Goal: Task Accomplishment & Management: Use online tool/utility

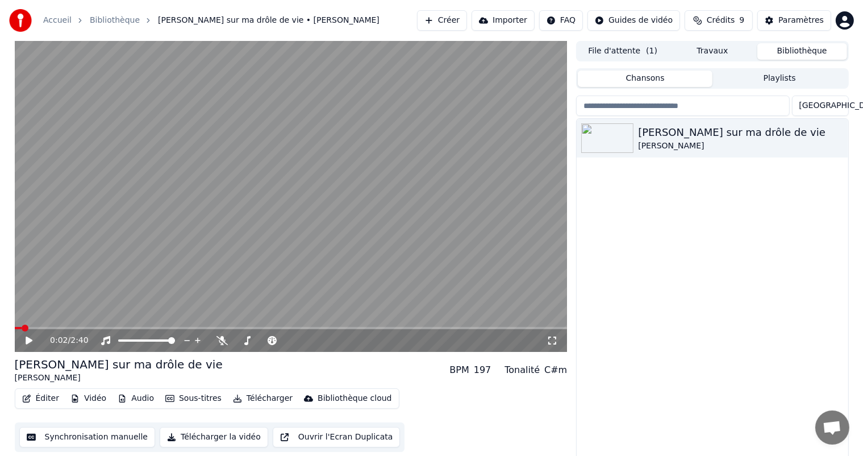
click at [765, 83] on button "Playlists" at bounding box center [780, 78] width 135 height 16
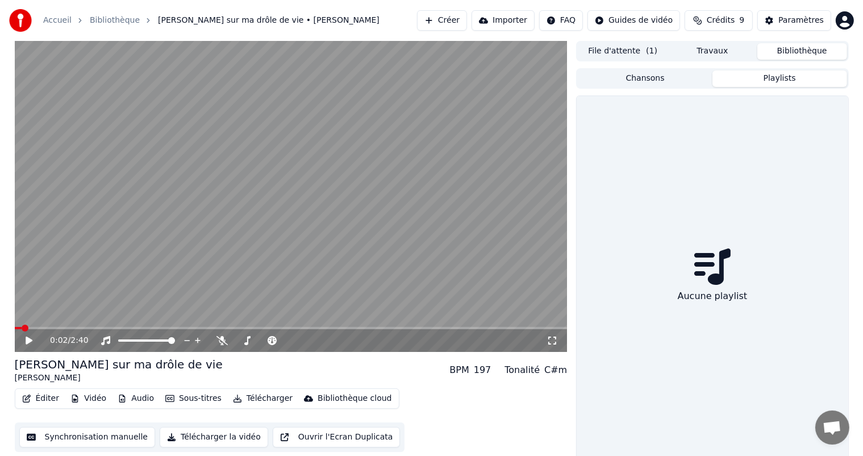
click at [725, 56] on button "Travaux" at bounding box center [713, 51] width 90 height 16
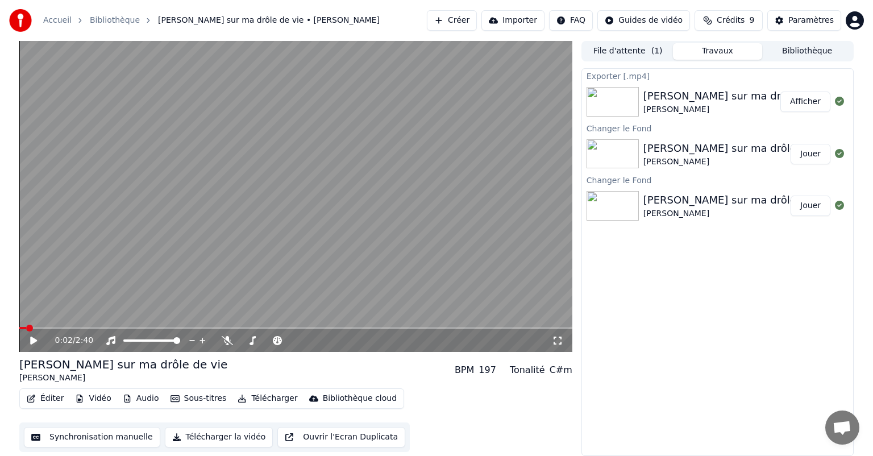
click at [618, 148] on img at bounding box center [613, 154] width 52 height 30
click at [798, 153] on button "Jouer" at bounding box center [811, 154] width 40 height 20
click at [36, 338] on icon at bounding box center [34, 340] width 6 height 7
click at [186, 398] on button "Sous-titres" at bounding box center [198, 398] width 65 height 16
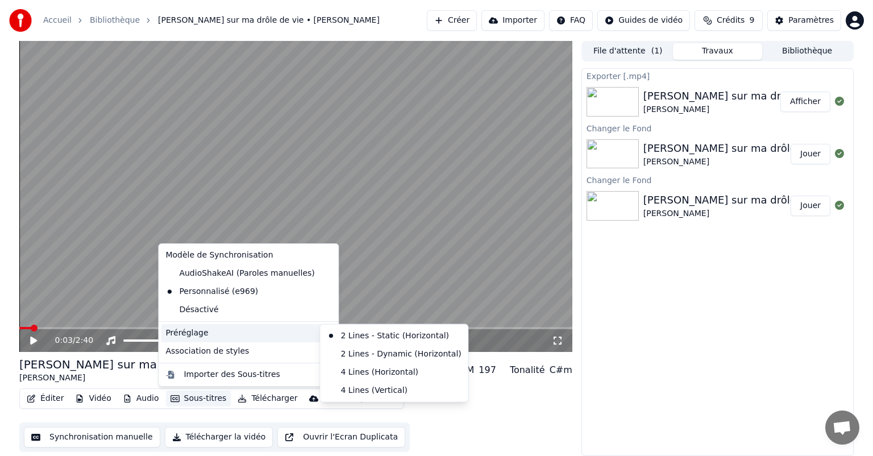
click at [222, 334] on div "Préréglage" at bounding box center [248, 333] width 175 height 18
click at [340, 350] on div "2 Lines - Dynamic (Horizontal)" at bounding box center [393, 354] width 143 height 18
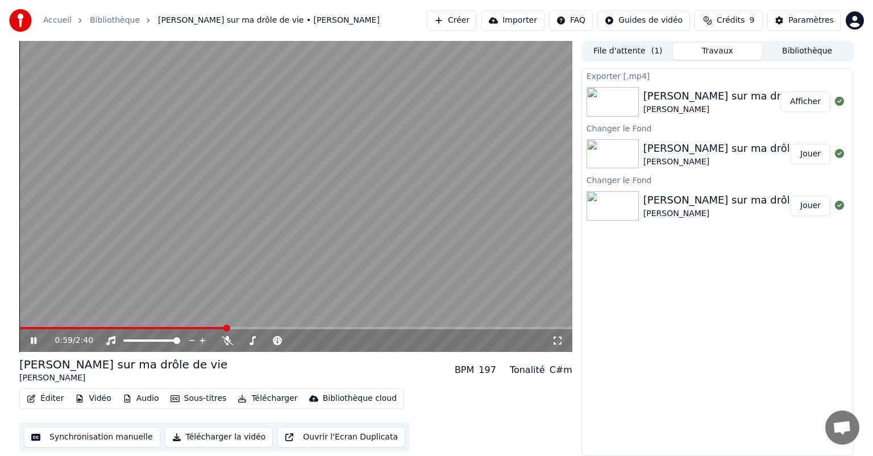
click at [29, 346] on div "0:59 / 2:40" at bounding box center [296, 340] width 544 height 11
click at [30, 344] on icon at bounding box center [41, 340] width 27 height 9
click at [27, 338] on div "1:00 / 2:40" at bounding box center [296, 340] width 544 height 11
click at [31, 341] on icon at bounding box center [33, 340] width 7 height 8
click at [31, 341] on icon at bounding box center [34, 340] width 6 height 7
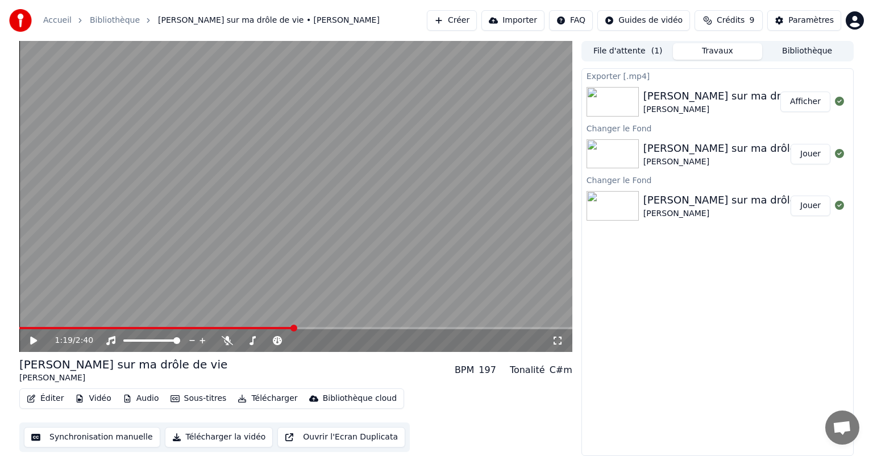
click at [53, 436] on button "Synchronisation manuelle" at bounding box center [92, 437] width 136 height 20
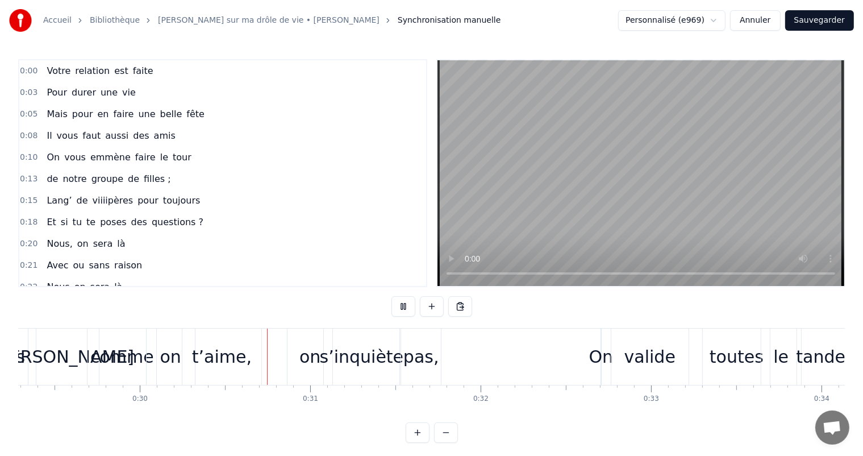
scroll to position [0, 5095]
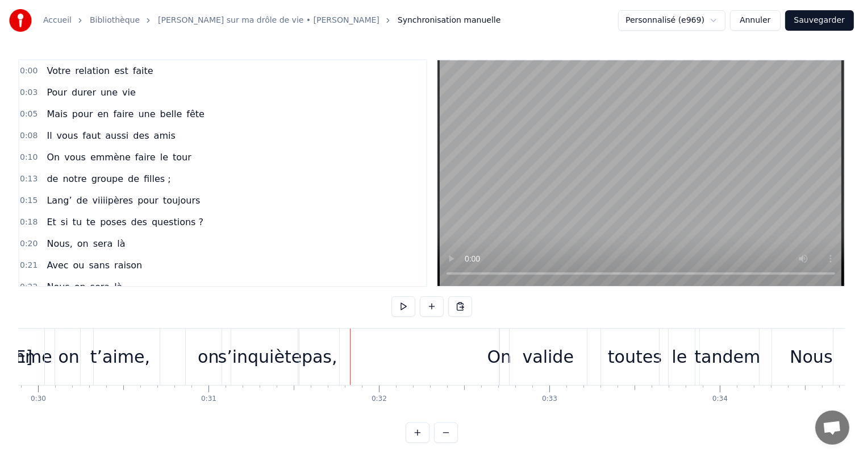
click at [107, 361] on div "t’aime," at bounding box center [120, 357] width 60 height 26
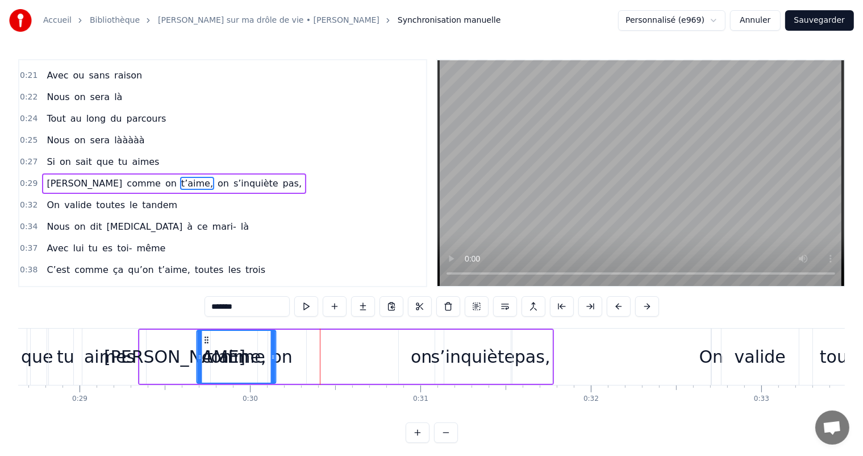
scroll to position [0, 4881]
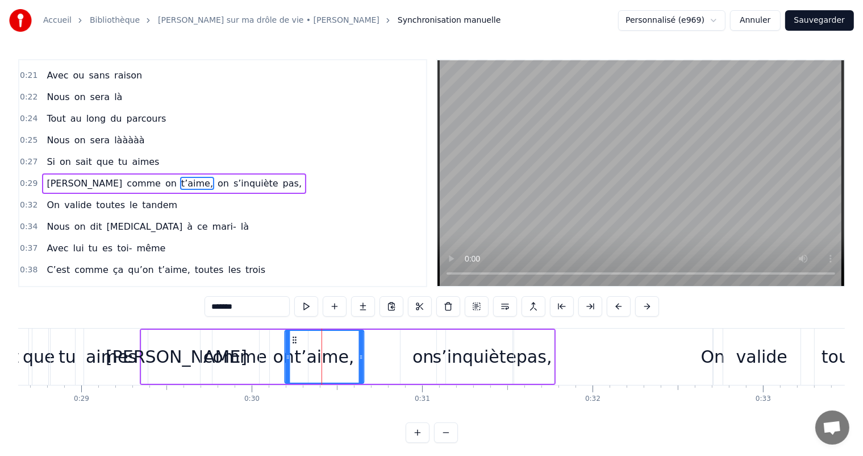
drag, startPoint x: 90, startPoint y: 340, endPoint x: 293, endPoint y: 369, distance: 205.4
click at [293, 369] on div "t’aime," at bounding box center [324, 357] width 78 height 52
click at [278, 359] on div "on" at bounding box center [283, 357] width 21 height 26
type input "**"
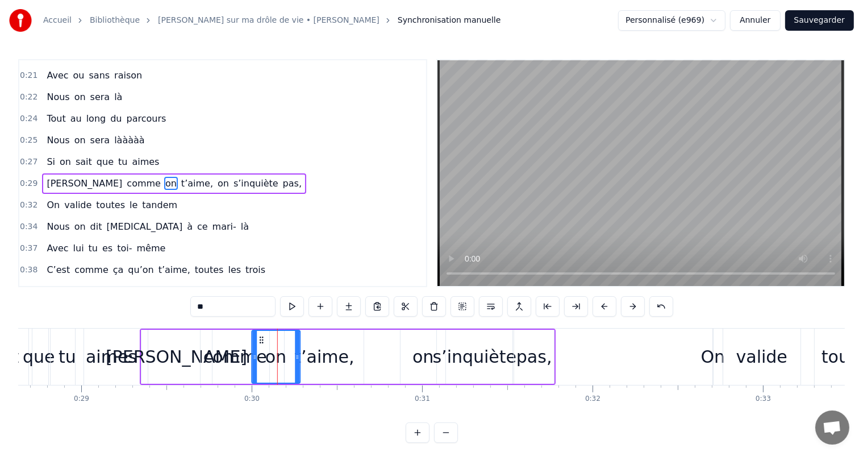
drag, startPoint x: 268, startPoint y: 334, endPoint x: 260, endPoint y: 335, distance: 8.0
click at [260, 335] on icon at bounding box center [261, 339] width 9 height 9
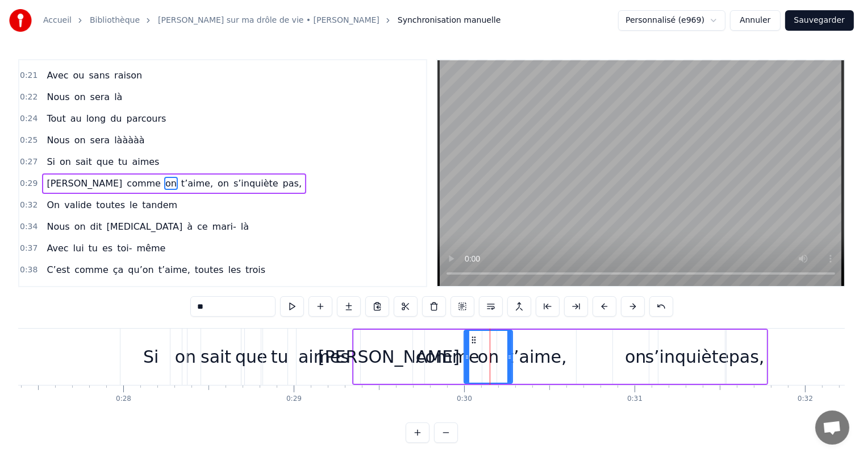
scroll to position [0, 4592]
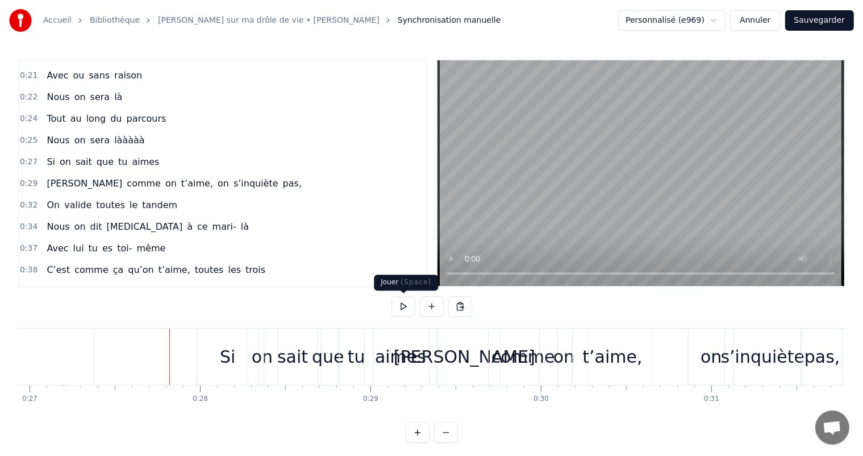
click at [405, 305] on button at bounding box center [404, 306] width 24 height 20
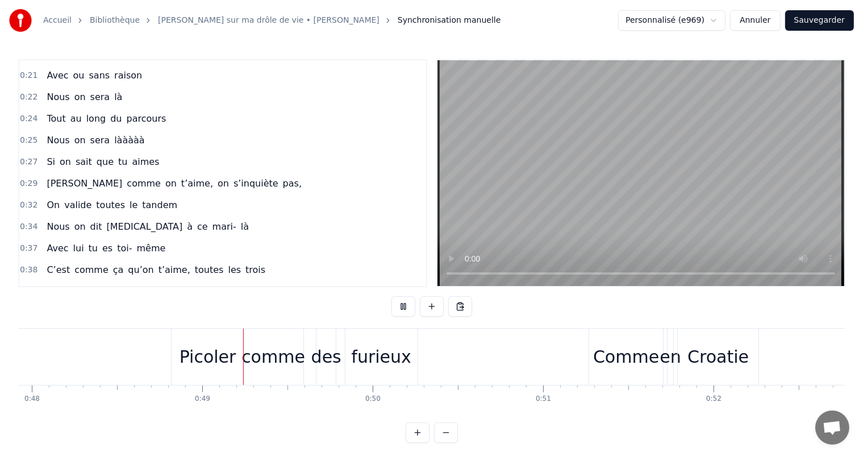
scroll to position [0, 8244]
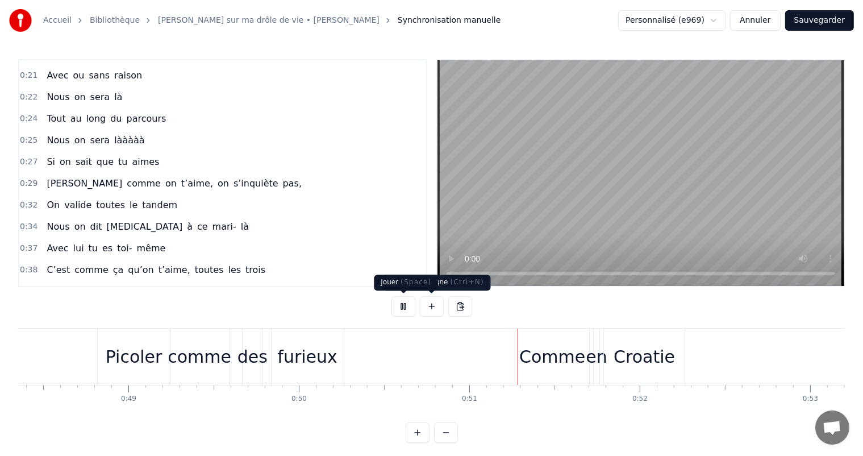
click at [410, 310] on button at bounding box center [404, 306] width 24 height 20
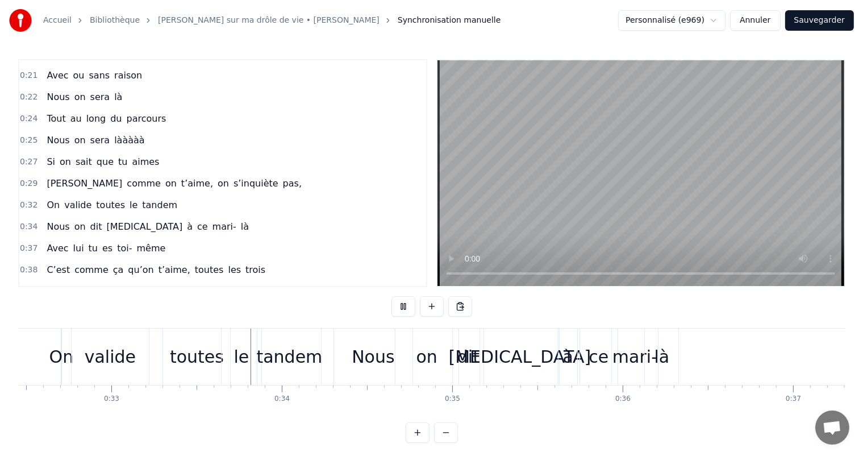
scroll to position [0, 5577]
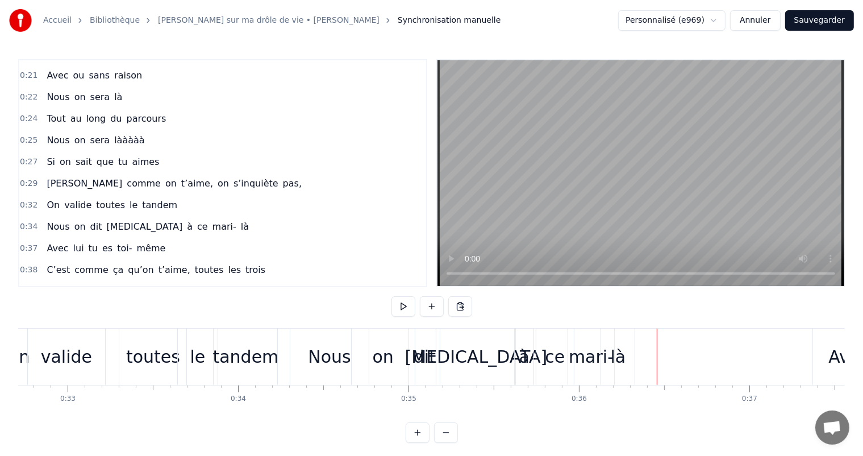
click at [461, 363] on div "[MEDICAL_DATA]" at bounding box center [476, 357] width 143 height 26
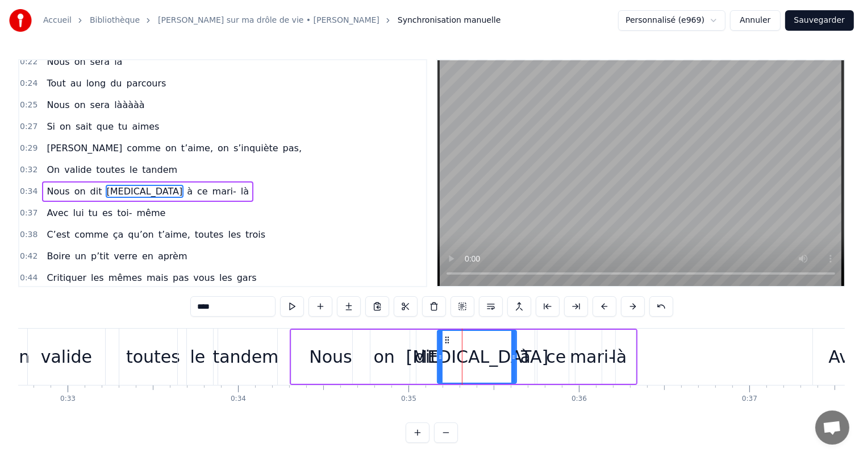
scroll to position [232, 0]
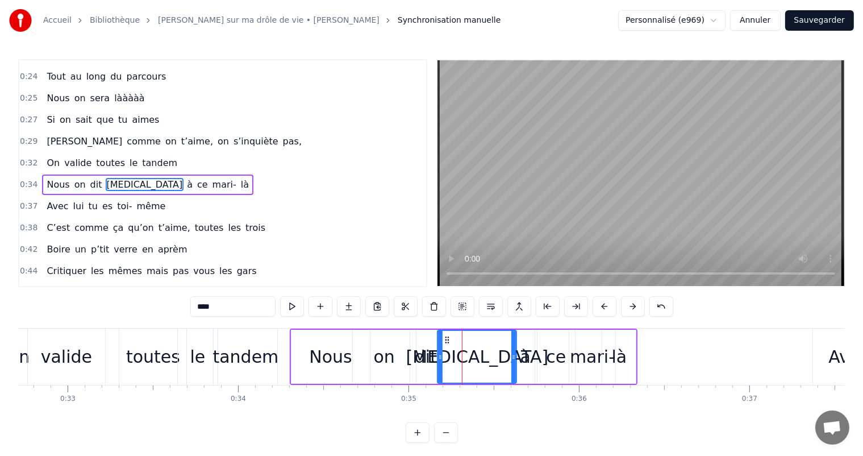
click at [434, 354] on div "dit" at bounding box center [426, 357] width 22 height 26
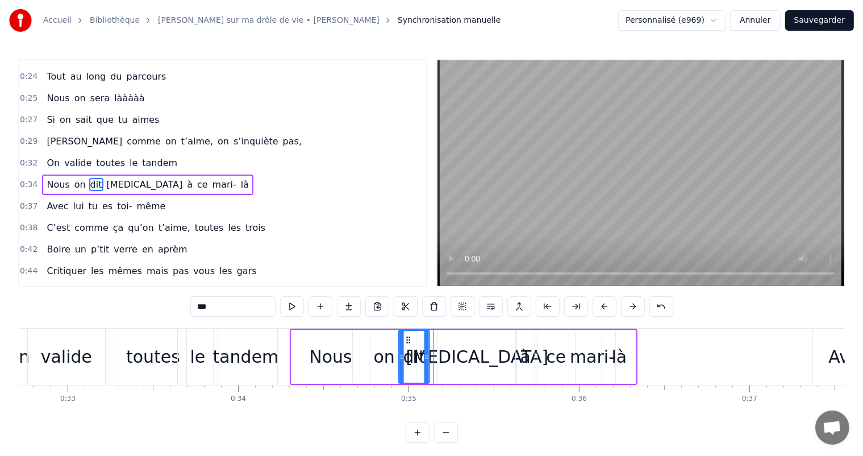
drag, startPoint x: 422, startPoint y: 338, endPoint x: 411, endPoint y: 338, distance: 11.4
click at [411, 338] on icon at bounding box center [408, 339] width 9 height 9
click at [459, 355] on div "[MEDICAL_DATA]" at bounding box center [477, 357] width 143 height 26
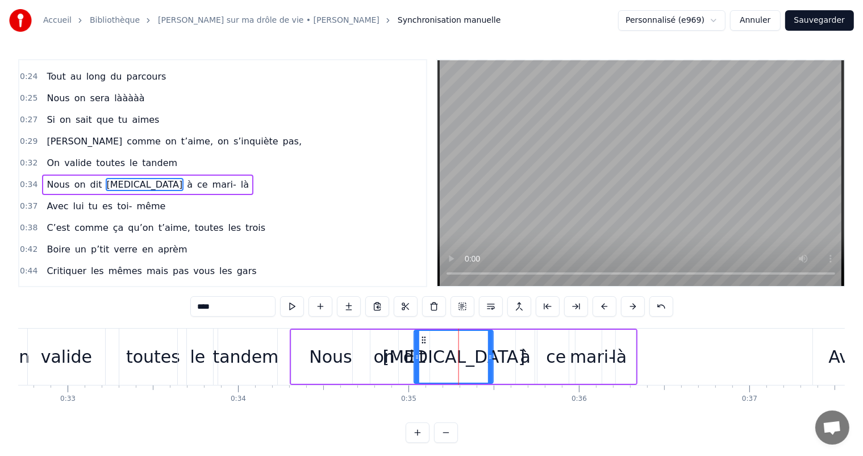
drag, startPoint x: 446, startPoint y: 338, endPoint x: 423, endPoint y: 338, distance: 23.3
click at [423, 338] on icon at bounding box center [424, 339] width 9 height 9
click at [519, 357] on div "à" at bounding box center [525, 357] width 19 height 54
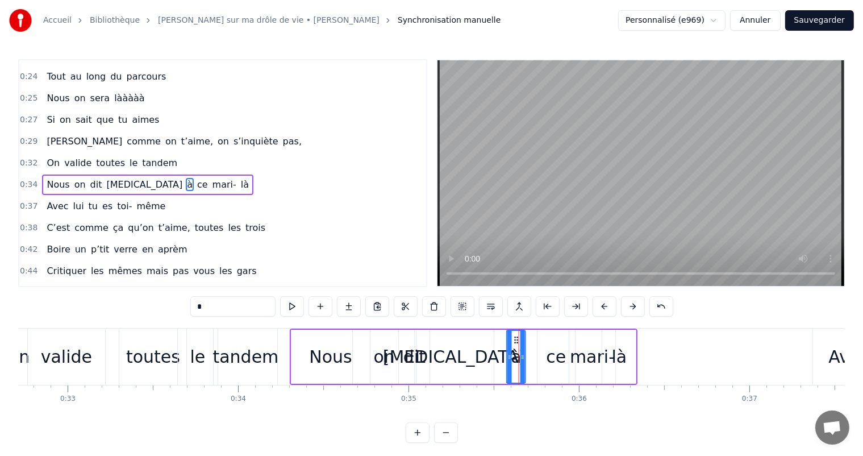
drag, startPoint x: 525, startPoint y: 340, endPoint x: 514, endPoint y: 341, distance: 10.3
click at [514, 341] on icon at bounding box center [516, 339] width 9 height 9
click at [552, 359] on div "ce" at bounding box center [556, 357] width 20 height 26
drag, startPoint x: 547, startPoint y: 338, endPoint x: 530, endPoint y: 338, distance: 17.0
click at [530, 338] on icon at bounding box center [531, 339] width 9 height 9
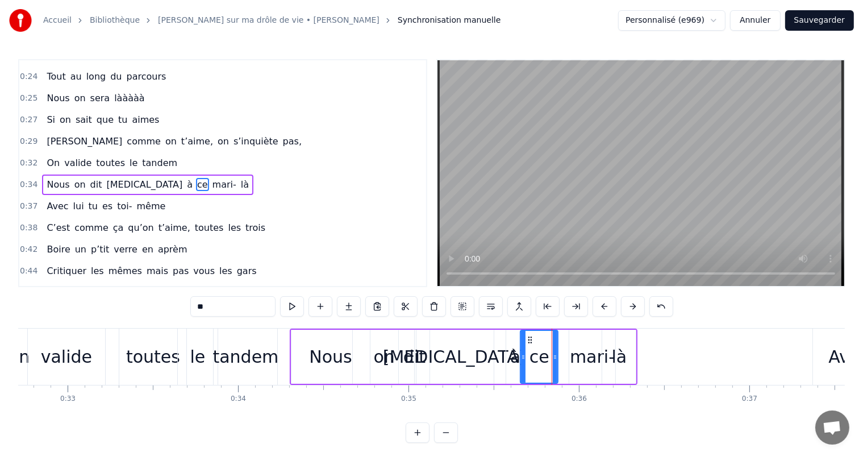
click at [517, 355] on div "à" at bounding box center [515, 357] width 10 height 26
type input "*"
drag, startPoint x: 515, startPoint y: 340, endPoint x: 504, endPoint y: 340, distance: 11.4
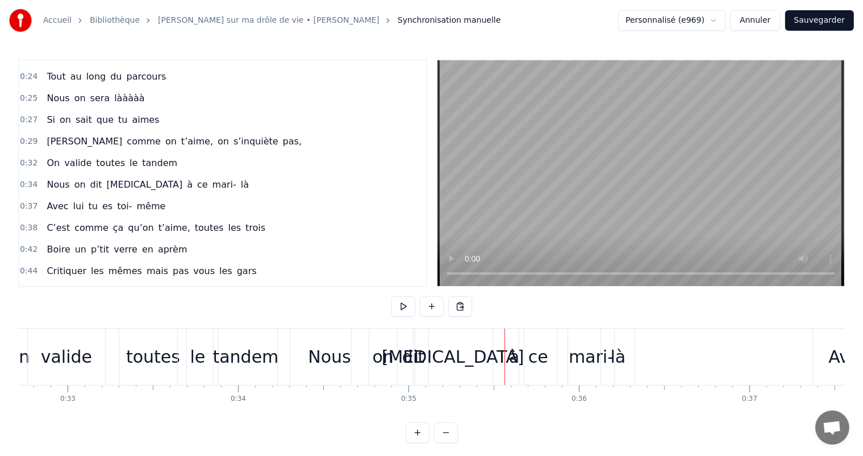
click at [513, 336] on div "à" at bounding box center [514, 356] width 19 height 56
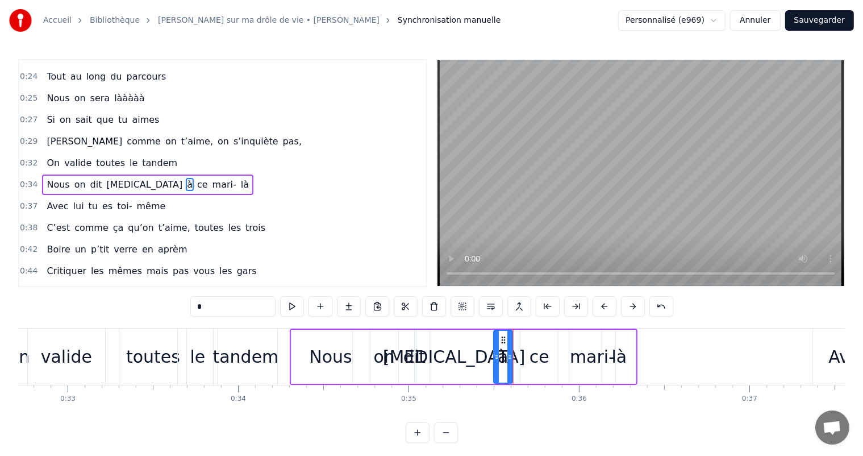
drag, startPoint x: 514, startPoint y: 339, endPoint x: 502, endPoint y: 339, distance: 11.9
click at [502, 339] on icon at bounding box center [503, 339] width 9 height 9
click at [539, 351] on div "ce" at bounding box center [540, 357] width 20 height 26
drag, startPoint x: 526, startPoint y: 338, endPoint x: 518, endPoint y: 340, distance: 8.3
click at [518, 340] on icon at bounding box center [522, 339] width 9 height 9
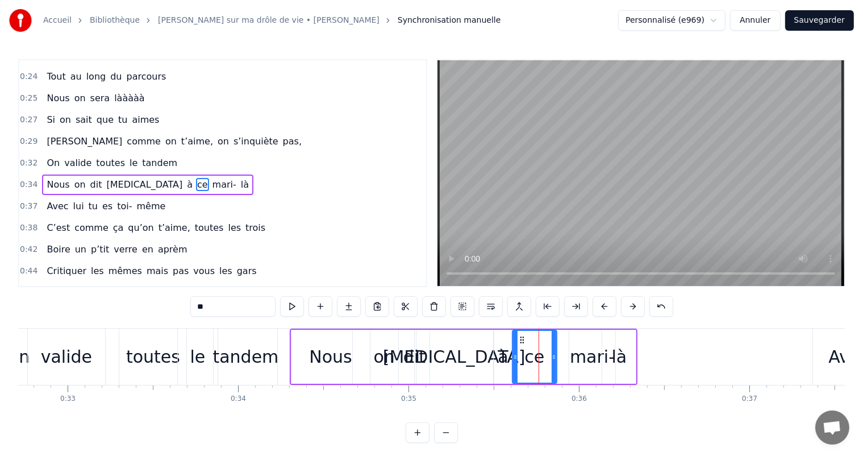
drag, startPoint x: 547, startPoint y: 354, endPoint x: 556, endPoint y: 358, distance: 10.4
click at [556, 358] on icon at bounding box center [554, 356] width 5 height 9
click at [581, 359] on div "mari-" at bounding box center [592, 357] width 45 height 26
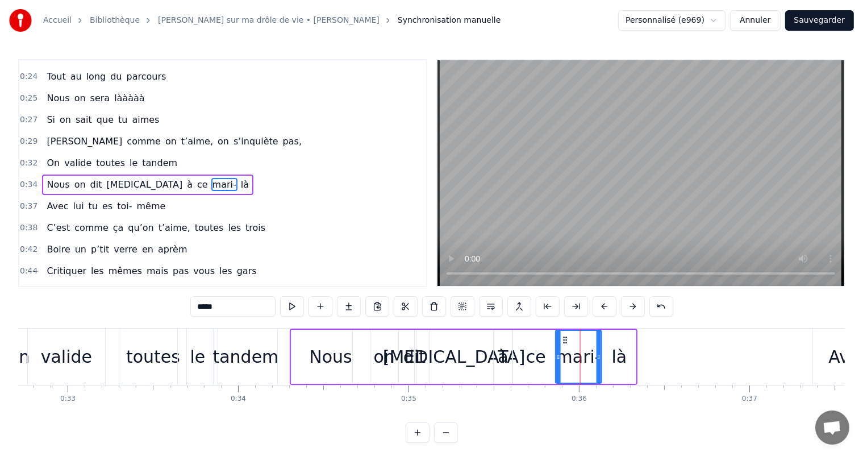
drag, startPoint x: 575, startPoint y: 339, endPoint x: 560, endPoint y: 340, distance: 15.4
click at [561, 340] on icon at bounding box center [565, 339] width 9 height 9
click at [621, 360] on div "là" at bounding box center [619, 357] width 15 height 26
type input "**"
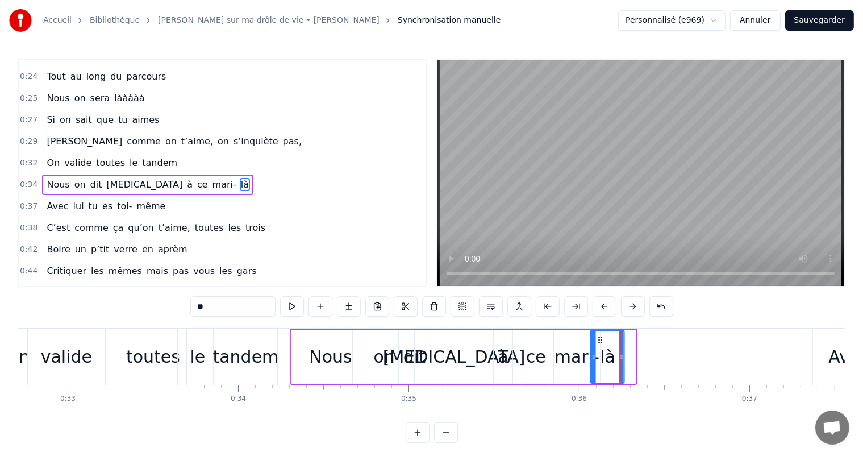
drag, startPoint x: 609, startPoint y: 336, endPoint x: 598, endPoint y: 336, distance: 11.4
click at [598, 336] on icon at bounding box center [600, 339] width 9 height 9
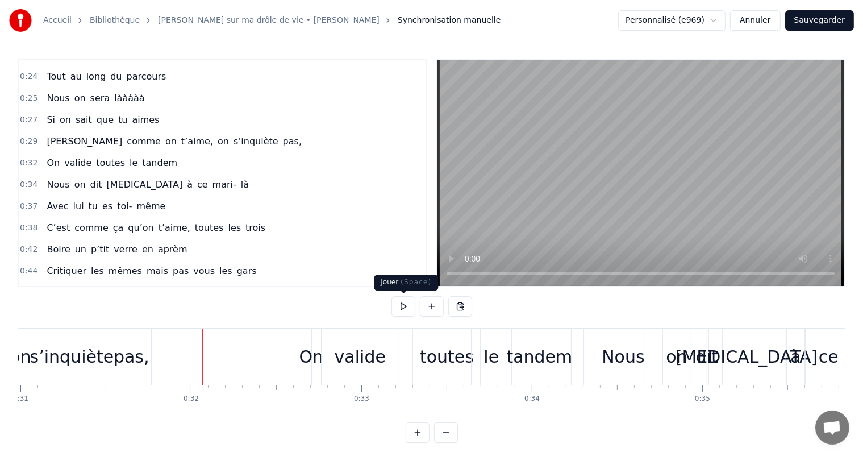
click at [403, 304] on button at bounding box center [404, 306] width 24 height 20
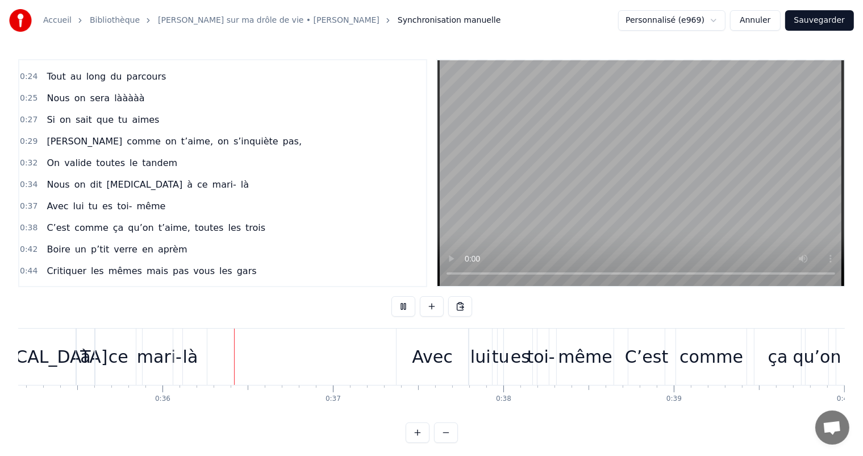
scroll to position [0, 6036]
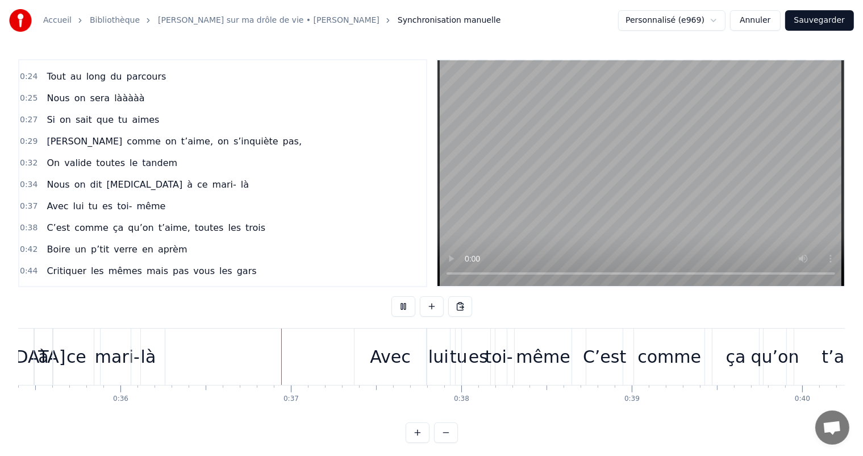
click at [403, 304] on button at bounding box center [404, 306] width 24 height 20
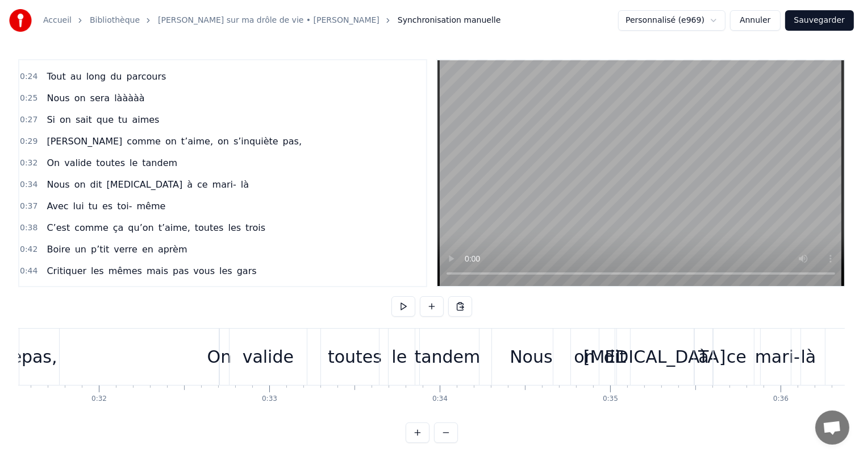
scroll to position [0, 5283]
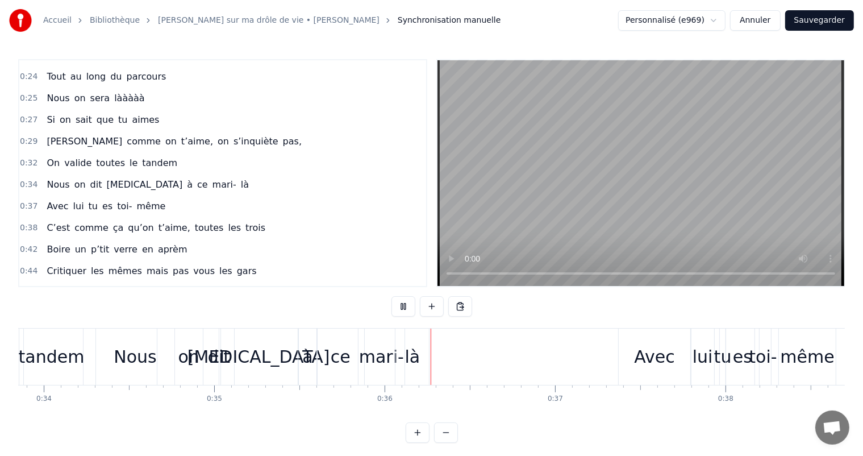
scroll to position [0, 6021]
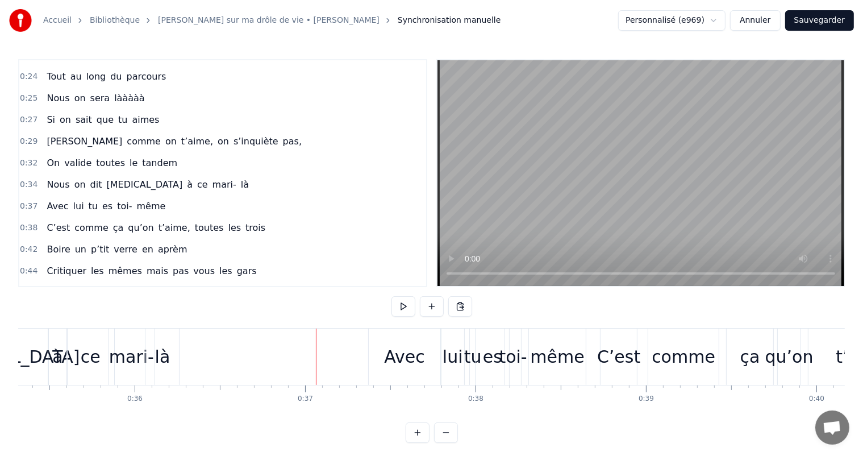
click at [142, 357] on div "mari-" at bounding box center [131, 357] width 45 height 26
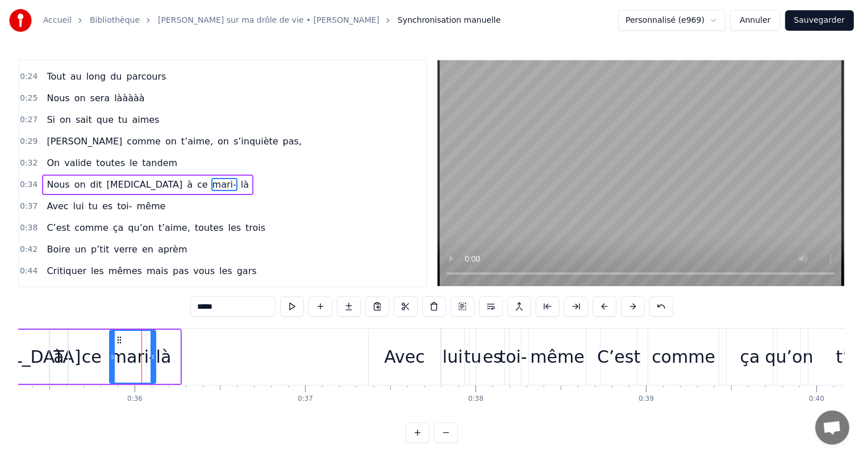
click at [144, 360] on div "mari-" at bounding box center [132, 357] width 45 height 26
click at [171, 353] on div "là" at bounding box center [164, 357] width 34 height 54
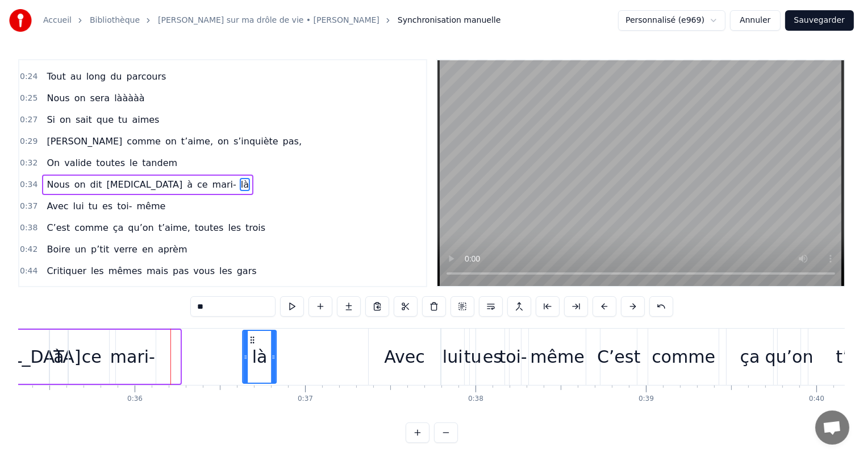
drag, startPoint x: 156, startPoint y: 338, endPoint x: 259, endPoint y: 339, distance: 102.3
click at [257, 339] on icon at bounding box center [252, 339] width 9 height 9
click at [136, 354] on div "mari-" at bounding box center [132, 357] width 45 height 26
type input "*****"
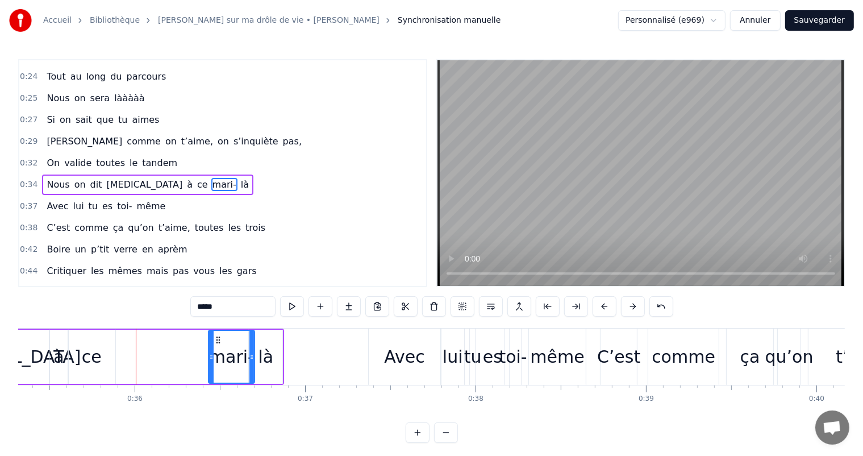
drag, startPoint x: 118, startPoint y: 338, endPoint x: 217, endPoint y: 350, distance: 99.6
click at [217, 350] on div "mari-" at bounding box center [231, 357] width 45 height 52
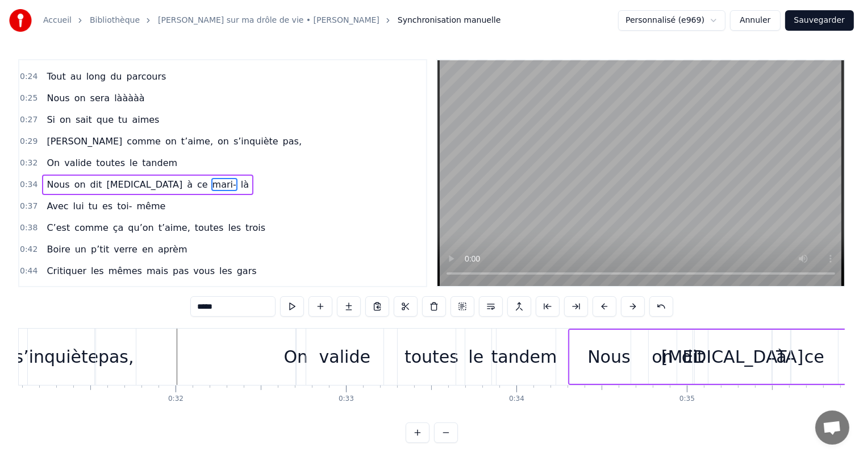
scroll to position [0, 5283]
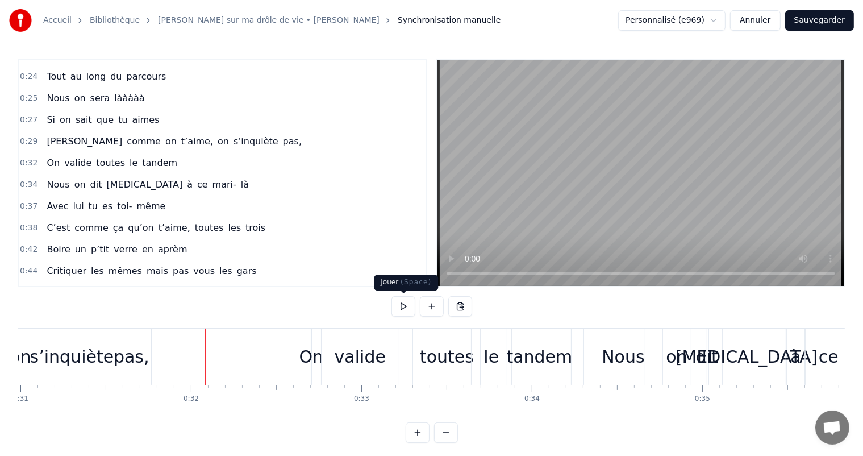
click at [403, 306] on button at bounding box center [404, 306] width 24 height 20
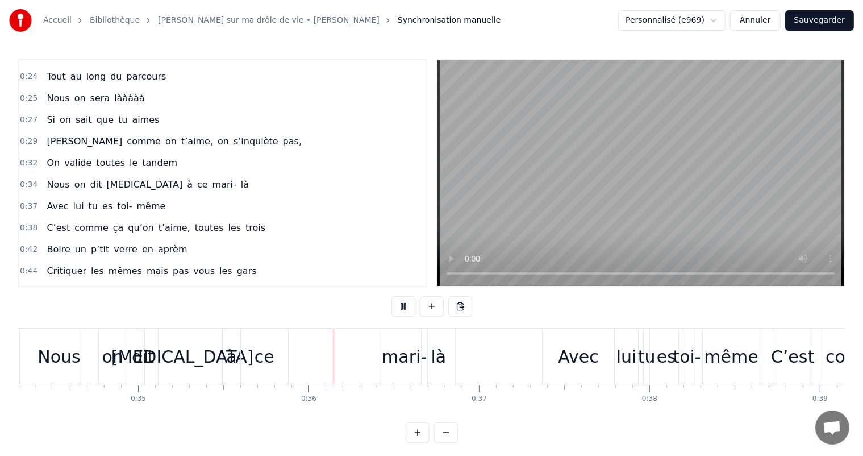
scroll to position [0, 6008]
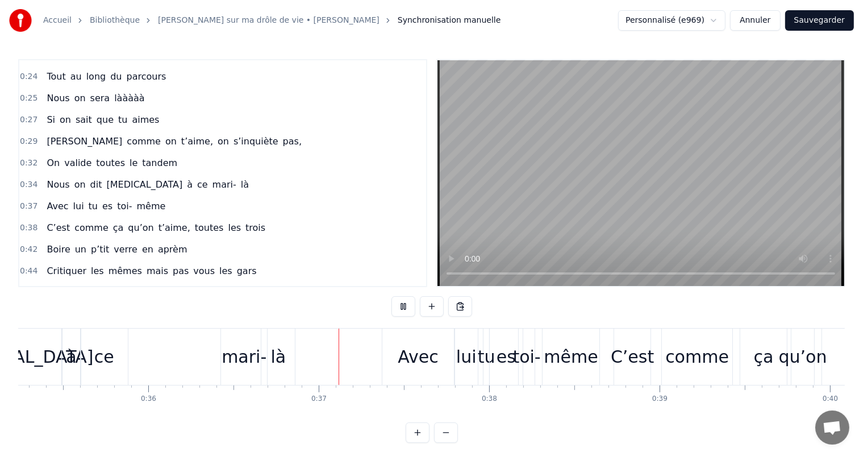
click at [403, 306] on button at bounding box center [404, 306] width 24 height 20
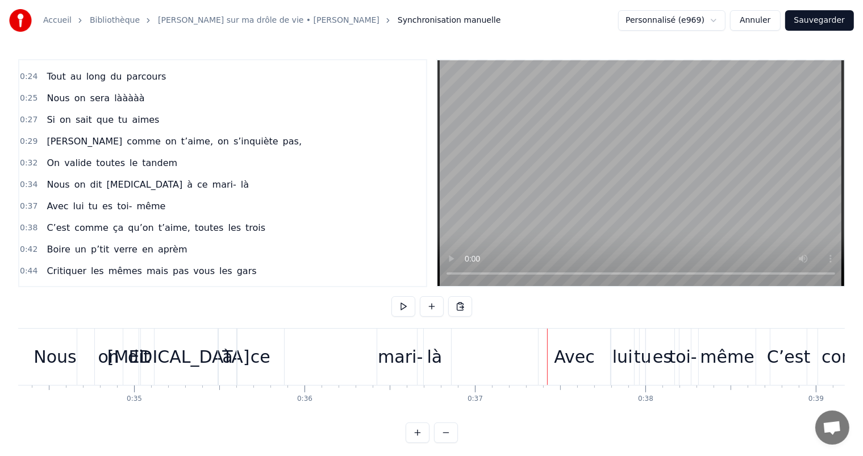
scroll to position [0, 5820]
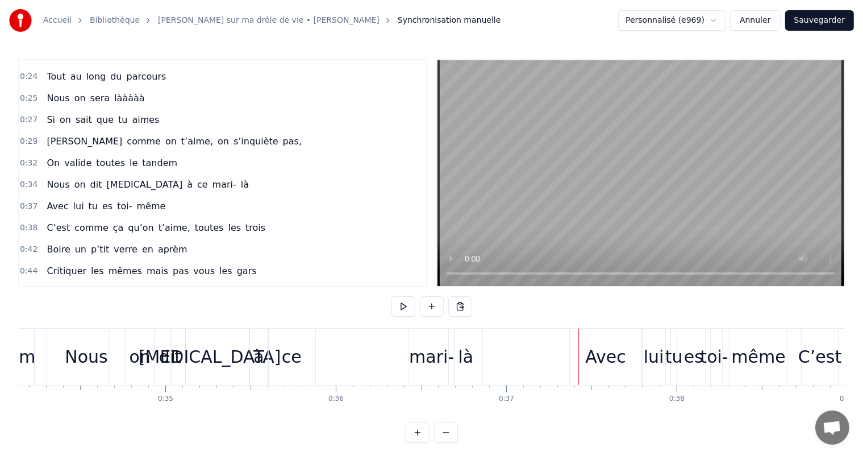
click at [259, 356] on div "à" at bounding box center [258, 357] width 10 height 26
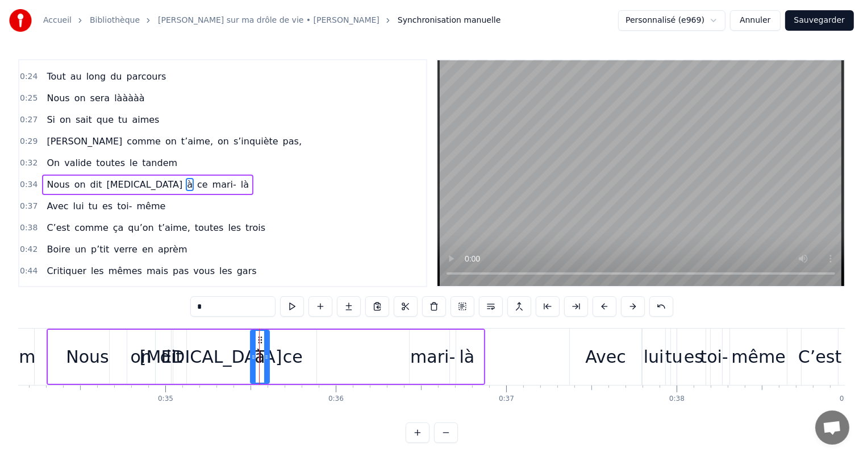
click at [288, 359] on div "ce" at bounding box center [293, 357] width 20 height 26
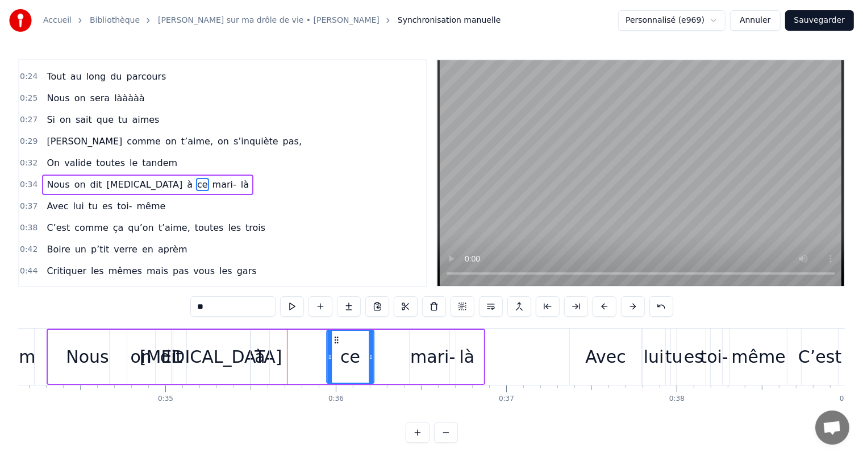
drag, startPoint x: 277, startPoint y: 342, endPoint x: 335, endPoint y: 346, distance: 58.1
click at [335, 346] on div "ce" at bounding box center [350, 357] width 46 height 52
drag, startPoint x: 371, startPoint y: 360, endPoint x: 396, endPoint y: 357, distance: 25.1
click at [396, 357] on icon at bounding box center [396, 356] width 5 height 9
click at [257, 356] on div "à" at bounding box center [260, 357] width 10 height 26
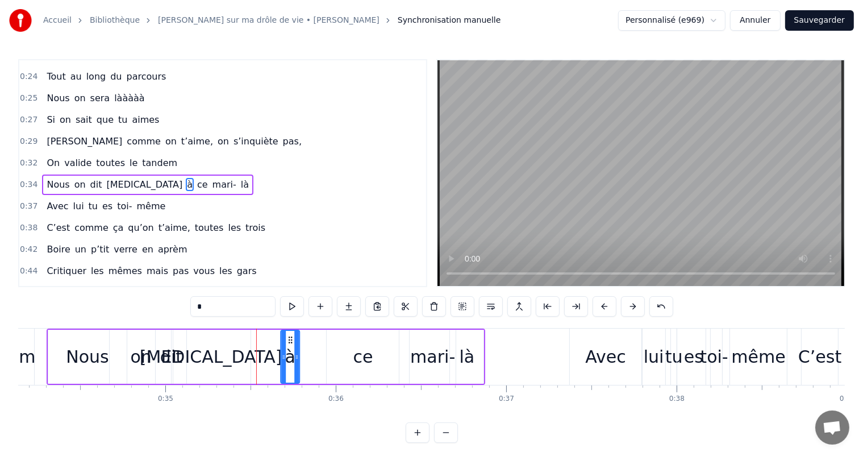
drag, startPoint x: 257, startPoint y: 338, endPoint x: 289, endPoint y: 339, distance: 32.4
click at [289, 339] on icon at bounding box center [290, 339] width 9 height 9
click at [227, 357] on div "[MEDICAL_DATA]" at bounding box center [211, 357] width 143 height 26
type input "****"
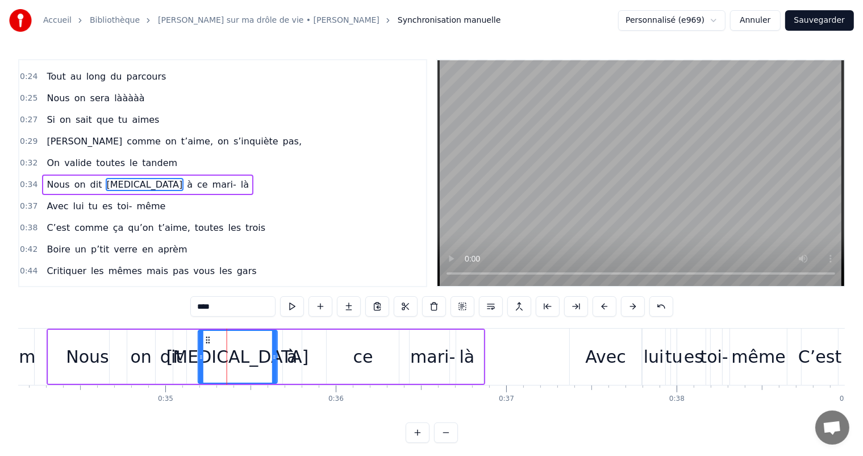
drag, startPoint x: 180, startPoint y: 335, endPoint x: 207, endPoint y: 346, distance: 28.8
click at [207, 346] on div "[MEDICAL_DATA]" at bounding box center [238, 357] width 78 height 52
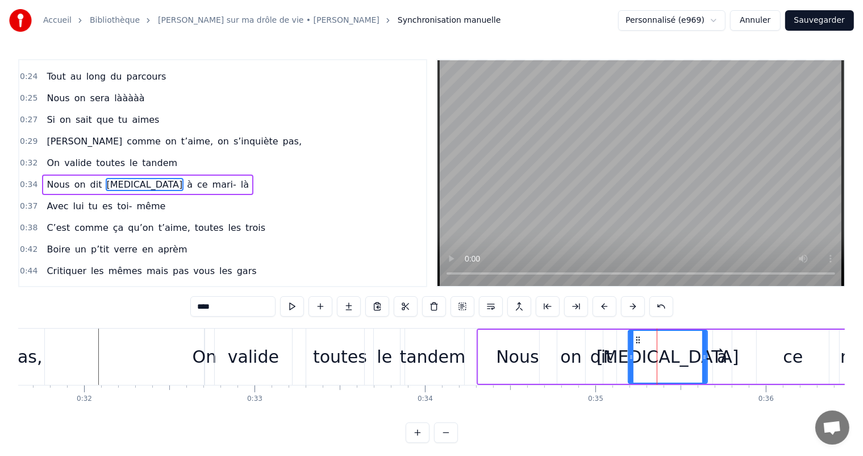
scroll to position [0, 5360]
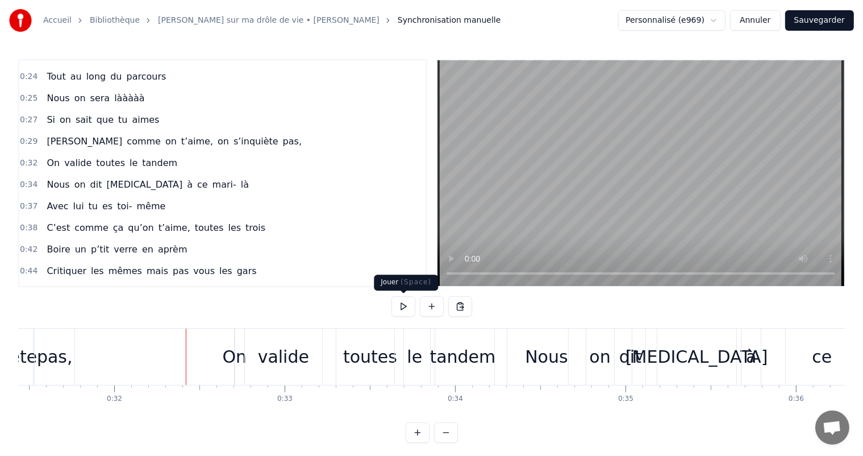
click at [411, 307] on button at bounding box center [404, 306] width 24 height 20
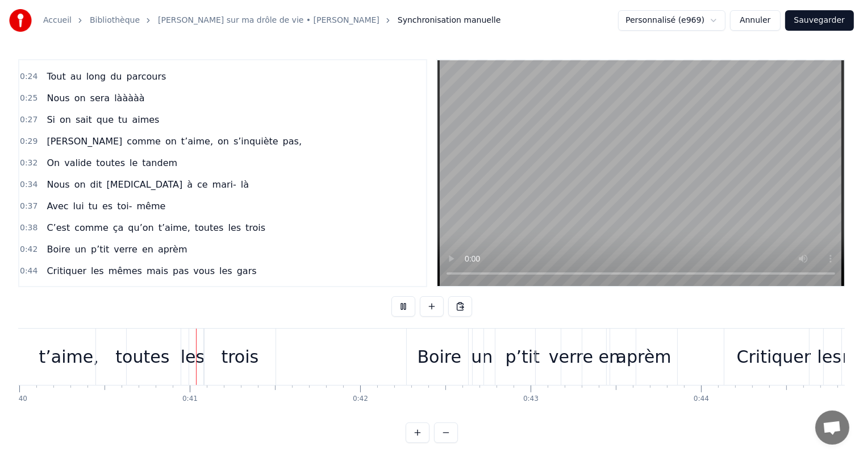
scroll to position [0, 6827]
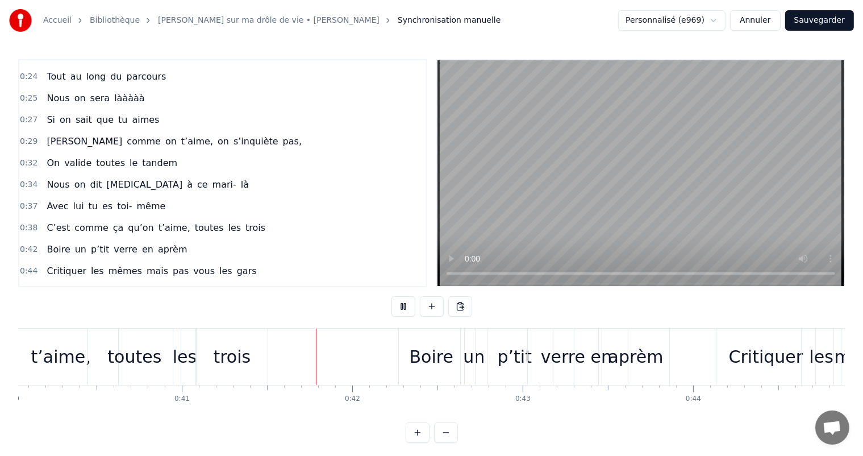
click at [411, 307] on button at bounding box center [404, 306] width 24 height 20
click at [412, 304] on button at bounding box center [404, 306] width 24 height 20
click at [407, 307] on button at bounding box center [404, 306] width 24 height 20
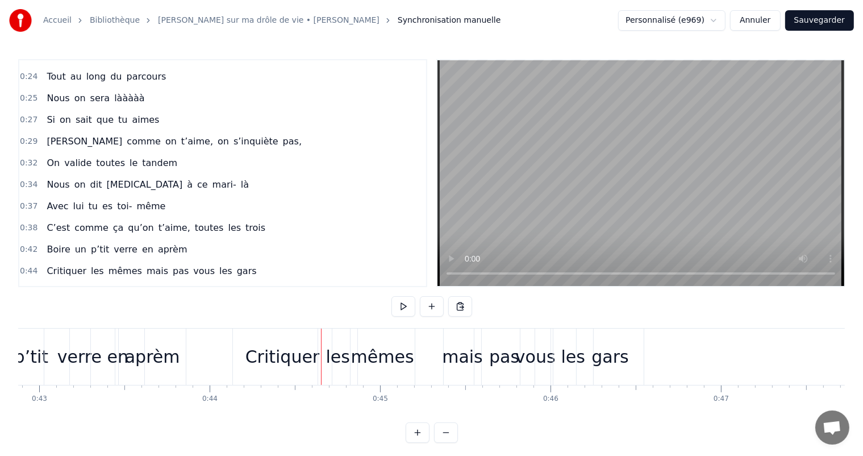
scroll to position [0, 7234]
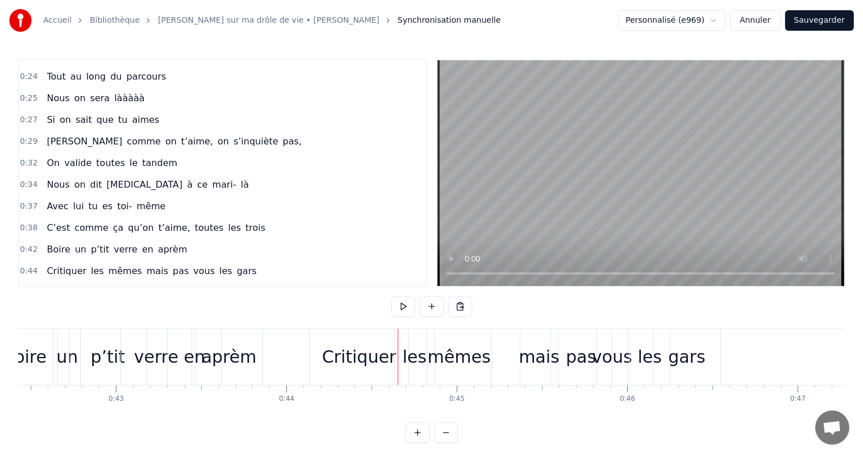
click at [232, 366] on div "aprèm" at bounding box center [229, 357] width 55 height 26
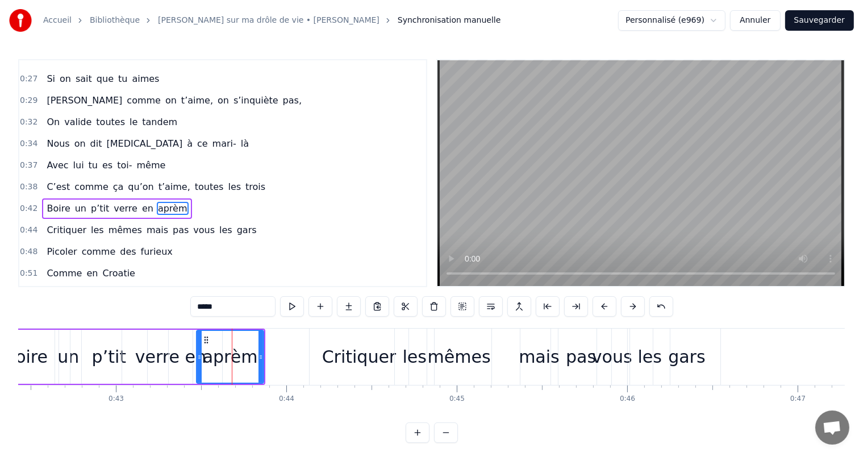
scroll to position [294, 0]
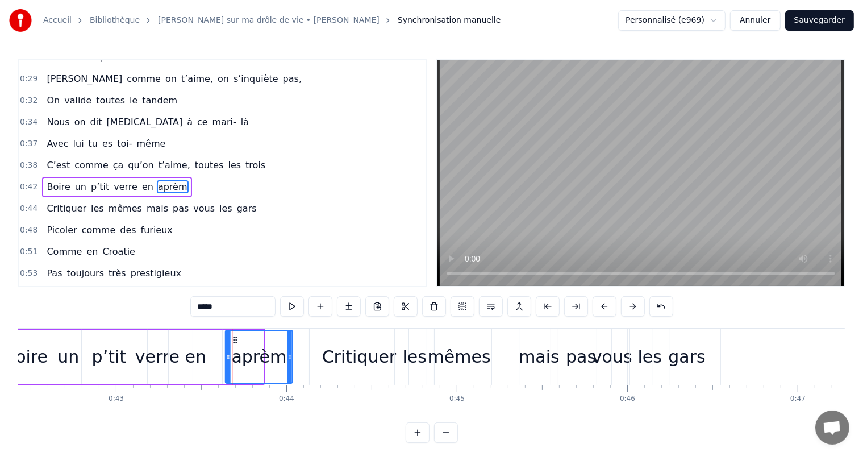
drag, startPoint x: 205, startPoint y: 338, endPoint x: 234, endPoint y: 346, distance: 30.1
click at [234, 346] on div "aprèm" at bounding box center [259, 357] width 66 height 52
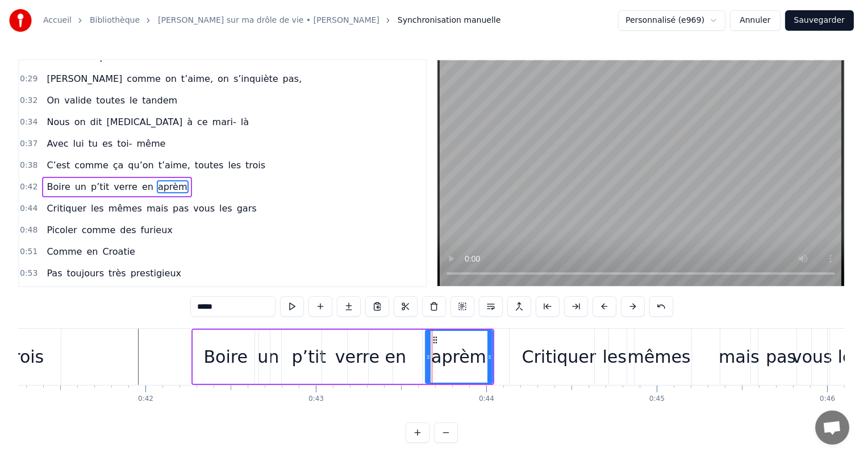
scroll to position [0, 7018]
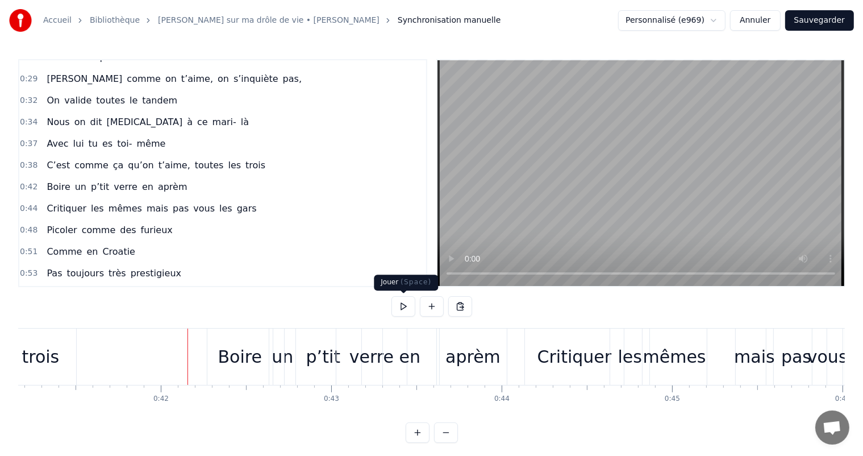
click at [406, 306] on button at bounding box center [404, 306] width 24 height 20
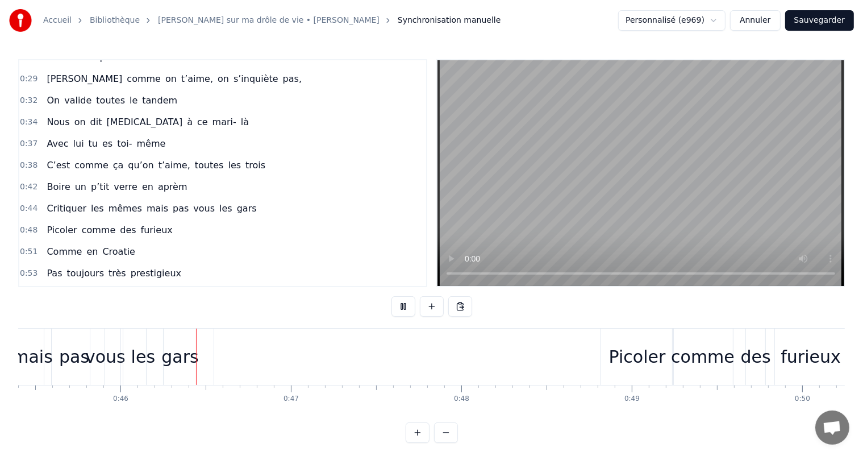
scroll to position [0, 7769]
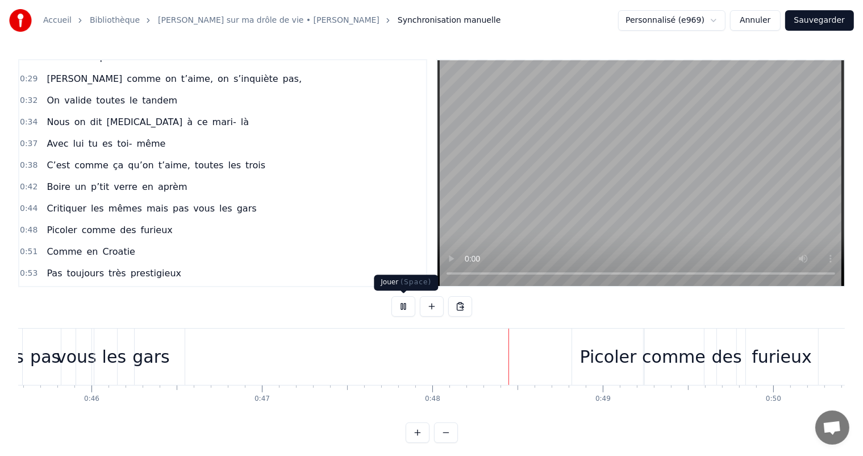
click at [410, 303] on button at bounding box center [404, 306] width 24 height 20
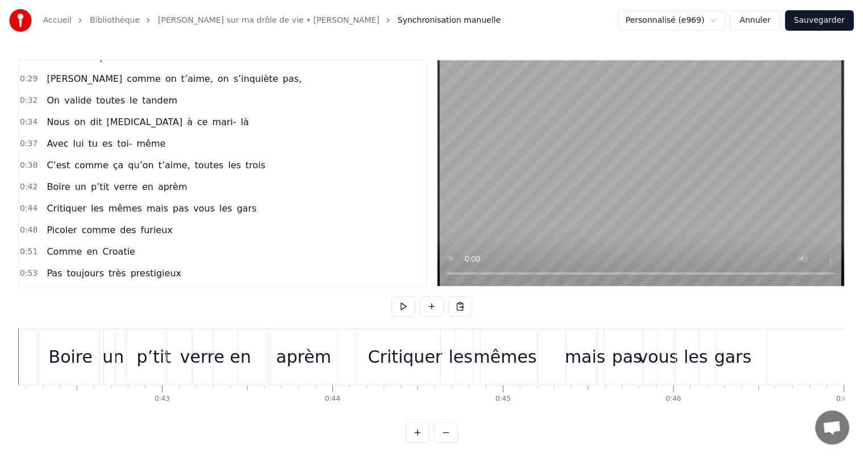
scroll to position [0, 6865]
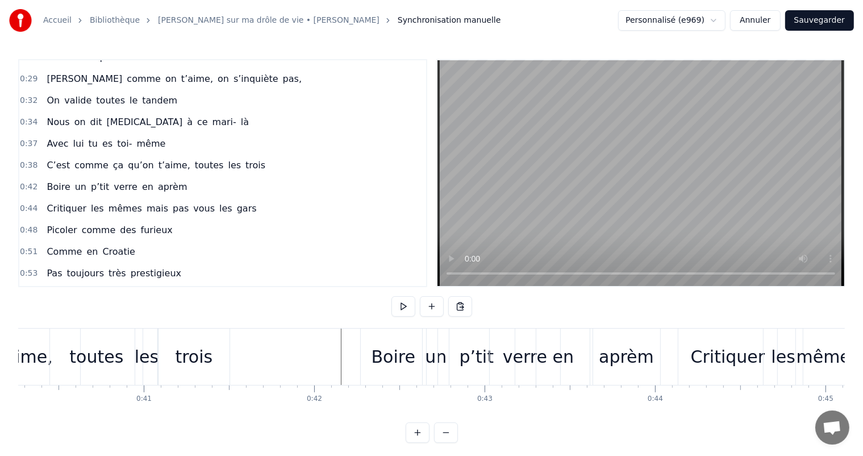
click at [397, 305] on button at bounding box center [404, 306] width 24 height 20
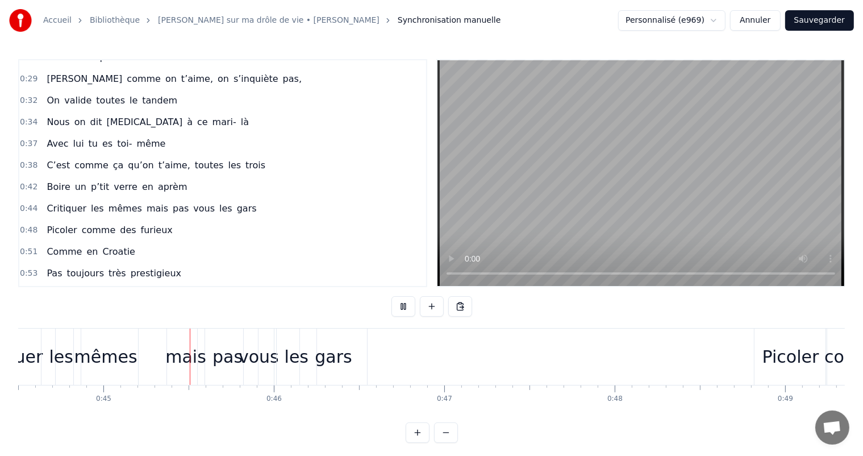
scroll to position [0, 7590]
click at [397, 305] on button at bounding box center [404, 306] width 24 height 20
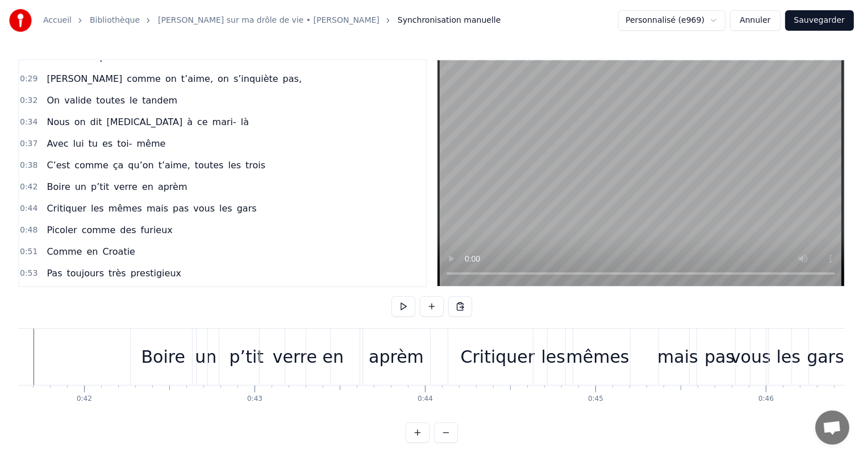
scroll to position [0, 7049]
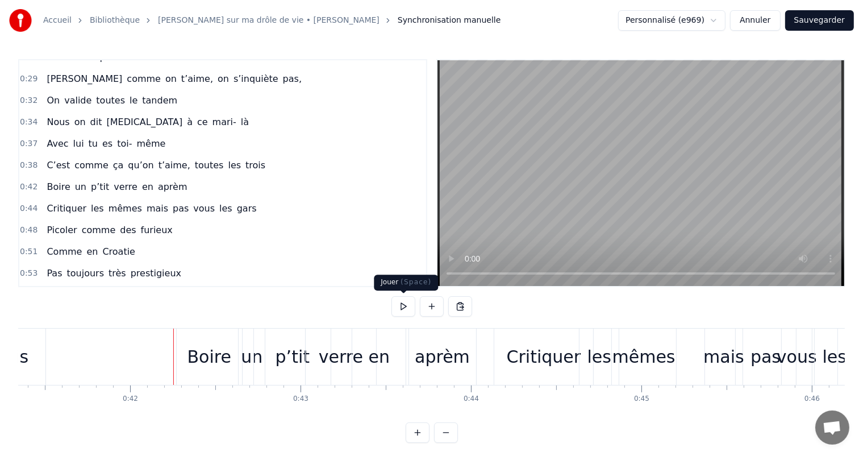
click at [399, 309] on button at bounding box center [404, 306] width 24 height 20
click at [434, 378] on div "aprèm" at bounding box center [442, 356] width 67 height 56
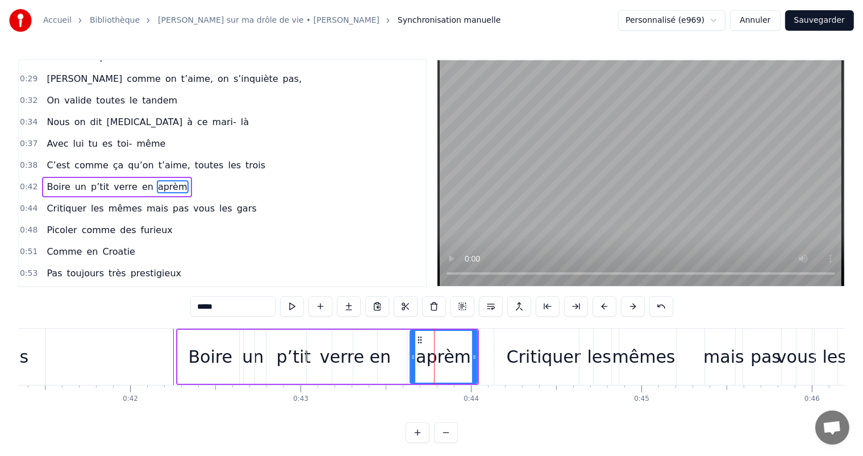
click at [346, 353] on div "verre" at bounding box center [342, 357] width 44 height 26
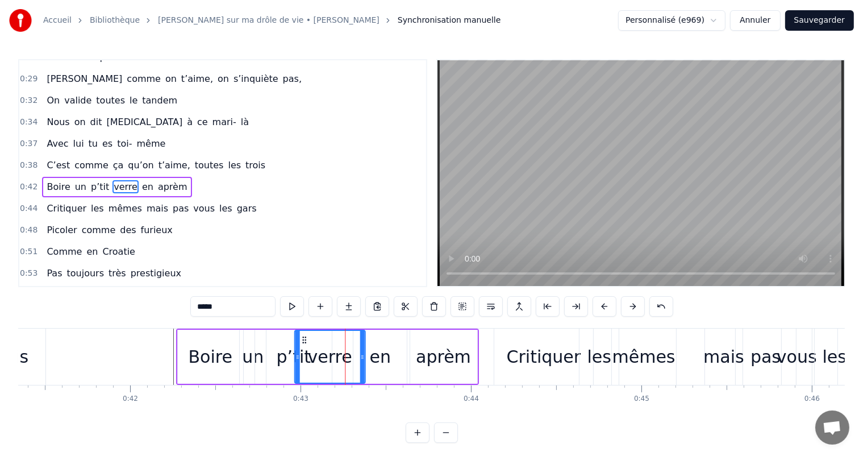
drag, startPoint x: 315, startPoint y: 336, endPoint x: 305, endPoint y: 336, distance: 10.8
click at [305, 336] on icon at bounding box center [304, 339] width 9 height 9
click at [288, 359] on div "p’tit" at bounding box center [294, 357] width 34 height 26
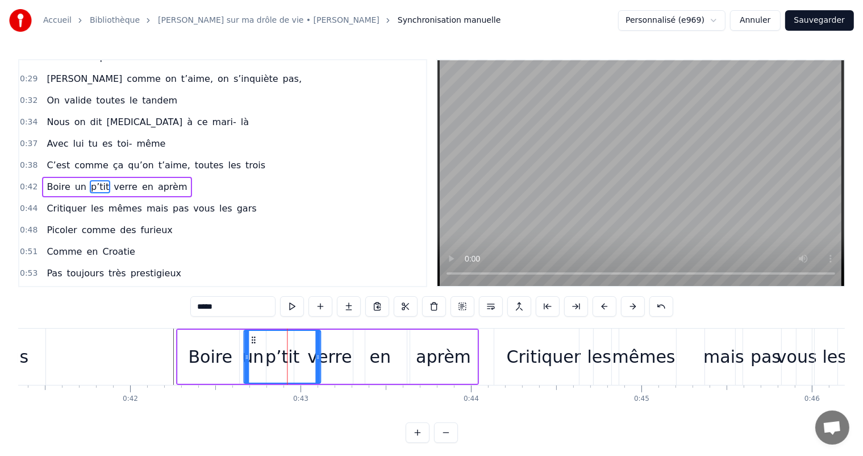
drag, startPoint x: 264, startPoint y: 338, endPoint x: 253, endPoint y: 341, distance: 11.7
click at [253, 341] on icon at bounding box center [253, 339] width 9 height 9
drag, startPoint x: 333, startPoint y: 358, endPoint x: 323, endPoint y: 357, distance: 10.3
click at [323, 357] on div "verre" at bounding box center [329, 357] width 44 height 26
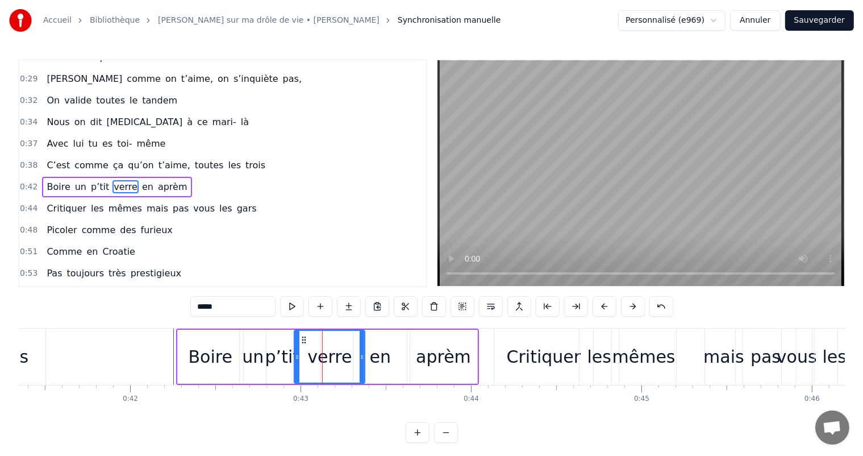
click at [323, 357] on div "verre" at bounding box center [329, 357] width 44 height 26
drag, startPoint x: 302, startPoint y: 338, endPoint x: 294, endPoint y: 336, distance: 8.7
click at [294, 336] on icon at bounding box center [294, 339] width 9 height 9
click at [375, 367] on div "en" at bounding box center [380, 357] width 21 height 26
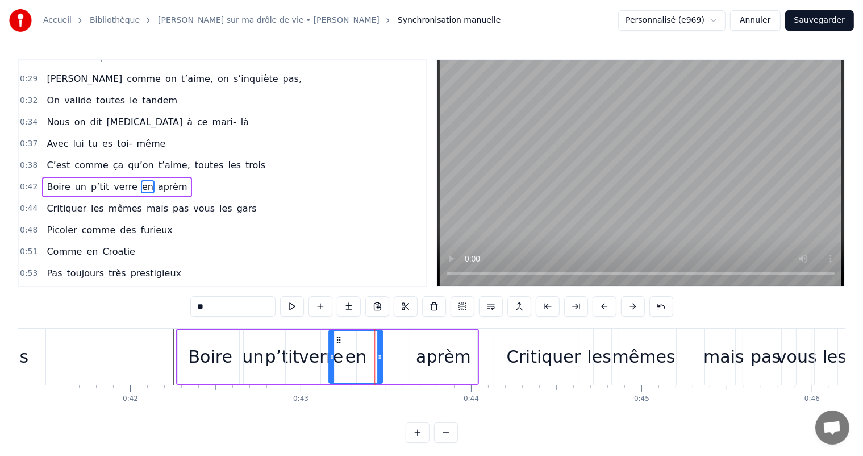
drag, startPoint x: 360, startPoint y: 336, endPoint x: 336, endPoint y: 332, distance: 24.8
click at [336, 332] on div "en" at bounding box center [356, 357] width 52 height 52
click at [410, 357] on div "aprèm" at bounding box center [444, 357] width 68 height 54
type input "*****"
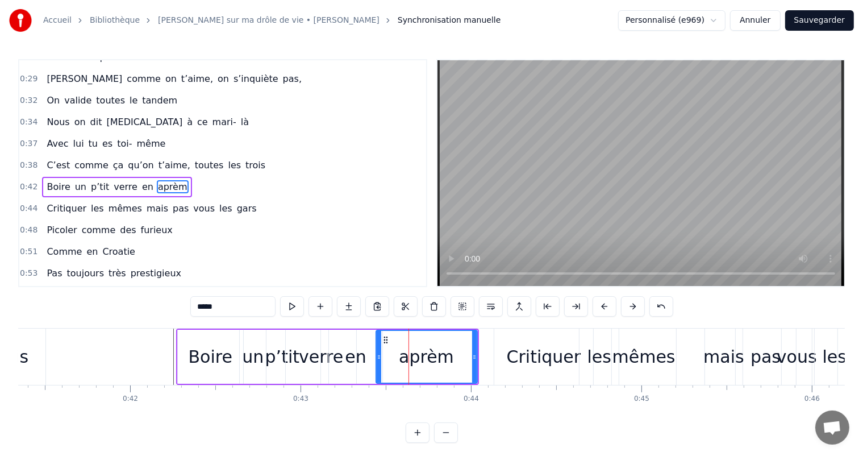
drag, startPoint x: 414, startPoint y: 355, endPoint x: 380, endPoint y: 357, distance: 34.2
click at [380, 357] on icon at bounding box center [379, 356] width 5 height 9
drag, startPoint x: 473, startPoint y: 351, endPoint x: 440, endPoint y: 350, distance: 33.0
click at [440, 350] on div at bounding box center [441, 357] width 5 height 52
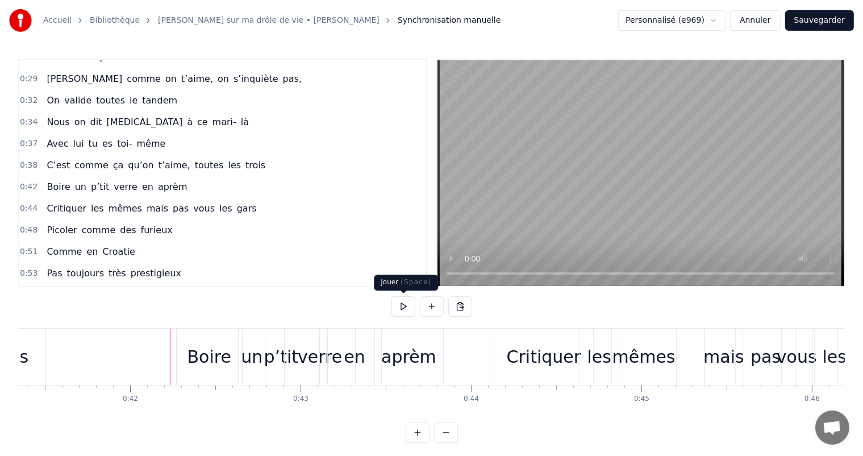
click at [405, 301] on button at bounding box center [404, 306] width 24 height 20
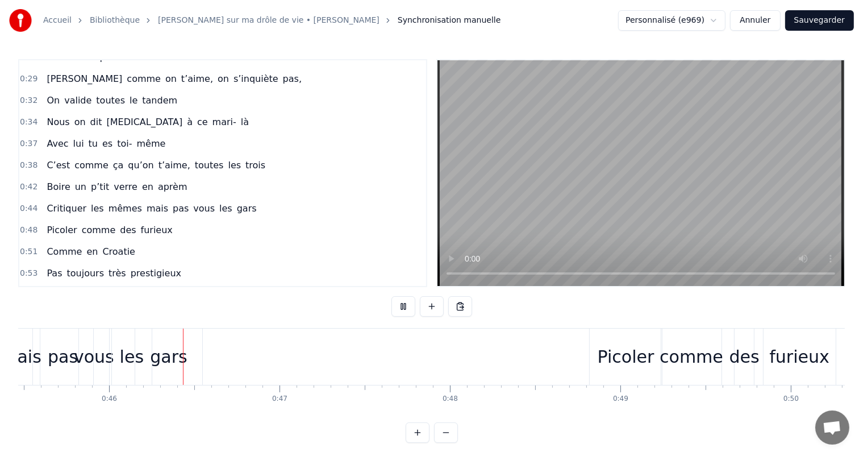
scroll to position [0, 7765]
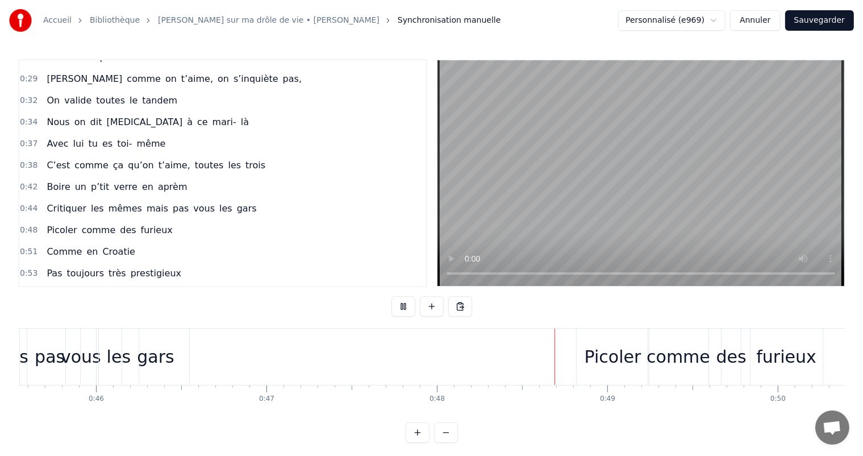
click at [405, 301] on button at bounding box center [404, 306] width 24 height 20
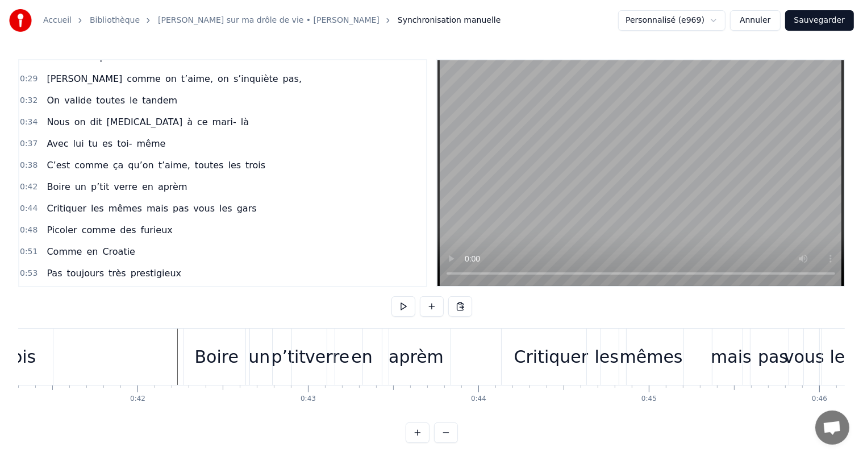
click at [398, 306] on button at bounding box center [404, 306] width 24 height 20
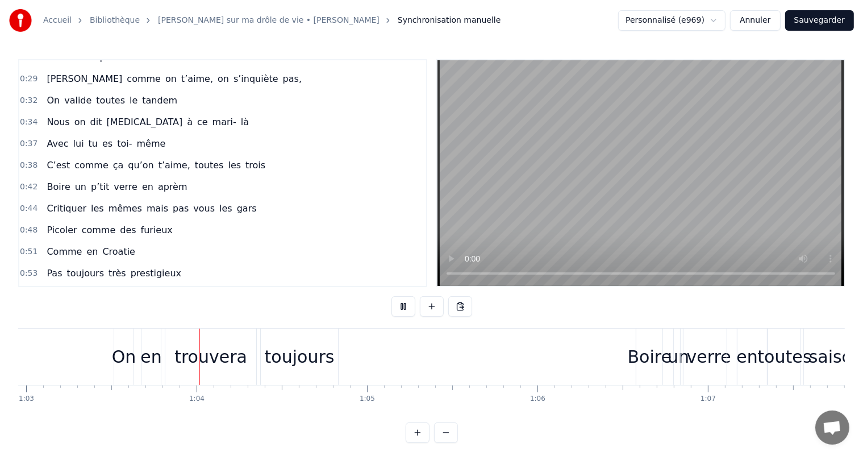
scroll to position [0, 10735]
click at [296, 359] on div "toujours" at bounding box center [298, 357] width 70 height 26
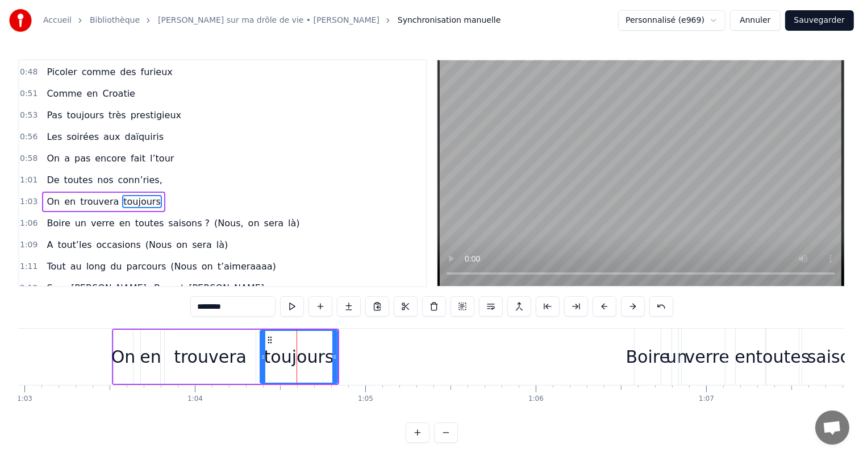
scroll to position [461, 0]
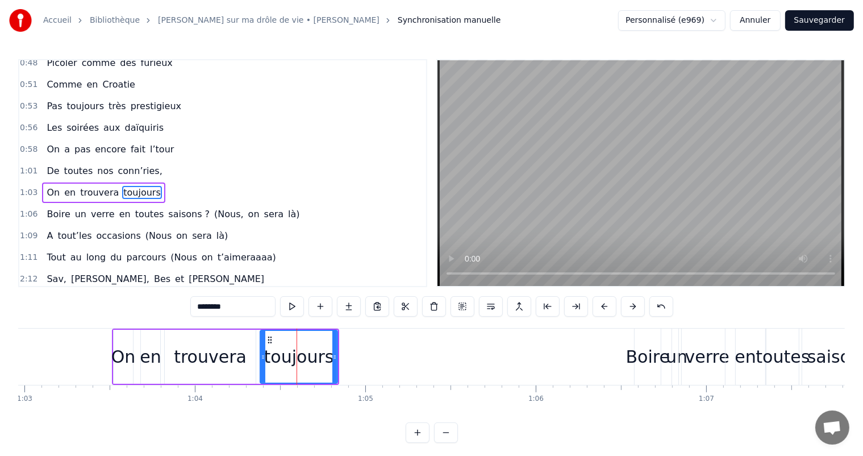
click at [221, 309] on input "********" at bounding box center [232, 306] width 85 height 20
type input "**********"
click at [180, 297] on div "0:00 Votre relation est faite 0:03 Pour durer une vie 0:05 Mais pour en faire u…" at bounding box center [431, 251] width 827 height 384
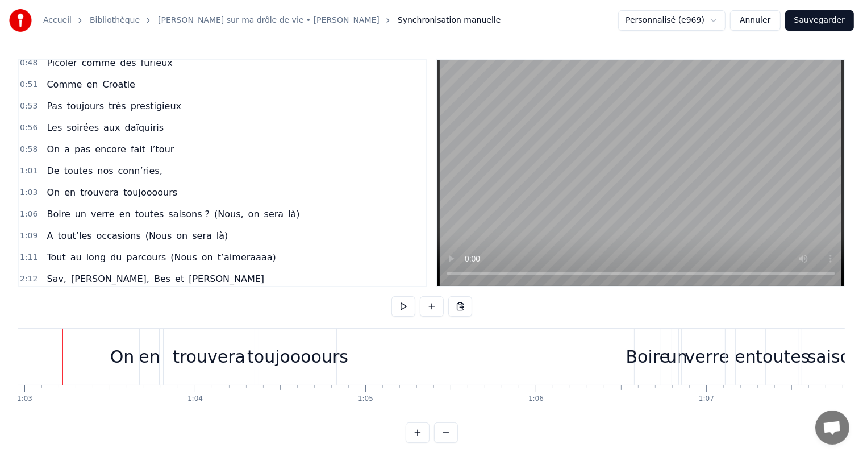
scroll to position [0, 10722]
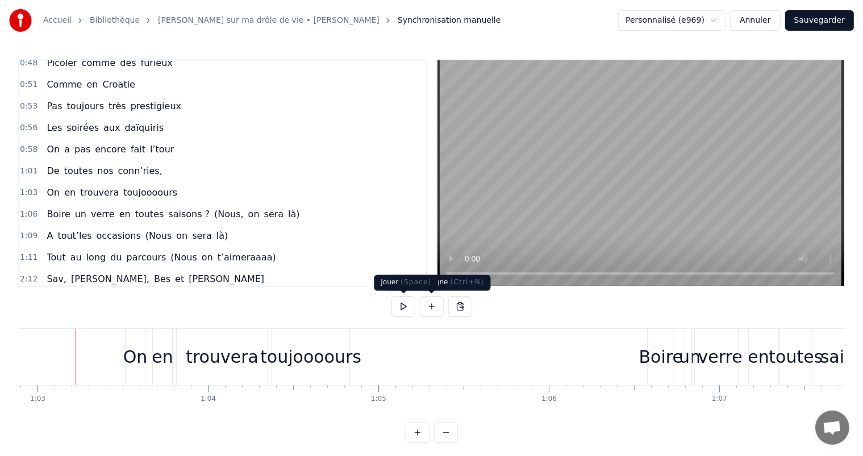
click at [405, 302] on button at bounding box center [404, 306] width 24 height 20
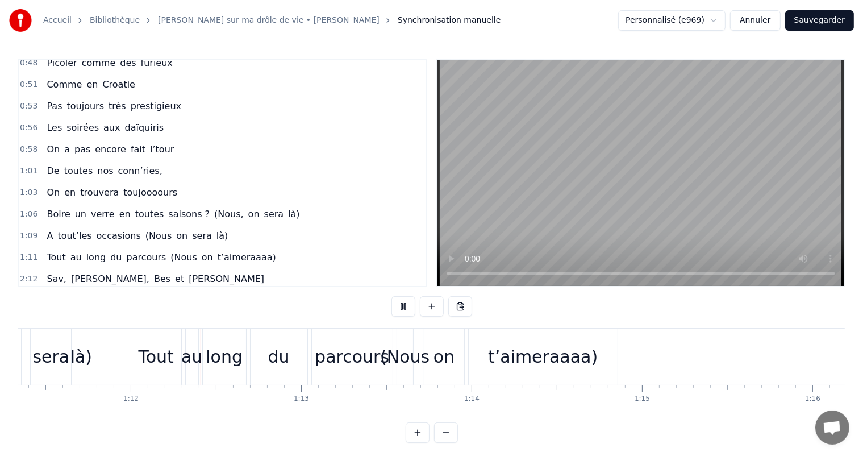
scroll to position [0, 12167]
click at [467, 360] on div "t’aimeraaaa)" at bounding box center [539, 356] width 149 height 56
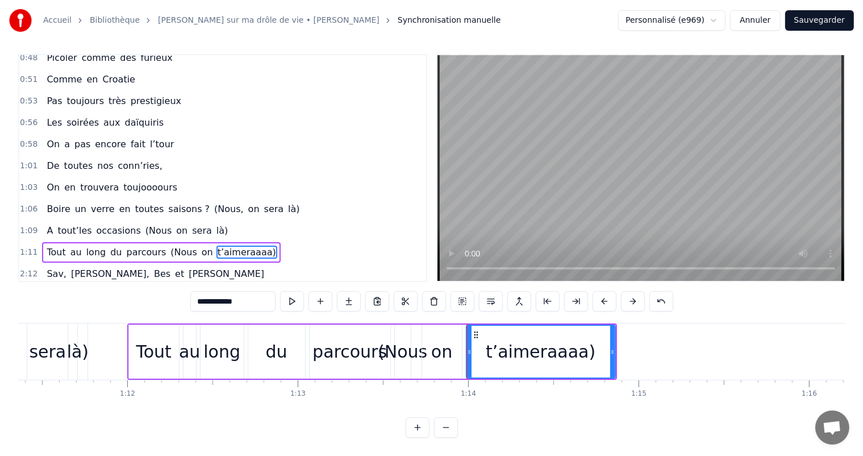
scroll to position [464, 0]
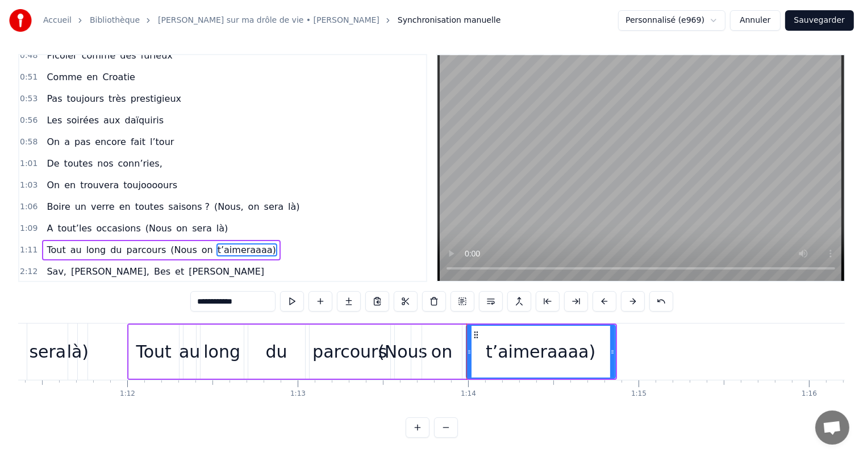
click at [169, 243] on span "(Nous" at bounding box center [183, 249] width 28 height 13
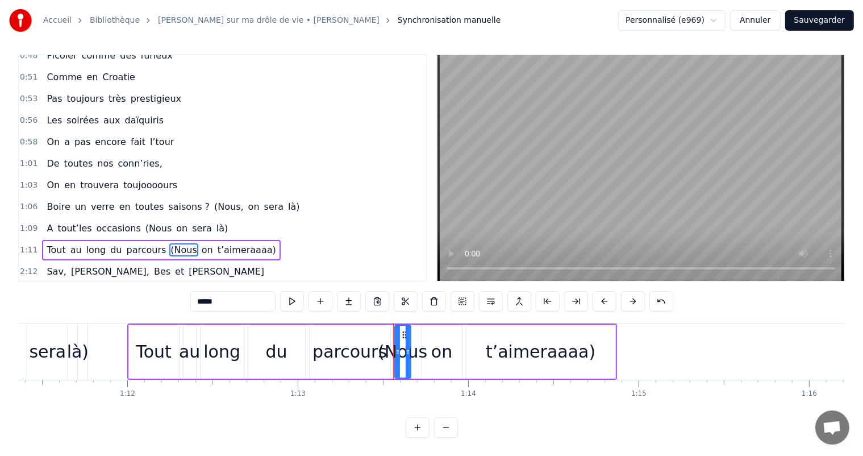
click at [202, 300] on input "*****" at bounding box center [232, 301] width 85 height 20
type input "*"
click at [230, 243] on span "t’aimeraaaa)" at bounding box center [243, 249] width 61 height 13
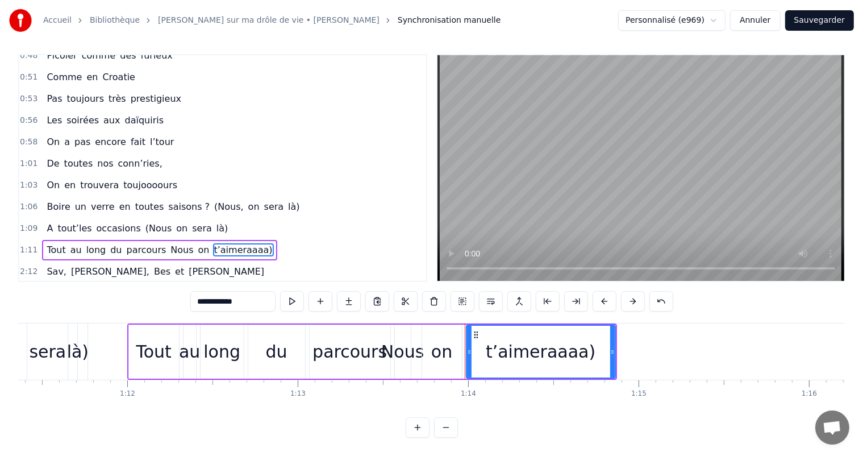
click at [243, 298] on input "**********" at bounding box center [232, 301] width 85 height 20
type input "**********"
click at [247, 200] on span "on" at bounding box center [254, 206] width 14 height 13
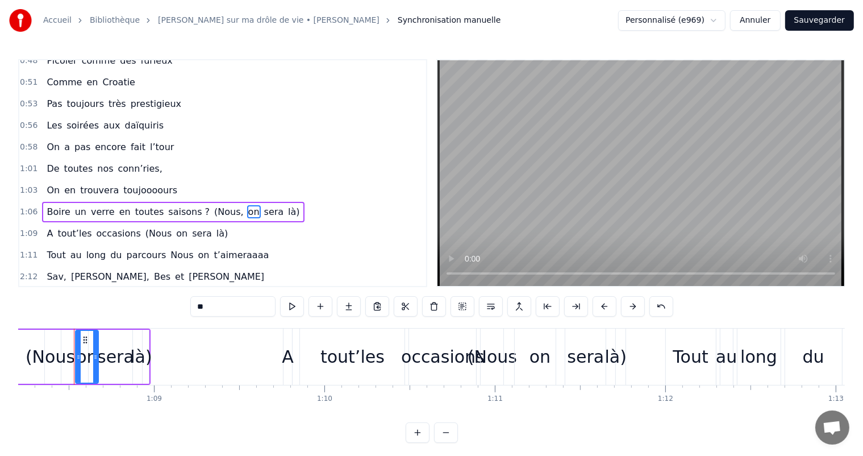
scroll to position [0, 11627]
click at [213, 205] on span "(Nous," at bounding box center [229, 211] width 32 height 13
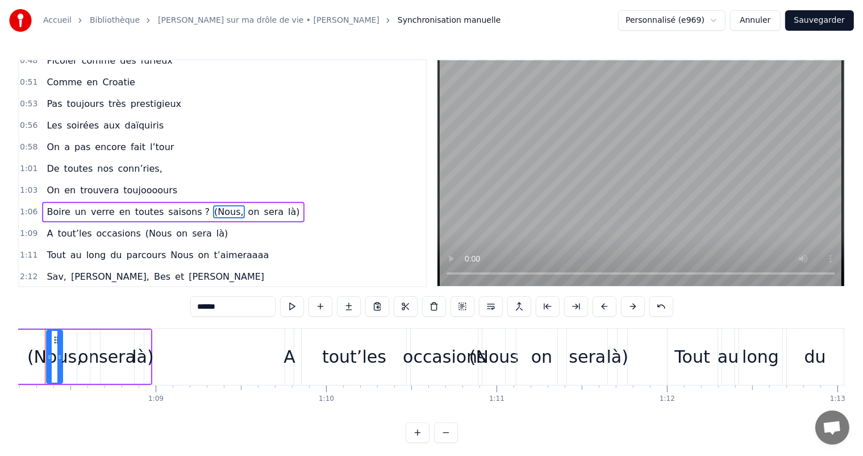
scroll to position [0, 11596]
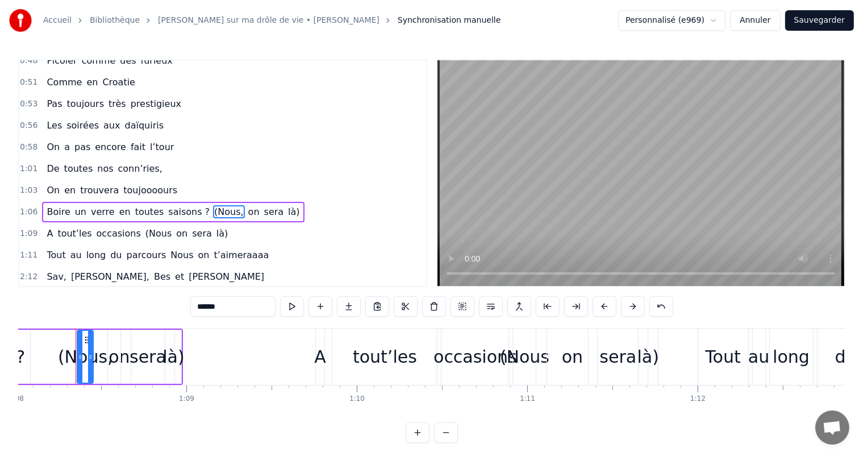
click at [202, 303] on input "******" at bounding box center [232, 306] width 85 height 20
click at [281, 205] on span "là)" at bounding box center [288, 211] width 14 height 13
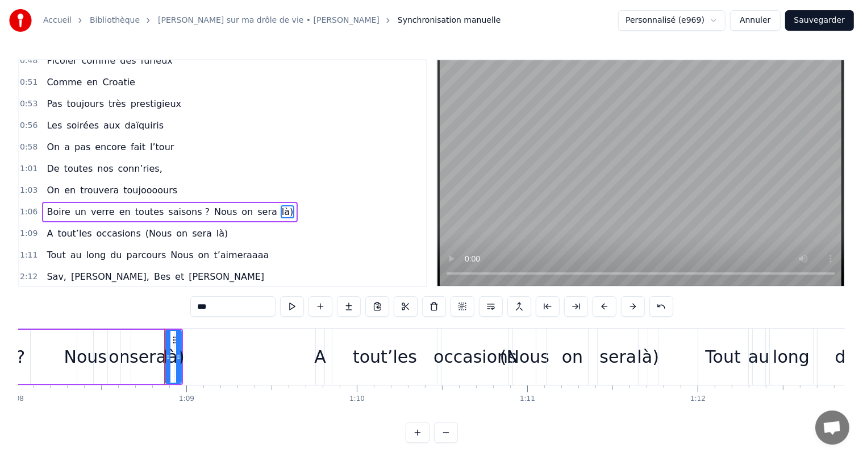
click at [234, 305] on input "***" at bounding box center [232, 306] width 85 height 20
click at [149, 227] on span "(Nous" at bounding box center [158, 233] width 28 height 13
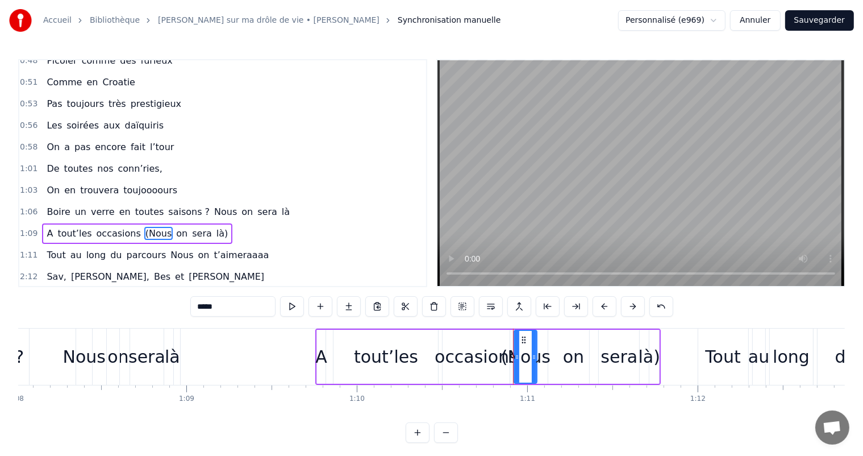
click at [202, 308] on input "*****" at bounding box center [232, 306] width 85 height 20
click at [212, 227] on span "là)" at bounding box center [219, 233] width 14 height 13
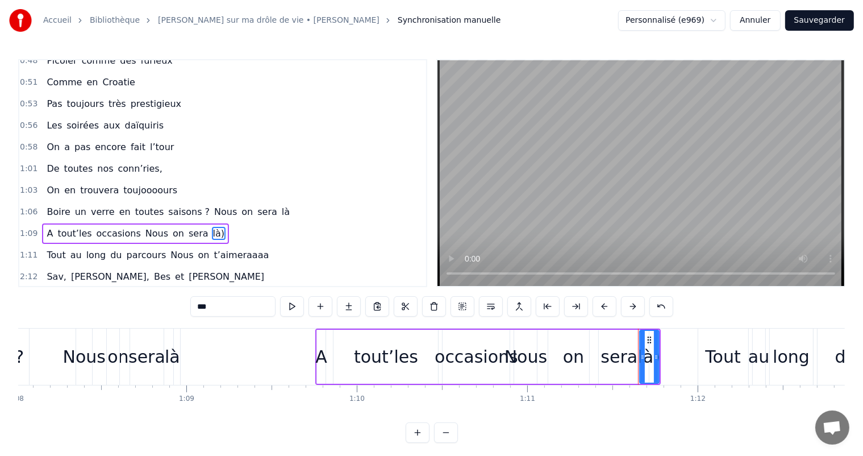
click at [218, 310] on input "***" at bounding box center [232, 306] width 85 height 20
type input "**"
click at [371, 244] on div "1:11 Tout au long du parcours Nous on t’aimeraaaa" at bounding box center [222, 255] width 407 height 22
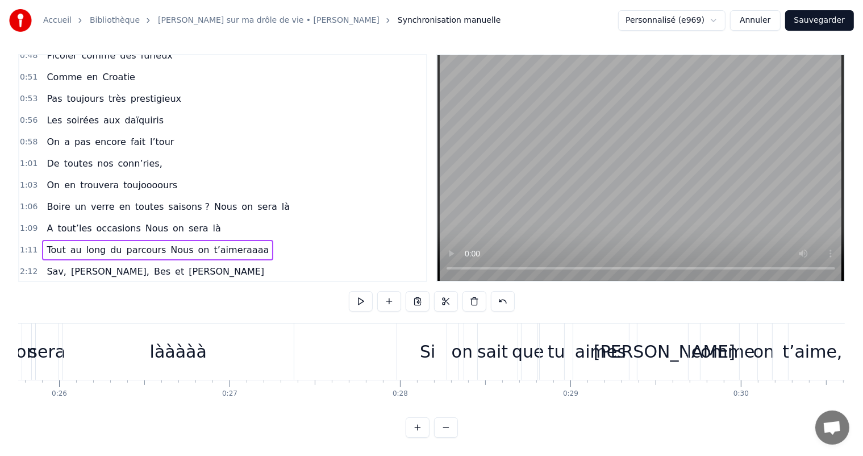
scroll to position [0, 4177]
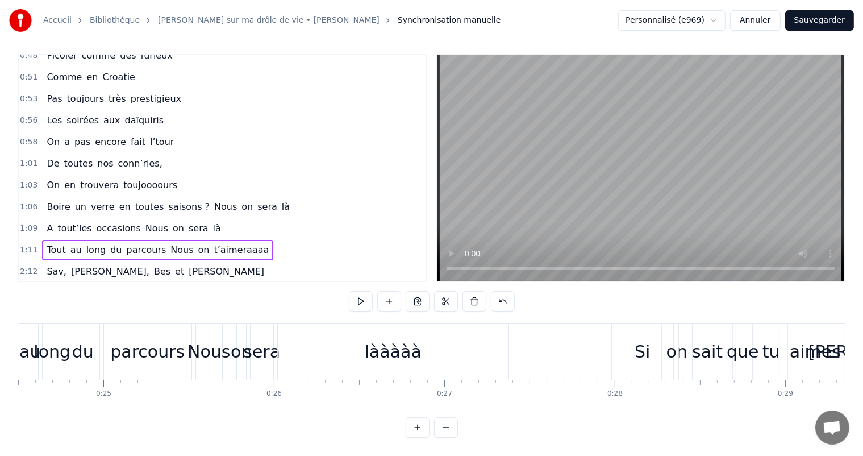
click at [509, 361] on div "Nous on sera lààààà" at bounding box center [354, 351] width 316 height 56
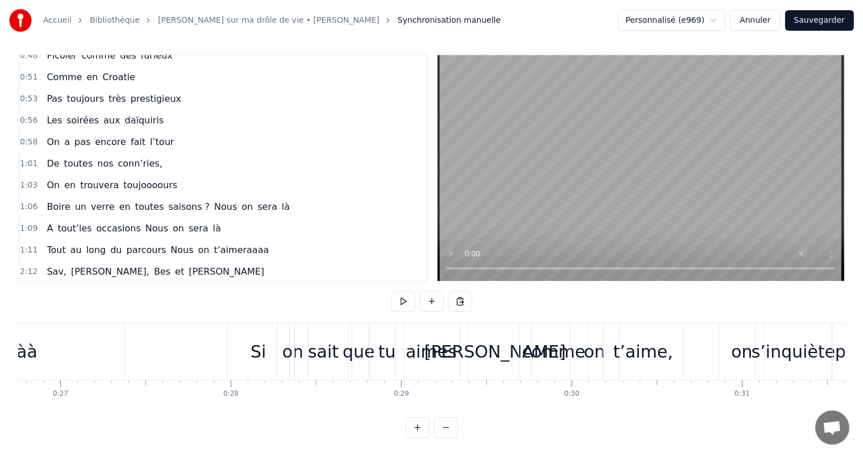
scroll to position [0, 4531]
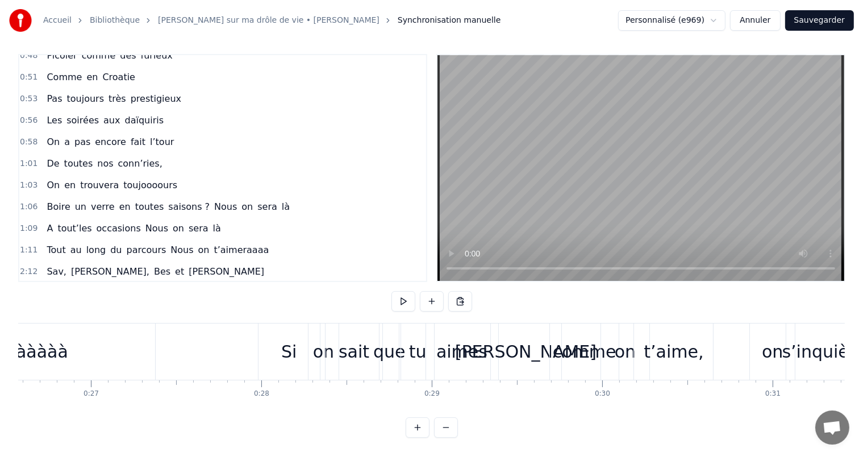
click at [398, 292] on button at bounding box center [404, 301] width 24 height 20
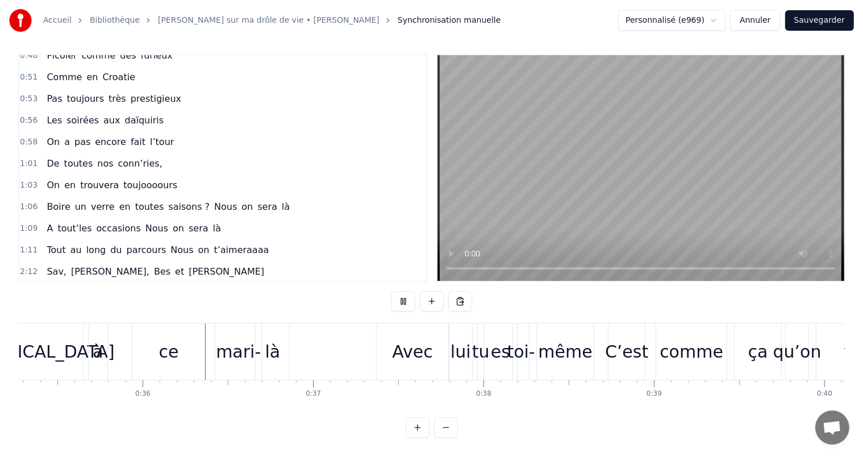
scroll to position [0, 6023]
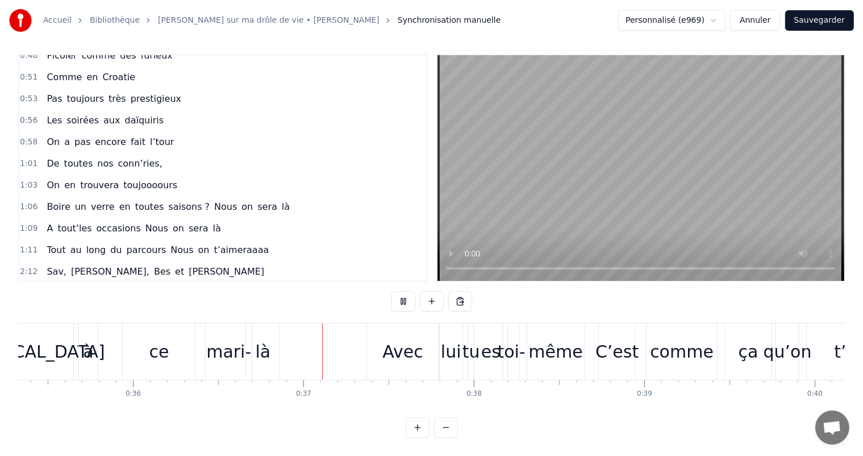
click at [398, 292] on button at bounding box center [404, 301] width 24 height 20
click at [269, 342] on div "là" at bounding box center [263, 351] width 34 height 56
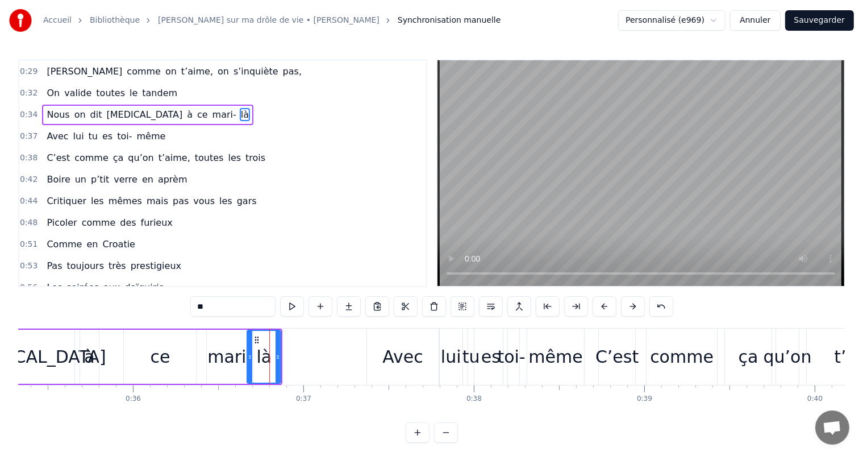
scroll to position [232, 0]
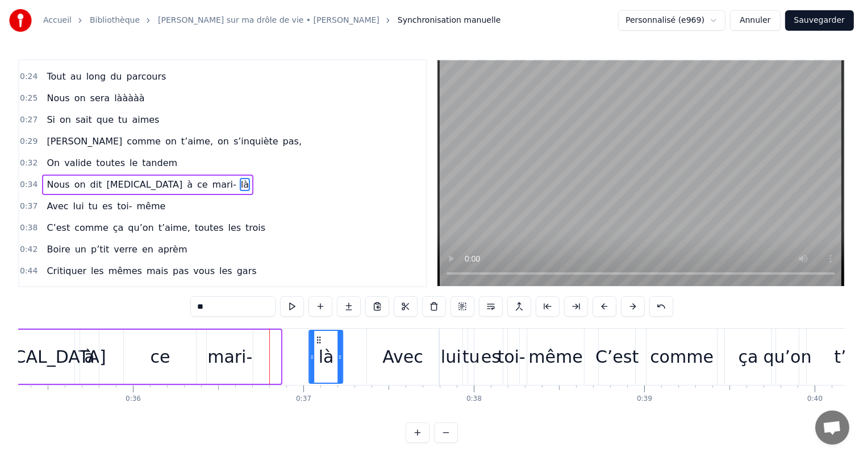
drag, startPoint x: 256, startPoint y: 336, endPoint x: 318, endPoint y: 343, distance: 62.4
click at [318, 343] on icon at bounding box center [319, 339] width 9 height 9
click at [235, 350] on div "mari-" at bounding box center [229, 357] width 45 height 26
type input "*****"
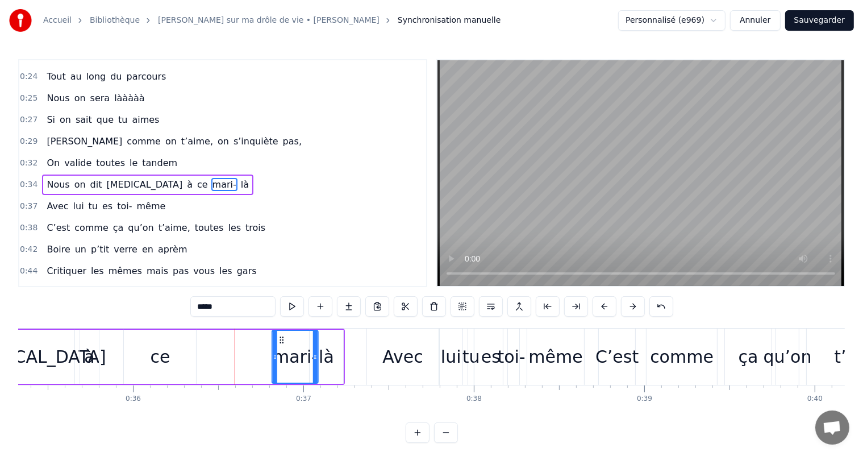
drag, startPoint x: 217, startPoint y: 338, endPoint x: 282, endPoint y: 348, distance: 65.7
click at [282, 348] on div "mari-" at bounding box center [295, 357] width 45 height 52
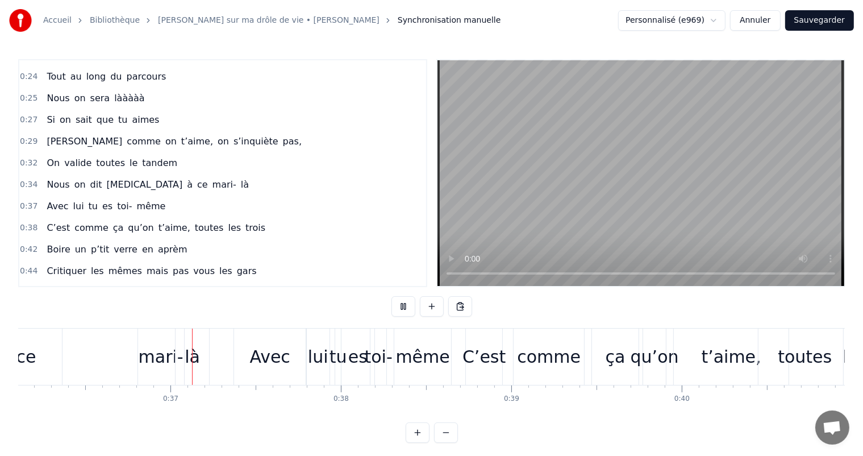
scroll to position [0, 6157]
click at [151, 350] on div "mari-" at bounding box center [160, 357] width 45 height 26
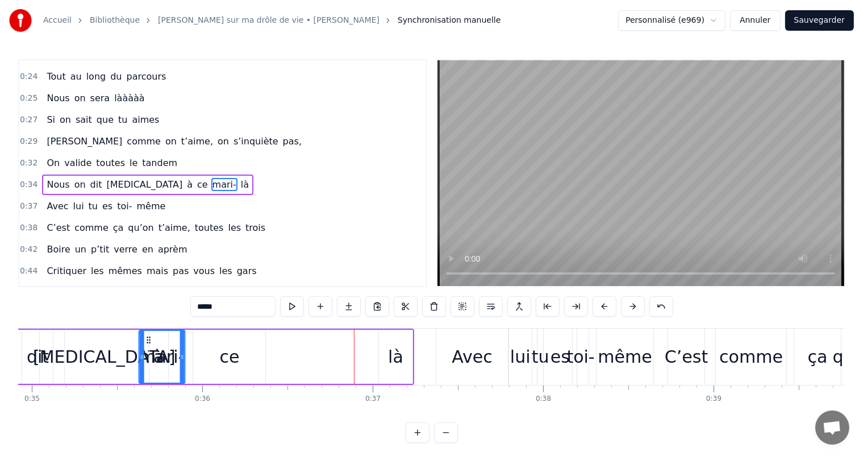
scroll to position [0, 5951]
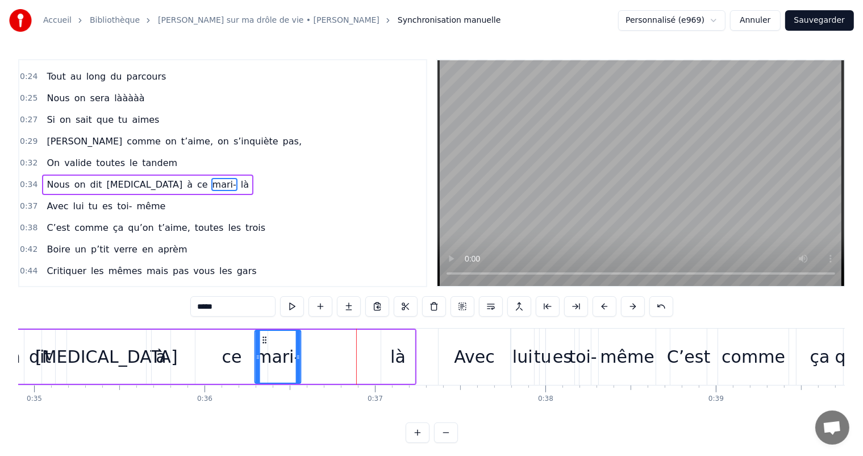
drag, startPoint x: 145, startPoint y: 339, endPoint x: 262, endPoint y: 357, distance: 117.9
click at [262, 357] on div "mari-" at bounding box center [278, 357] width 45 height 52
click at [377, 338] on div "Nous on dit [MEDICAL_DATA] à [PERSON_NAME]- là" at bounding box center [166, 356] width 502 height 56
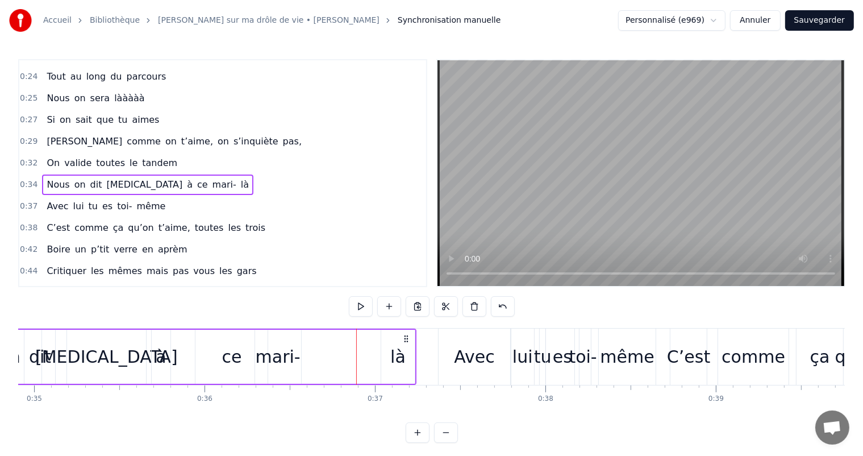
click at [396, 355] on div "là" at bounding box center [397, 357] width 15 height 26
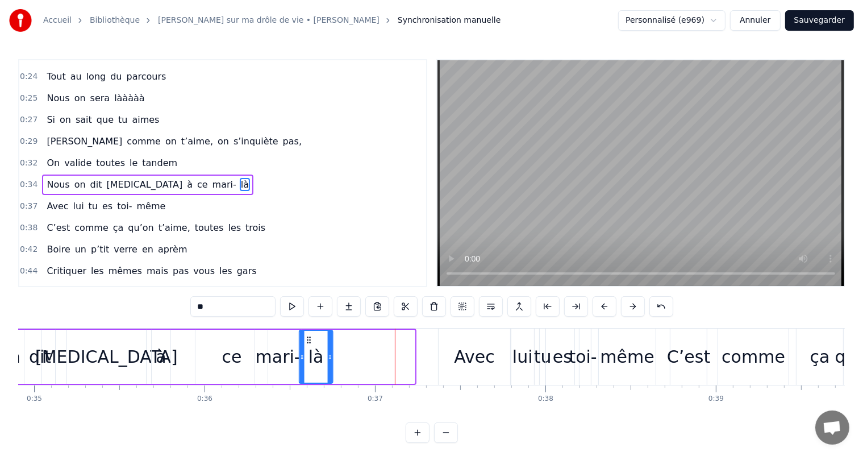
drag, startPoint x: 390, startPoint y: 338, endPoint x: 308, endPoint y: 337, distance: 81.8
click at [308, 337] on icon at bounding box center [309, 339] width 9 height 9
drag, startPoint x: 328, startPoint y: 355, endPoint x: 353, endPoint y: 361, distance: 25.8
click at [353, 361] on div at bounding box center [355, 357] width 5 height 52
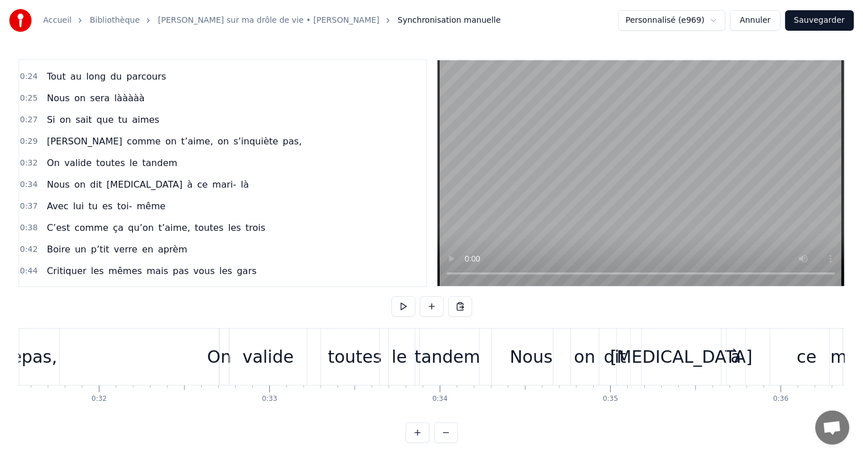
scroll to position [0, 5329]
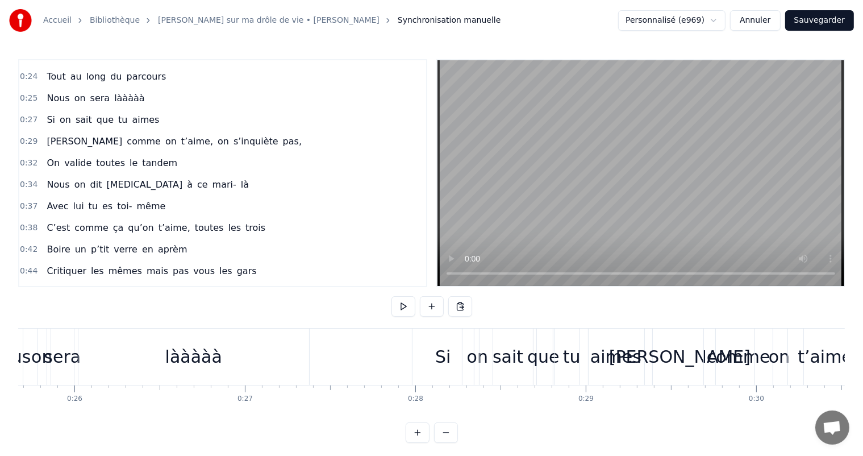
scroll to position [0, 4346]
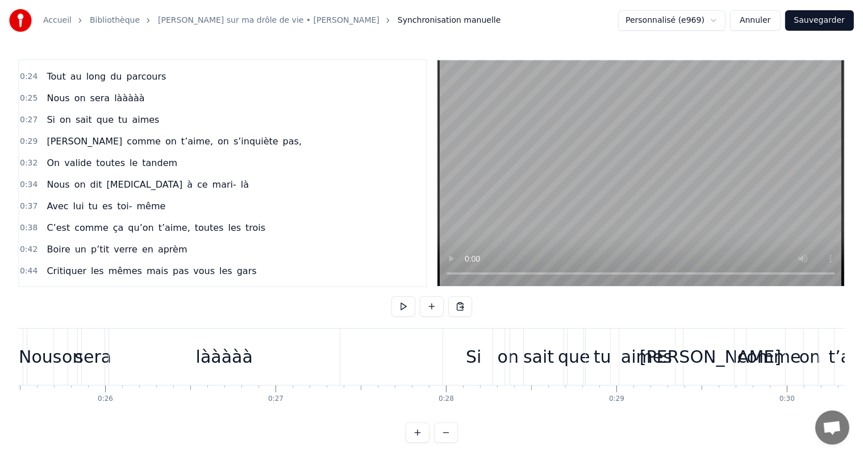
click at [332, 372] on div "lààààà" at bounding box center [224, 356] width 231 height 56
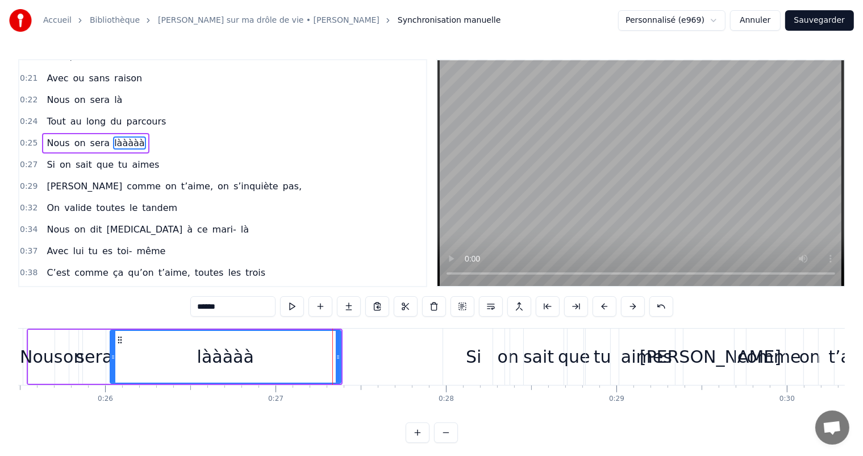
scroll to position [148, 0]
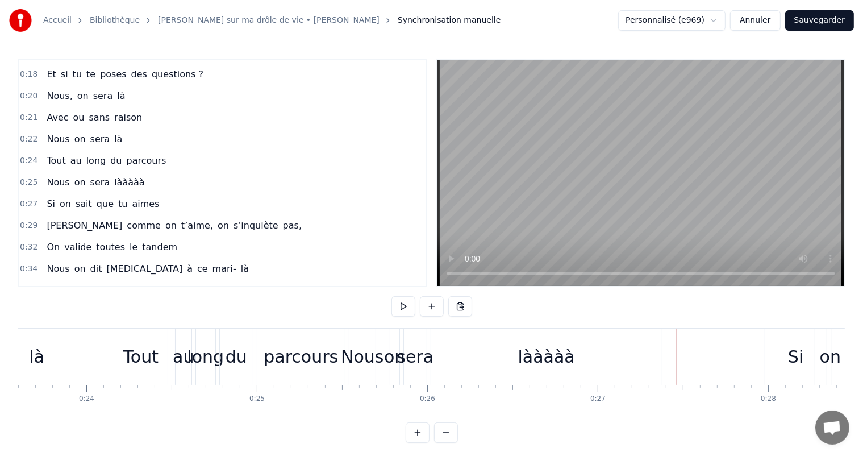
scroll to position [0, 4469]
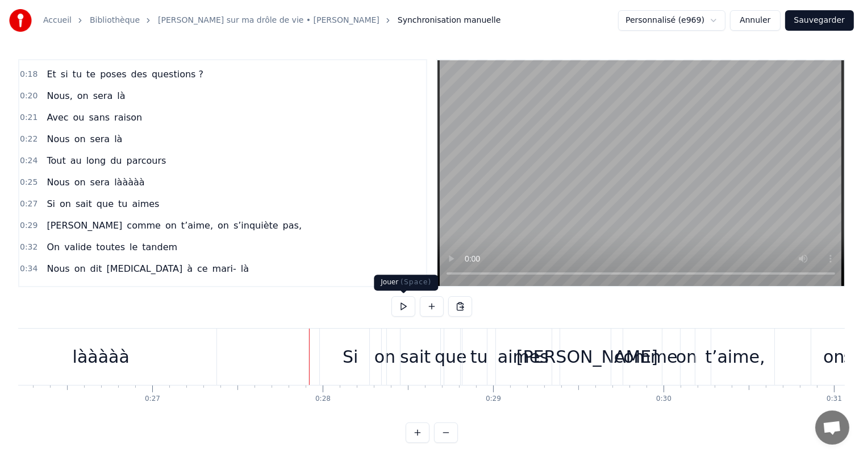
click at [403, 301] on button at bounding box center [404, 306] width 24 height 20
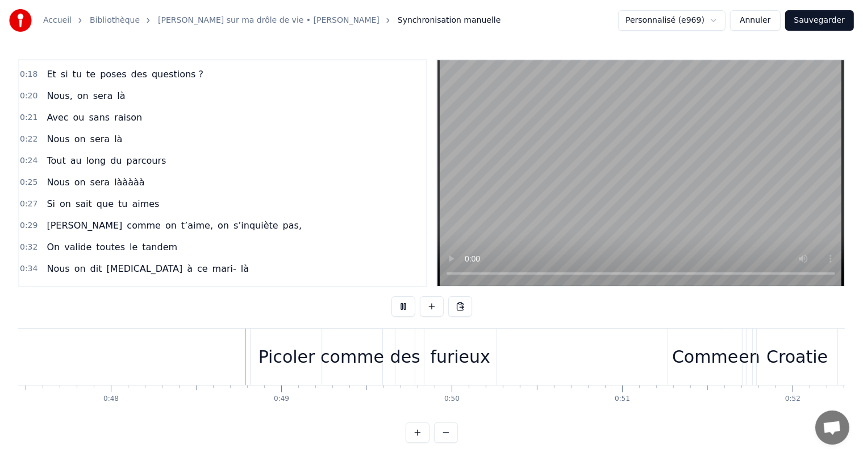
scroll to position [0, 8153]
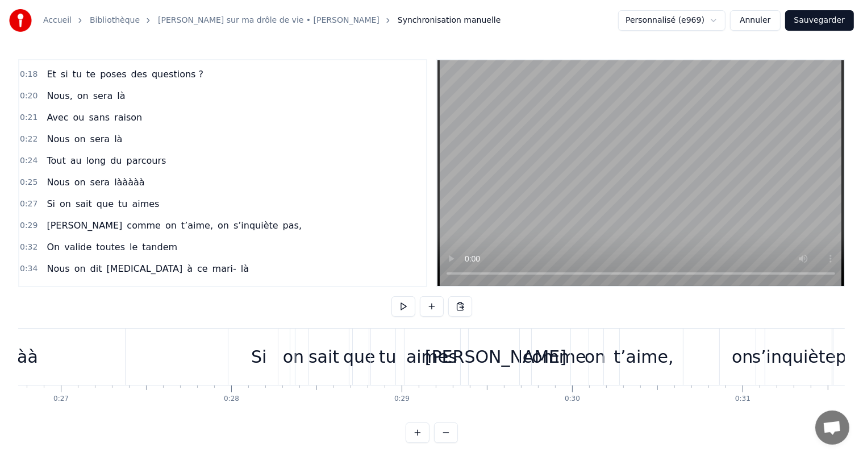
scroll to position [0, 4515]
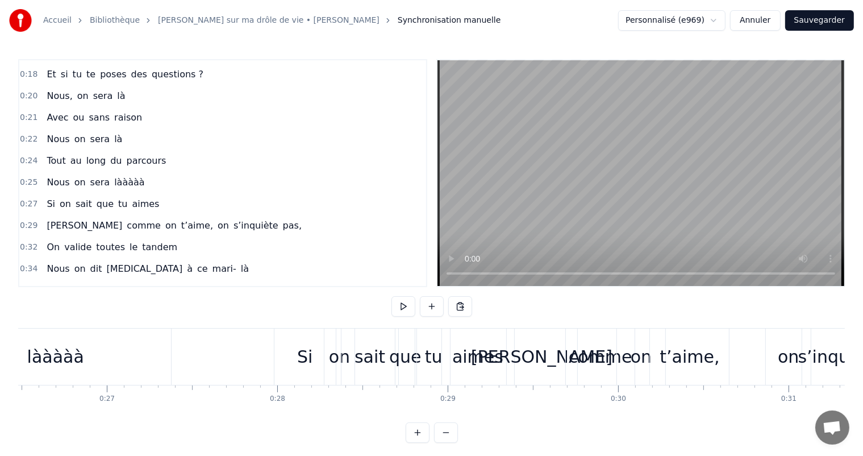
click at [322, 330] on div "Si" at bounding box center [304, 356] width 61 height 56
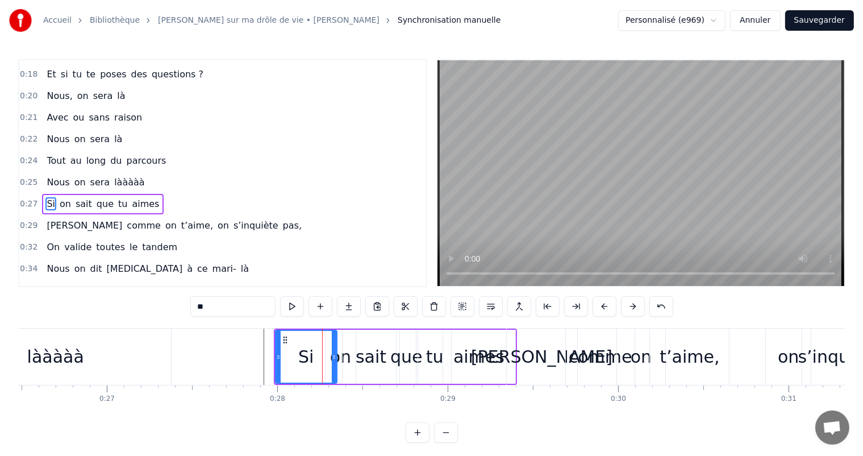
scroll to position [169, 0]
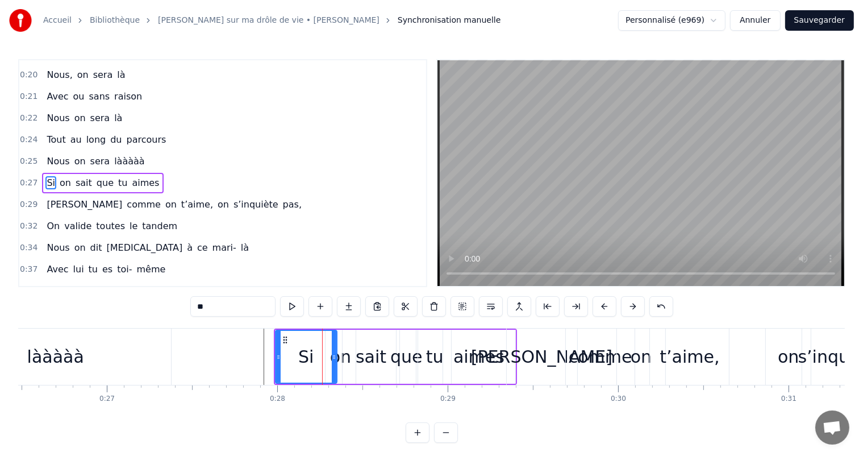
click at [530, 384] on div "[PERSON_NAME]" at bounding box center [542, 356] width 72 height 56
type input "******"
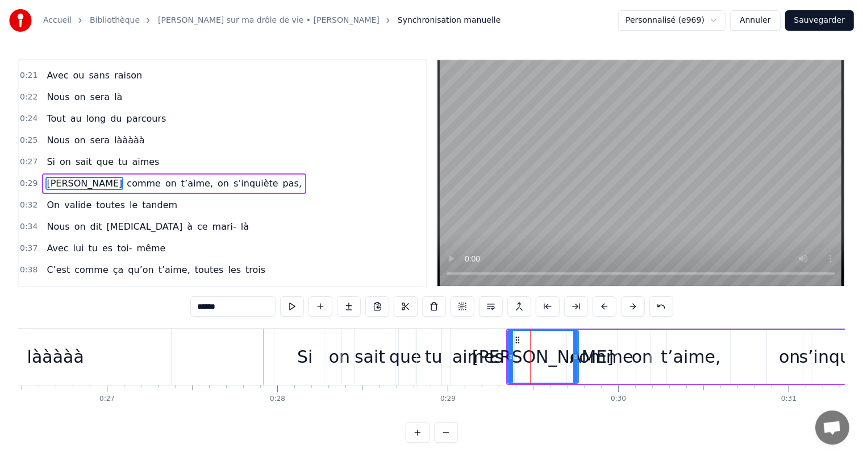
click at [102, 153] on div "Si on sait que tu aimes" at bounding box center [103, 162] width 122 height 20
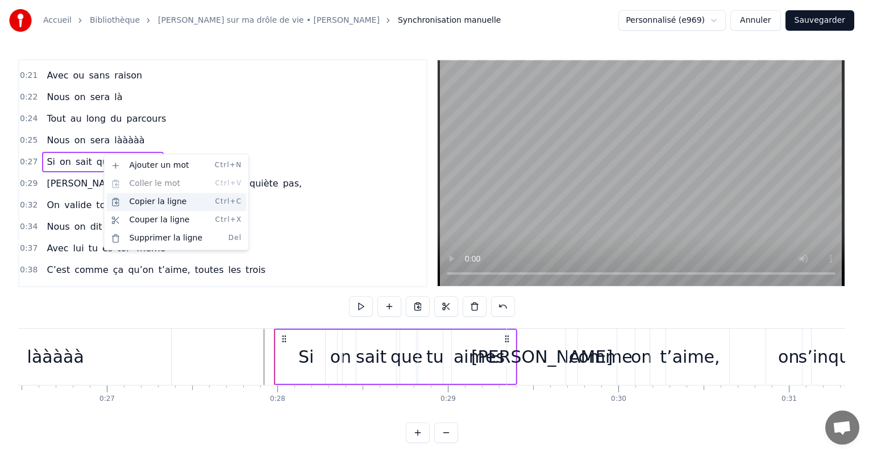
click at [124, 197] on div "Copier la ligne Ctrl+C" at bounding box center [176, 202] width 140 height 18
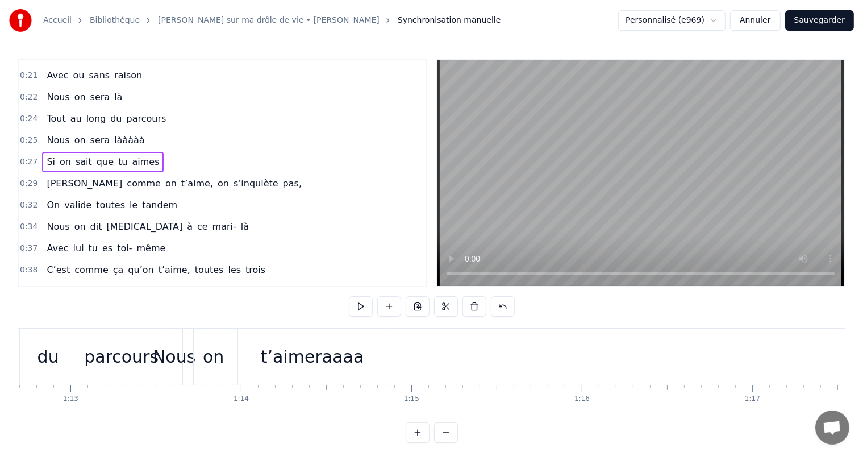
scroll to position [0, 12455]
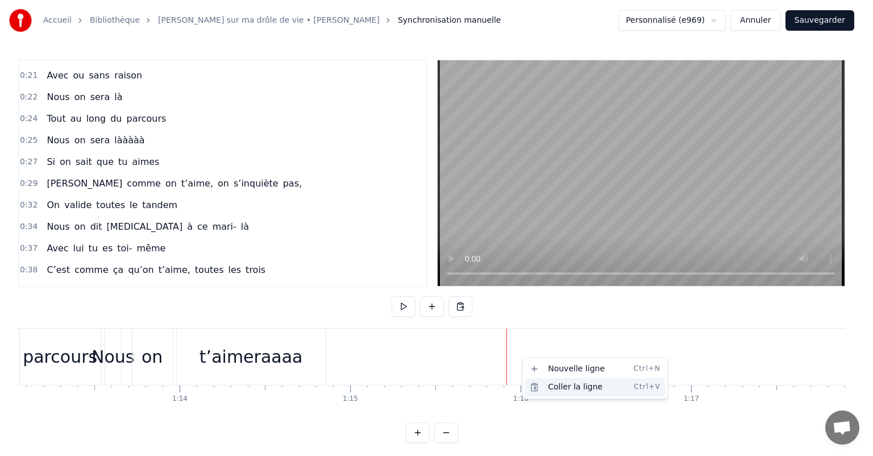
click at [548, 388] on div "Coller la ligne Ctrl+V" at bounding box center [595, 387] width 140 height 18
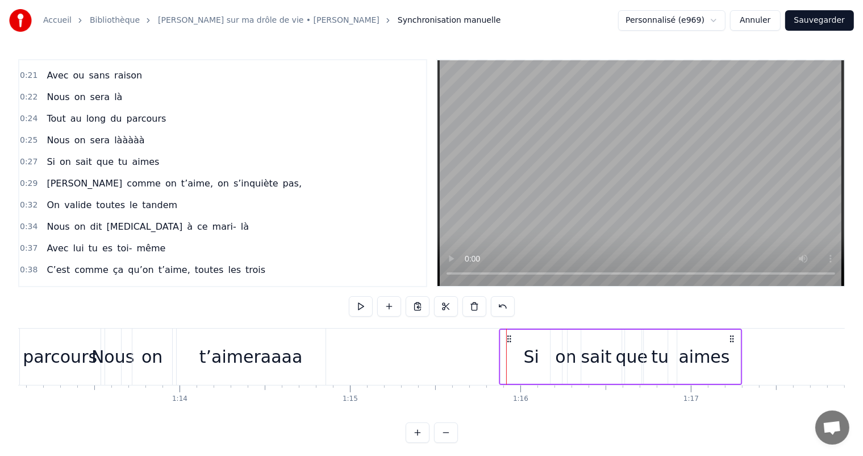
drag, startPoint x: 518, startPoint y: 338, endPoint x: 510, endPoint y: 338, distance: 7.4
click at [510, 338] on circle at bounding box center [510, 338] width 1 height 1
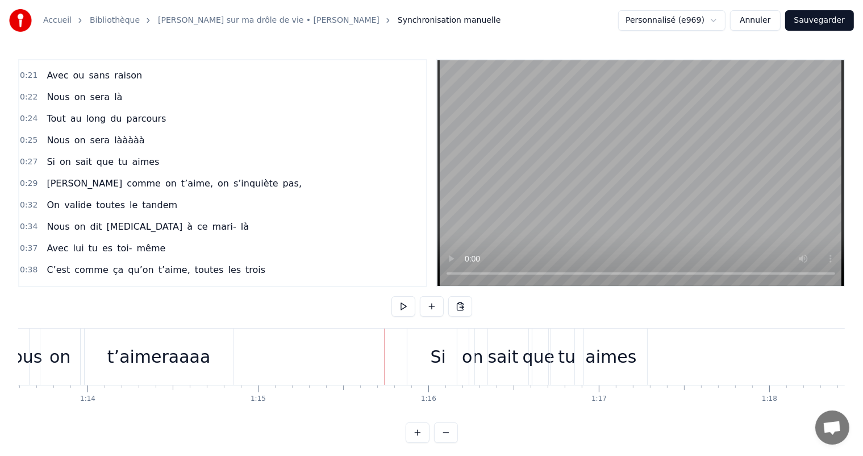
scroll to position [0, 12563]
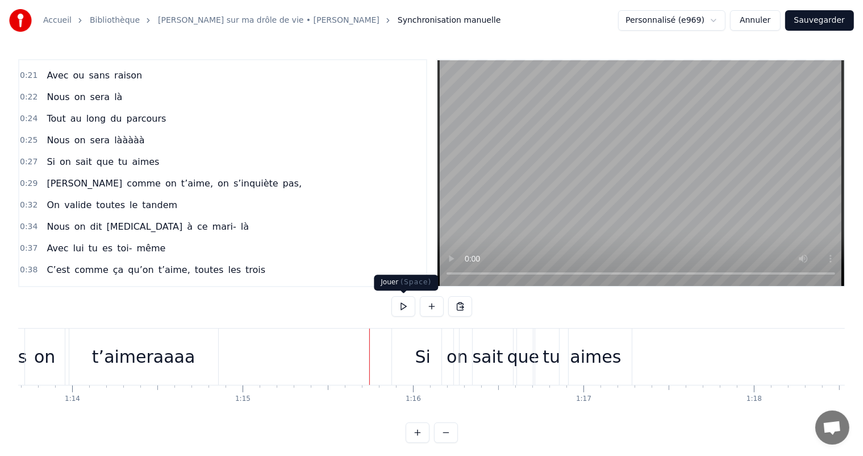
click at [407, 305] on button at bounding box center [404, 306] width 24 height 20
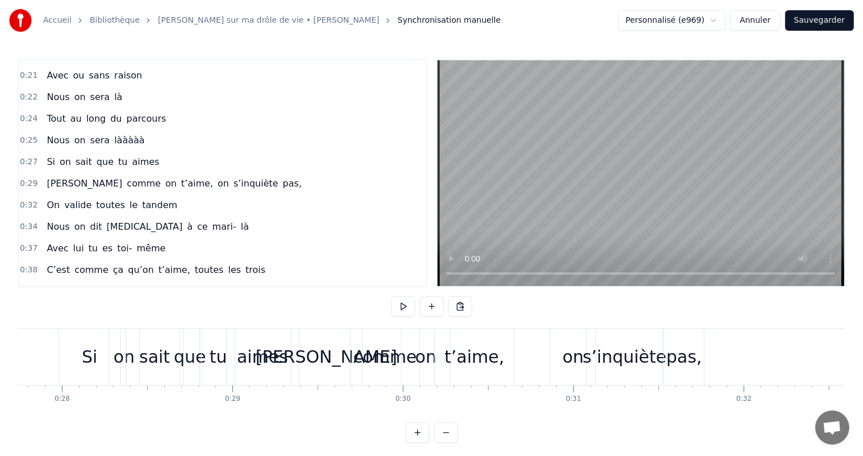
scroll to position [0, 4622]
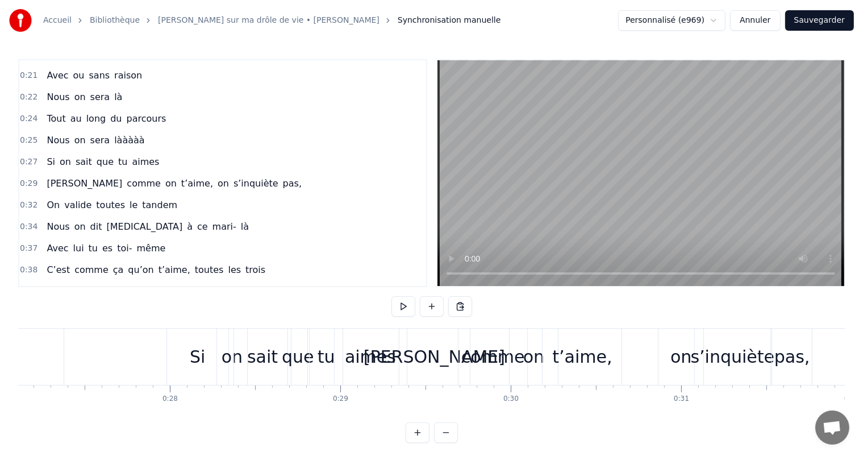
click at [471, 377] on div "comme" at bounding box center [493, 356] width 69 height 56
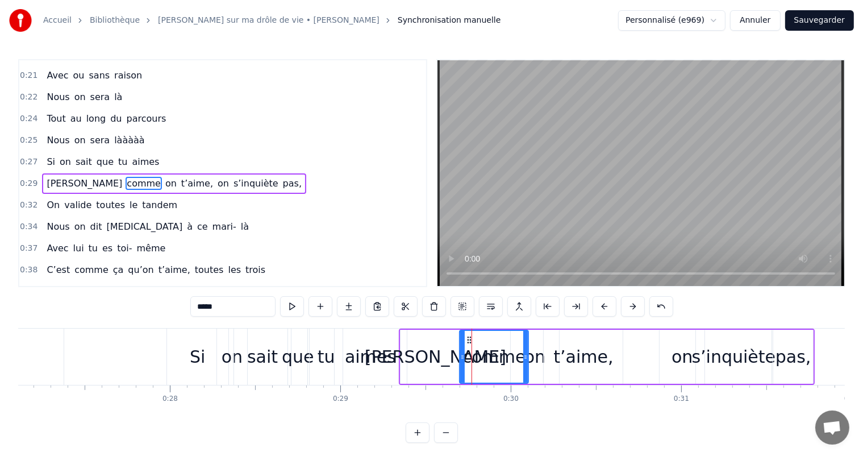
click at [422, 335] on div "[PERSON_NAME]" at bounding box center [436, 357] width 70 height 54
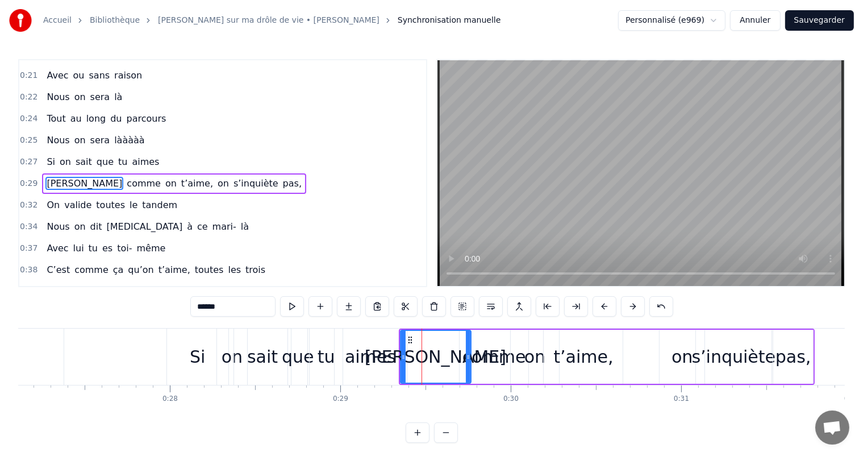
click at [566, 334] on div "t’aime," at bounding box center [583, 357] width 79 height 54
type input "*******"
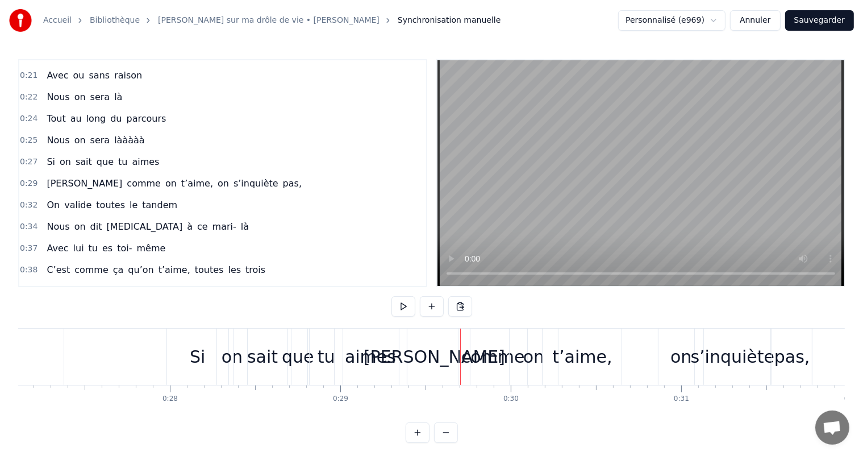
click at [460, 332] on div at bounding box center [460, 356] width 1 height 56
click at [421, 383] on div "[PERSON_NAME]" at bounding box center [435, 356] width 70 height 56
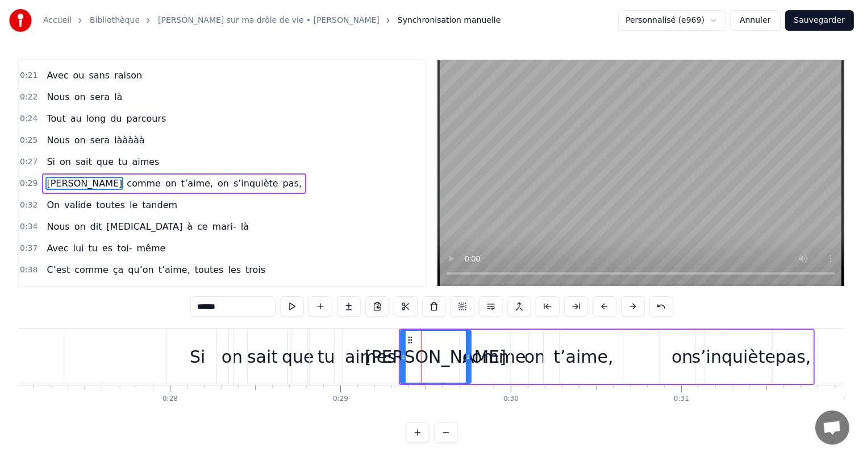
click at [814, 380] on div "[PERSON_NAME] comme on t’aime, on s’inquiète pas," at bounding box center [607, 356] width 417 height 56
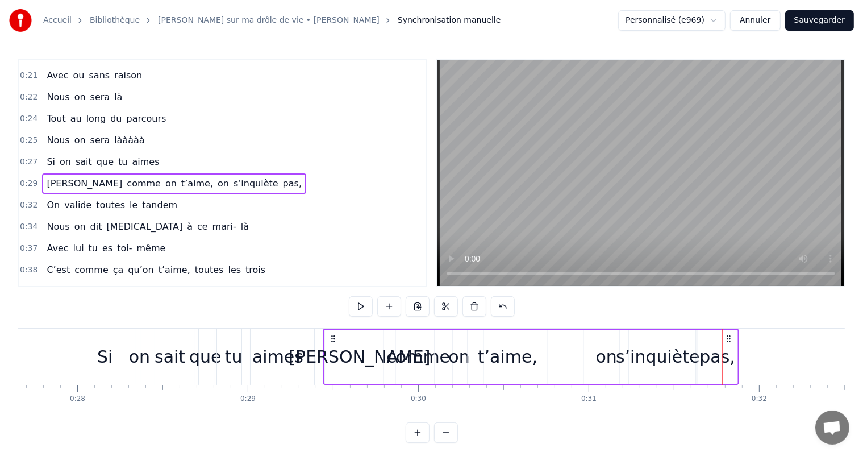
scroll to position [0, 4695]
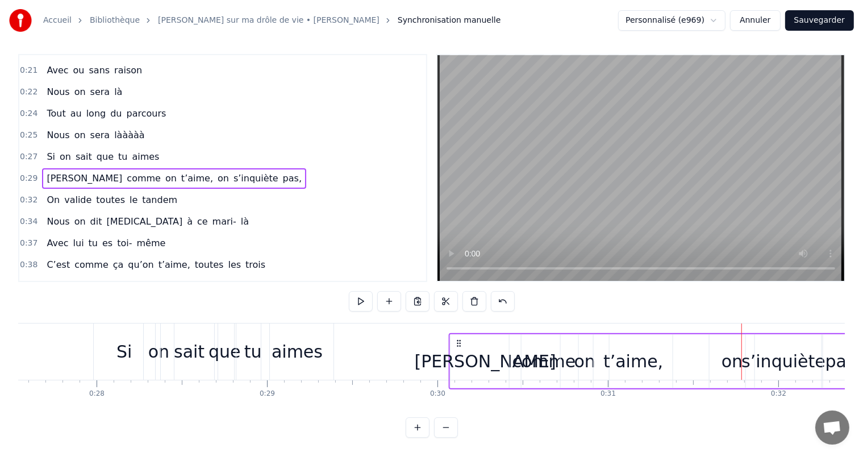
drag, startPoint x: 176, startPoint y: 337, endPoint x: 457, endPoint y: 373, distance: 283.1
click at [457, 373] on div "[PERSON_NAME] comme on t’aime, on s’inquiète pas," at bounding box center [656, 361] width 417 height 56
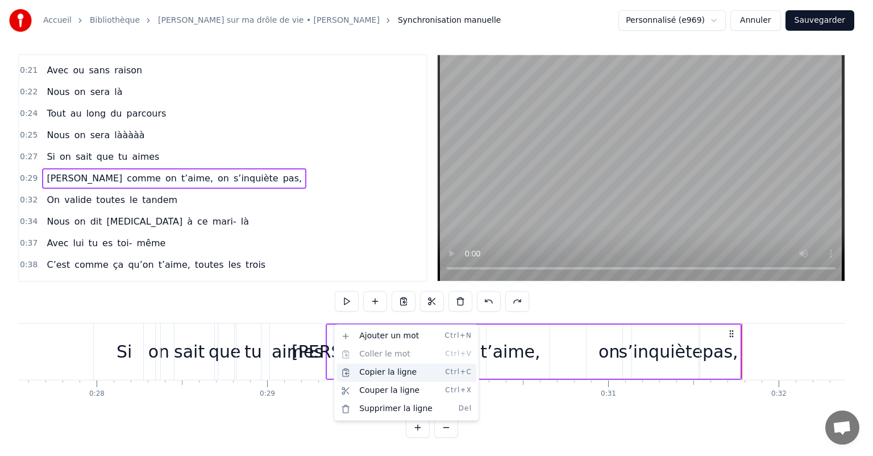
click at [375, 375] on div "Copier la ligne Ctrl+C" at bounding box center [406, 372] width 140 height 18
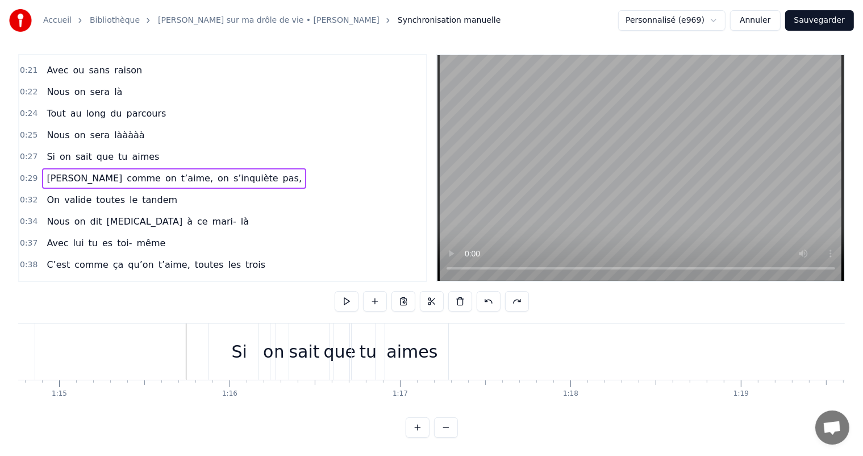
scroll to position [0, 12762]
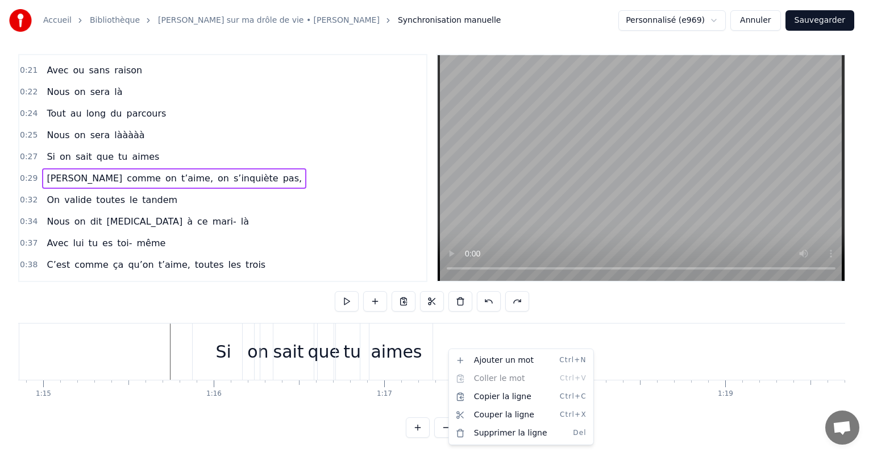
click at [443, 302] on html "Accueil Bibliothèque Chanson sur ma drôle de vie • [PERSON_NAME] Synchronisatio…" at bounding box center [436, 225] width 873 height 461
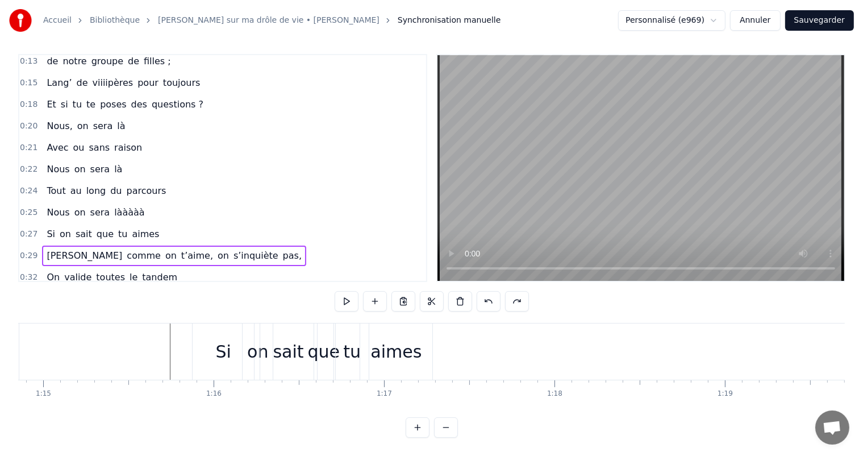
scroll to position [114, 0]
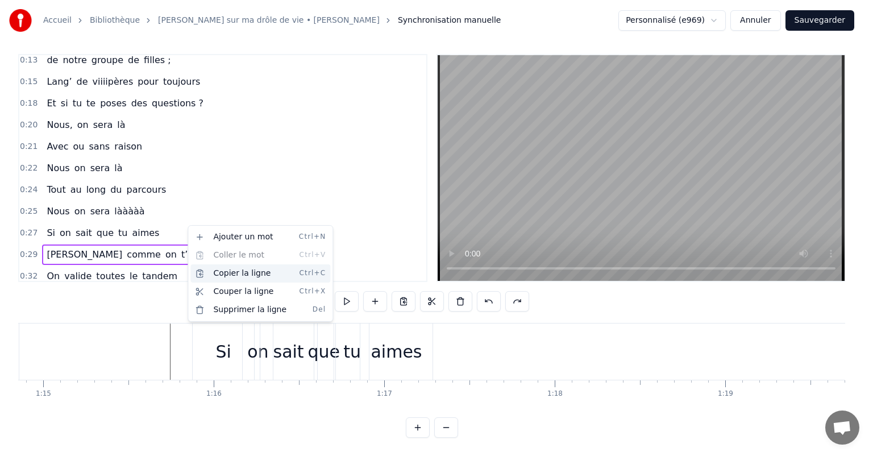
click at [240, 280] on div "Copier la ligne Ctrl+C" at bounding box center [260, 273] width 140 height 18
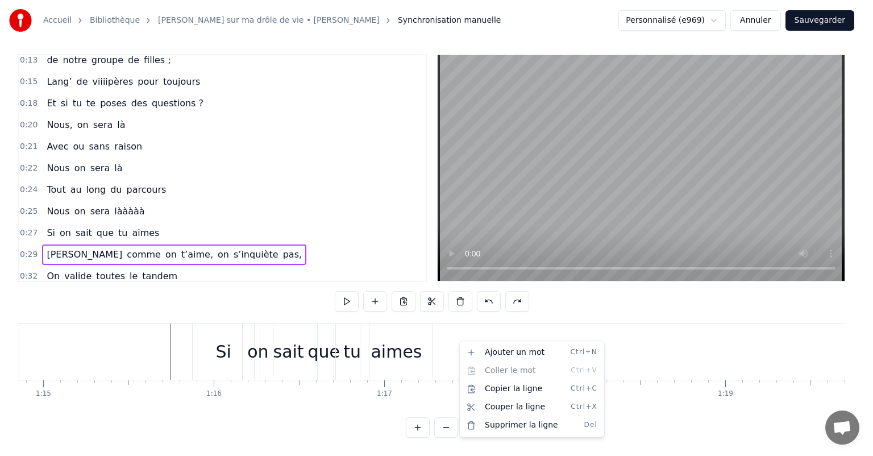
click at [458, 340] on html "Accueil Bibliothèque Chanson sur ma drôle de vie • [PERSON_NAME] Synchronisatio…" at bounding box center [436, 225] width 873 height 461
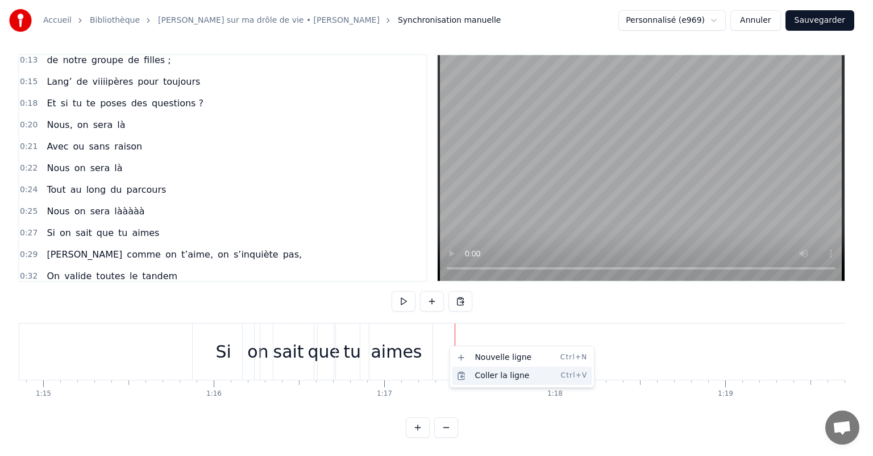
click at [479, 373] on div "Coller la ligne Ctrl+V" at bounding box center [522, 376] width 140 height 18
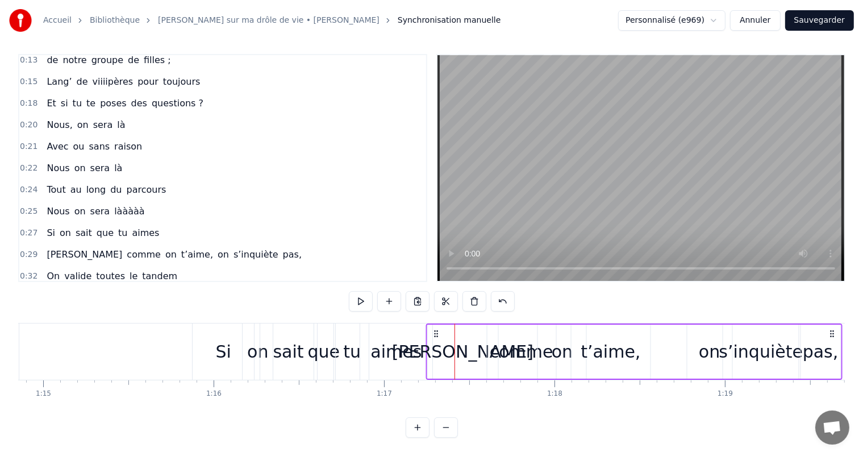
drag, startPoint x: 464, startPoint y: 321, endPoint x: 435, endPoint y: 321, distance: 29.0
click at [435, 329] on icon at bounding box center [435, 333] width 9 height 9
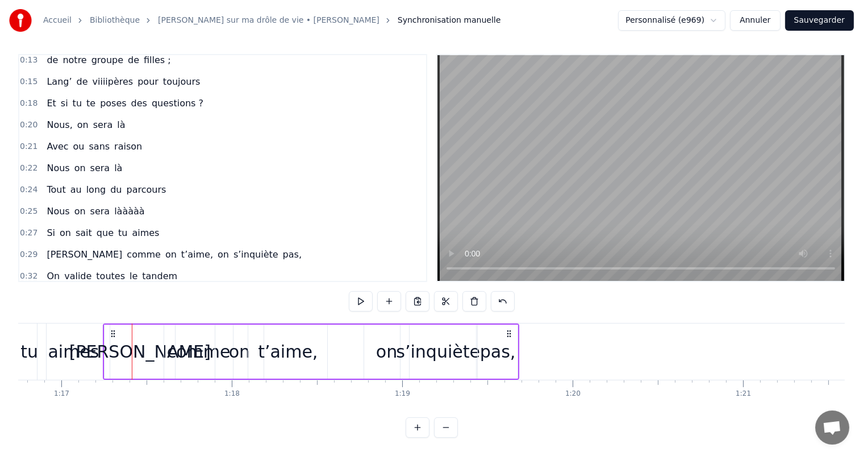
scroll to position [0, 13100]
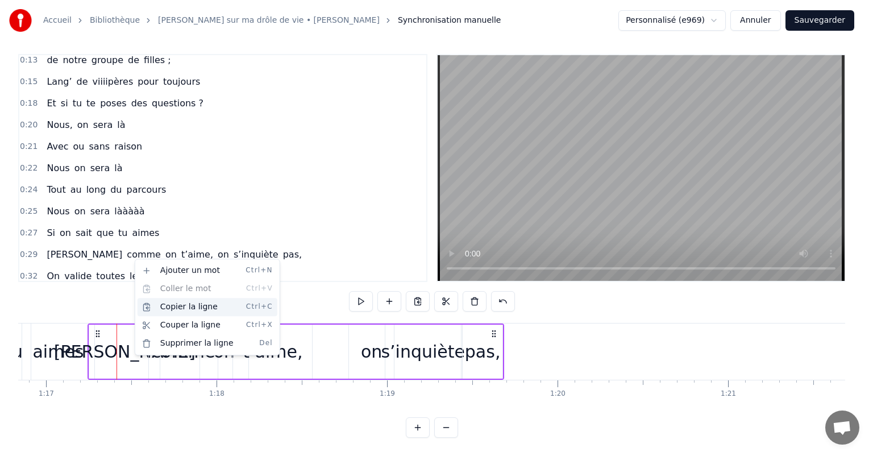
click at [185, 301] on div "Copier la ligne Ctrl+C" at bounding box center [208, 307] width 140 height 18
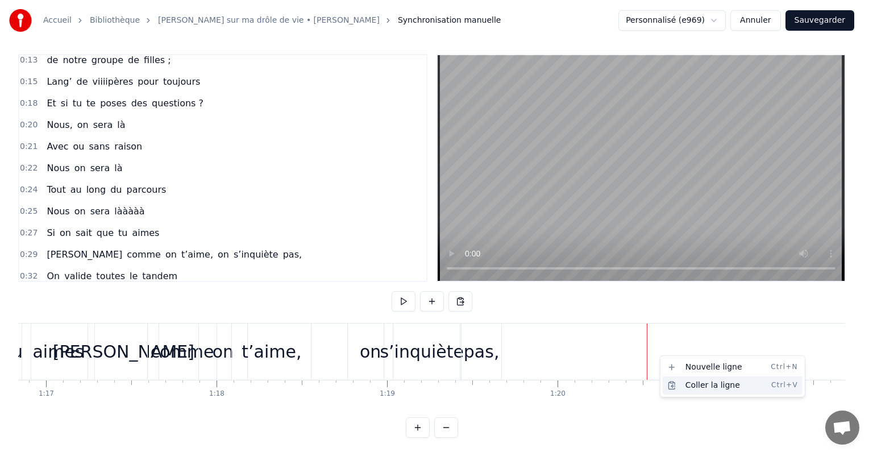
click at [684, 382] on div "Coller la ligne Ctrl+V" at bounding box center [733, 385] width 140 height 18
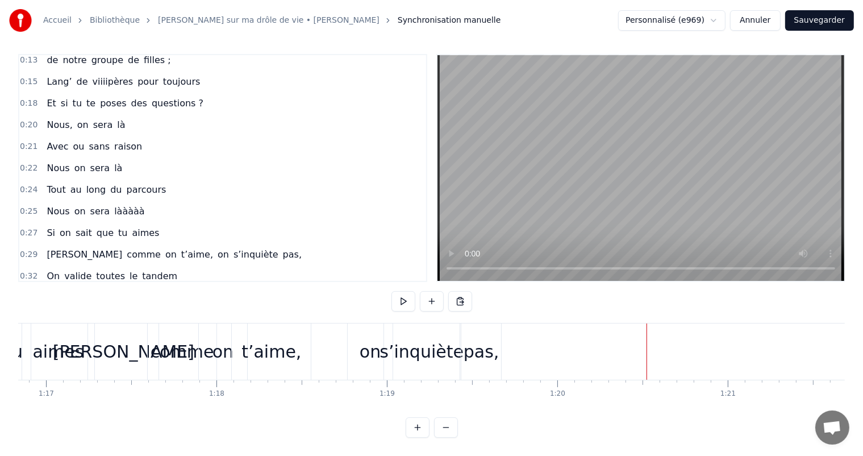
click at [136, 266] on div "On valide toutes le tandem" at bounding box center [112, 276] width 140 height 20
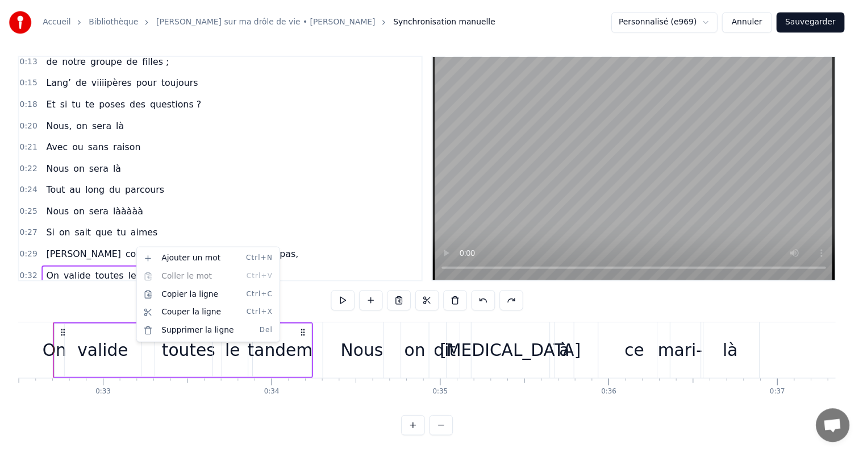
scroll to position [0, 5518]
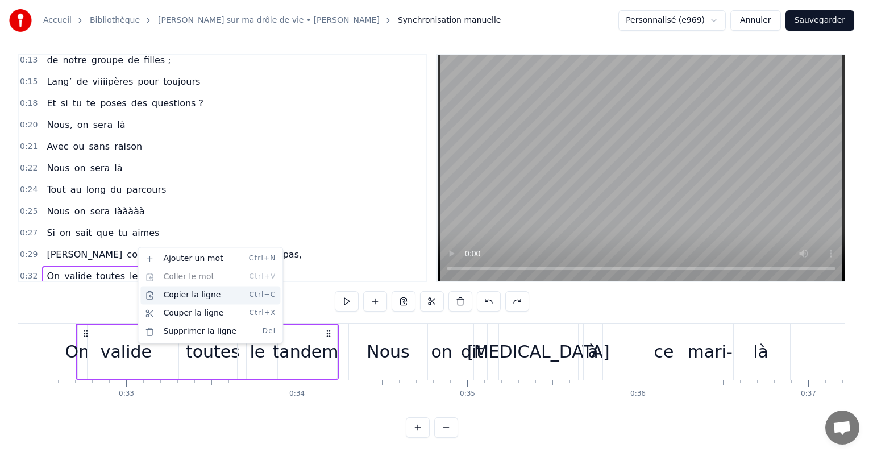
click at [182, 298] on div "Copier la ligne Ctrl+C" at bounding box center [210, 295] width 140 height 18
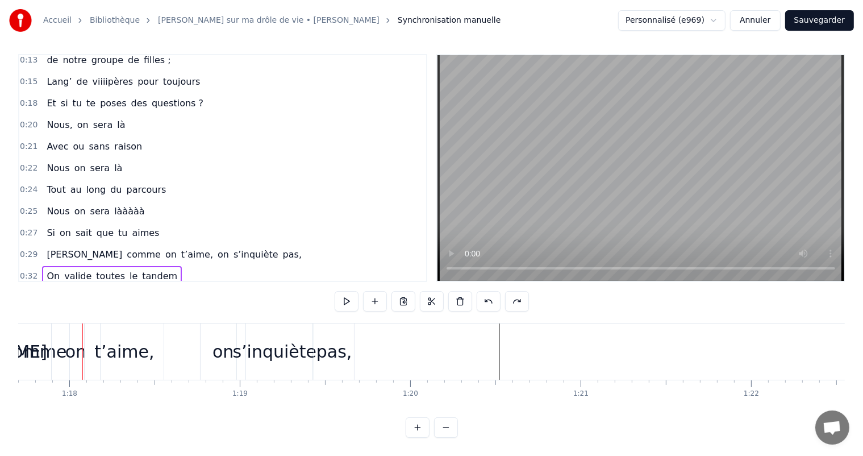
scroll to position [0, 13254]
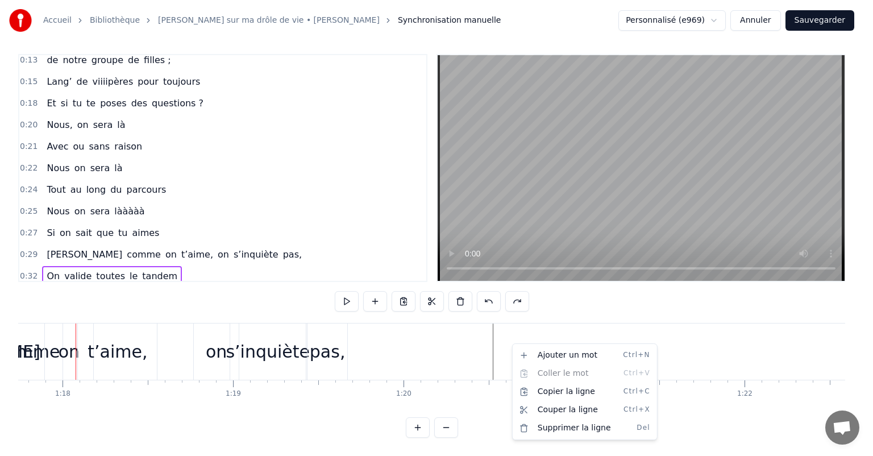
click at [511, 349] on html "Accueil Bibliothèque Chanson sur ma drôle de vie • [PERSON_NAME] Synchronisatio…" at bounding box center [436, 225] width 873 height 461
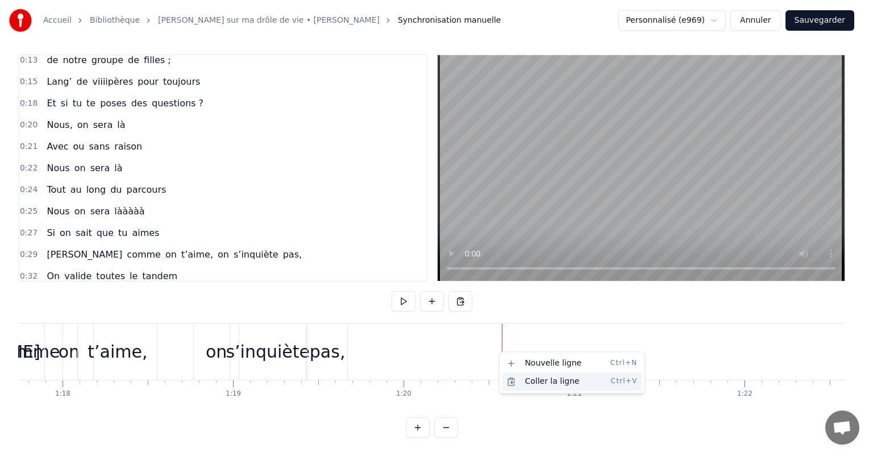
click at [521, 375] on div "Coller la ligne Ctrl+V" at bounding box center [572, 381] width 140 height 18
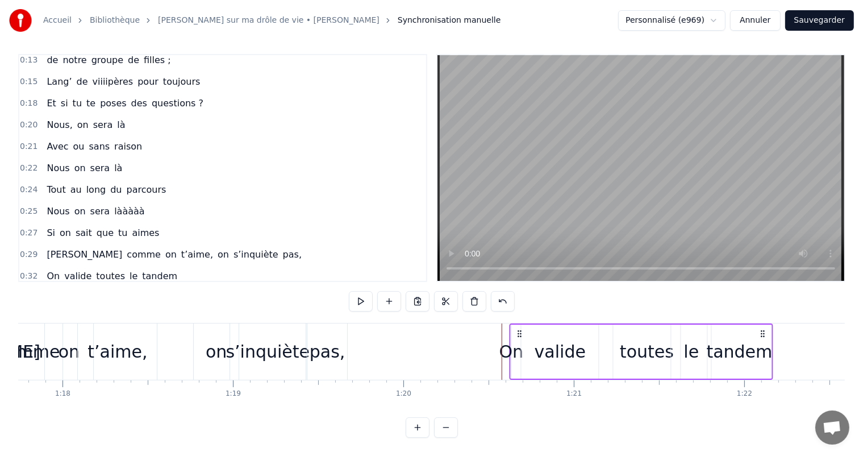
drag, startPoint x: 510, startPoint y: 323, endPoint x: 518, endPoint y: 323, distance: 8.0
click at [518, 333] on circle at bounding box center [518, 333] width 1 height 1
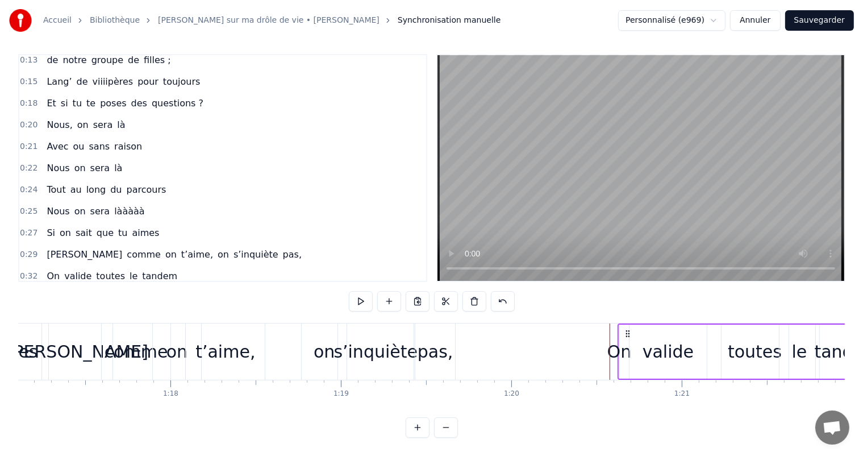
click at [803, 27] on button "Sauvegarder" at bounding box center [819, 20] width 69 height 20
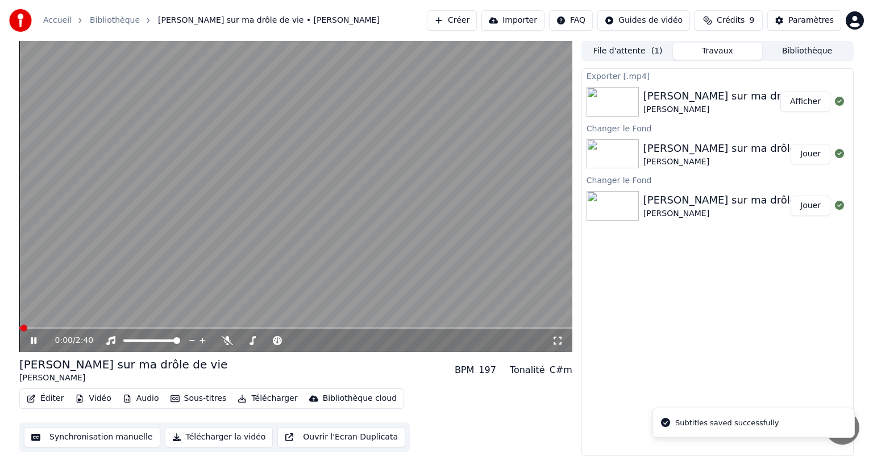
click at [43, 401] on button "Éditer" at bounding box center [45, 398] width 46 height 16
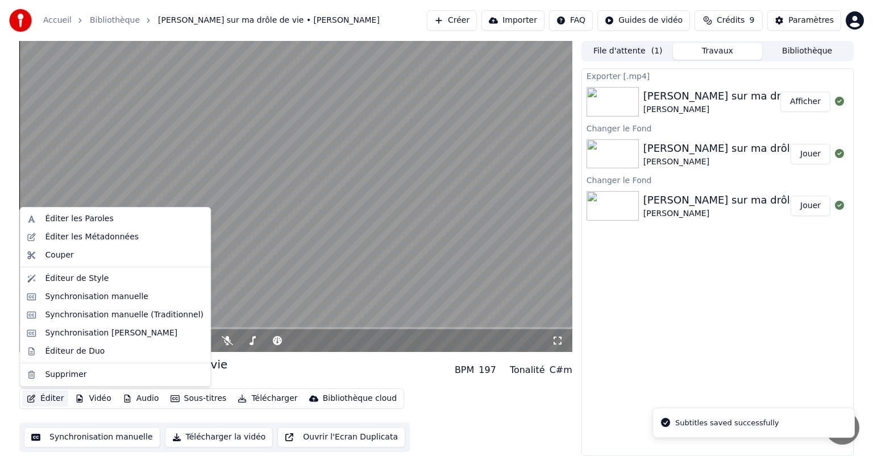
click at [43, 401] on button "Éditer" at bounding box center [45, 398] width 46 height 16
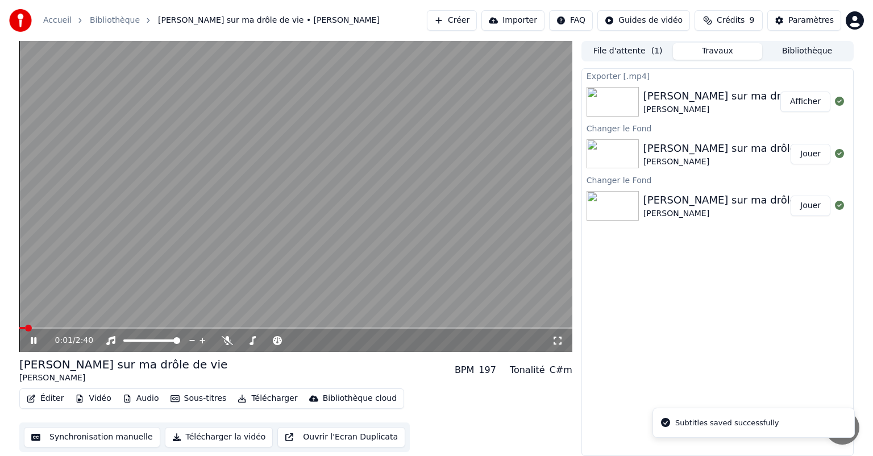
click at [61, 438] on button "Synchronisation manuelle" at bounding box center [92, 437] width 136 height 20
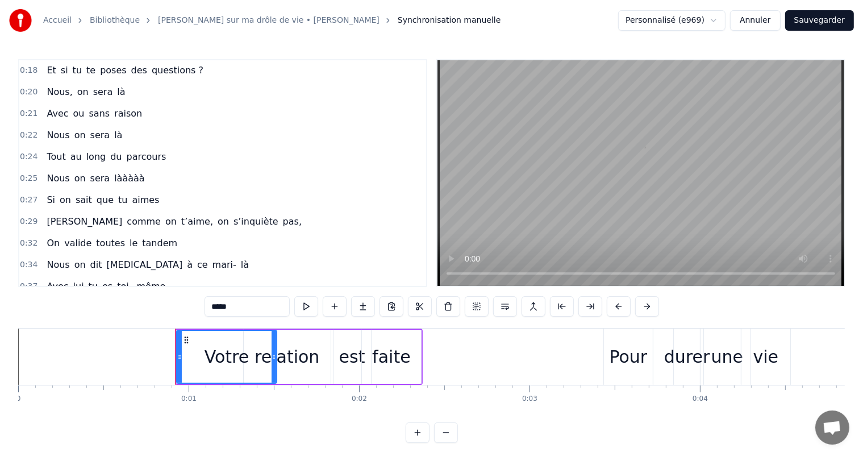
scroll to position [170, 0]
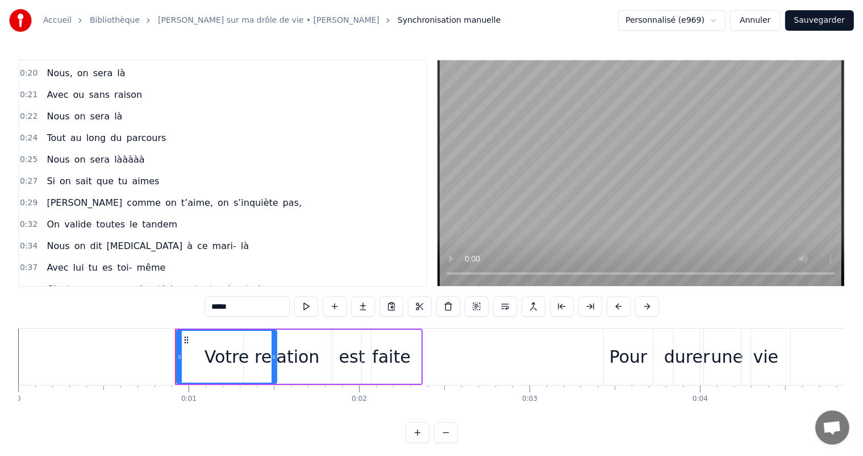
click at [66, 236] on div "Nous on dit [MEDICAL_DATA] à [PERSON_NAME]- là" at bounding box center [147, 246] width 211 height 20
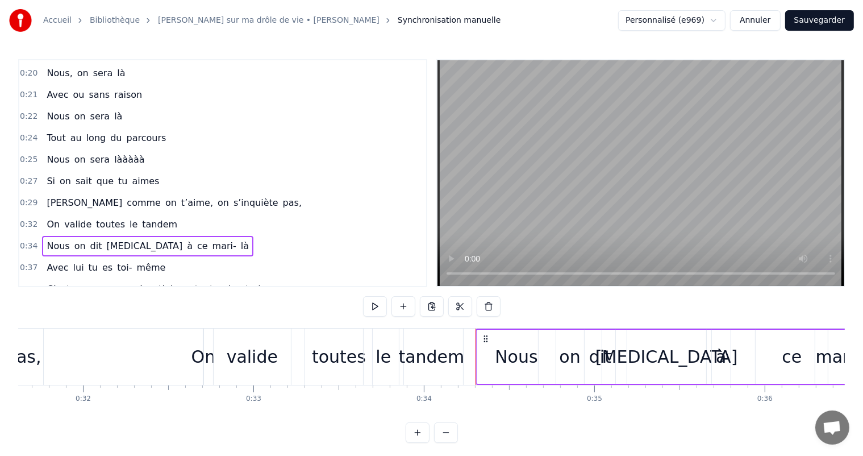
scroll to position [0, 5791]
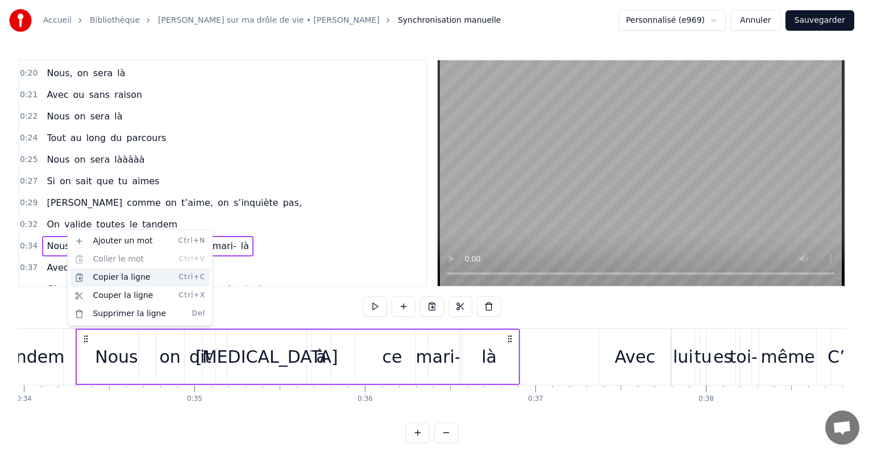
click at [109, 272] on div "Copier la ligne Ctrl+C" at bounding box center [140, 277] width 140 height 18
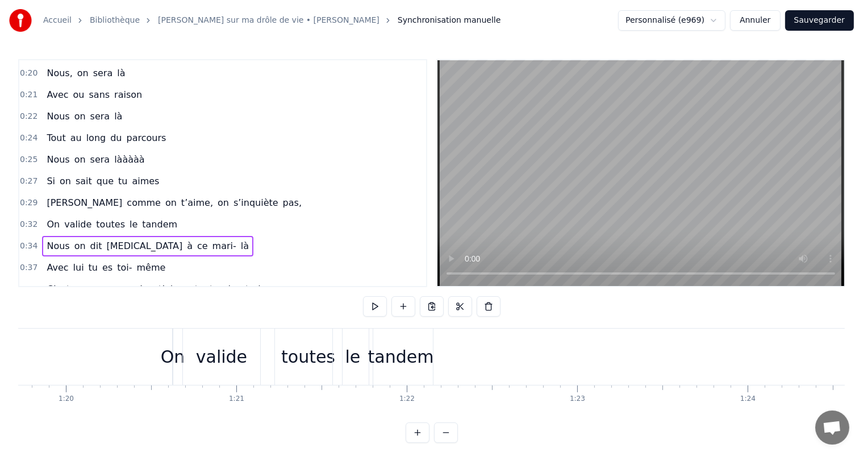
scroll to position [0, 13745]
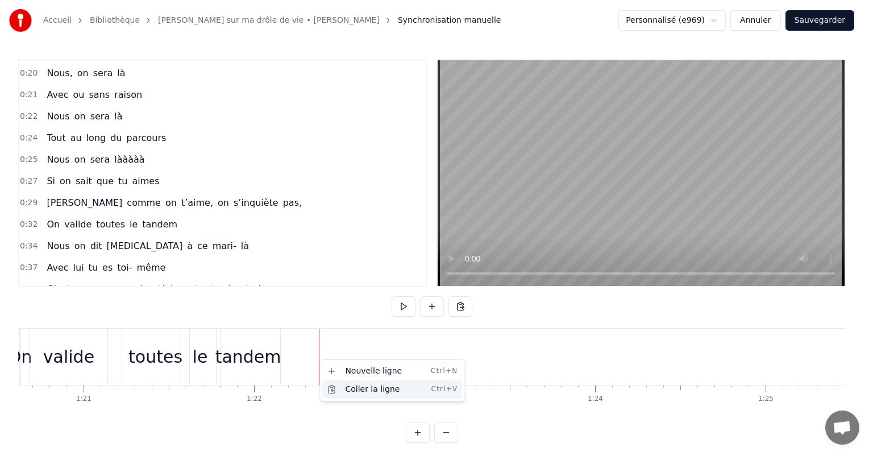
click at [342, 389] on div "Coller la ligne Ctrl+V" at bounding box center [392, 389] width 140 height 18
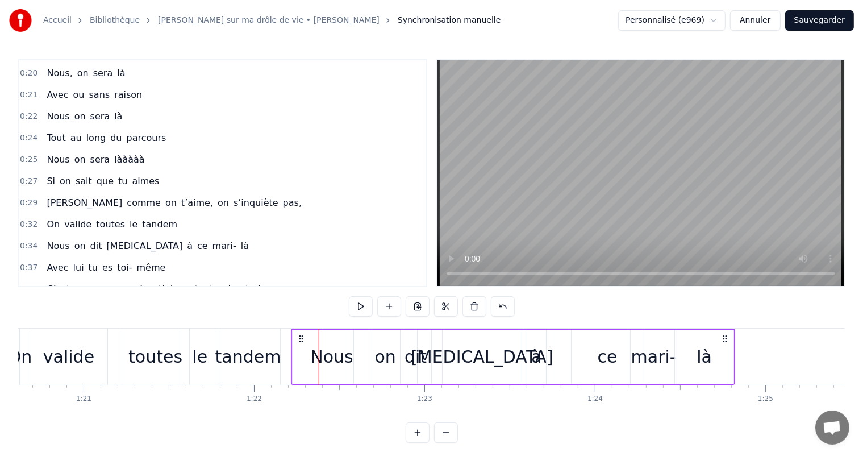
drag, startPoint x: 330, startPoint y: 335, endPoint x: 302, endPoint y: 334, distance: 27.9
click at [302, 334] on icon at bounding box center [301, 338] width 9 height 9
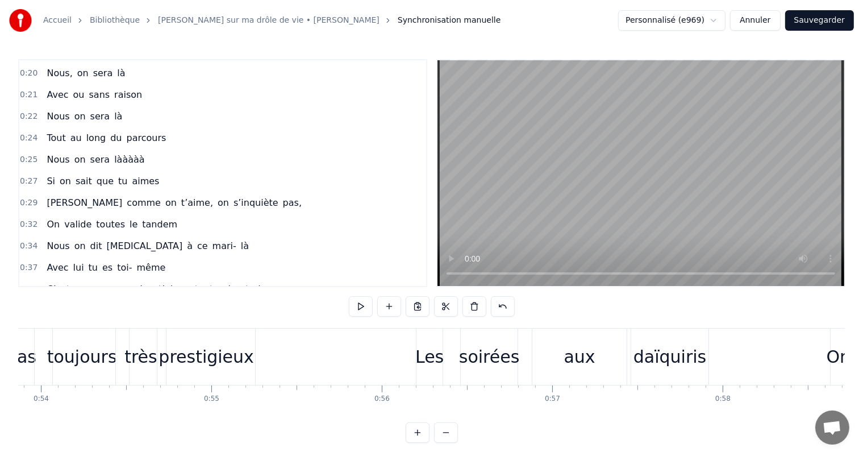
scroll to position [0, 9030]
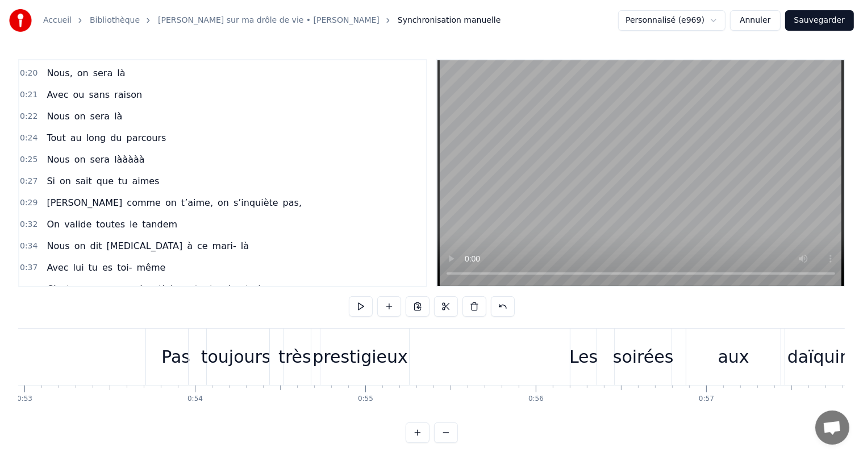
click at [49, 257] on div "Avec lui tu es toi- même" at bounding box center [106, 267] width 128 height 20
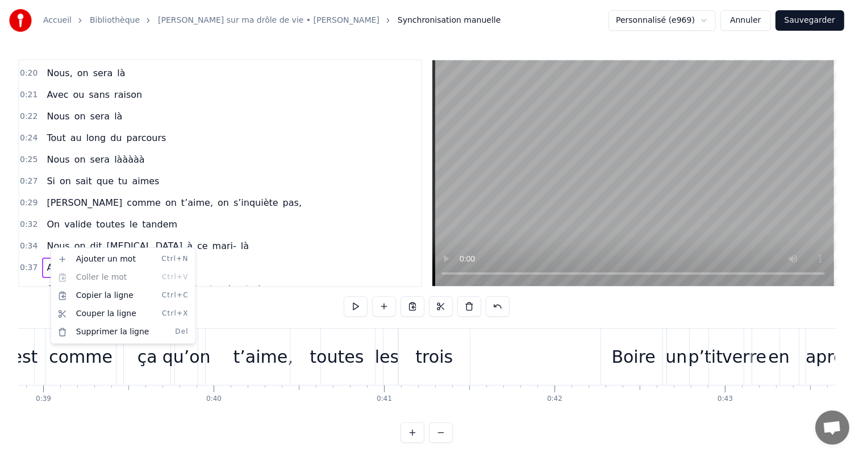
scroll to position [0, 6315]
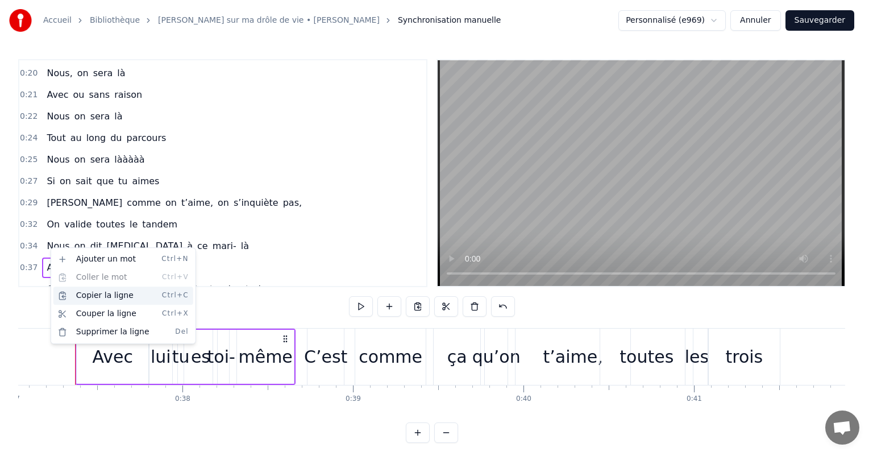
click at [70, 289] on div "Copier la ligne Ctrl+C" at bounding box center [123, 295] width 140 height 18
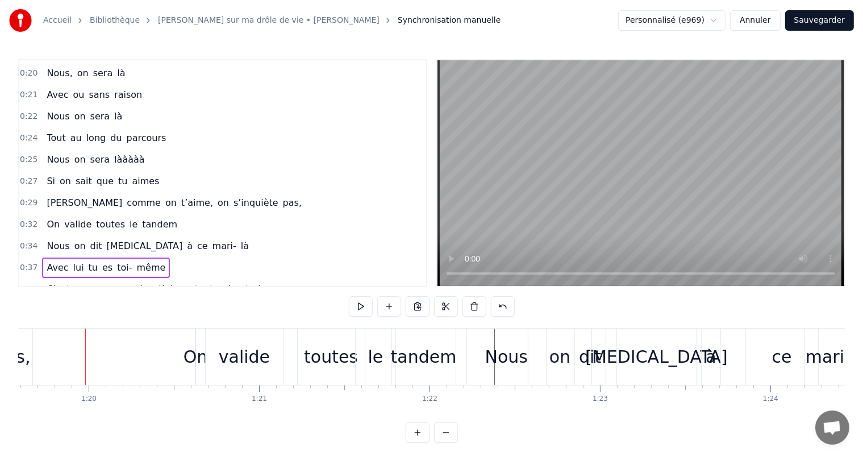
scroll to position [0, 13579]
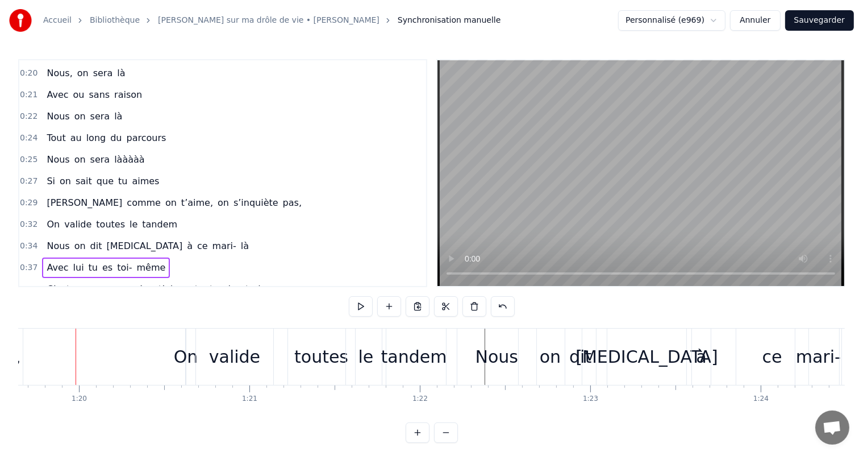
click at [89, 257] on div "Avec lui tu es toi- même" at bounding box center [106, 267] width 128 height 20
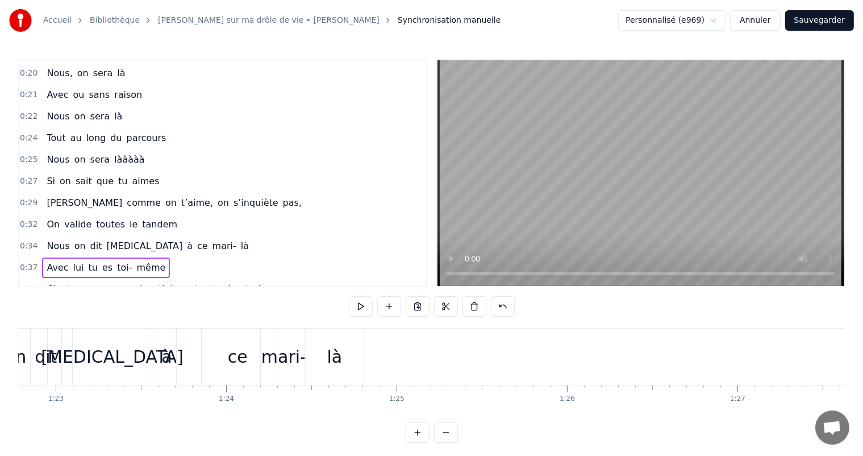
scroll to position [0, 14283]
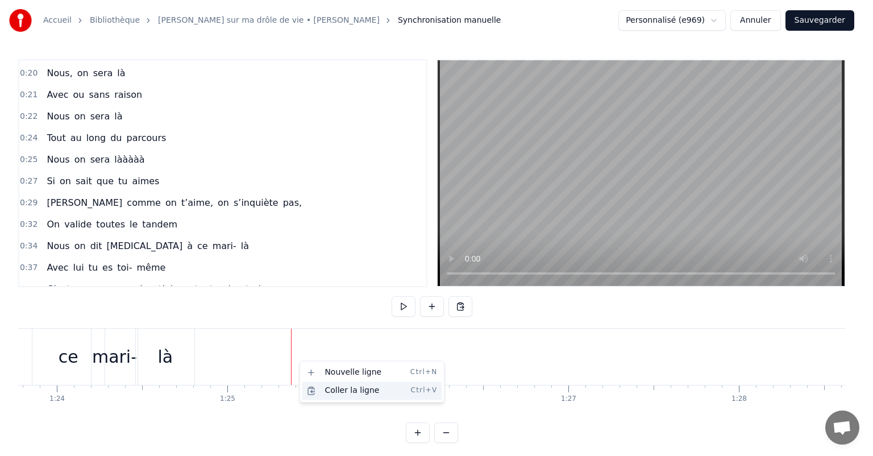
click at [330, 392] on div "Coller la ligne Ctrl+V" at bounding box center [372, 390] width 140 height 18
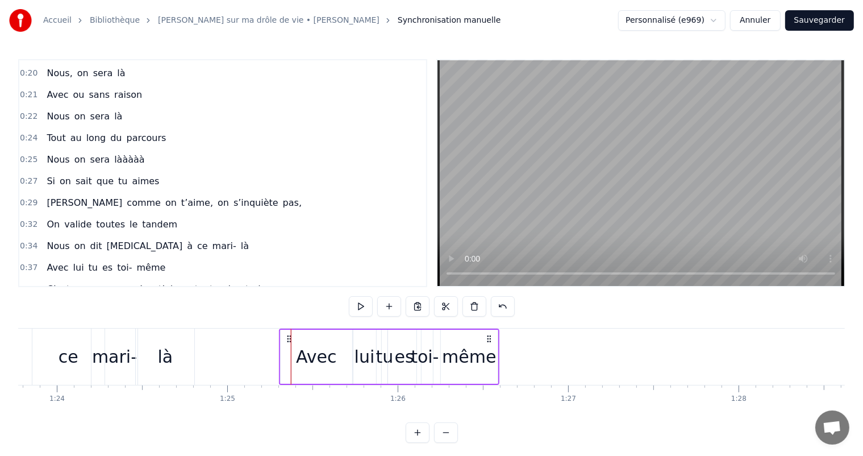
drag, startPoint x: 302, startPoint y: 337, endPoint x: 290, endPoint y: 337, distance: 11.9
click at [290, 337] on icon at bounding box center [289, 338] width 9 height 9
click at [130, 282] on span "qu’on" at bounding box center [141, 288] width 28 height 13
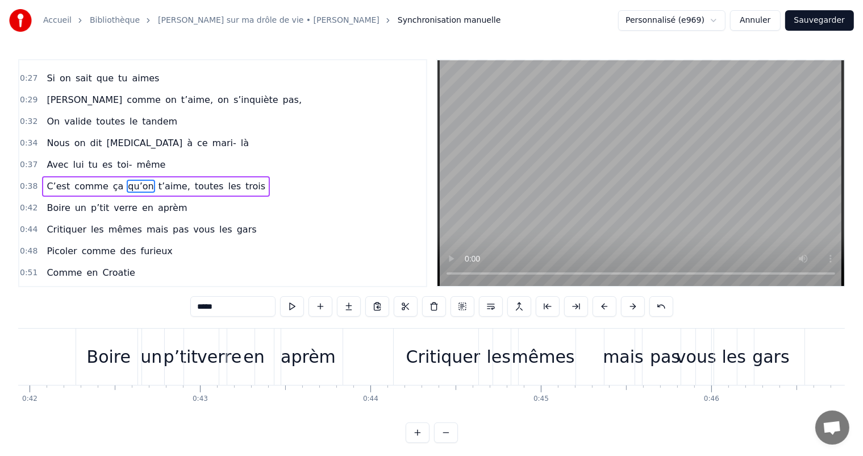
scroll to position [0, 6724]
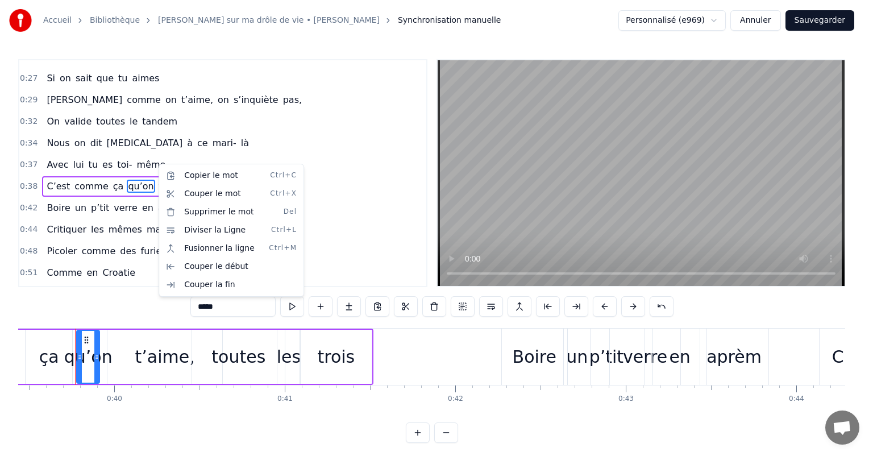
click at [48, 168] on html "Accueil Bibliothèque Chanson sur ma drôle de vie • [PERSON_NAME] Synchronisatio…" at bounding box center [436, 230] width 873 height 461
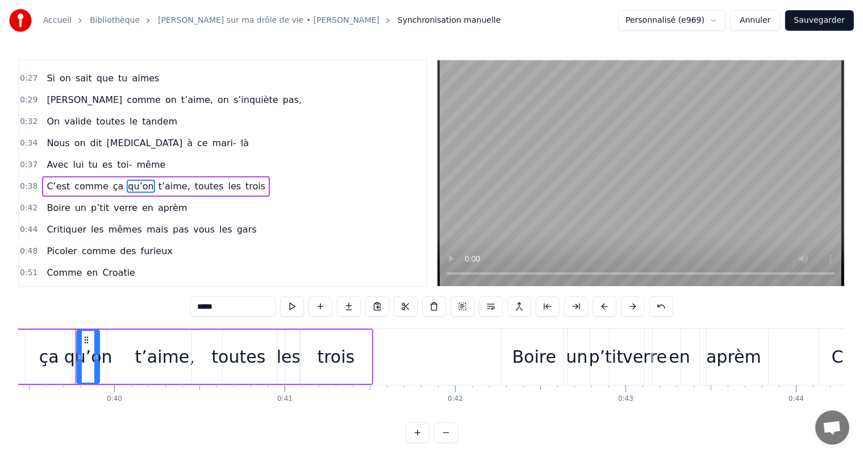
click at [328, 240] on div "0:48 Picoler comme des furieux" at bounding box center [222, 251] width 407 height 22
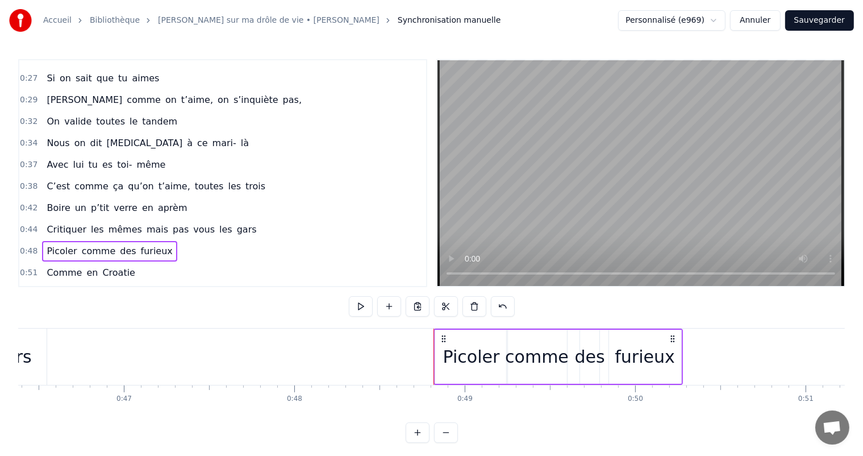
scroll to position [0, 8266]
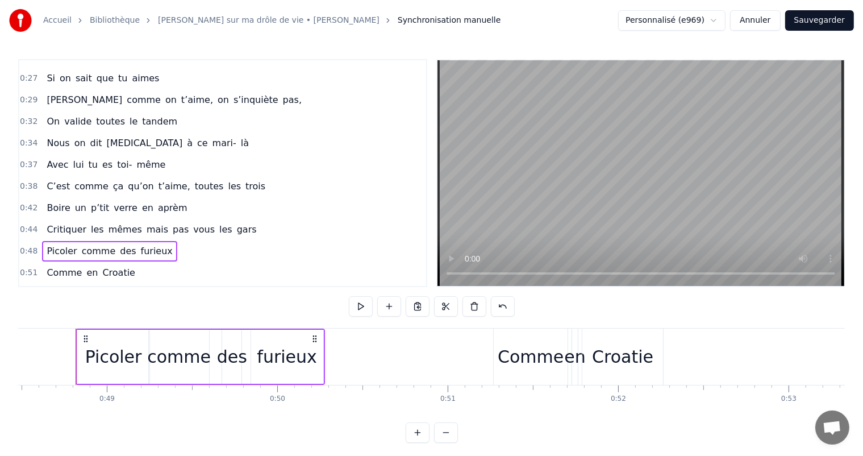
click at [230, 181] on div "C’est comme ça qu’on t’aime, toutes les trois" at bounding box center [156, 186] width 228 height 20
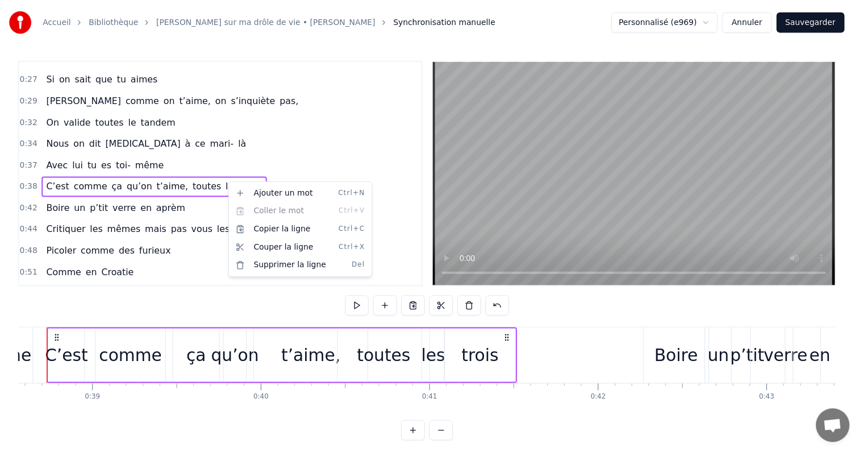
scroll to position [0, 6546]
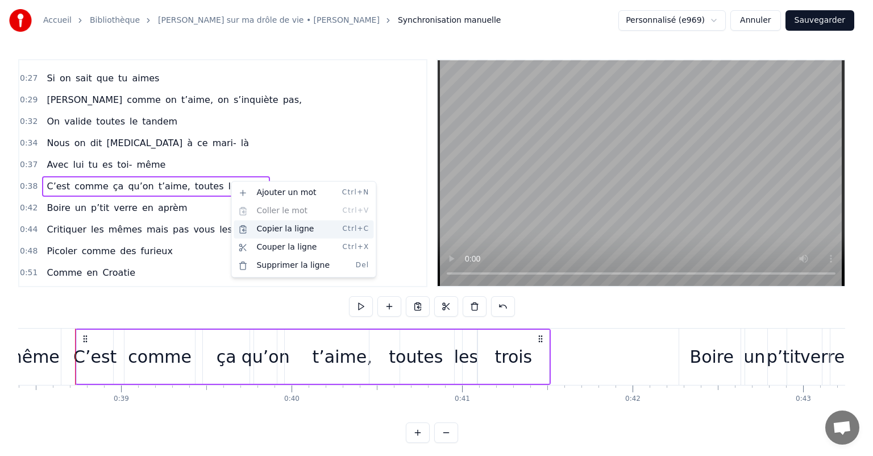
click at [271, 232] on div "Copier la ligne Ctrl+C" at bounding box center [304, 229] width 140 height 18
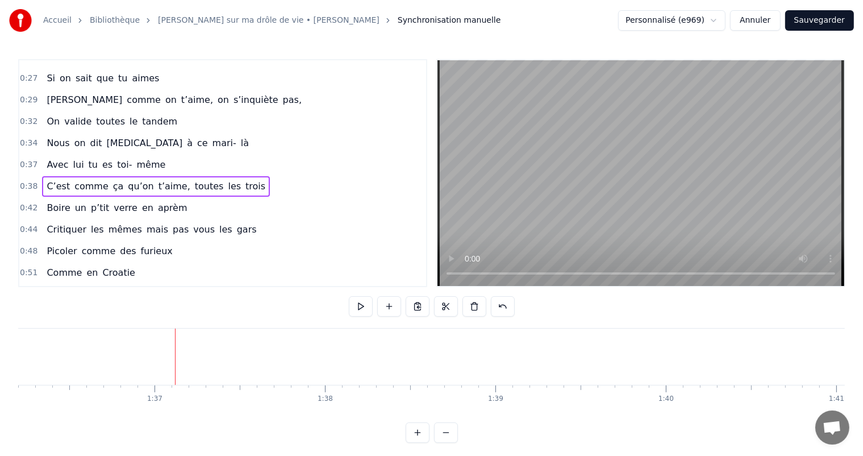
scroll to position [0, 16501]
click at [520, 423] on div "0:00 Votre relation est faite 0:03 Pour durer une vie 0:05 Mais pour en faire u…" at bounding box center [431, 251] width 827 height 384
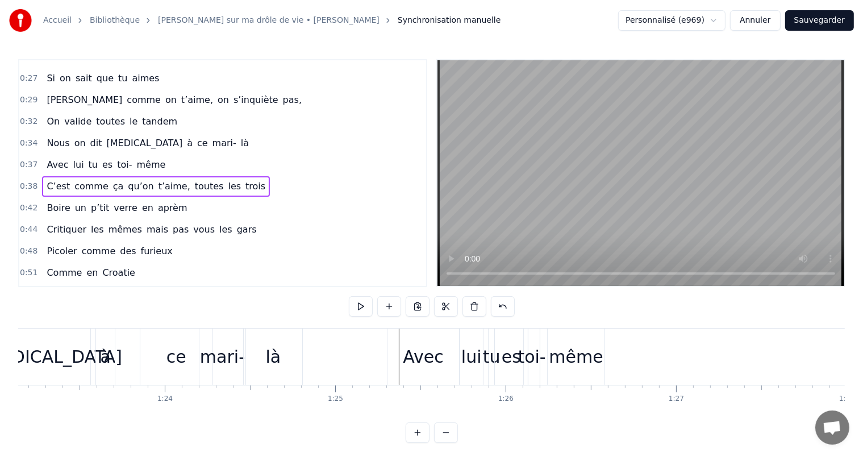
scroll to position [0, 14267]
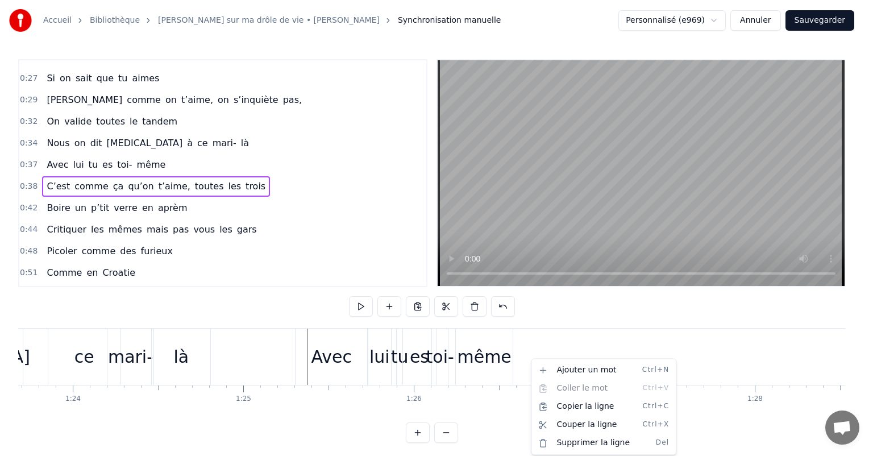
click at [519, 355] on html "Accueil Bibliothèque Chanson sur ma drôle de vie • [PERSON_NAME] Synchronisatio…" at bounding box center [436, 230] width 873 height 461
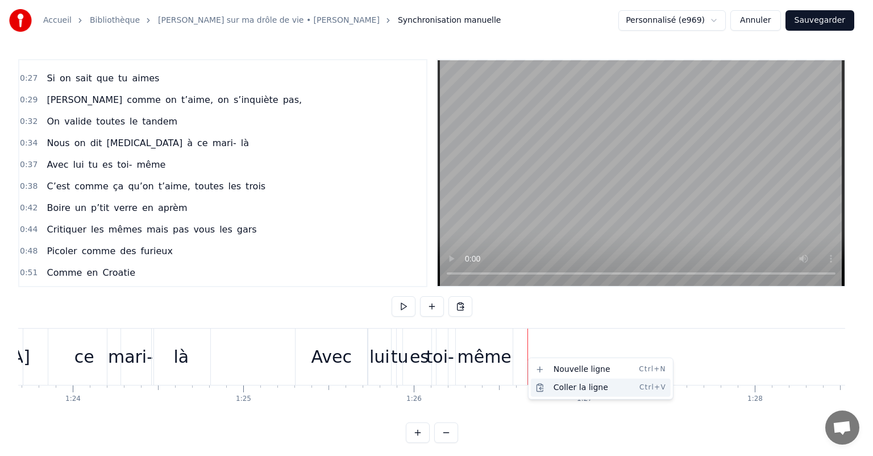
click at [544, 383] on div "Coller la ligne Ctrl+V" at bounding box center [601, 387] width 140 height 18
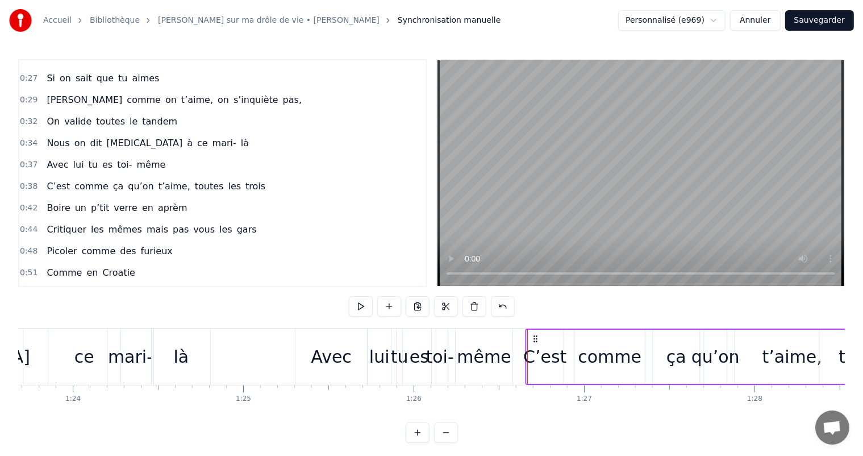
click at [536, 336] on circle at bounding box center [536, 336] width 1 height 1
click at [52, 197] on div "0:42 [PERSON_NAME] un p’tit verre en aprèm" at bounding box center [222, 208] width 407 height 22
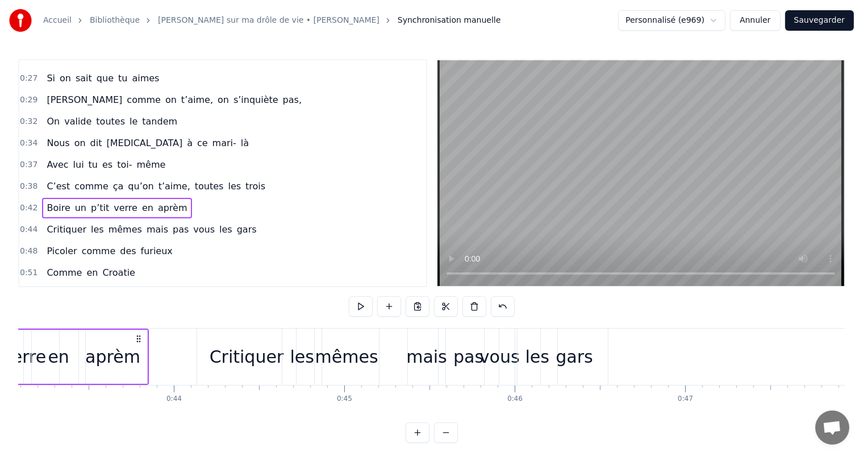
scroll to position [0, 7149]
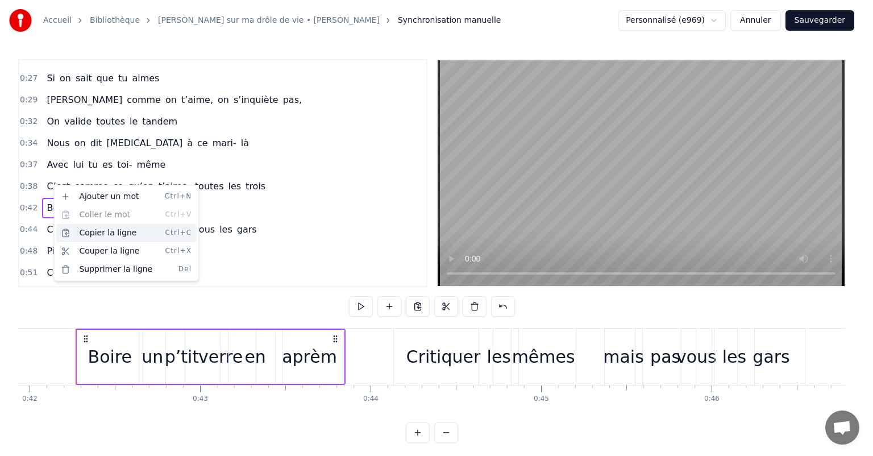
click at [93, 235] on div "Copier la ligne Ctrl+C" at bounding box center [126, 233] width 140 height 18
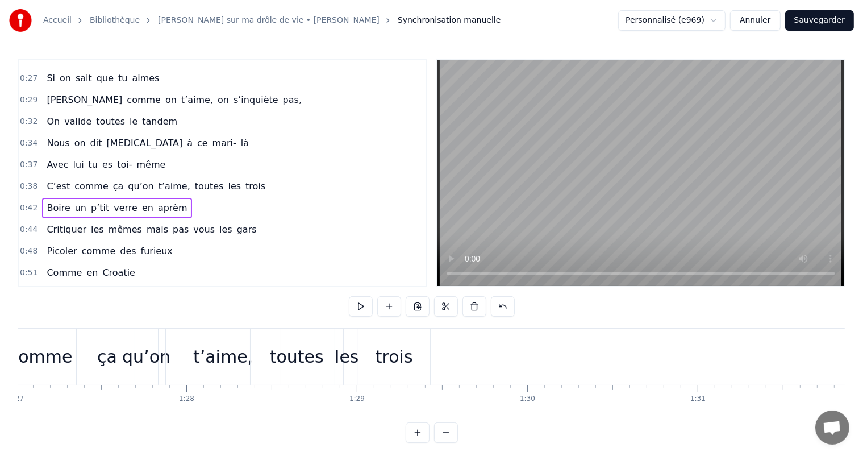
scroll to position [0, 14881]
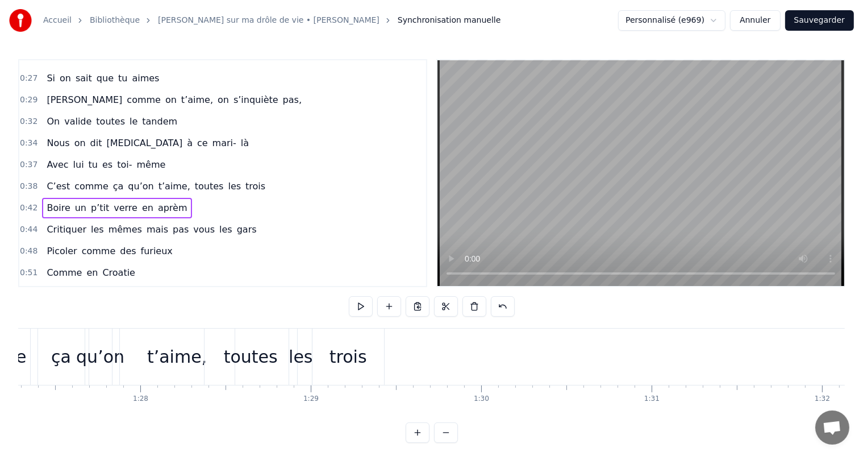
click at [127, 197] on div "0:42 [PERSON_NAME] un p’tit verre en aprèm" at bounding box center [222, 208] width 407 height 22
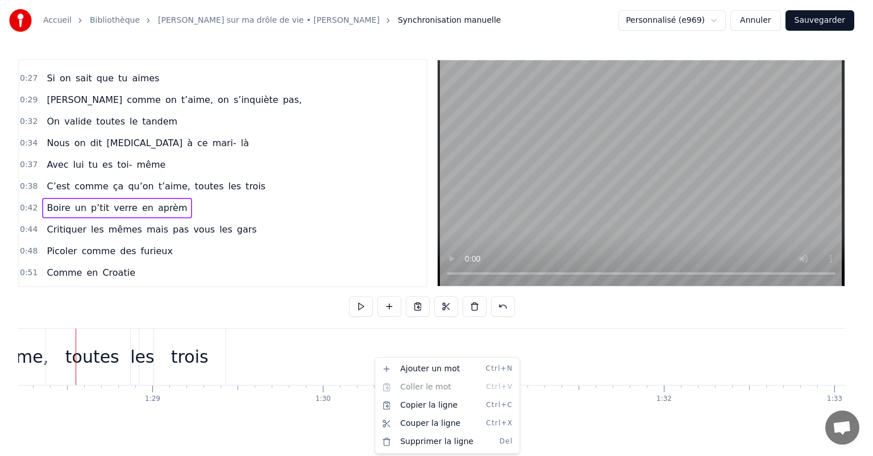
click at [371, 357] on html "Accueil Bibliothèque Chanson sur ma drôle de vie • [PERSON_NAME] Synchronisatio…" at bounding box center [436, 230] width 873 height 461
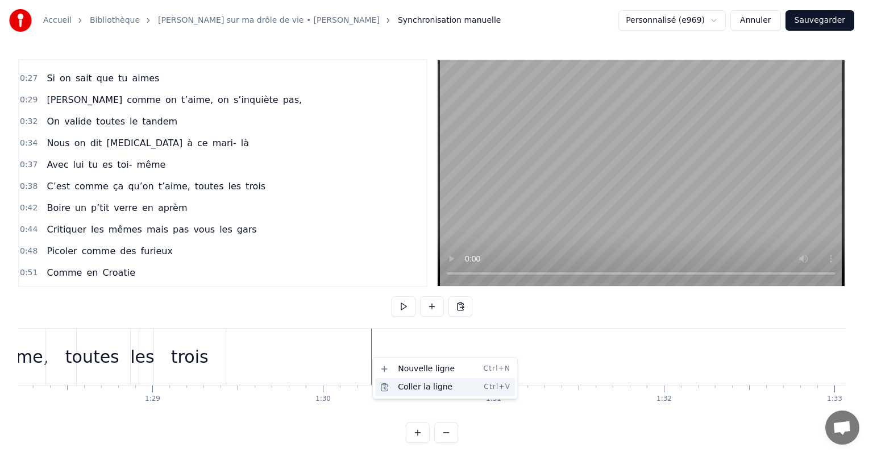
click at [398, 384] on div "Coller la ligne Ctrl+V" at bounding box center [445, 387] width 140 height 18
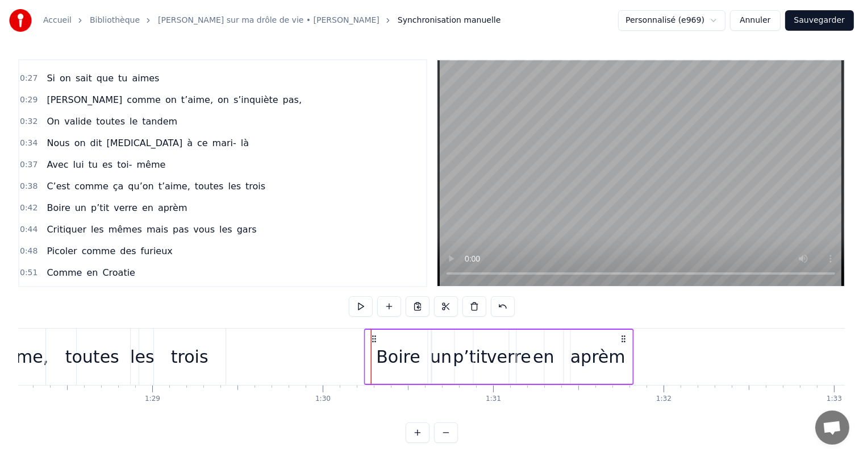
drag, startPoint x: 378, startPoint y: 336, endPoint x: 371, endPoint y: 336, distance: 6.8
click at [61, 219] on div "Critiquer les mêmes mais pas vous les gars" at bounding box center [151, 229] width 219 height 20
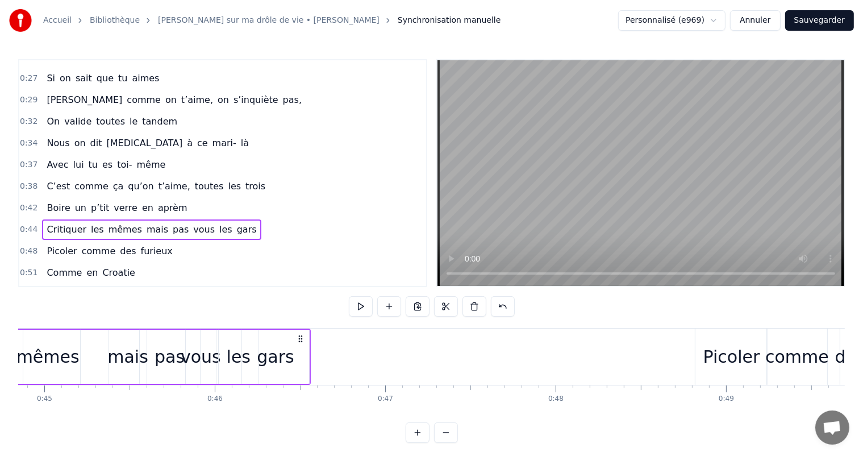
scroll to position [0, 7467]
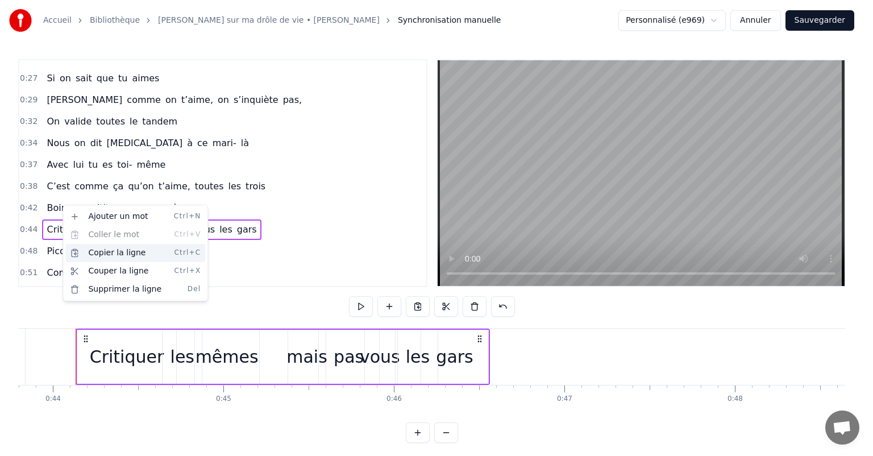
click at [100, 255] on div "Copier la ligne Ctrl+C" at bounding box center [135, 253] width 140 height 18
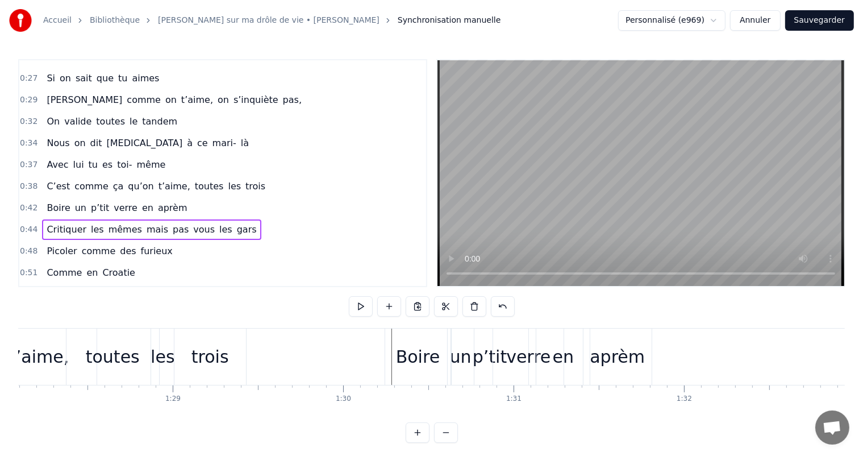
scroll to position [0, 15173]
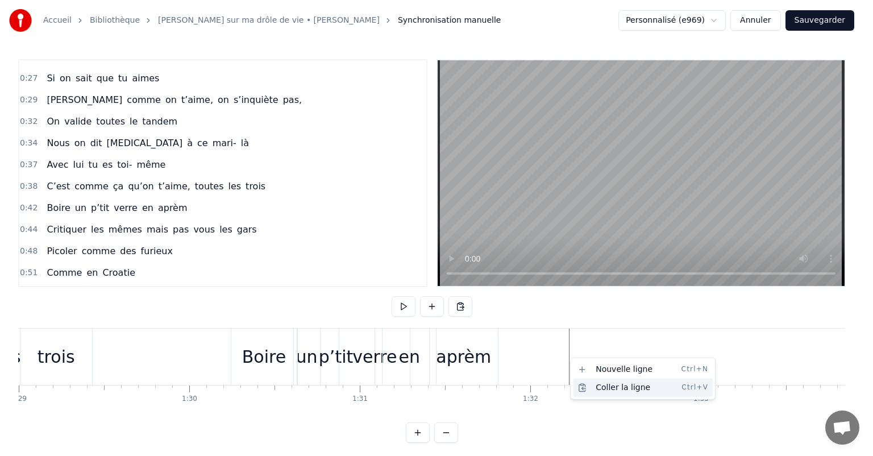
click at [597, 384] on div "Coller la ligne Ctrl+V" at bounding box center [643, 387] width 140 height 18
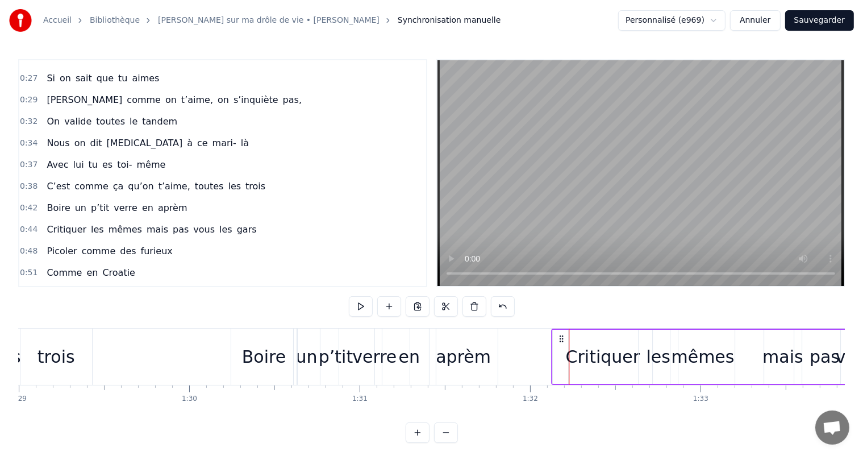
drag, startPoint x: 580, startPoint y: 336, endPoint x: 561, endPoint y: 336, distance: 18.2
click at [561, 336] on icon at bounding box center [561, 338] width 9 height 9
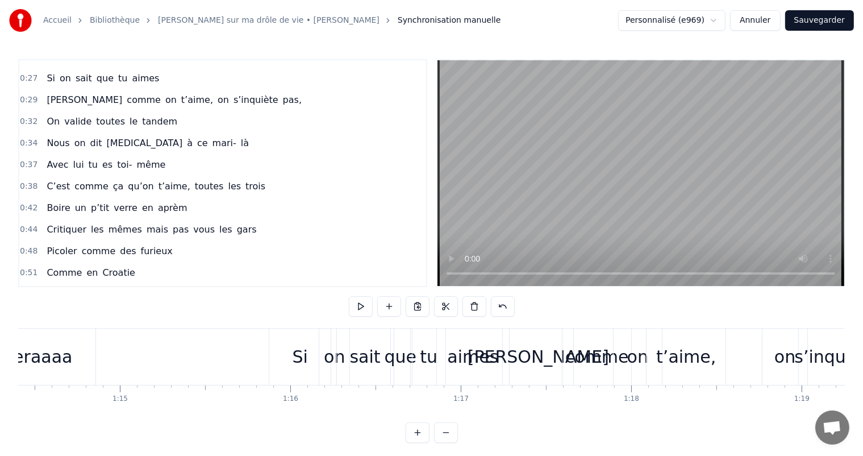
scroll to position [0, 12609]
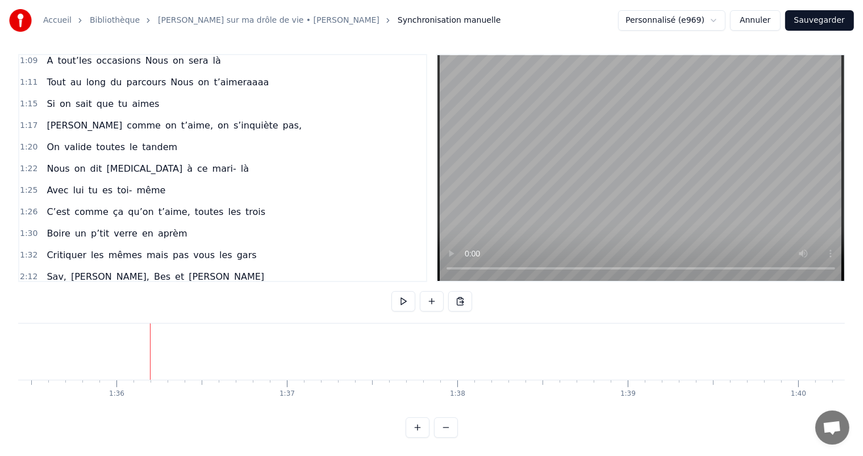
scroll to position [15, 0]
click at [48, 94] on div "Si on sait que tu aimes" at bounding box center [103, 104] width 122 height 20
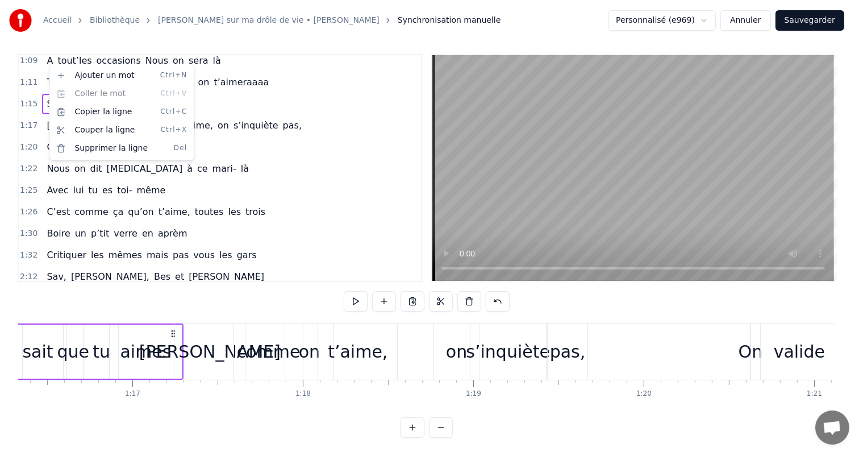
scroll to position [0, 12879]
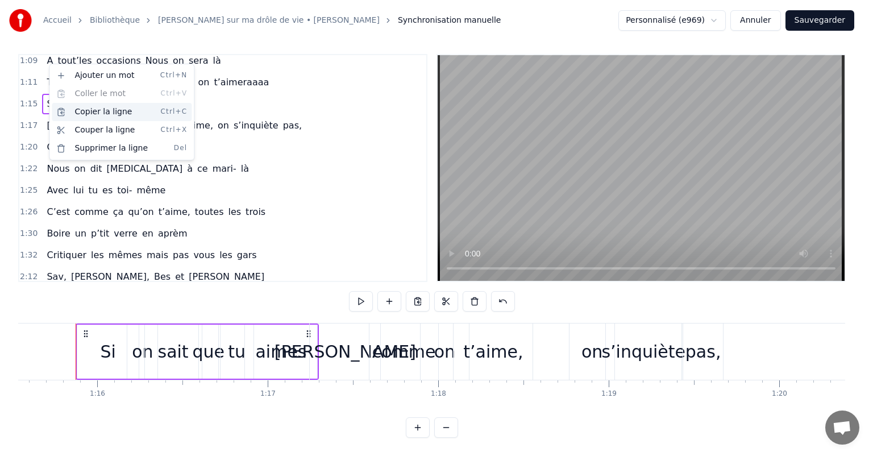
click at [85, 118] on div "Copier la ligne Ctrl+C" at bounding box center [122, 112] width 140 height 18
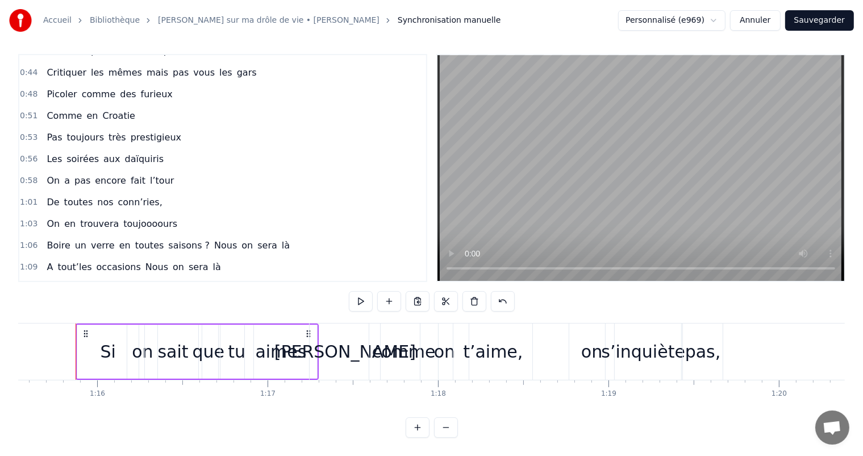
click at [130, 166] on div "0:00 Votre relation est faite 0:03 Pour durer une vie 0:05 Mais pour en faire u…" at bounding box center [222, 168] width 409 height 228
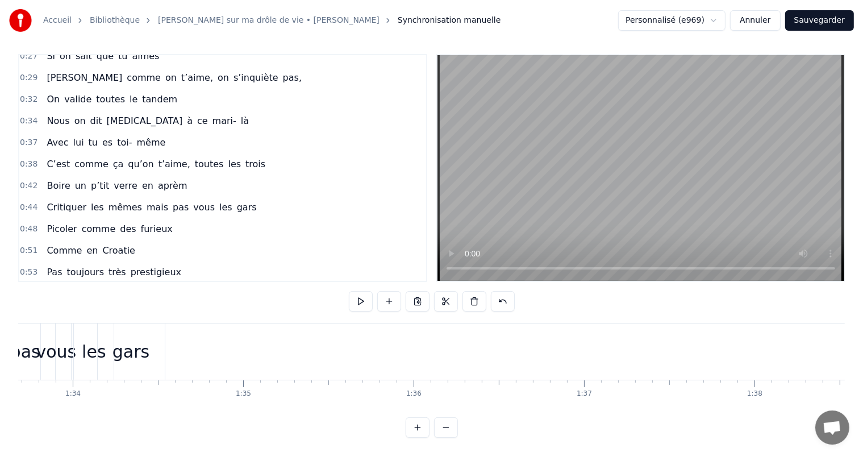
scroll to position [0, 15941]
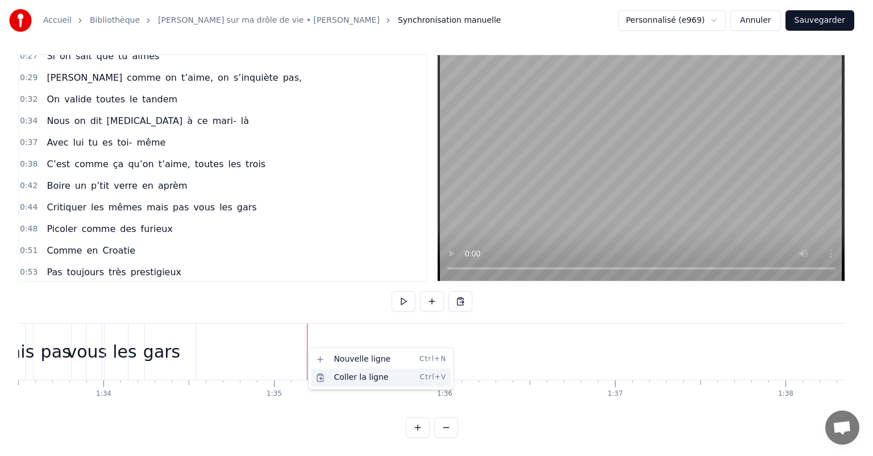
click at [356, 377] on div "Coller la ligne Ctrl+V" at bounding box center [381, 377] width 140 height 18
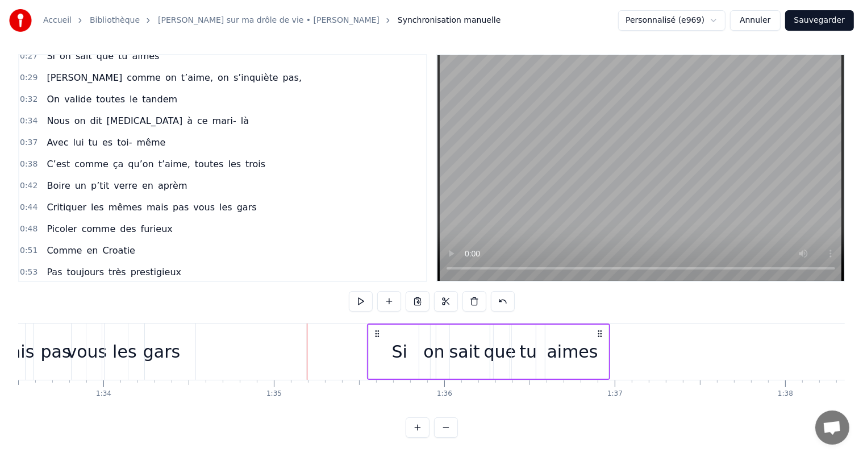
drag, startPoint x: 316, startPoint y: 324, endPoint x: 376, endPoint y: 330, distance: 59.9
click at [376, 330] on div "Si on sait que tu aimes" at bounding box center [488, 351] width 243 height 56
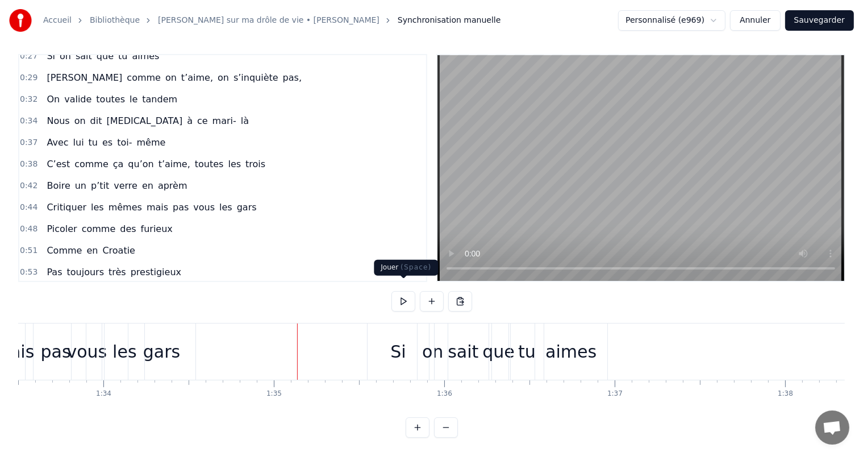
click at [398, 292] on button at bounding box center [404, 301] width 24 height 20
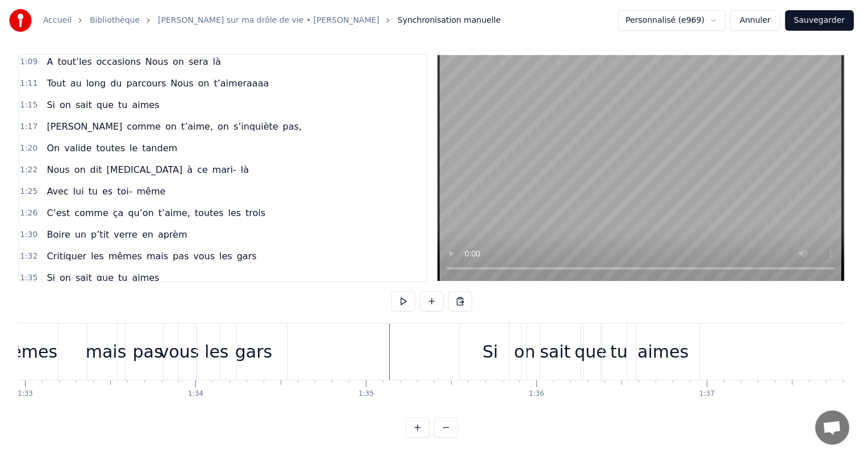
scroll to position [631, 0]
click at [45, 119] on span "[PERSON_NAME]" at bounding box center [84, 125] width 78 height 13
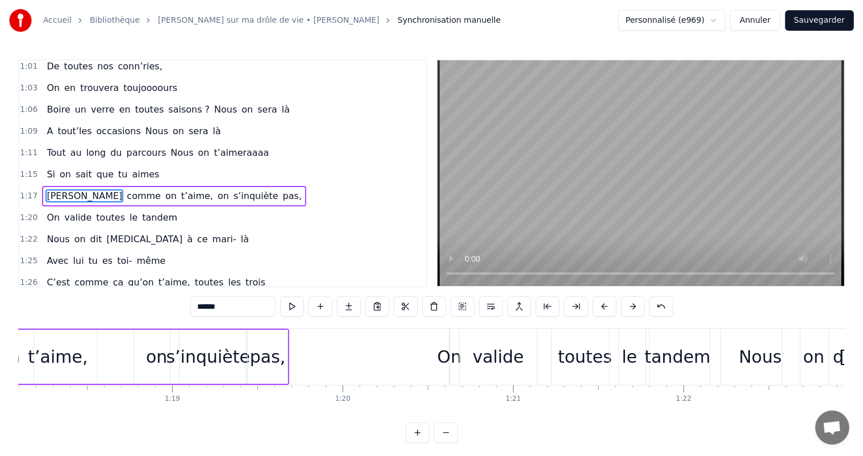
scroll to position [0, 13112]
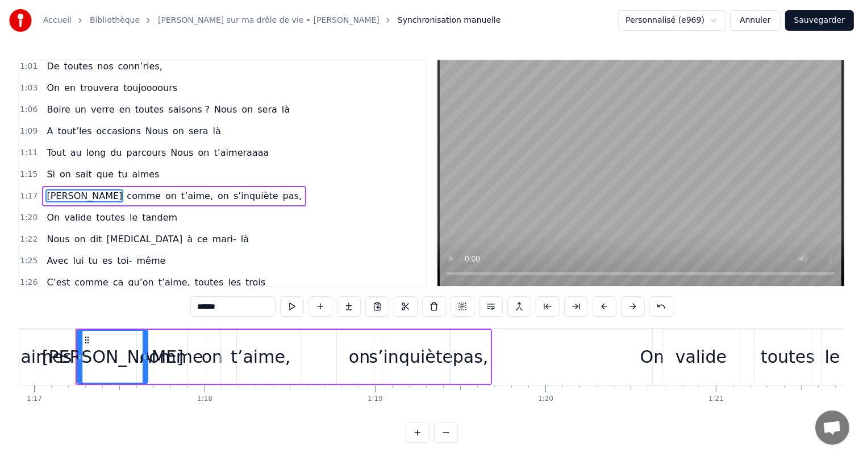
click at [106, 186] on div "[PERSON_NAME] comme on t’aime, on s’inquiète pas," at bounding box center [174, 196] width 264 height 20
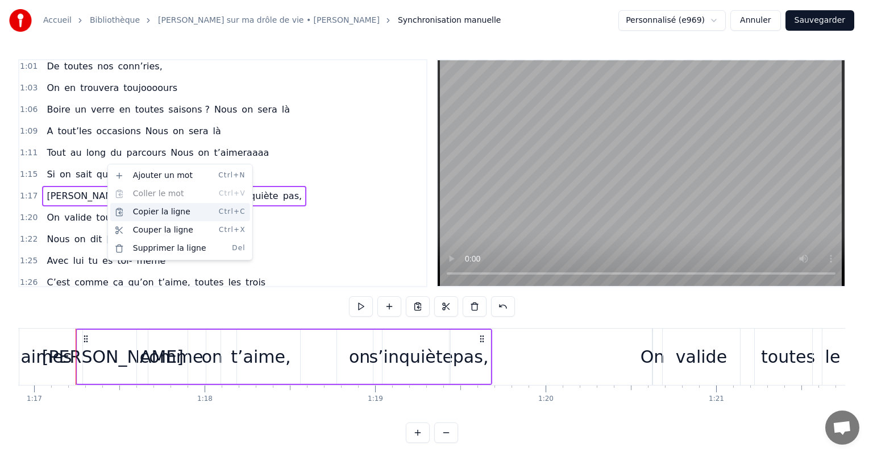
click at [143, 216] on div "Copier la ligne Ctrl+C" at bounding box center [180, 212] width 140 height 18
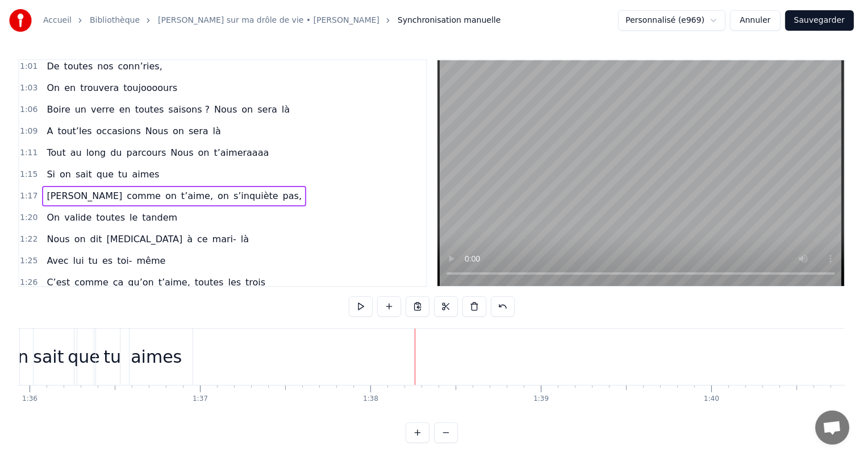
scroll to position [0, 16325]
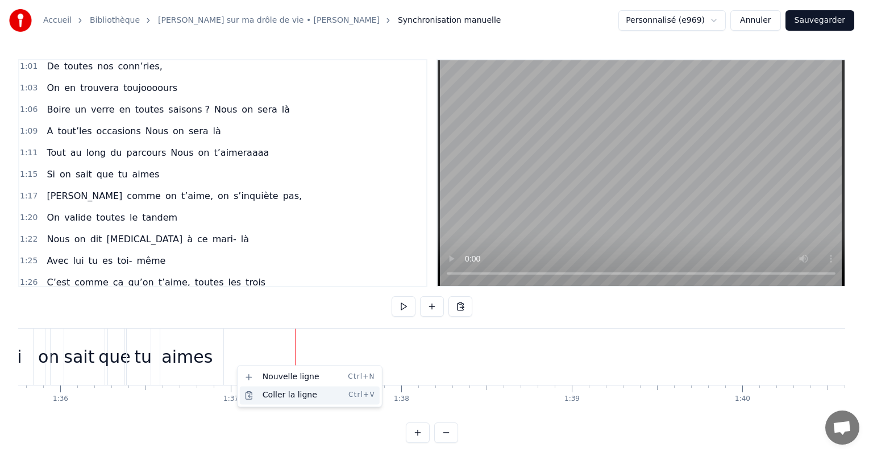
click at [273, 397] on div "Coller la ligne Ctrl+V" at bounding box center [310, 395] width 140 height 18
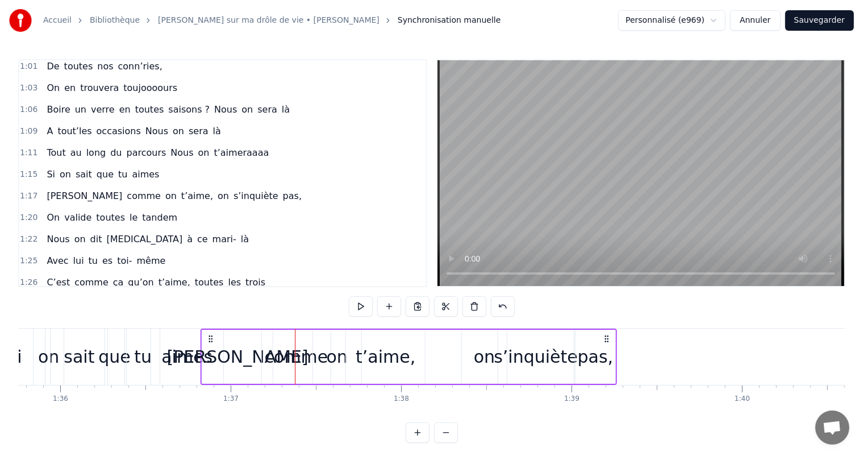
drag, startPoint x: 304, startPoint y: 339, endPoint x: 209, endPoint y: 331, distance: 95.2
click at [209, 331] on div "[PERSON_NAME] comme on t’aime, on s’inquiète pas," at bounding box center [409, 356] width 417 height 56
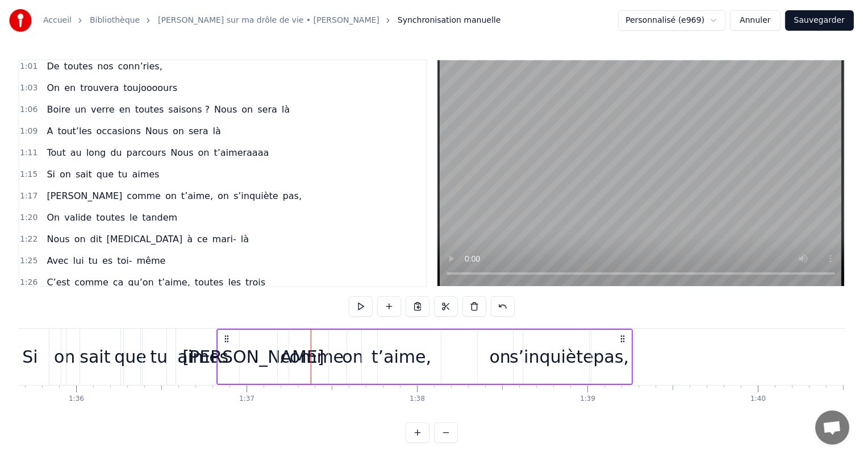
scroll to position [0, 16187]
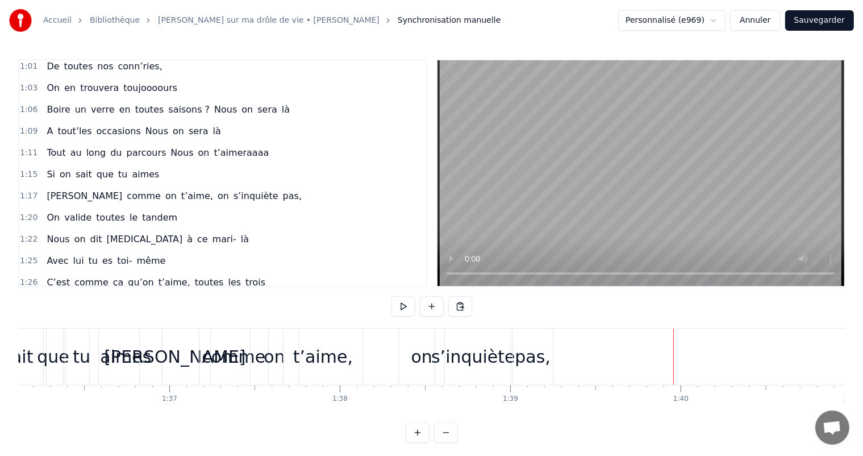
scroll to position [0, 16371]
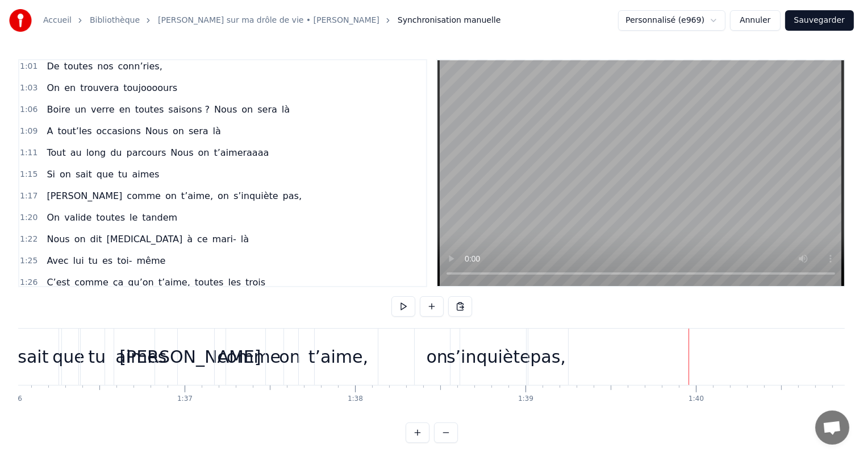
click at [90, 207] on div "On valide toutes le tandem" at bounding box center [112, 217] width 140 height 20
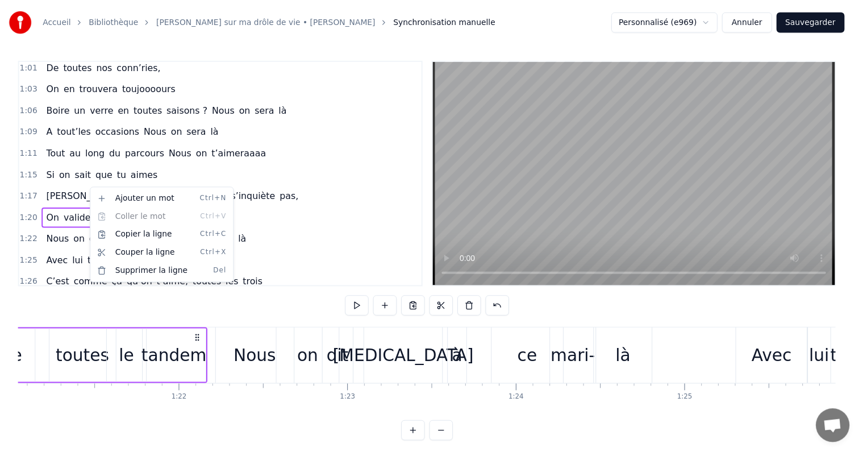
scroll to position [0, 13688]
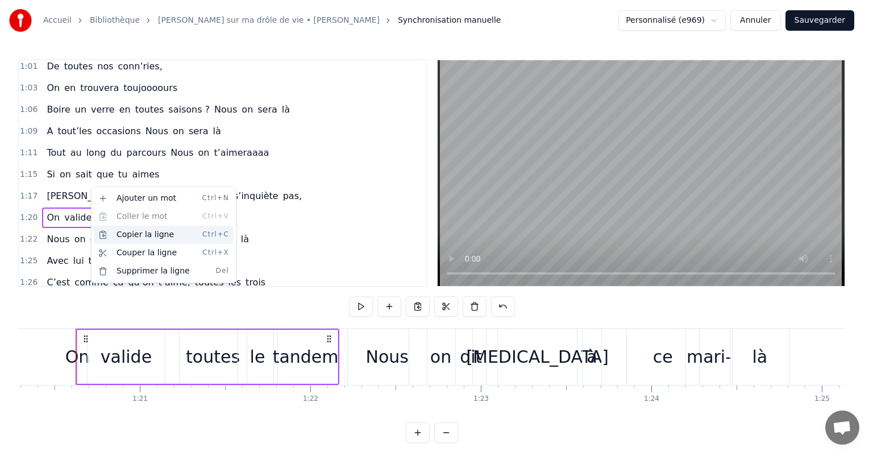
click at [133, 239] on div "Copier la ligne Ctrl+C" at bounding box center [164, 235] width 140 height 18
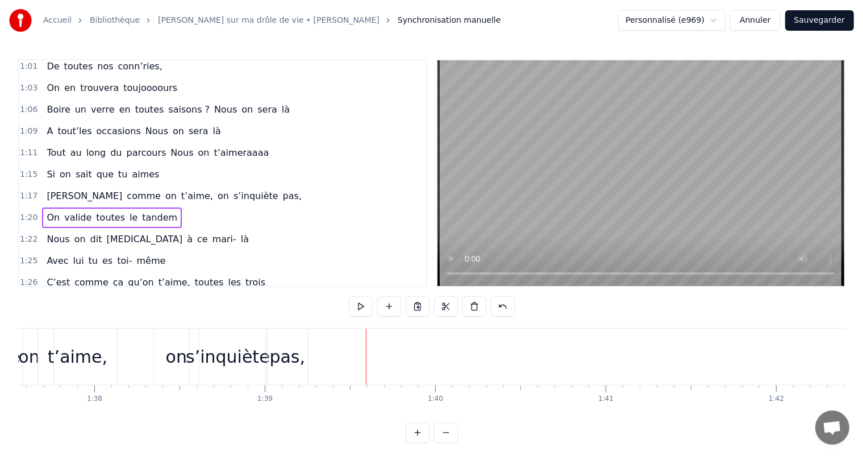
scroll to position [0, 16602]
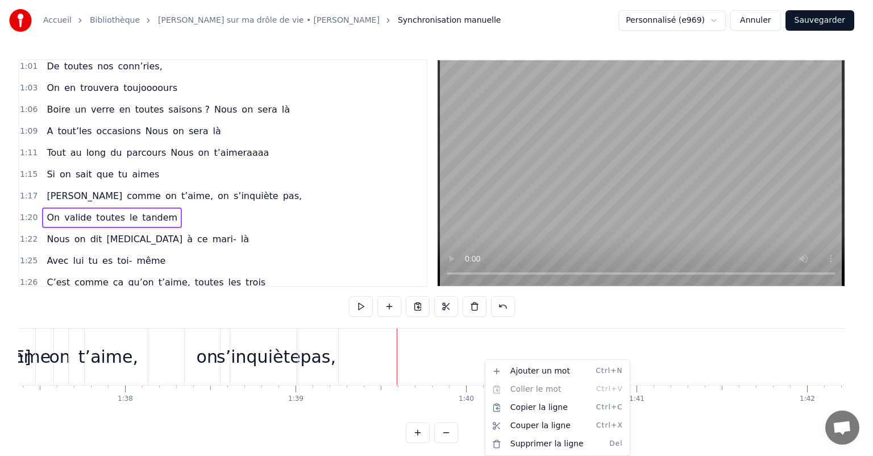
click at [416, 348] on html "Accueil Bibliothèque Chanson sur ma drôle de vie • [PERSON_NAME] Synchronisatio…" at bounding box center [436, 230] width 873 height 461
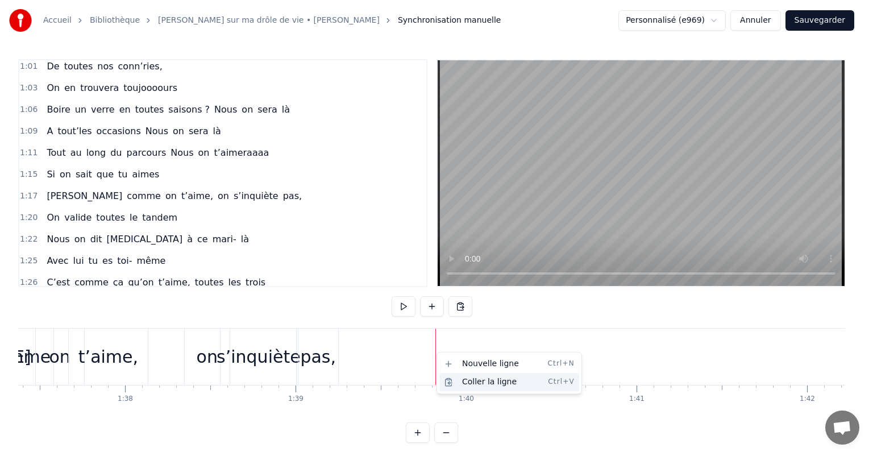
click at [466, 378] on div "Coller la ligne Ctrl+V" at bounding box center [509, 382] width 140 height 18
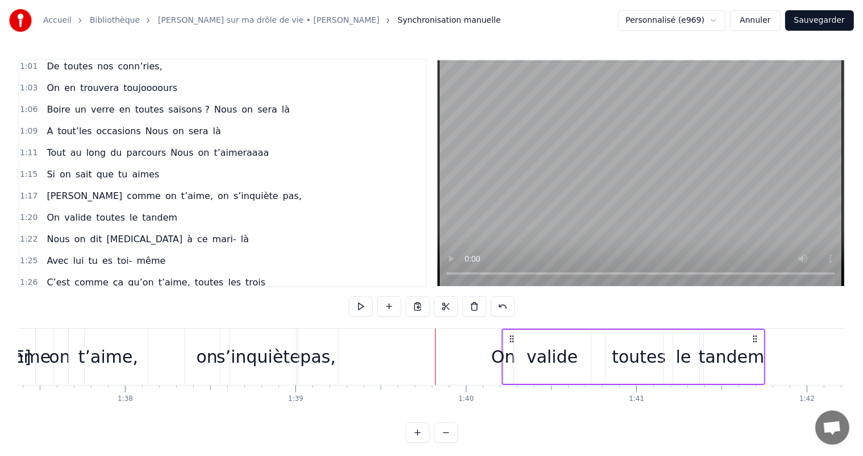
drag, startPoint x: 444, startPoint y: 336, endPoint x: 511, endPoint y: 340, distance: 66.6
click at [511, 340] on icon at bounding box center [512, 338] width 9 height 9
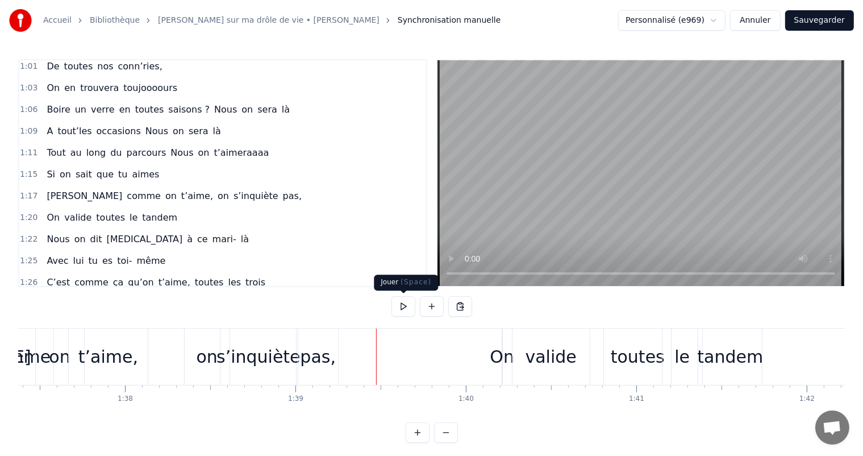
click at [410, 299] on button at bounding box center [404, 306] width 24 height 20
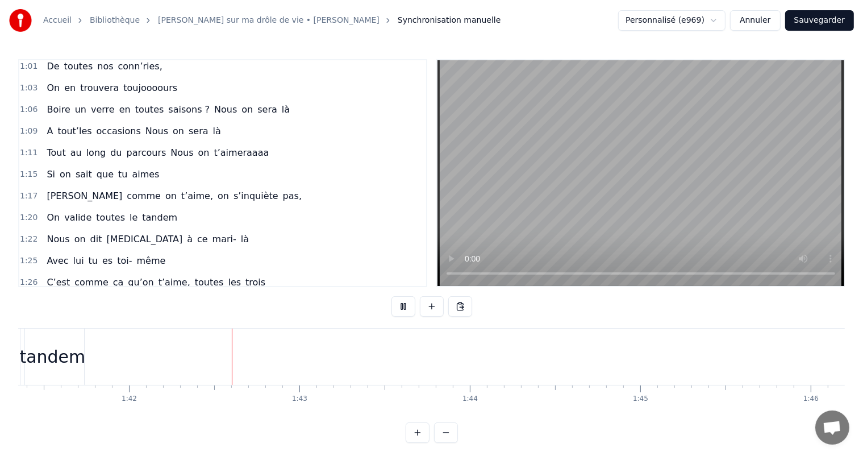
scroll to position [0, 17323]
click at [410, 299] on button at bounding box center [404, 306] width 24 height 20
click at [73, 229] on div "Nous on dit [MEDICAL_DATA] à [PERSON_NAME]- là" at bounding box center [147, 239] width 211 height 20
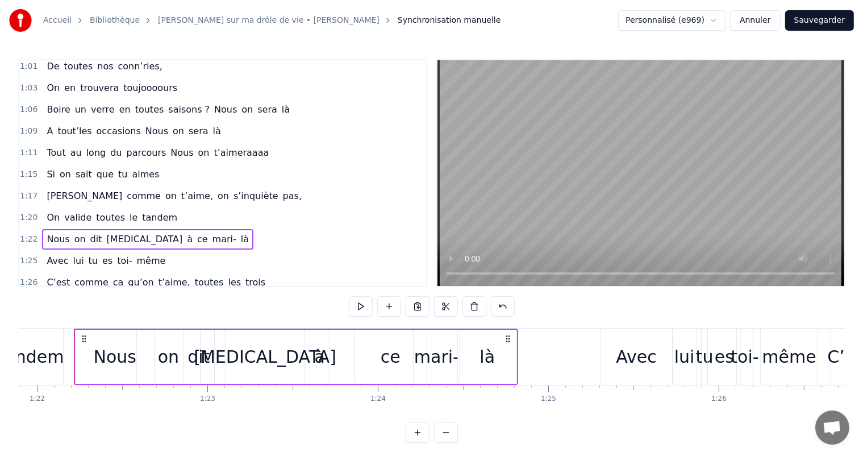
scroll to position [0, 13960]
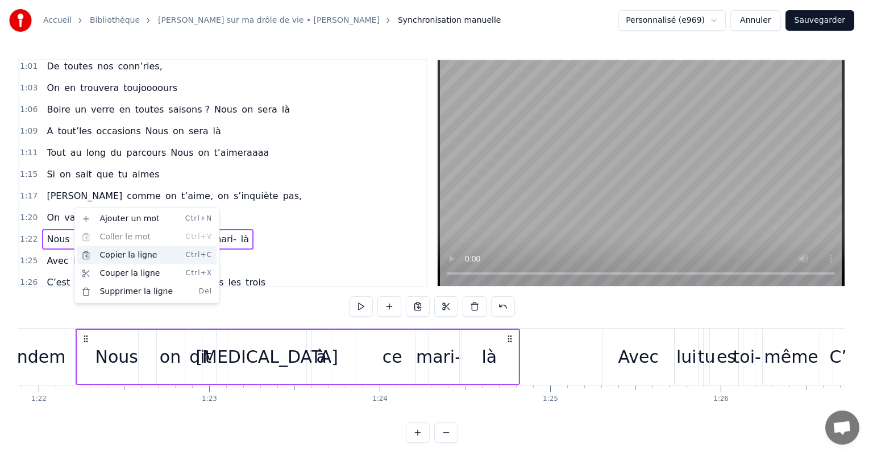
click at [128, 252] on div "Copier la ligne Ctrl+C" at bounding box center [147, 255] width 140 height 18
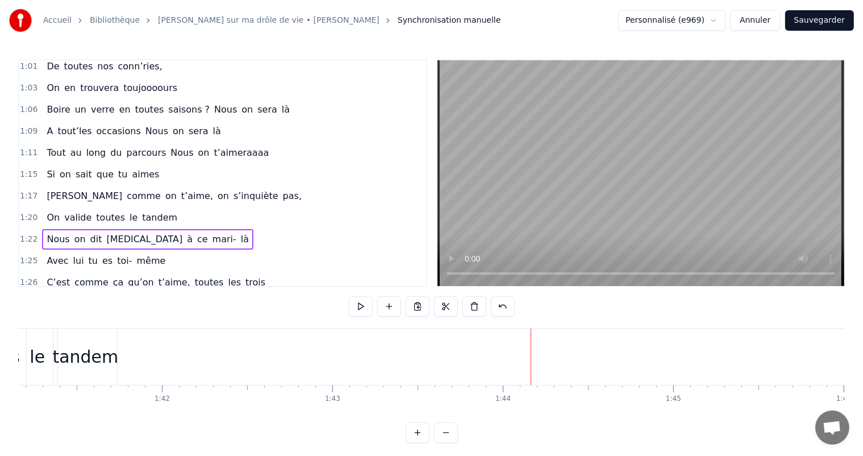
scroll to position [0, 17139]
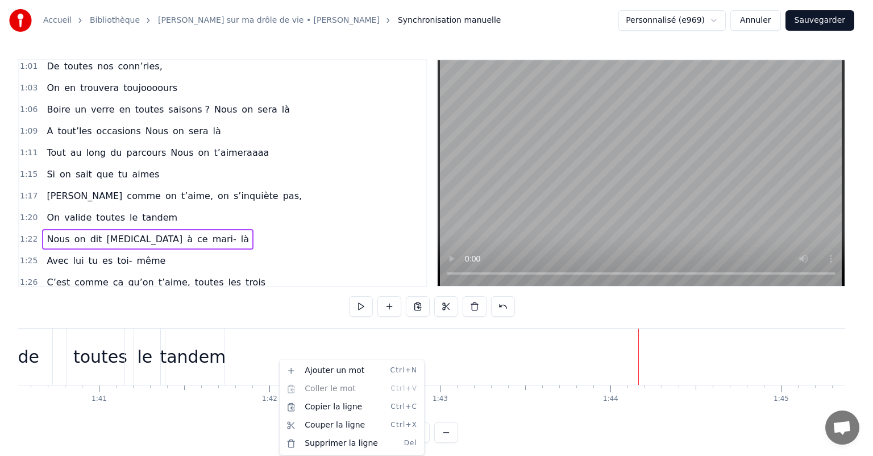
click at [271, 360] on html "Accueil Bibliothèque Chanson sur ma drôle de vie • [PERSON_NAME] Synchronisatio…" at bounding box center [436, 230] width 873 height 461
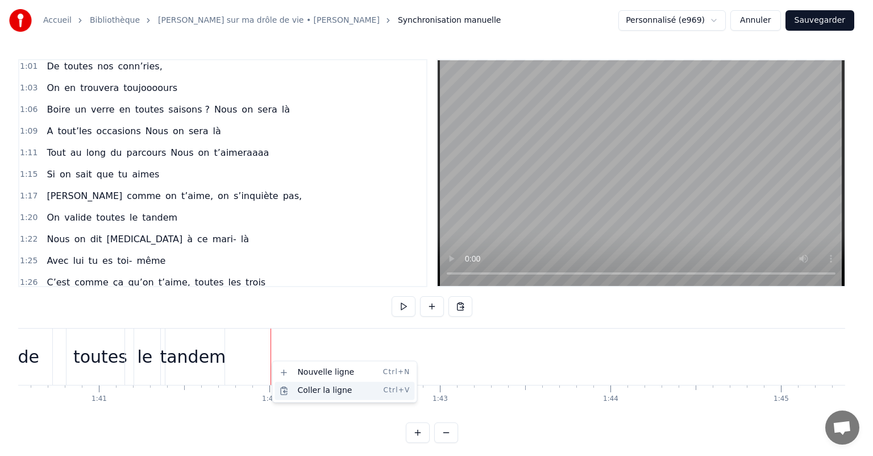
click at [313, 389] on div "Coller la ligne Ctrl+V" at bounding box center [344, 390] width 140 height 18
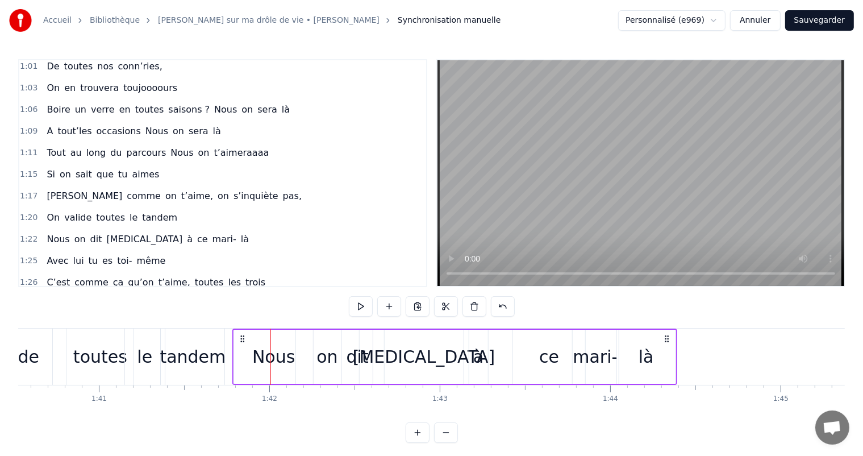
drag, startPoint x: 282, startPoint y: 338, endPoint x: 243, endPoint y: 340, distance: 38.7
click at [243, 340] on icon at bounding box center [242, 338] width 9 height 9
click at [63, 377] on div "On valide toutes le tandem" at bounding box center [96, 356] width 264 height 56
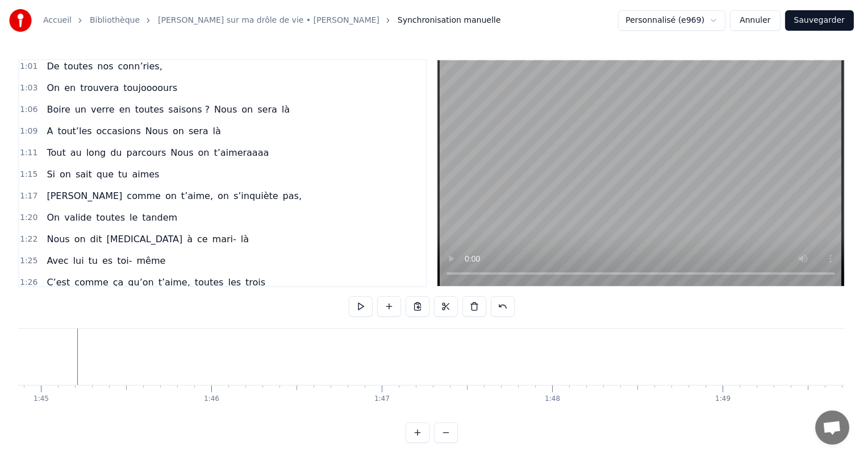
scroll to position [0, 17882]
click at [143, 251] on div "Avec lui tu es toi- même" at bounding box center [106, 261] width 128 height 20
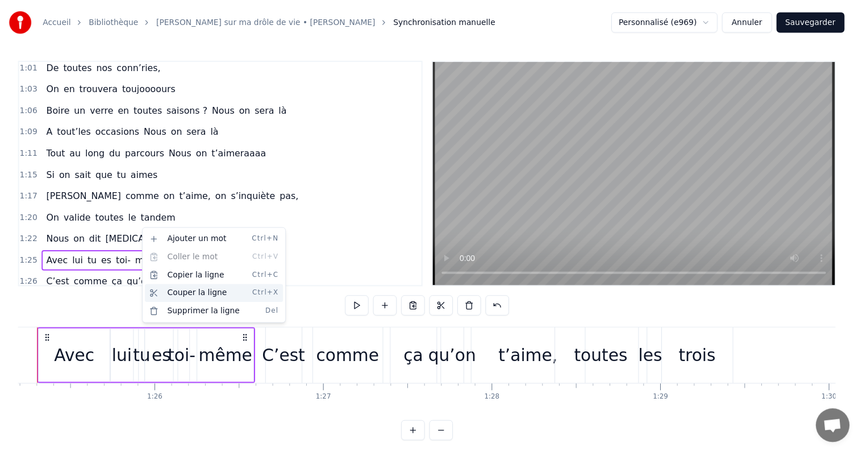
scroll to position [0, 14487]
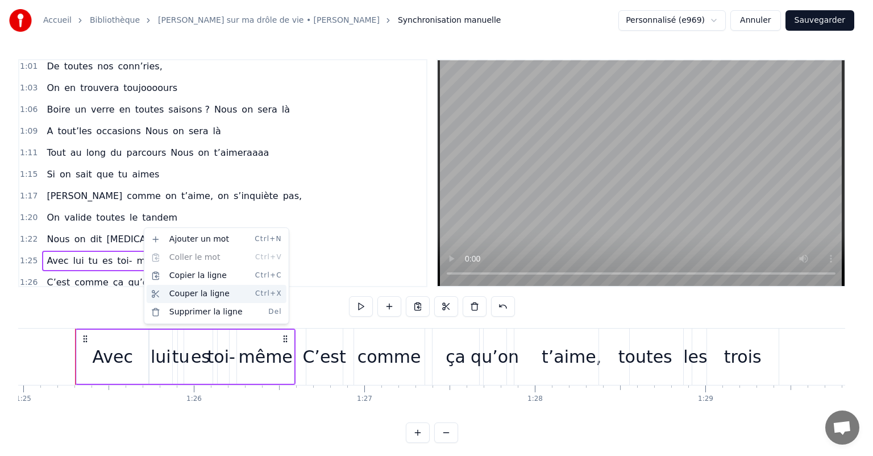
click at [184, 288] on div "Couper la ligne Ctrl+X" at bounding box center [217, 294] width 140 height 18
click at [188, 278] on div "Copier la ligne Ctrl+C" at bounding box center [218, 275] width 140 height 18
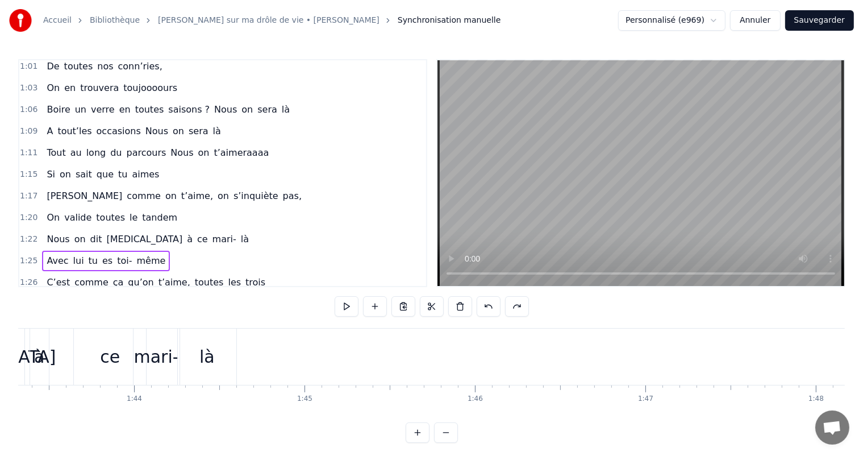
scroll to position [0, 17585]
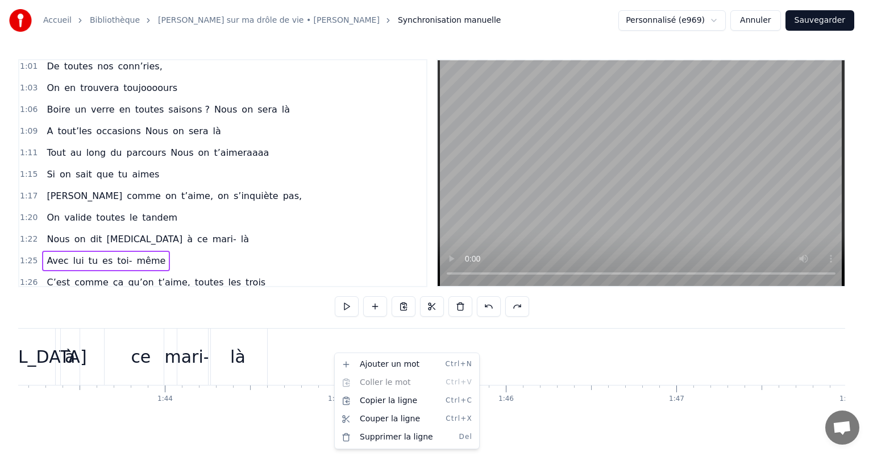
click at [325, 352] on html "Accueil Bibliothèque Chanson sur ma drôle de vie • [PERSON_NAME] Synchronisatio…" at bounding box center [436, 230] width 873 height 461
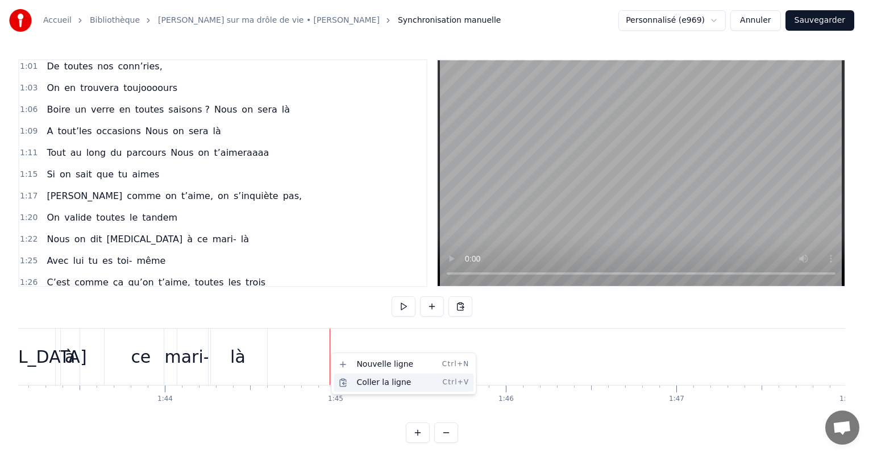
click at [373, 383] on div "Coller la ligne Ctrl+V" at bounding box center [404, 382] width 140 height 18
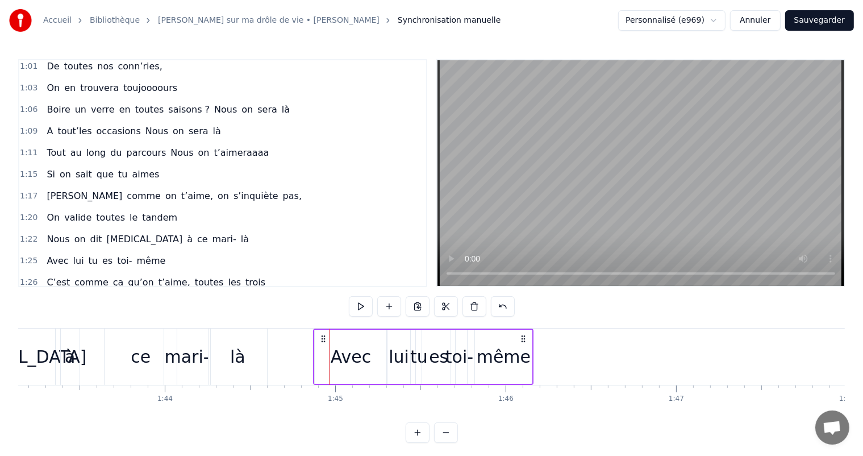
drag, startPoint x: 339, startPoint y: 335, endPoint x: 323, endPoint y: 334, distance: 15.9
click at [323, 334] on icon at bounding box center [323, 338] width 9 height 9
click at [177, 272] on div "C’est comme ça qu’on t’aime, toutes les trois" at bounding box center [156, 282] width 228 height 20
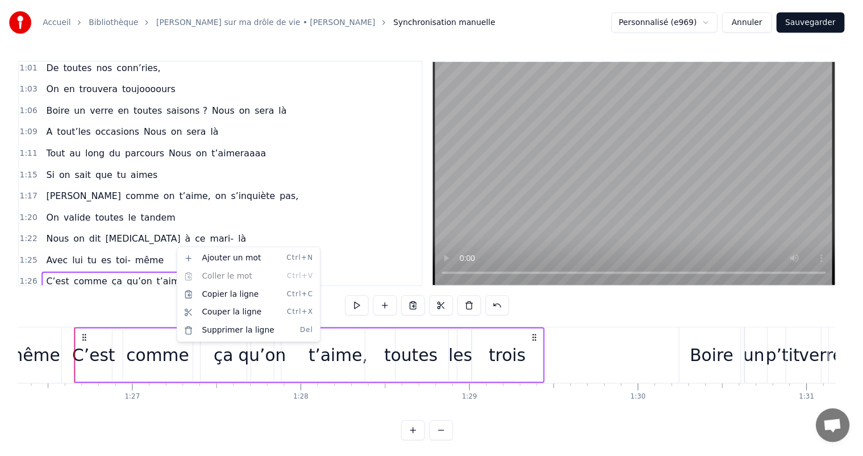
scroll to position [0, 14717]
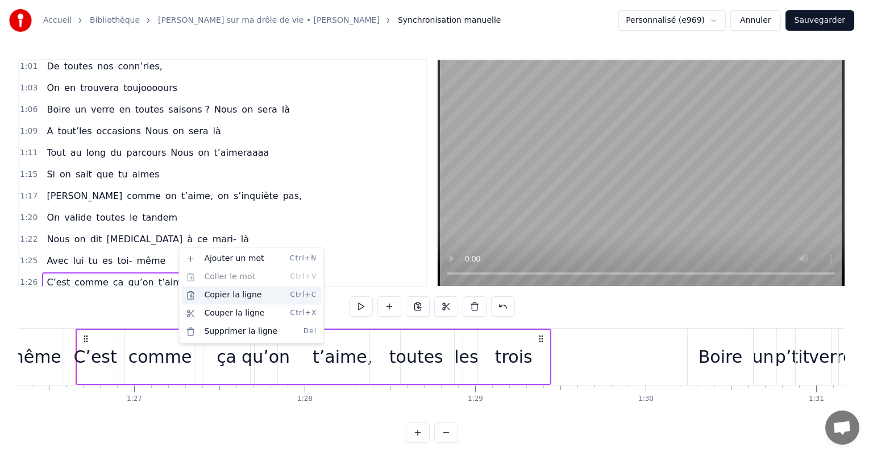
click at [225, 296] on div "Copier la ligne Ctrl+C" at bounding box center [251, 295] width 140 height 18
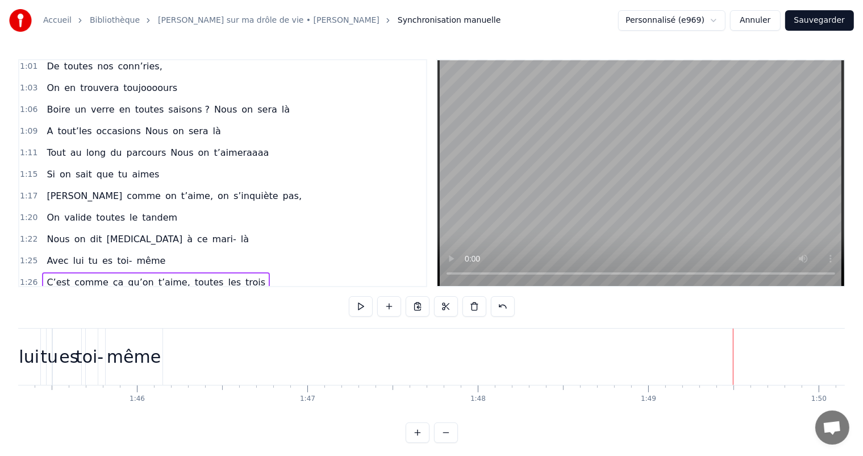
scroll to position [0, 16709]
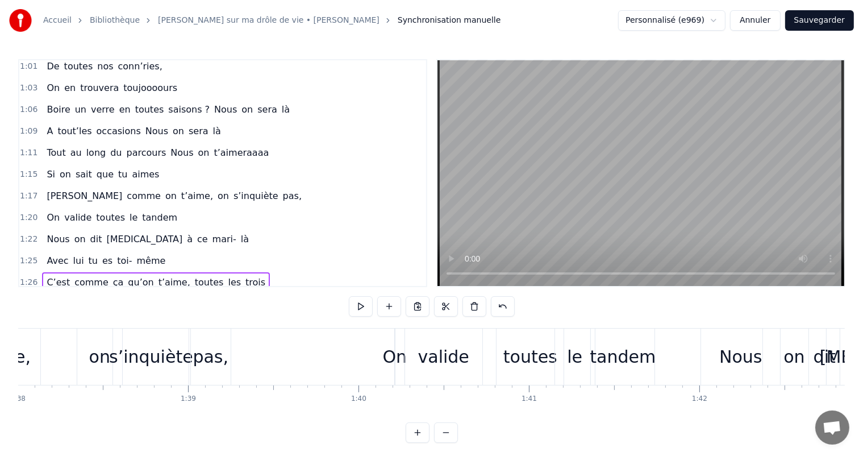
click at [217, 250] on div "1:25 Avec lui tu es toi- même" at bounding box center [222, 261] width 407 height 22
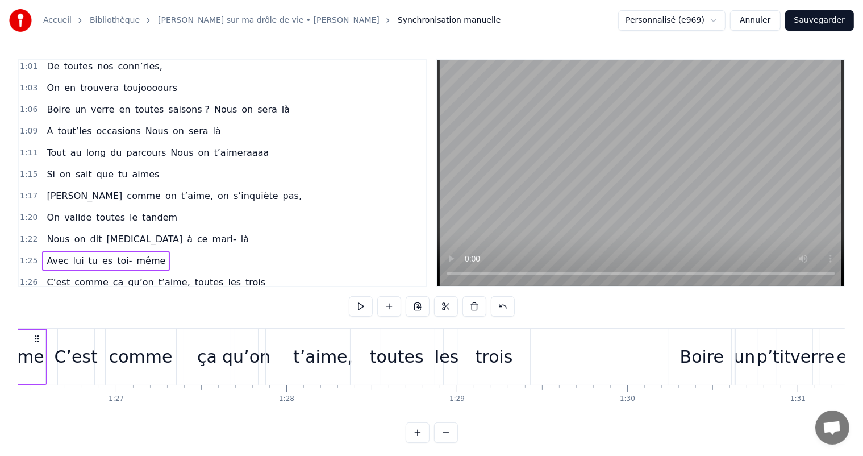
click at [244, 276] on span "trois" at bounding box center [255, 282] width 22 height 13
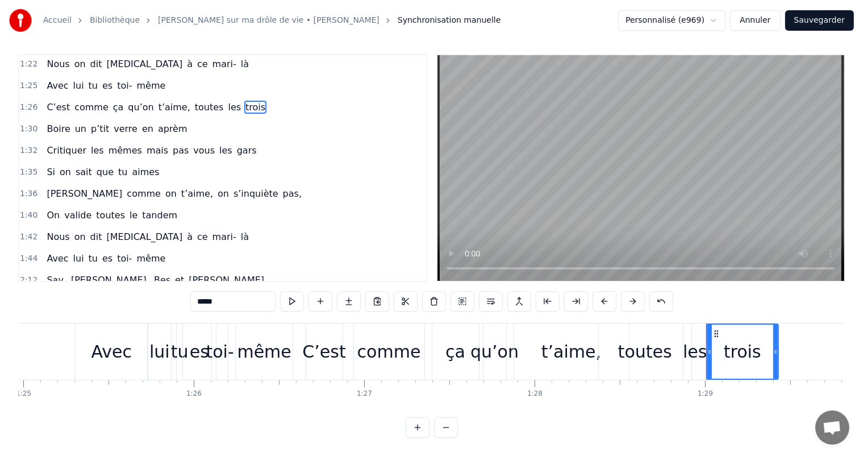
scroll to position [15, 0]
click at [127, 97] on div "C’est comme ça qu’on t’aime, toutes les trois" at bounding box center [156, 107] width 228 height 20
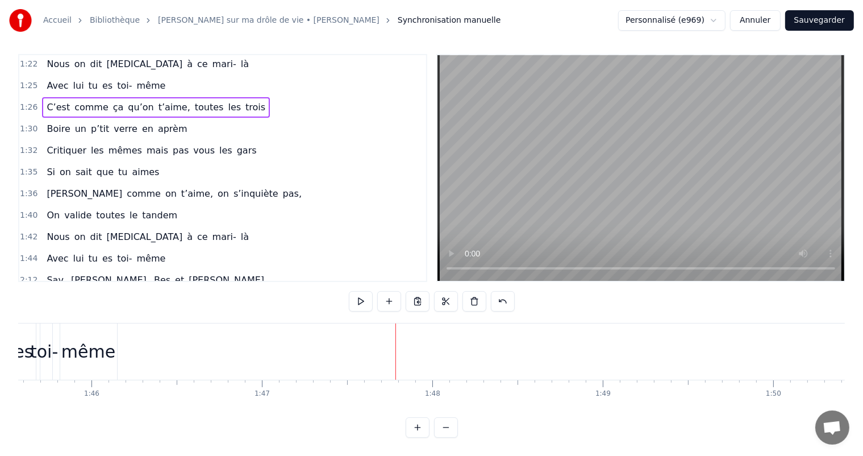
scroll to position [0, 17968]
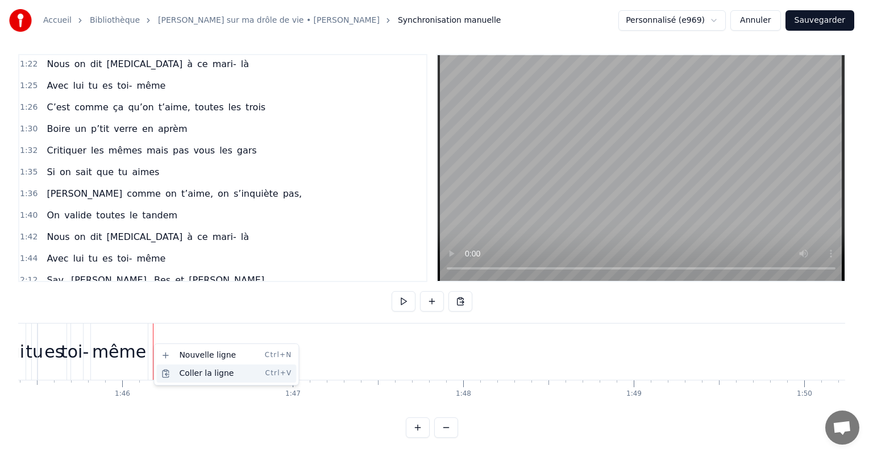
click at [188, 368] on div "Coller la ligne Ctrl+V" at bounding box center [226, 373] width 140 height 18
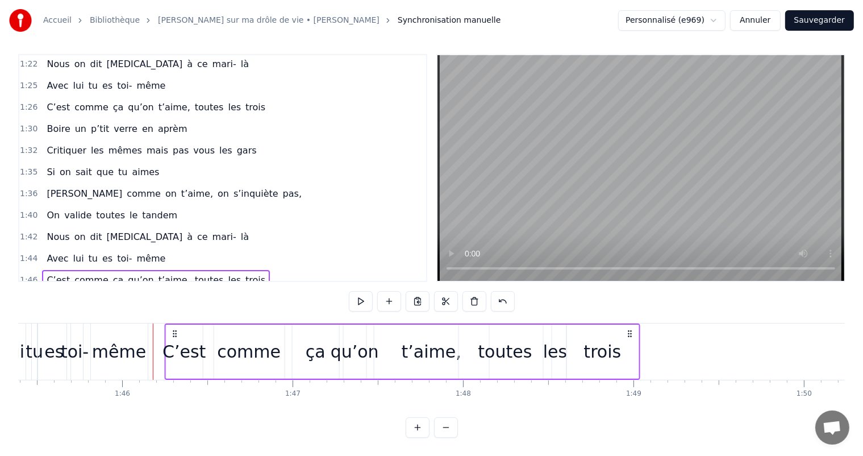
drag, startPoint x: 159, startPoint y: 324, endPoint x: 171, endPoint y: 323, distance: 12.0
click at [171, 329] on icon at bounding box center [174, 333] width 9 height 9
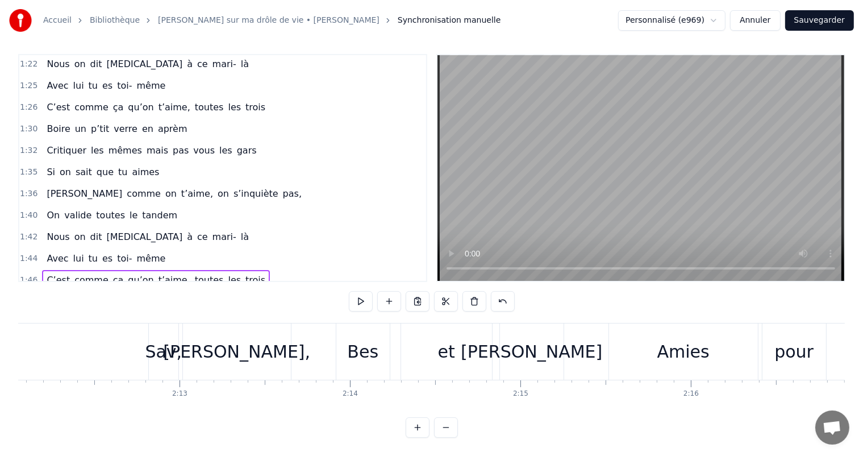
scroll to position [0, 22422]
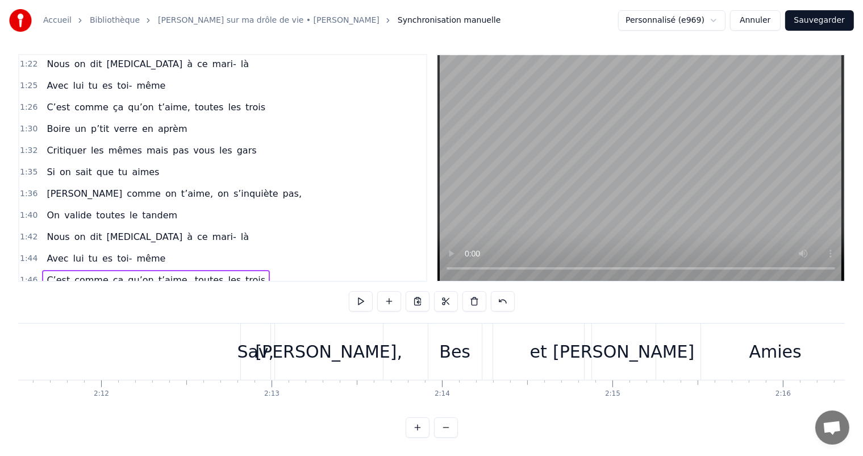
click at [240, 323] on div "Sav," at bounding box center [255, 351] width 31 height 56
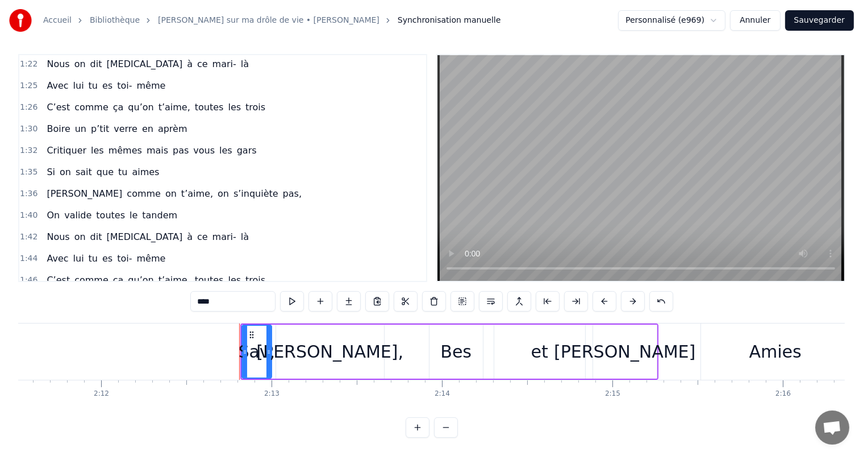
scroll to position [757, 0]
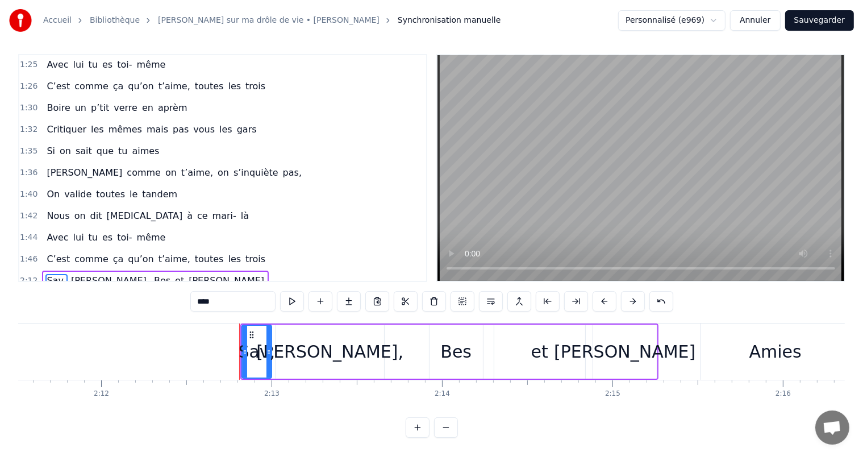
click at [296, 325] on div "[PERSON_NAME]," at bounding box center [330, 352] width 108 height 54
type input "******"
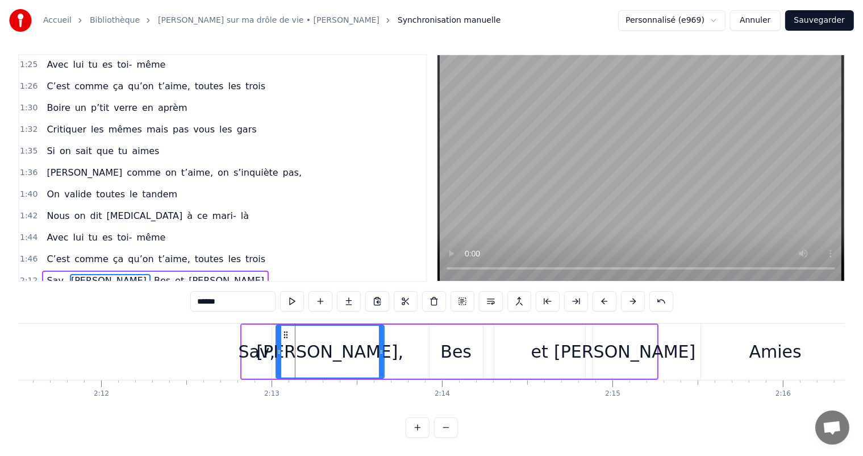
click at [52, 270] on div "2:12 [PERSON_NAME], [PERSON_NAME] et [PERSON_NAME]" at bounding box center [222, 281] width 407 height 22
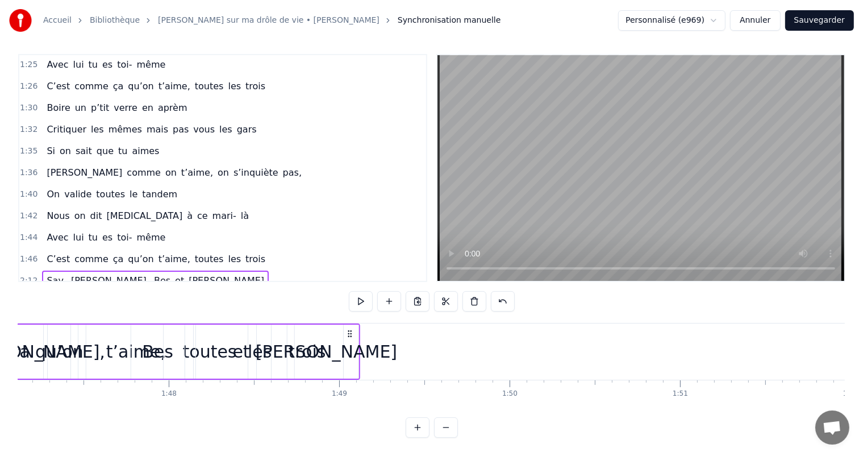
scroll to position [0, 18137]
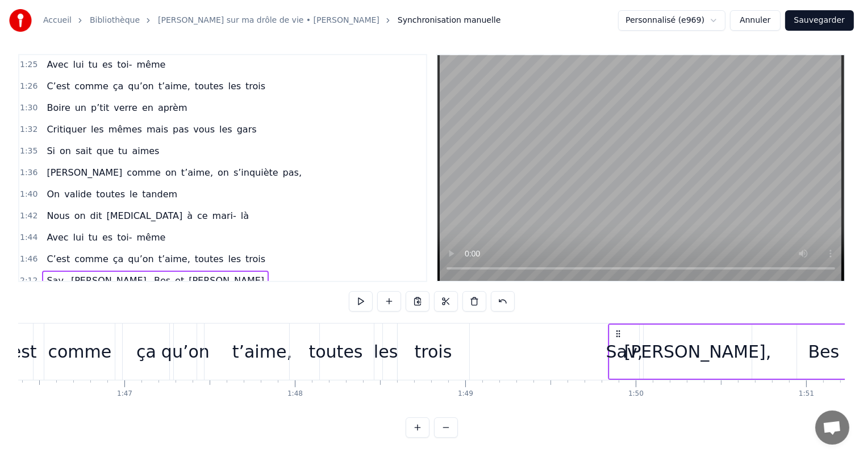
drag, startPoint x: 250, startPoint y: 323, endPoint x: 618, endPoint y: 330, distance: 368.3
click at [618, 330] on div "Sav, [PERSON_NAME], [PERSON_NAME] et [PERSON_NAME]" at bounding box center [817, 351] width 418 height 56
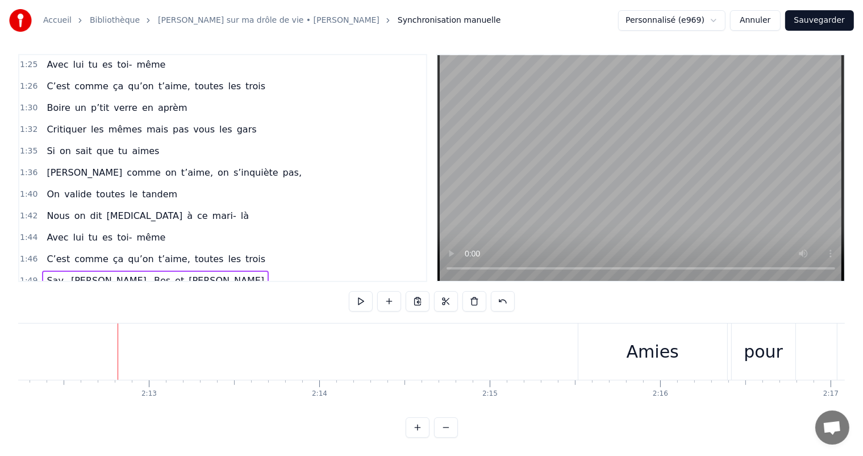
scroll to position [0, 22668]
click at [505, 323] on div "Amies" at bounding box center [529, 351] width 149 height 56
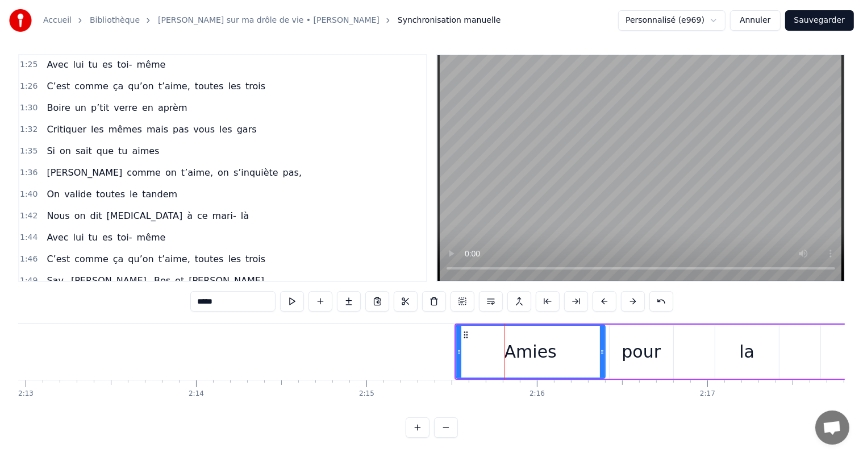
click at [96, 292] on div "Amies pour la vie, On t’aime grand comme ça" at bounding box center [158, 302] width 232 height 20
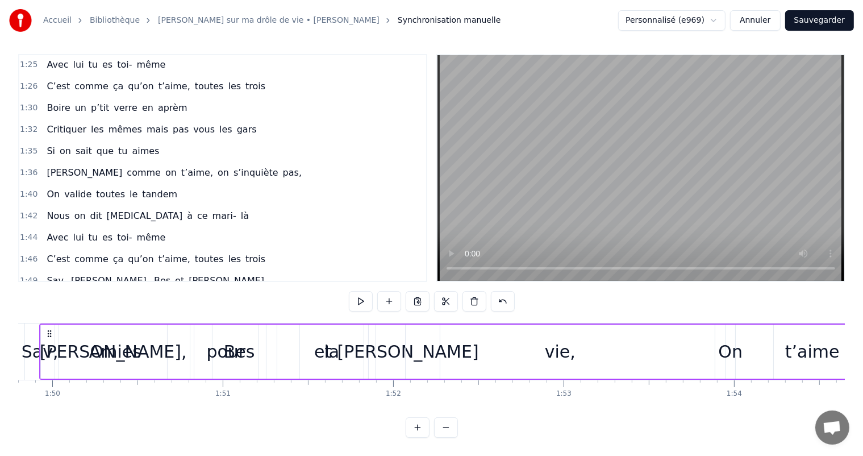
scroll to position [0, 18695]
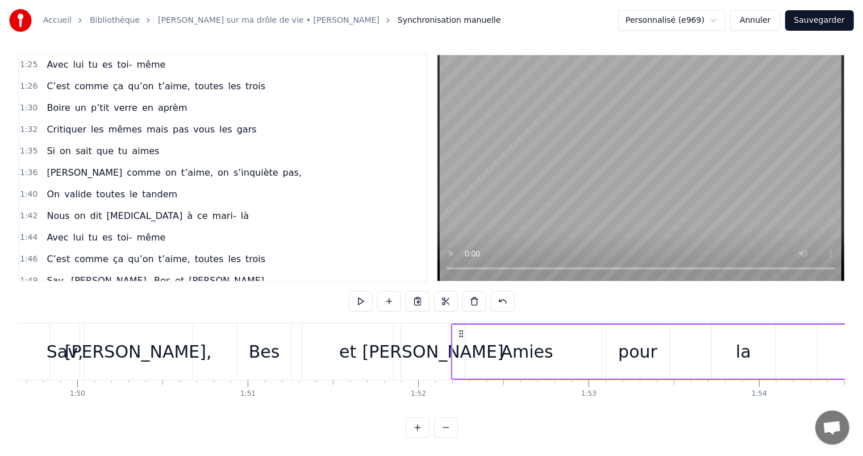
drag, startPoint x: 463, startPoint y: 319, endPoint x: 460, endPoint y: 335, distance: 15.6
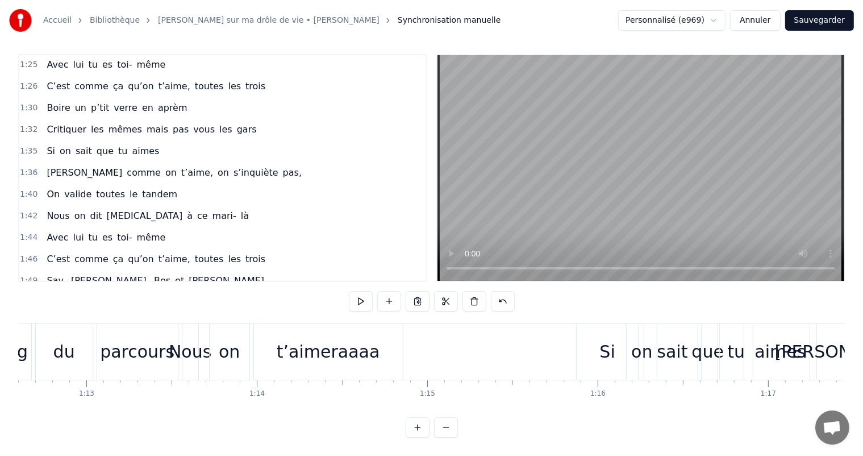
scroll to position [0, 12501]
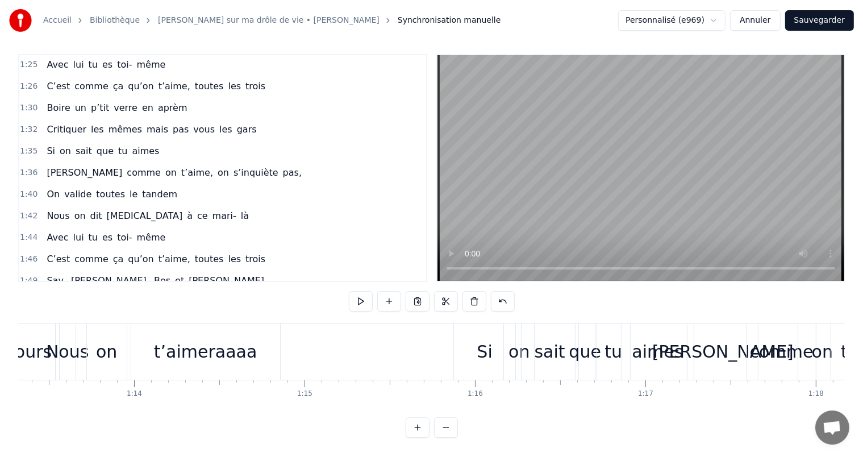
click at [405, 292] on button at bounding box center [404, 301] width 24 height 20
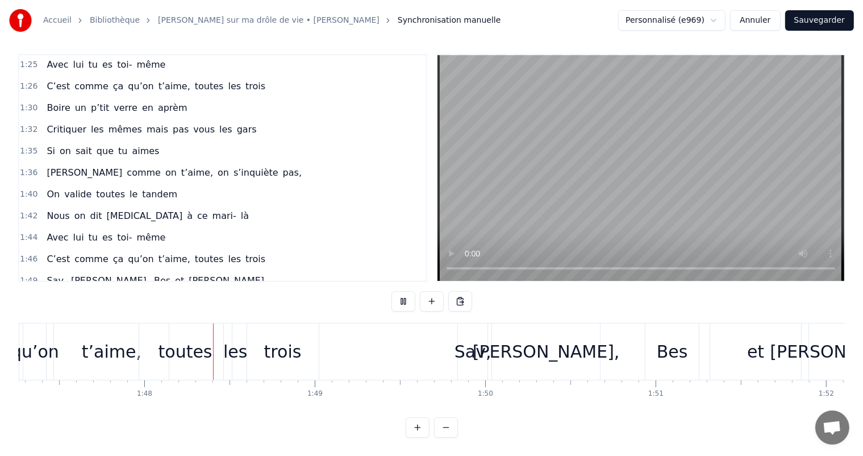
scroll to position [0, 18309]
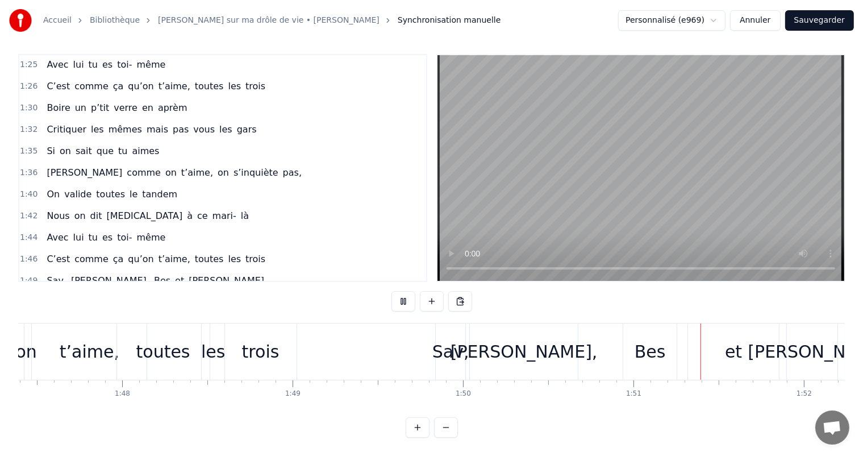
click at [405, 291] on button at bounding box center [404, 301] width 24 height 20
click at [511, 323] on div "[PERSON_NAME]," at bounding box center [524, 351] width 108 height 56
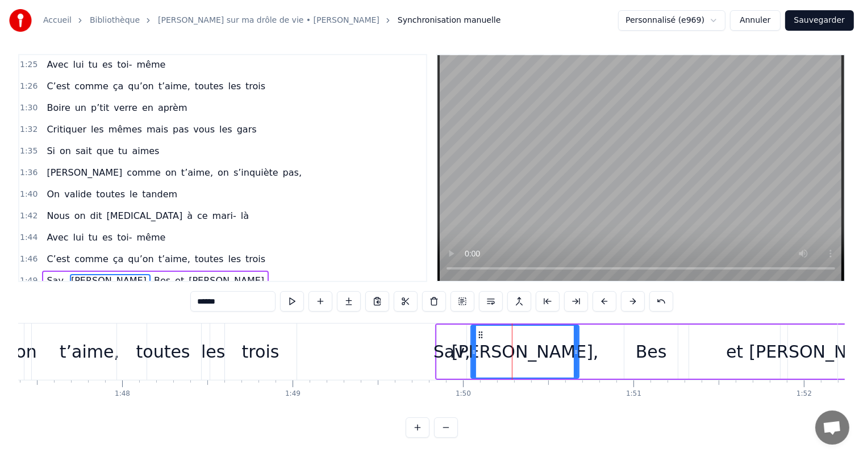
click at [637, 331] on div "Bes" at bounding box center [651, 352] width 53 height 54
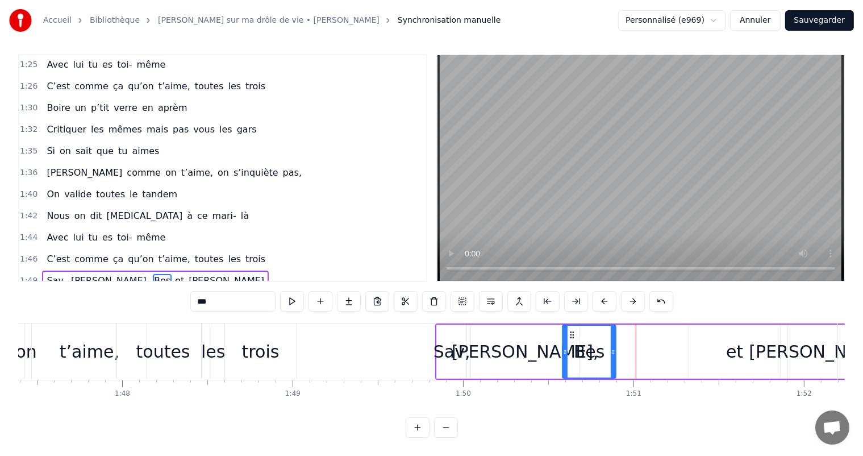
drag, startPoint x: 632, startPoint y: 323, endPoint x: 571, endPoint y: 327, distance: 61.5
click at [571, 330] on icon at bounding box center [572, 334] width 9 height 9
click at [727, 343] on div "et" at bounding box center [734, 352] width 17 height 26
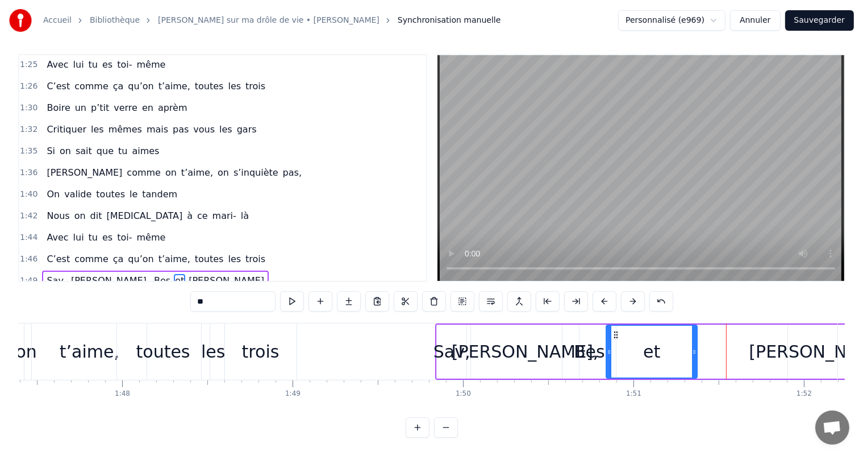
drag, startPoint x: 696, startPoint y: 324, endPoint x: 613, endPoint y: 334, distance: 83.6
click at [613, 334] on div "et" at bounding box center [653, 352] width 90 height 52
drag, startPoint x: 606, startPoint y: 346, endPoint x: 644, endPoint y: 348, distance: 38.1
click at [641, 348] on div at bounding box center [639, 352] width 5 height 52
drag, startPoint x: 651, startPoint y: 325, endPoint x: 618, endPoint y: 328, distance: 33.7
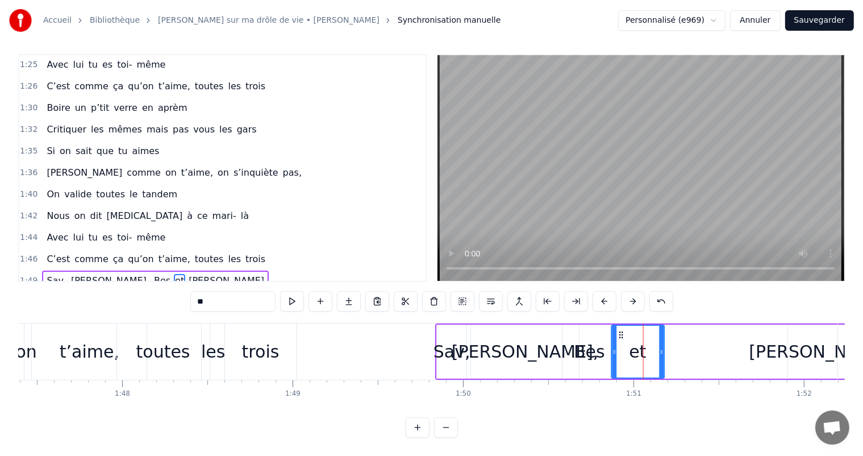
click at [618, 328] on div "et" at bounding box center [638, 352] width 52 height 52
click at [812, 346] on div "[PERSON_NAME]" at bounding box center [821, 352] width 142 height 26
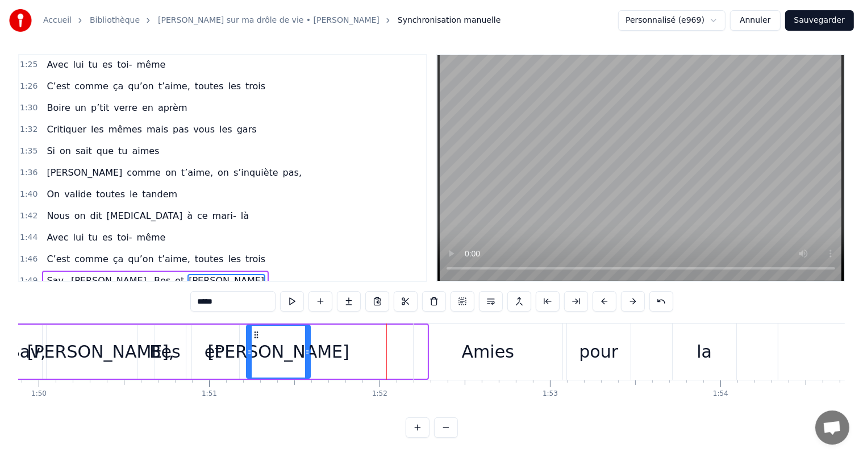
scroll to position [0, 18727]
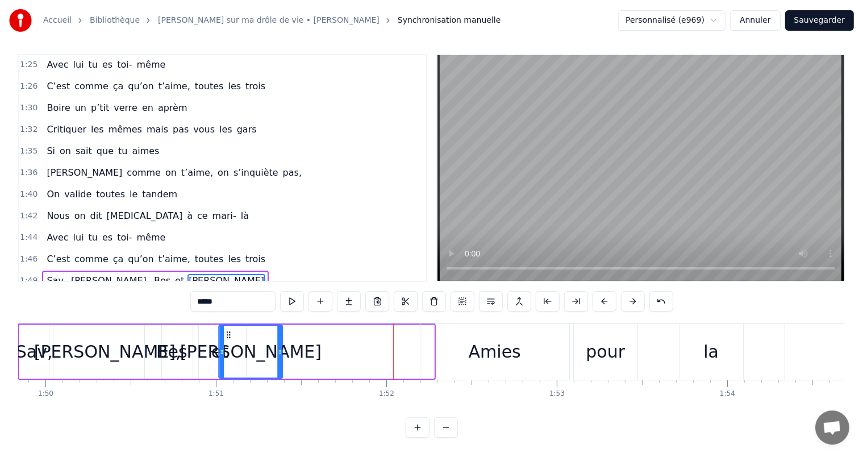
drag, startPoint x: 793, startPoint y: 323, endPoint x: 232, endPoint y: 359, distance: 562.1
click at [232, 359] on div "[PERSON_NAME]" at bounding box center [251, 352] width 63 height 52
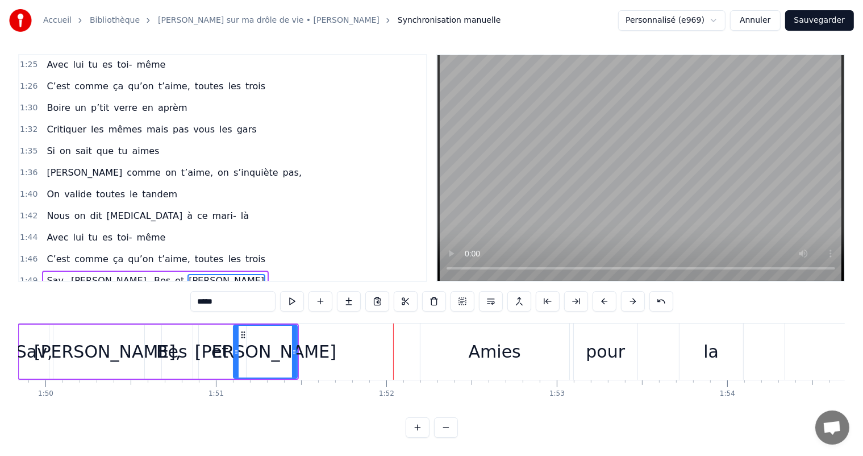
click at [508, 339] on div "Amies" at bounding box center [495, 352] width 52 height 26
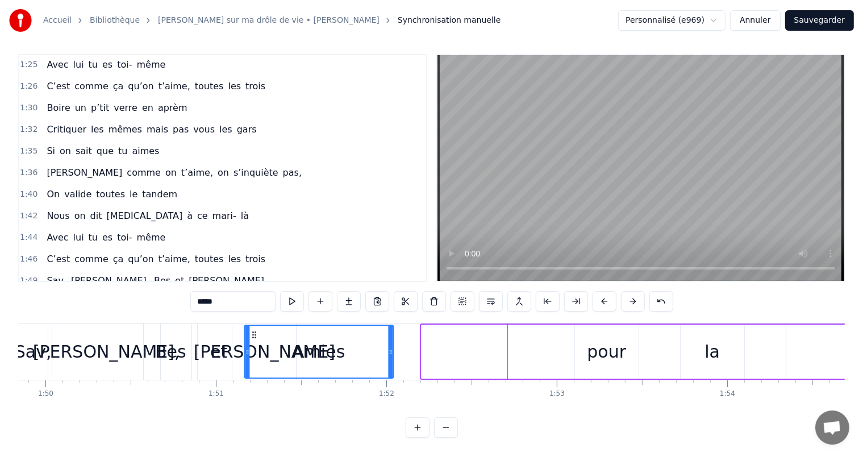
drag, startPoint x: 431, startPoint y: 321, endPoint x: 254, endPoint y: 331, distance: 177.0
click at [254, 331] on div "Amies" at bounding box center [320, 352] width 148 height 52
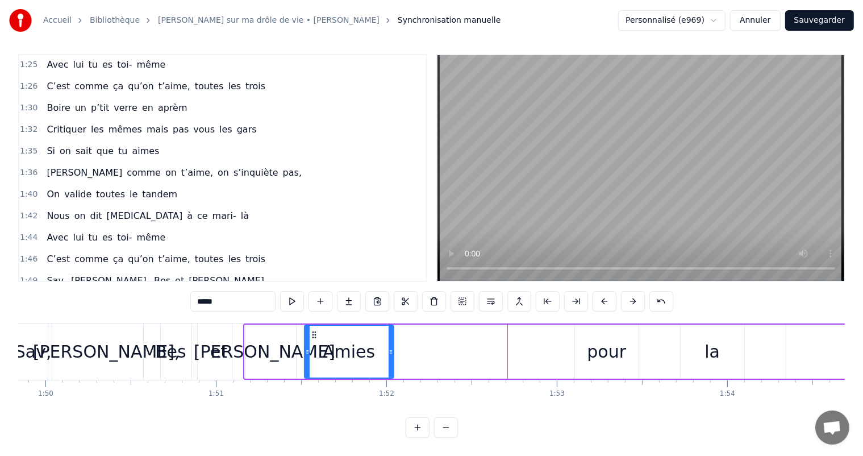
drag, startPoint x: 246, startPoint y: 345, endPoint x: 306, endPoint y: 352, distance: 60.1
click at [306, 352] on div at bounding box center [307, 352] width 5 height 52
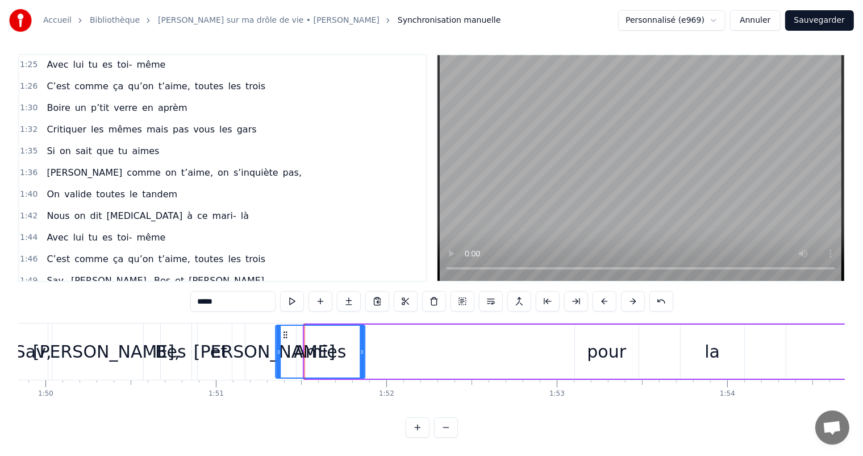
drag, startPoint x: 312, startPoint y: 323, endPoint x: 286, endPoint y: 323, distance: 26.1
click at [286, 330] on icon at bounding box center [285, 334] width 9 height 9
click at [609, 348] on div "pour" at bounding box center [606, 352] width 39 height 26
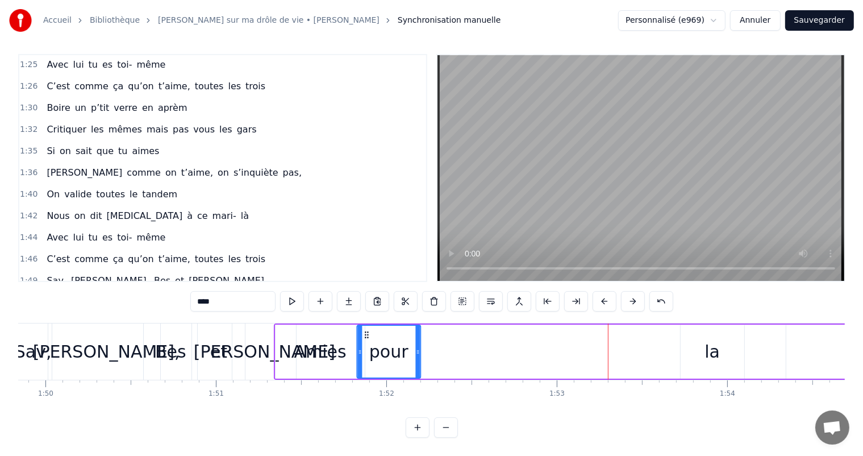
drag, startPoint x: 585, startPoint y: 321, endPoint x: 367, endPoint y: 334, distance: 218.1
click at [367, 334] on div "pour" at bounding box center [389, 352] width 63 height 52
click at [718, 346] on div "la" at bounding box center [712, 352] width 15 height 26
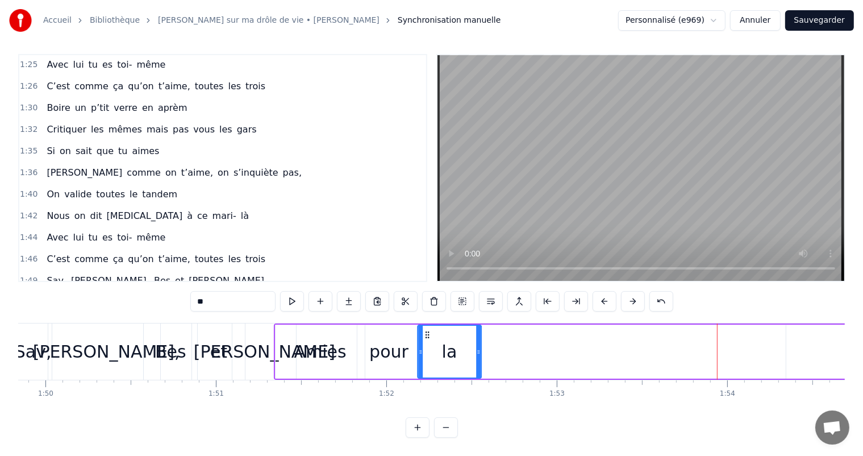
drag, startPoint x: 690, startPoint y: 325, endPoint x: 427, endPoint y: 334, distance: 262.7
click at [427, 334] on div "la" at bounding box center [449, 352] width 63 height 52
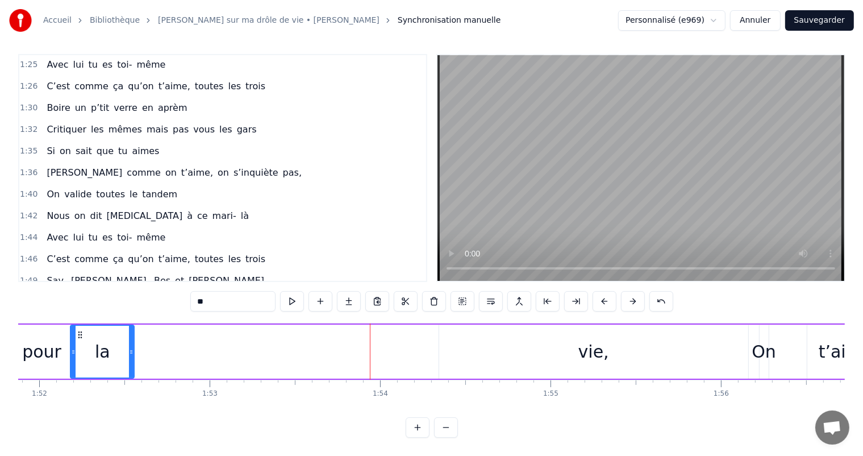
scroll to position [0, 19089]
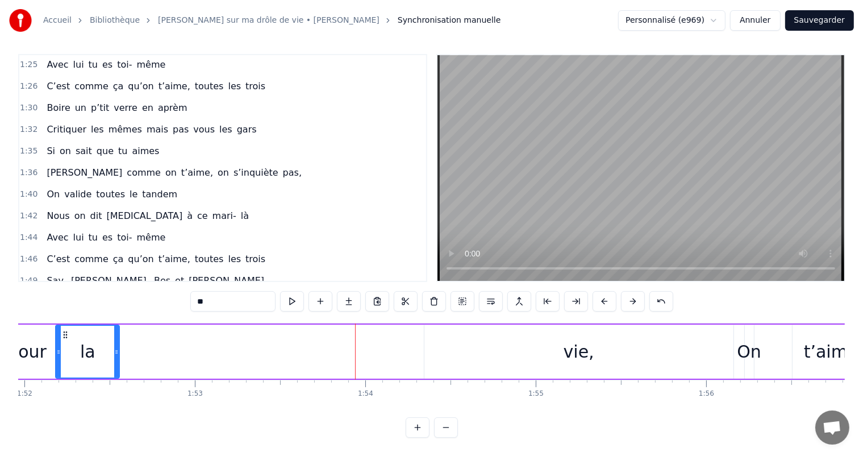
click at [577, 346] on div "vie," at bounding box center [579, 352] width 31 height 26
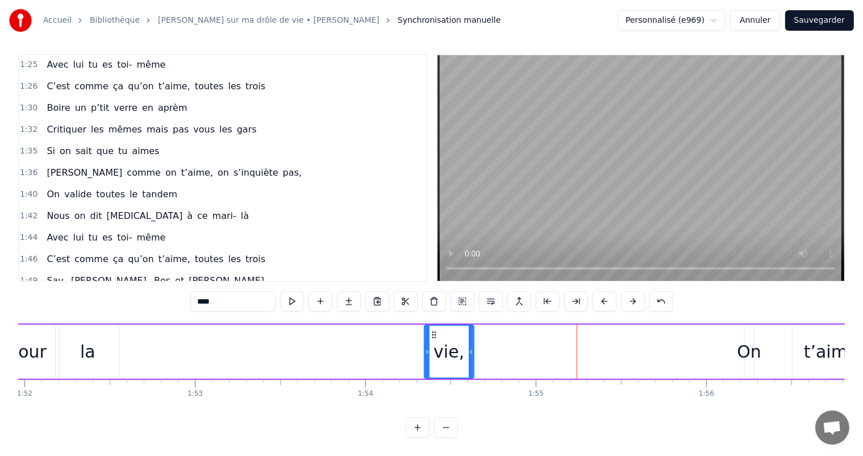
drag, startPoint x: 730, startPoint y: 338, endPoint x: 468, endPoint y: 350, distance: 261.7
click at [469, 350] on div at bounding box center [471, 352] width 5 height 52
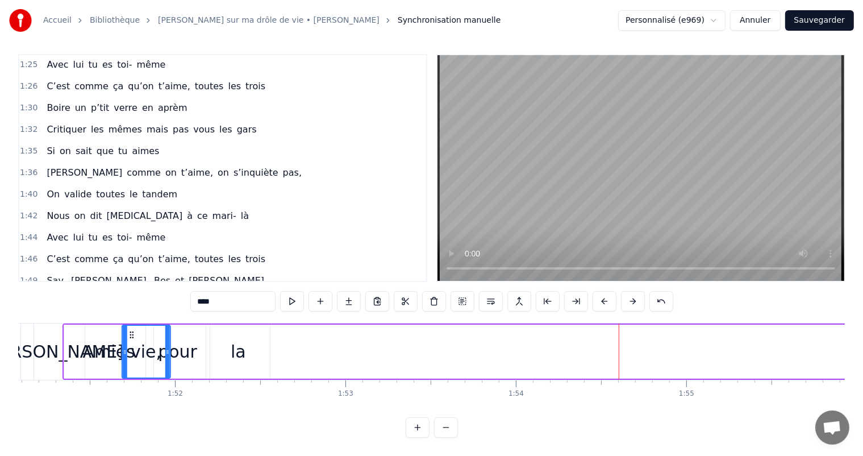
scroll to position [0, 18929]
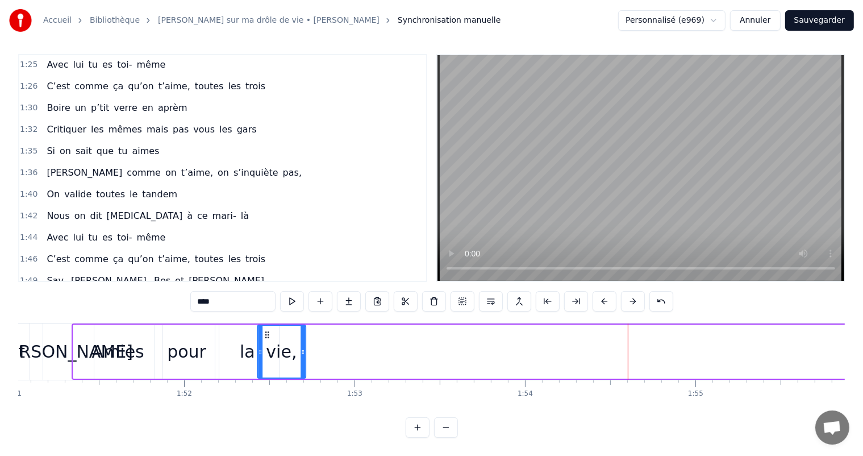
drag, startPoint x: 434, startPoint y: 327, endPoint x: 267, endPoint y: 341, distance: 167.1
click at [267, 341] on div "vie," at bounding box center [281, 352] width 47 height 52
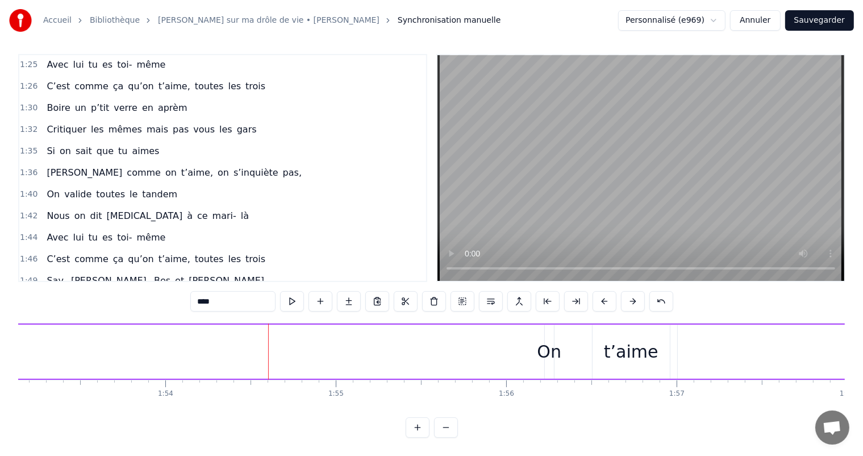
scroll to position [0, 19397]
click at [448, 339] on div "On" at bounding box center [442, 352] width 24 height 26
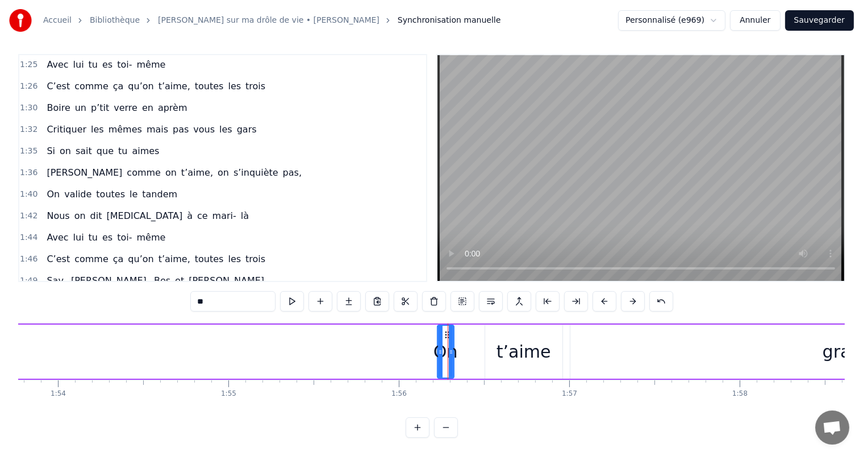
drag, startPoint x: 444, startPoint y: 329, endPoint x: 451, endPoint y: 330, distance: 7.4
click at [451, 330] on div at bounding box center [451, 352] width 5 height 52
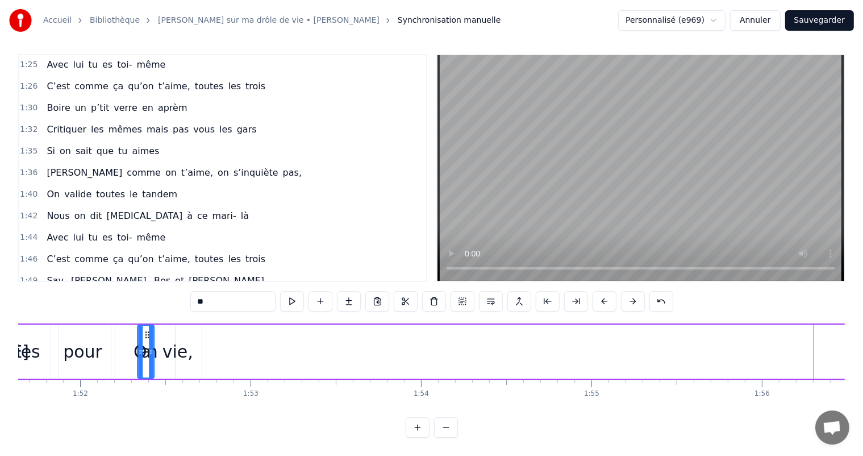
scroll to position [0, 19014]
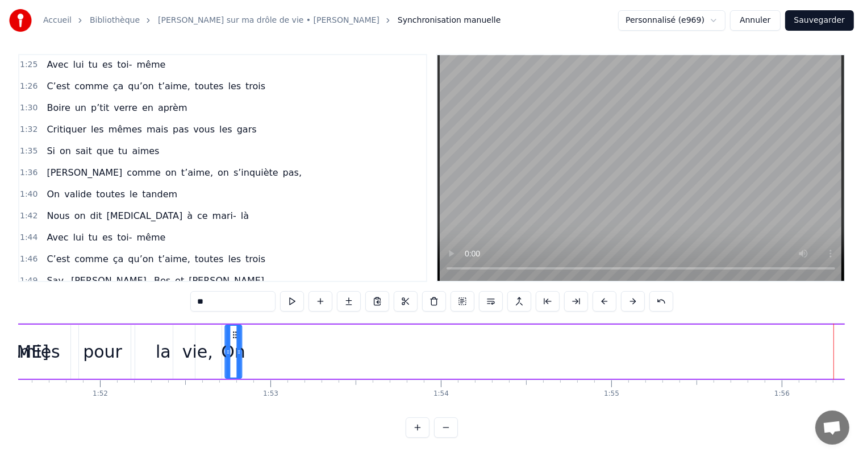
drag, startPoint x: 446, startPoint y: 326, endPoint x: 234, endPoint y: 357, distance: 214.3
click at [234, 357] on div "On" at bounding box center [233, 352] width 15 height 52
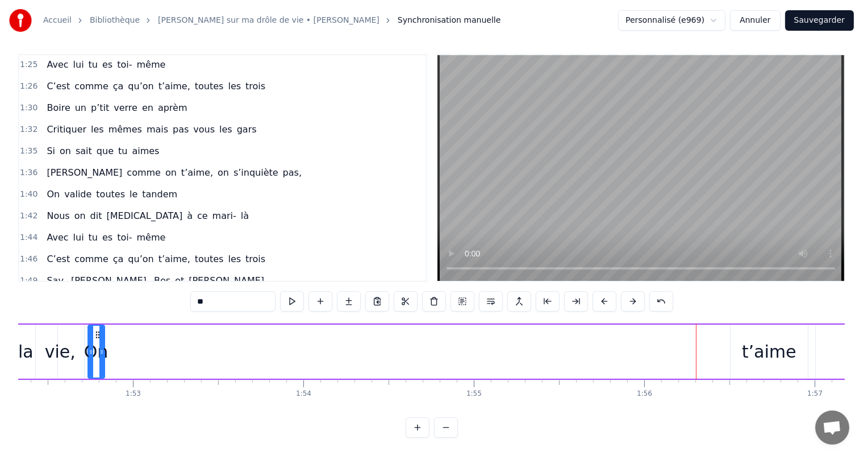
scroll to position [0, 19166]
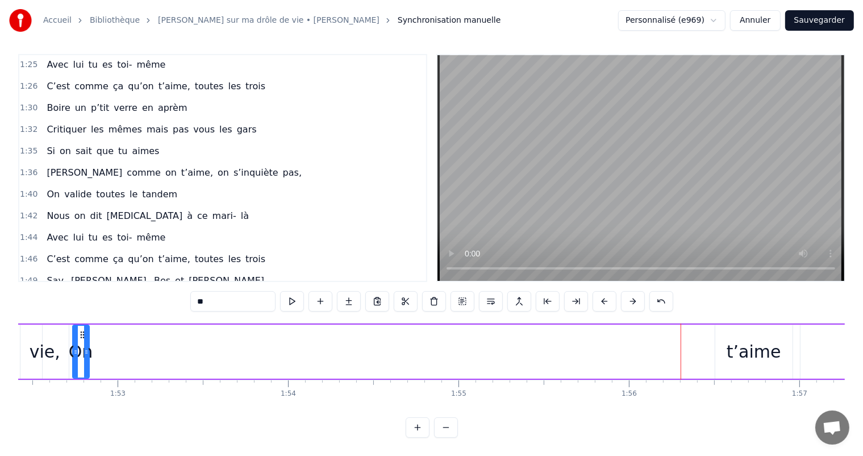
click at [155, 296] on span "t’aime" at bounding box center [170, 302] width 31 height 13
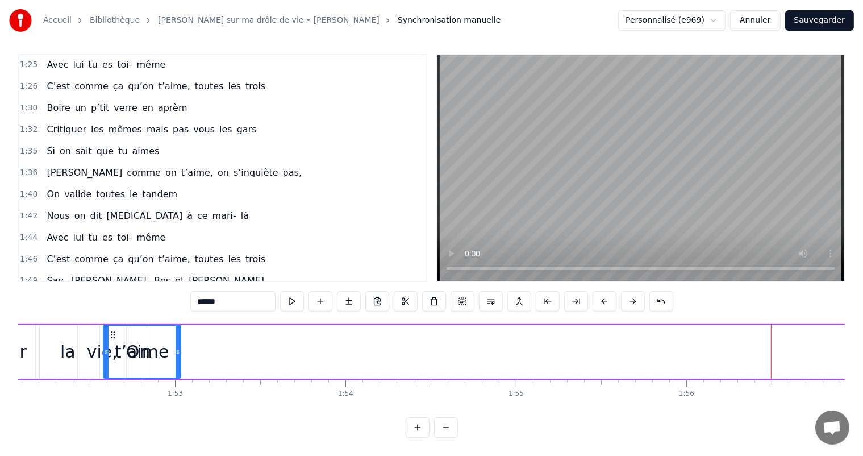
scroll to position [0, 19070]
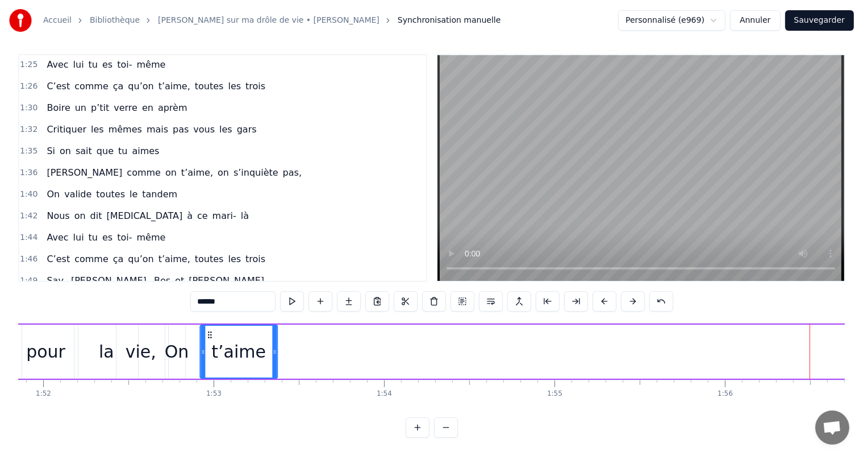
drag, startPoint x: 725, startPoint y: 327, endPoint x: 209, endPoint y: 328, distance: 516.0
click at [209, 328] on div "t’aime" at bounding box center [239, 352] width 76 height 52
click at [188, 296] on span "grand" at bounding box center [202, 302] width 29 height 13
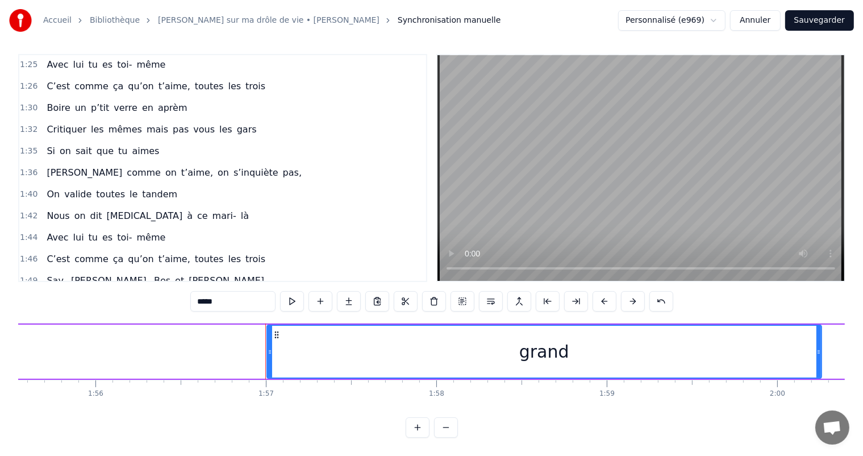
scroll to position [0, 19890]
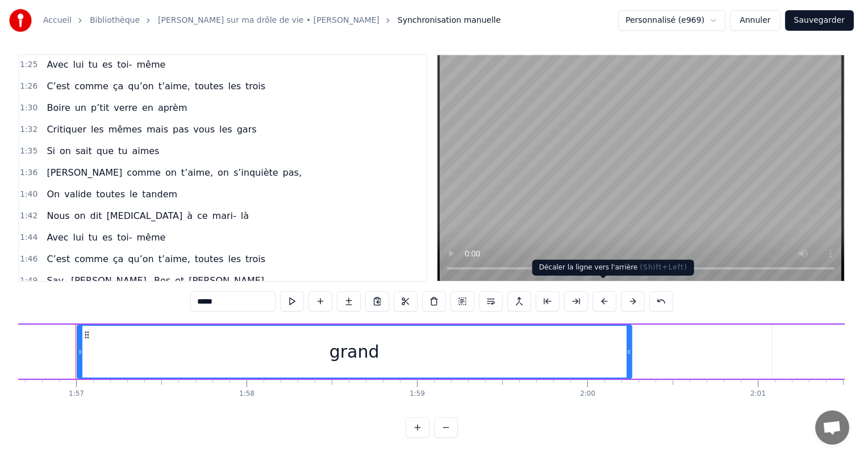
click at [605, 291] on button at bounding box center [605, 301] width 24 height 20
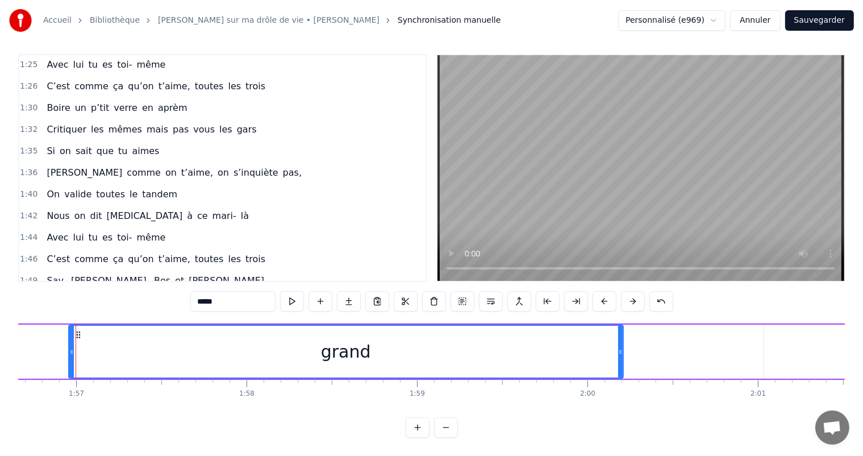
click at [605, 291] on button at bounding box center [605, 301] width 24 height 20
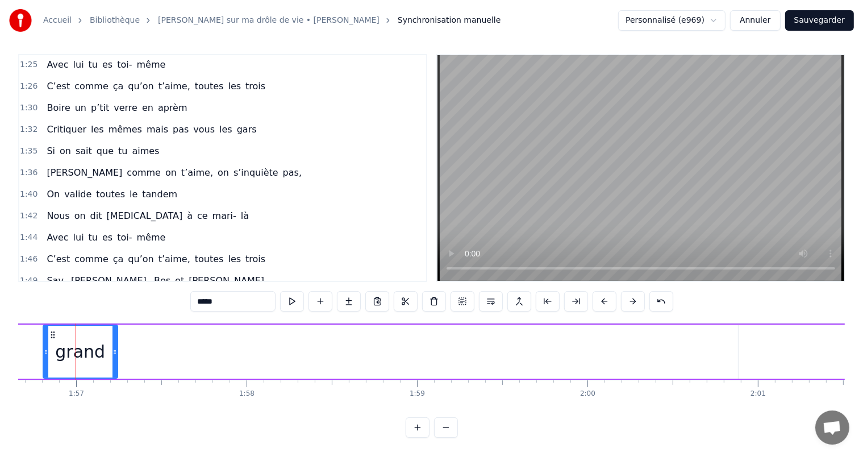
drag, startPoint x: 593, startPoint y: 339, endPoint x: 123, endPoint y: 328, distance: 470.7
click at [113, 330] on div at bounding box center [115, 352] width 5 height 52
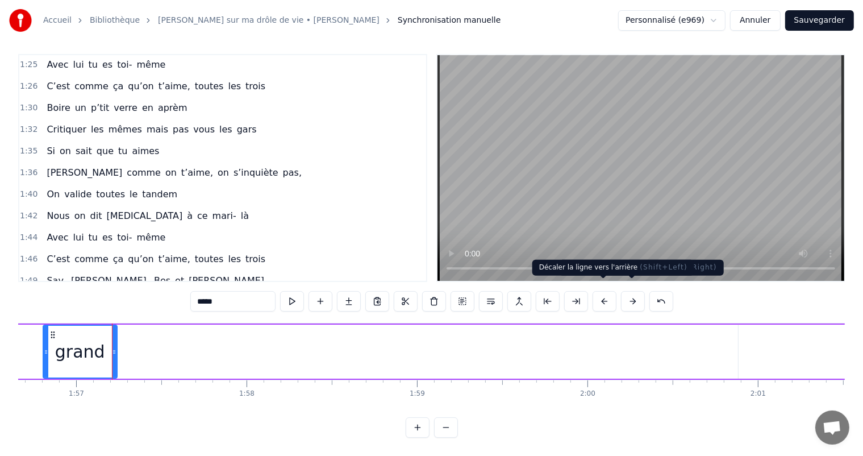
click at [596, 291] on button at bounding box center [605, 301] width 24 height 20
click at [598, 291] on button at bounding box center [605, 301] width 24 height 20
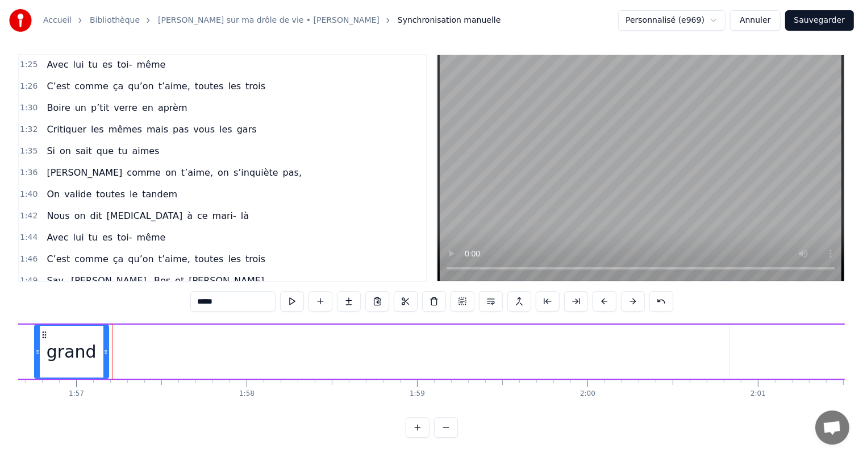
click at [598, 291] on button at bounding box center [605, 301] width 24 height 20
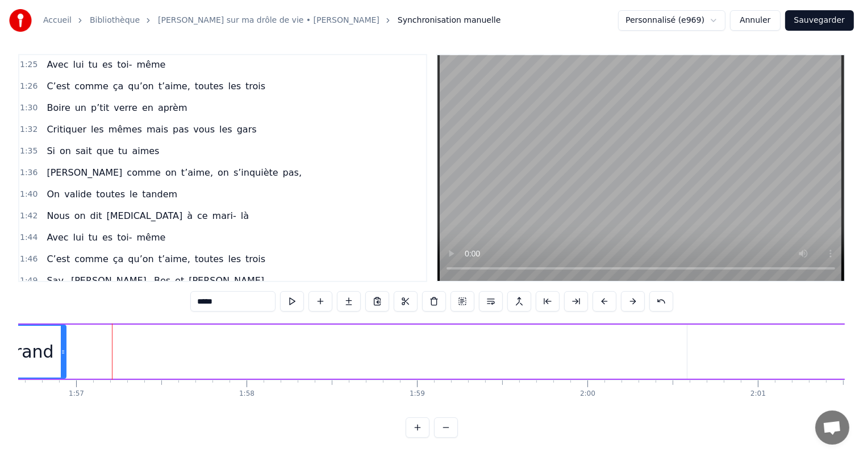
click at [598, 291] on button at bounding box center [605, 301] width 24 height 20
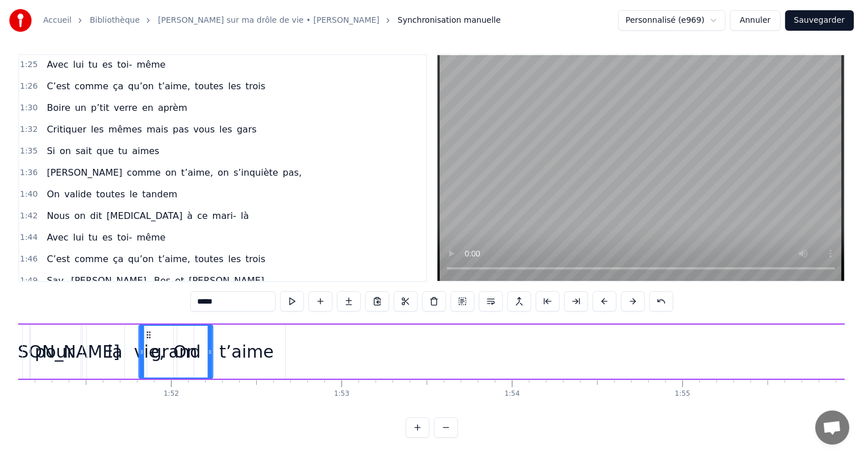
scroll to position [0, 18943]
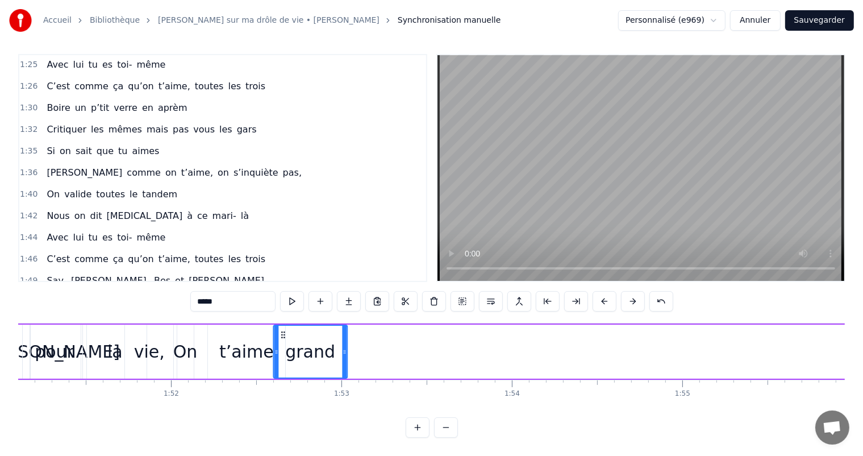
drag, startPoint x: 721, startPoint y: 325, endPoint x: 282, endPoint y: 359, distance: 440.1
click at [282, 359] on div "grand" at bounding box center [310, 352] width 73 height 52
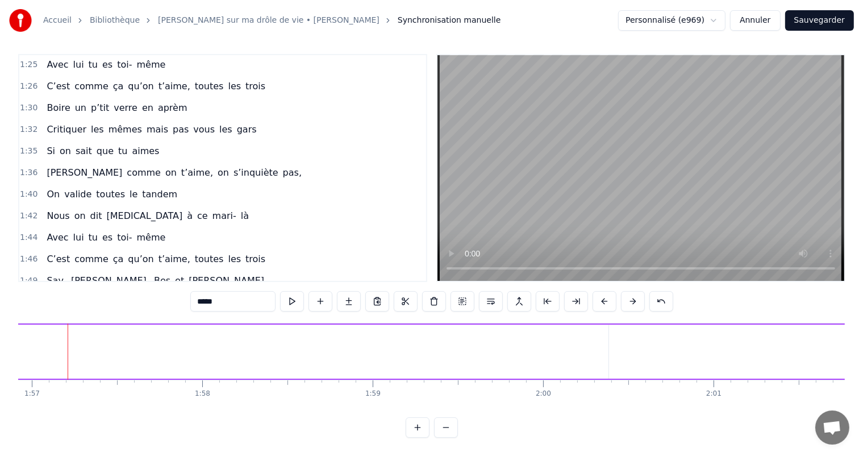
click at [219, 296] on span "comme" at bounding box center [237, 302] width 36 height 13
drag, startPoint x: 612, startPoint y: 333, endPoint x: 780, endPoint y: 356, distance: 170.4
click at [780, 356] on div at bounding box center [780, 352] width 5 height 52
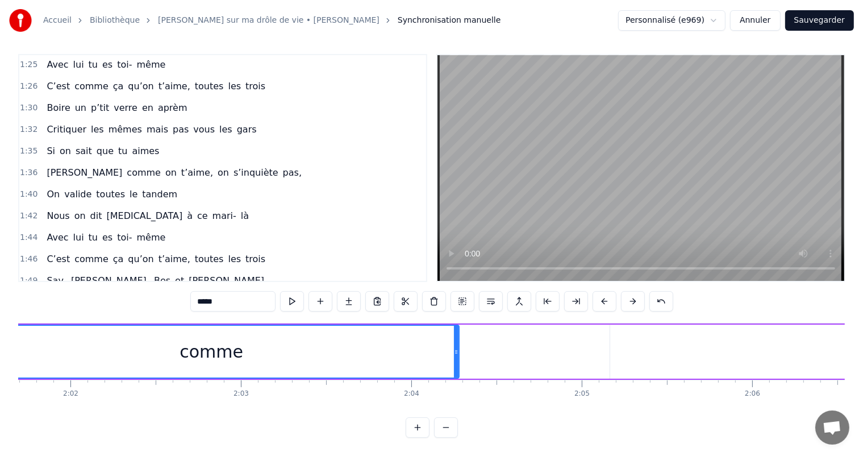
scroll to position [0, 20718]
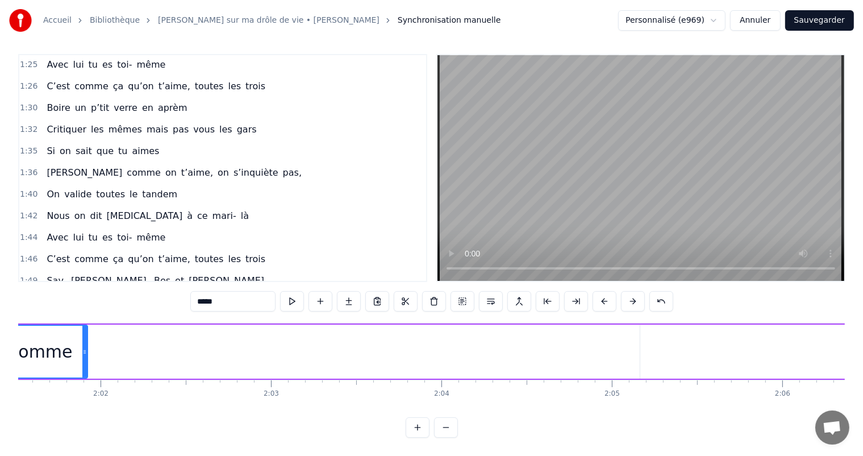
drag, startPoint x: 486, startPoint y: 334, endPoint x: 85, endPoint y: 329, distance: 401.8
click at [85, 329] on div at bounding box center [84, 352] width 5 height 52
click at [219, 296] on span "comme" at bounding box center [237, 302] width 36 height 13
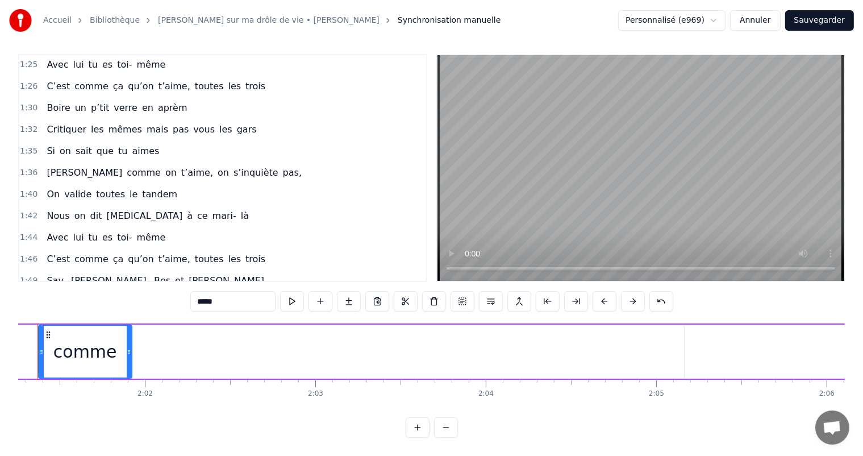
scroll to position [0, 20635]
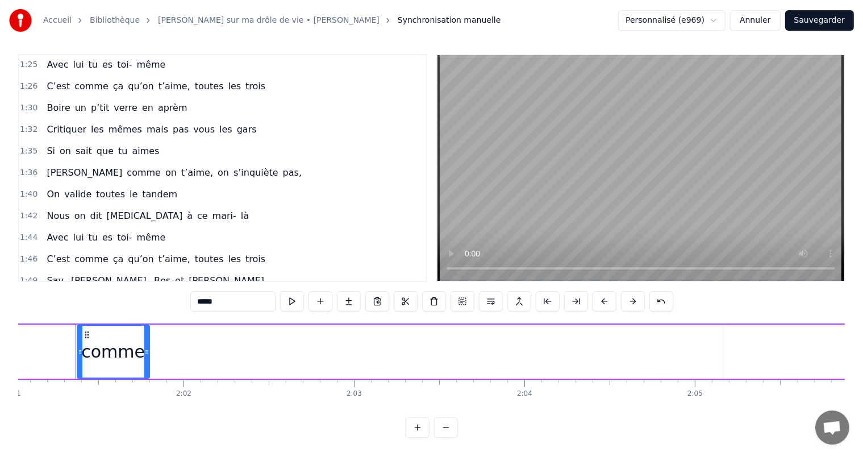
drag, startPoint x: 167, startPoint y: 338, endPoint x: 145, endPoint y: 336, distance: 21.2
click at [145, 336] on div at bounding box center [146, 352] width 5 height 52
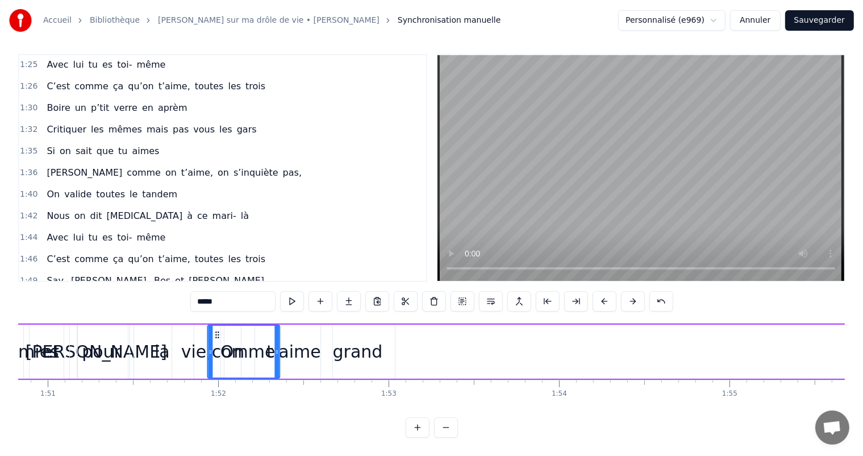
scroll to position [0, 18876]
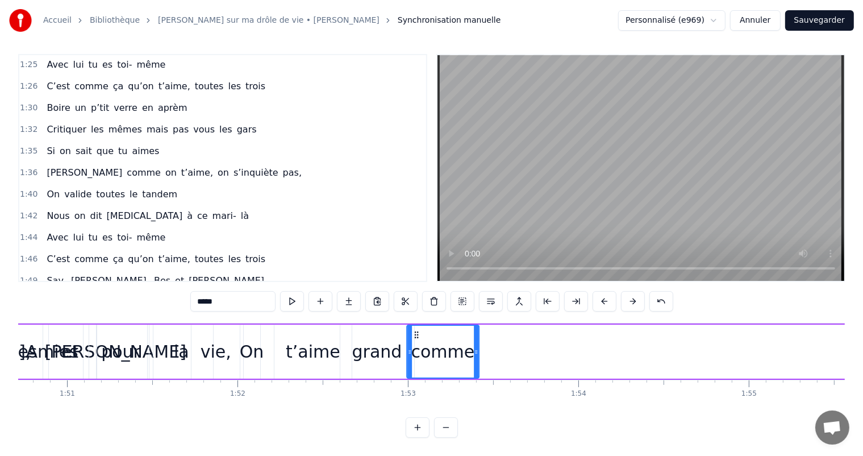
drag, startPoint x: 85, startPoint y: 325, endPoint x: 415, endPoint y: 313, distance: 330.4
click at [258, 296] on span "ça" at bounding box center [264, 302] width 13 height 13
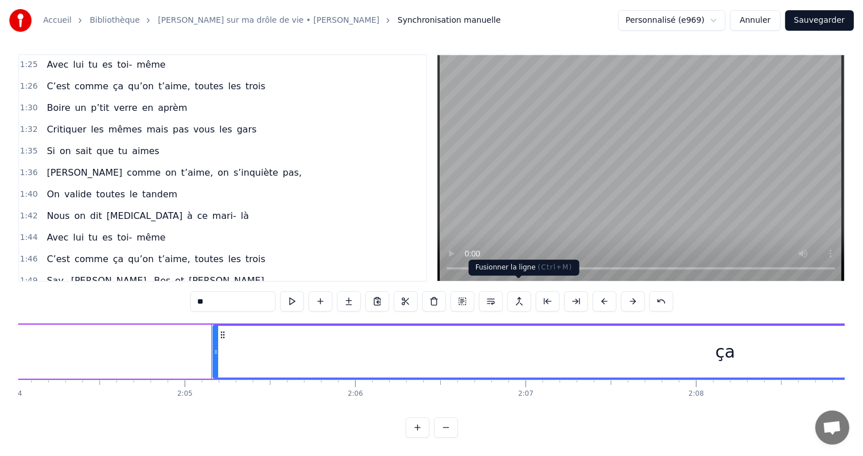
scroll to position [0, 21281]
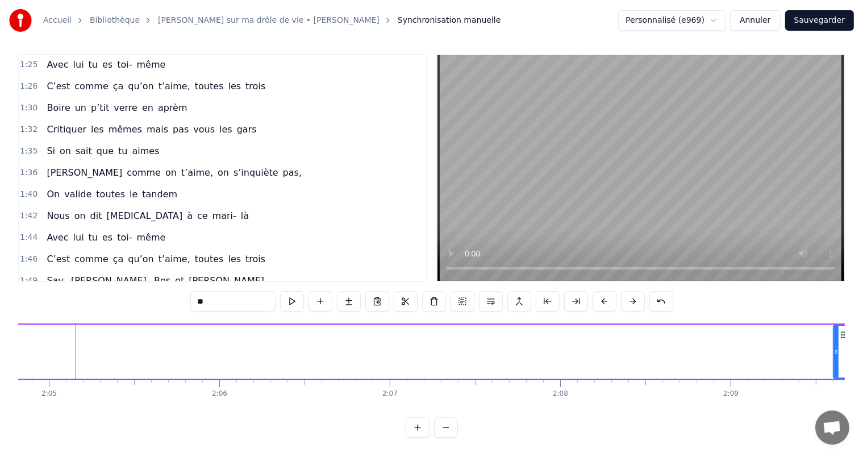
drag, startPoint x: 81, startPoint y: 338, endPoint x: 838, endPoint y: 316, distance: 756.7
click at [838, 326] on div at bounding box center [836, 352] width 5 height 52
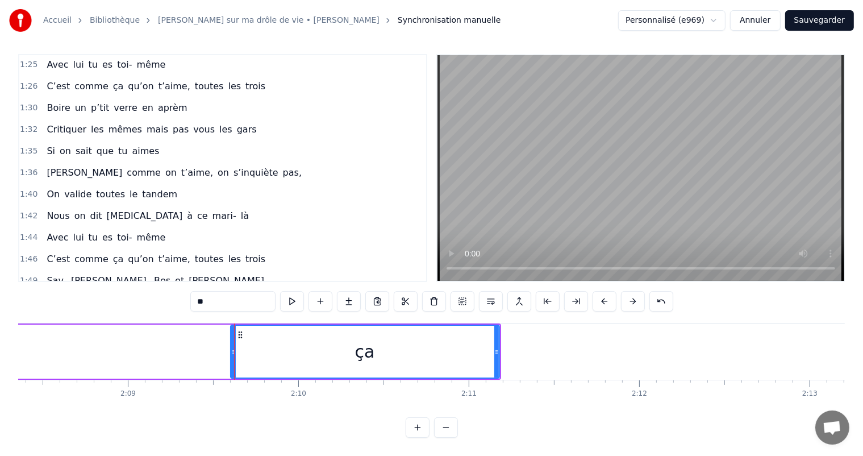
scroll to position [0, 22043]
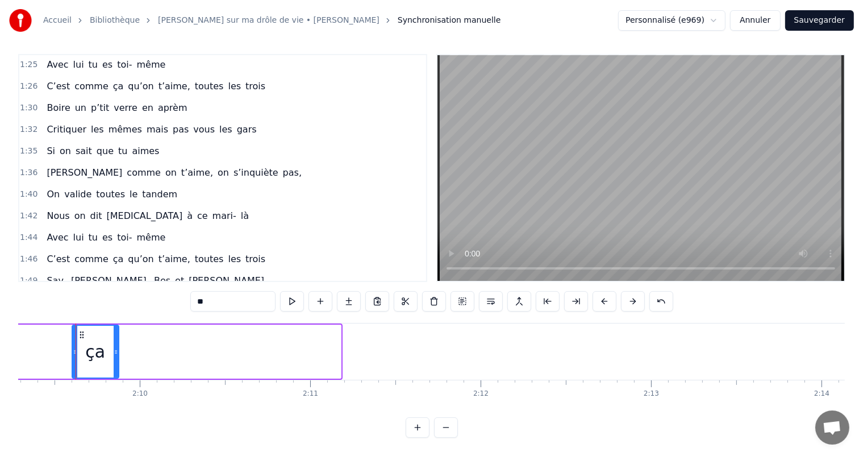
drag, startPoint x: 336, startPoint y: 335, endPoint x: 114, endPoint y: 328, distance: 222.3
click at [114, 328] on div at bounding box center [116, 352] width 5 height 52
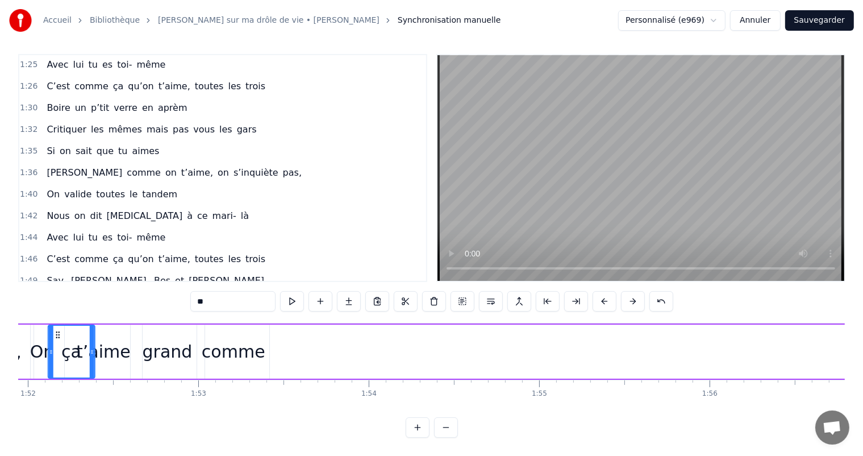
scroll to position [0, 19024]
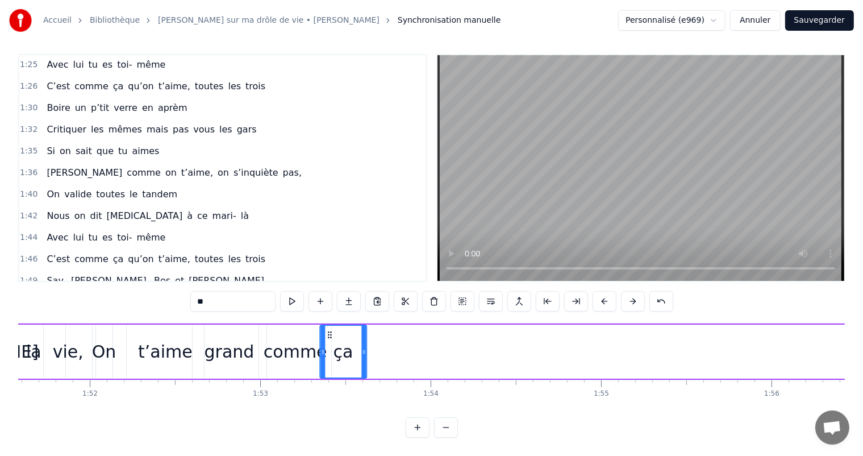
drag, startPoint x: 84, startPoint y: 324, endPoint x: 332, endPoint y: 322, distance: 247.8
click at [332, 330] on icon at bounding box center [329, 334] width 9 height 9
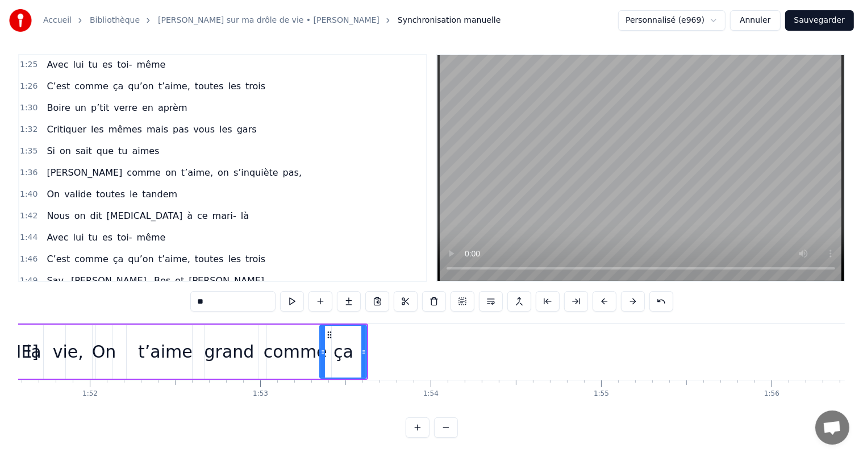
click at [45, 252] on span "C’est" at bounding box center [58, 258] width 26 height 13
type input "*****"
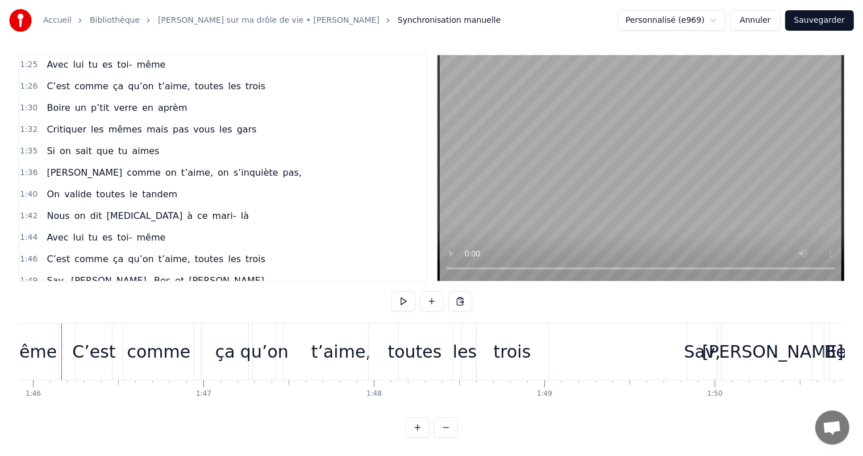
scroll to position [0, 18044]
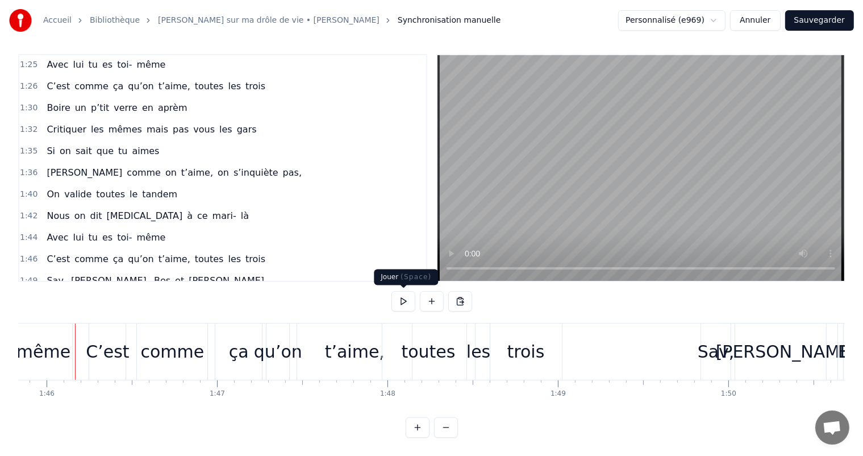
click at [401, 294] on button at bounding box center [404, 301] width 24 height 20
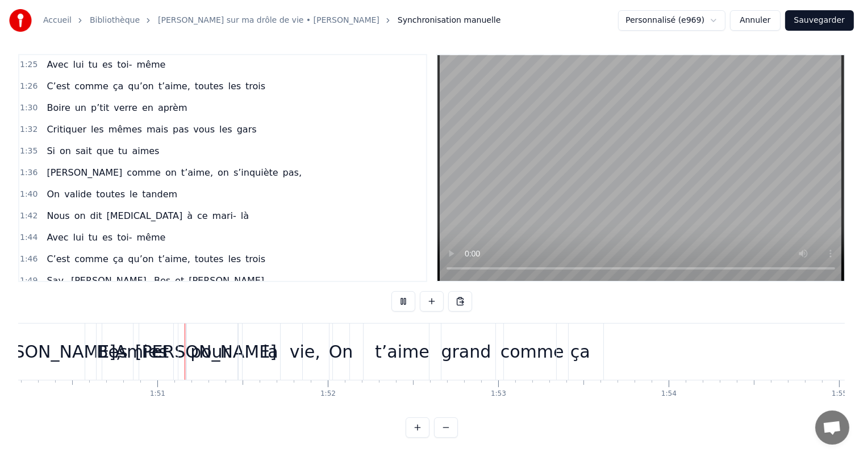
scroll to position [0, 18787]
click at [401, 294] on button at bounding box center [404, 301] width 24 height 20
click at [199, 353] on div "pour" at bounding box center [208, 352] width 39 height 26
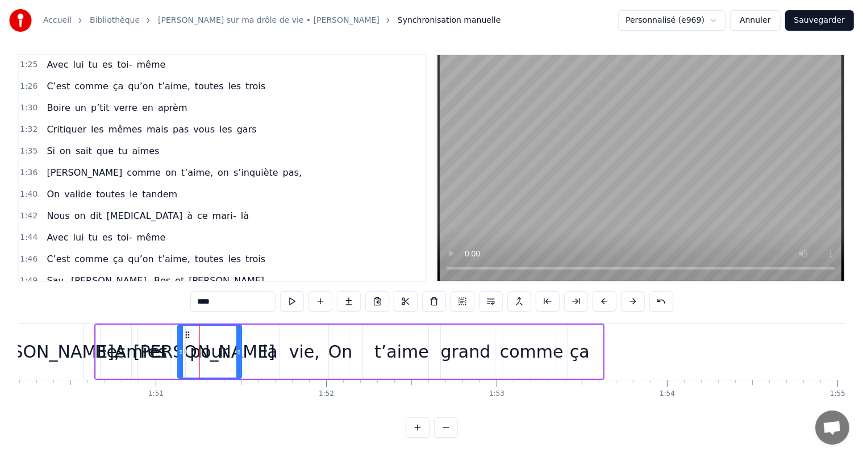
scroll to position [15, 0]
click at [132, 292] on div "Amies pour la vie, On t’aime grand comme ça" at bounding box center [158, 302] width 232 height 20
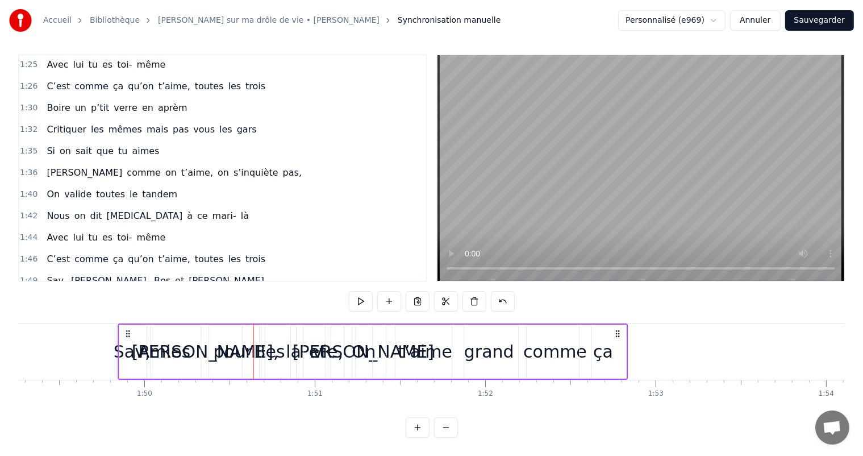
scroll to position [0, 18616]
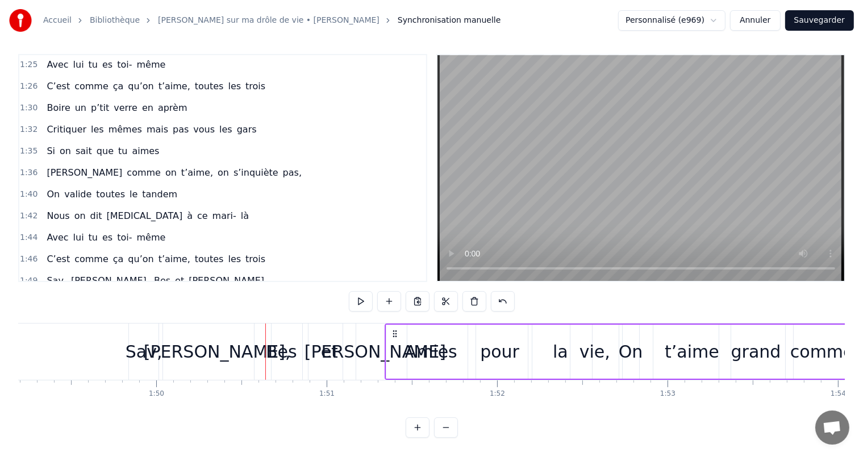
drag, startPoint x: 107, startPoint y: 321, endPoint x: 398, endPoint y: 325, distance: 291.0
click at [398, 329] on icon at bounding box center [395, 333] width 9 height 9
drag, startPoint x: 396, startPoint y: 325, endPoint x: 406, endPoint y: 325, distance: 10.2
click at [406, 336] on circle at bounding box center [406, 336] width 1 height 1
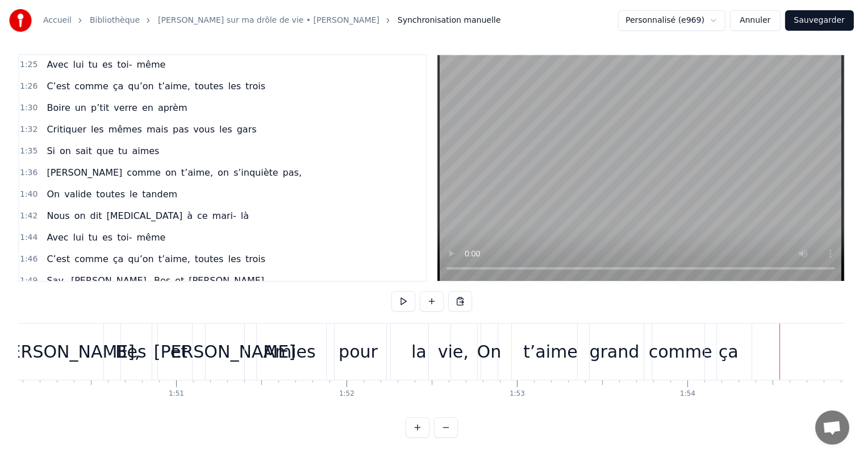
scroll to position [0, 18660]
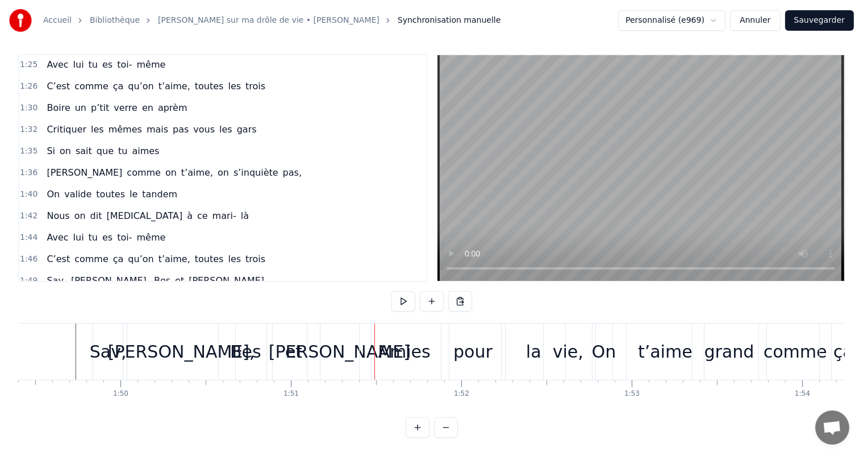
click at [350, 339] on div "[PERSON_NAME]" at bounding box center [340, 352] width 142 height 26
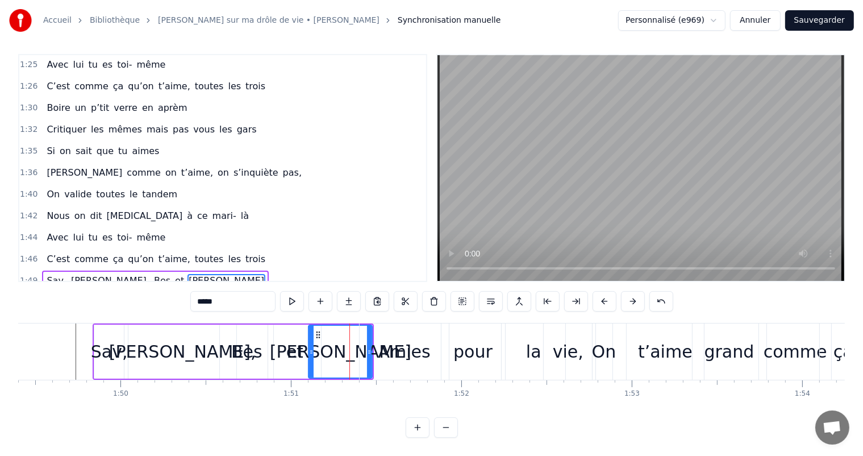
click at [398, 339] on div "Amies" at bounding box center [404, 352] width 52 height 26
type input "*****"
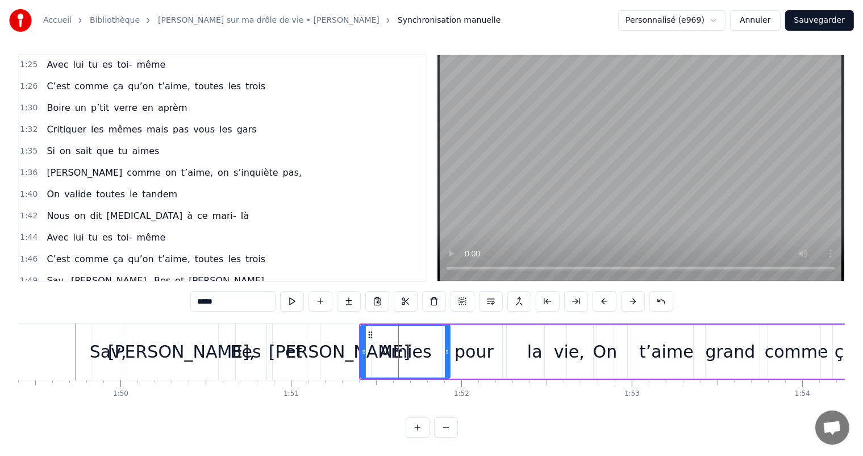
click at [157, 292] on div "1:51 Amies pour la vie, On t’aime grand comme ça" at bounding box center [222, 303] width 407 height 22
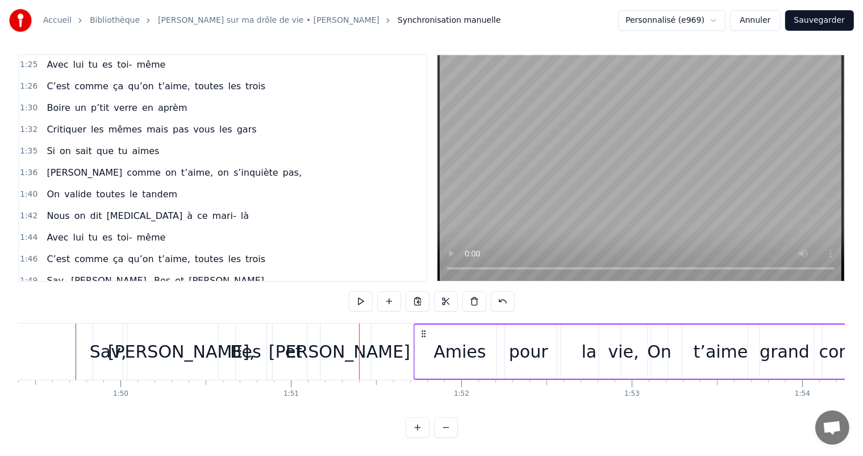
drag, startPoint x: 368, startPoint y: 321, endPoint x: 423, endPoint y: 325, distance: 54.7
click at [423, 329] on icon at bounding box center [423, 333] width 9 height 9
click at [325, 346] on div "[PERSON_NAME]" at bounding box center [340, 352] width 142 height 26
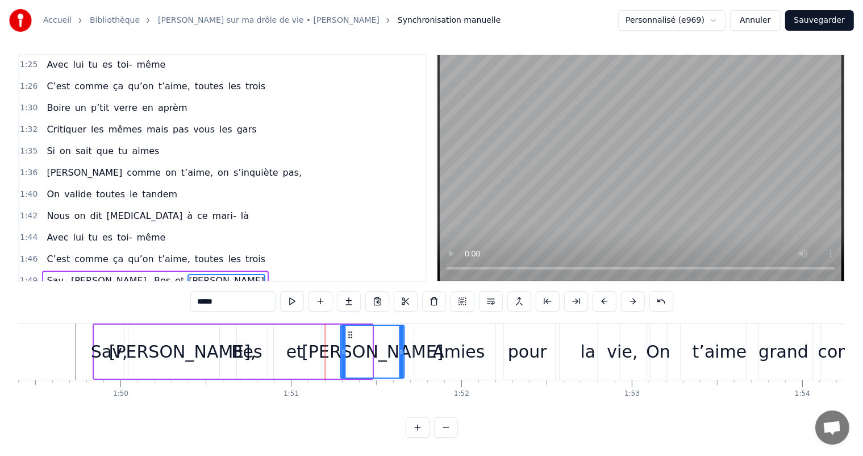
drag, startPoint x: 317, startPoint y: 322, endPoint x: 349, endPoint y: 323, distance: 32.4
click at [349, 330] on icon at bounding box center [350, 334] width 9 height 9
click at [196, 344] on div "[PERSON_NAME]," at bounding box center [182, 352] width 147 height 26
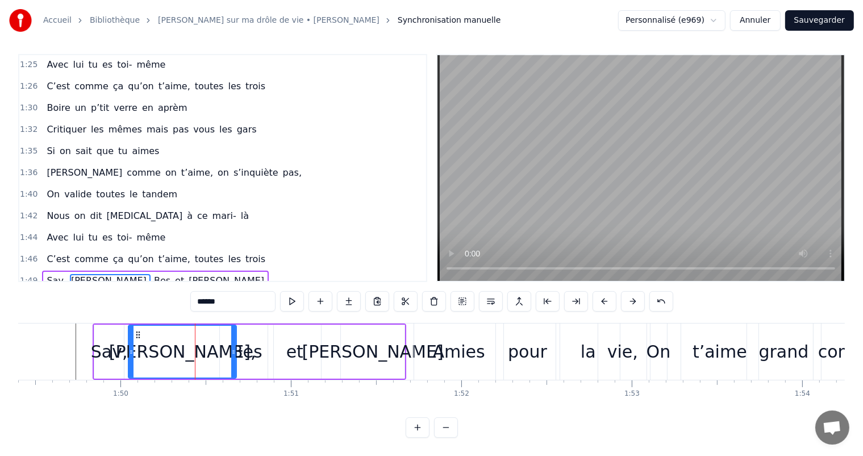
click at [293, 343] on div "et" at bounding box center [294, 352] width 17 height 26
type input "**"
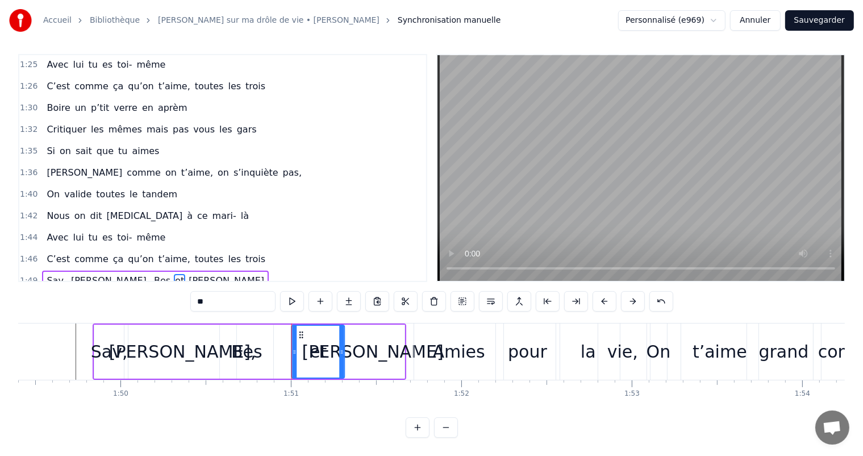
drag, startPoint x: 277, startPoint y: 324, endPoint x: 301, endPoint y: 325, distance: 23.9
click at [301, 330] on icon at bounding box center [301, 334] width 9 height 9
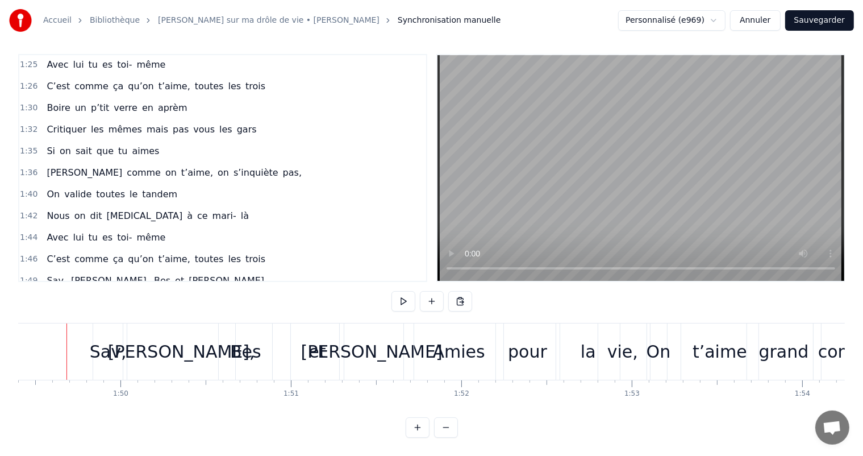
scroll to position [0, 18643]
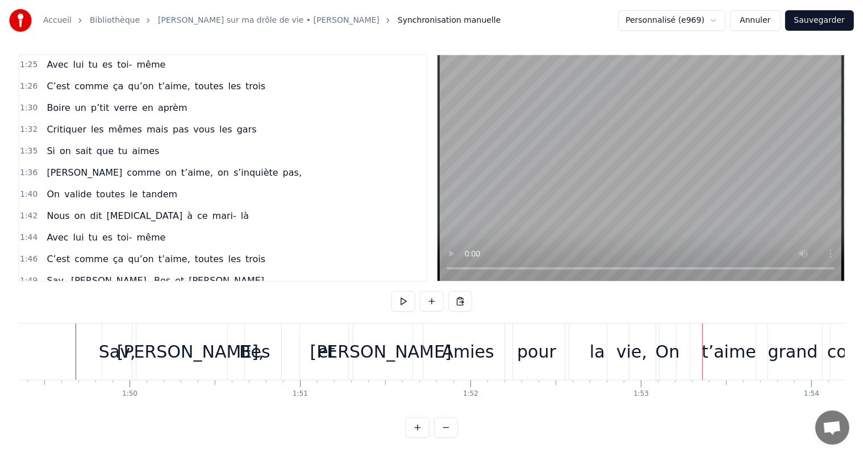
click at [598, 339] on div "la" at bounding box center [597, 352] width 15 height 26
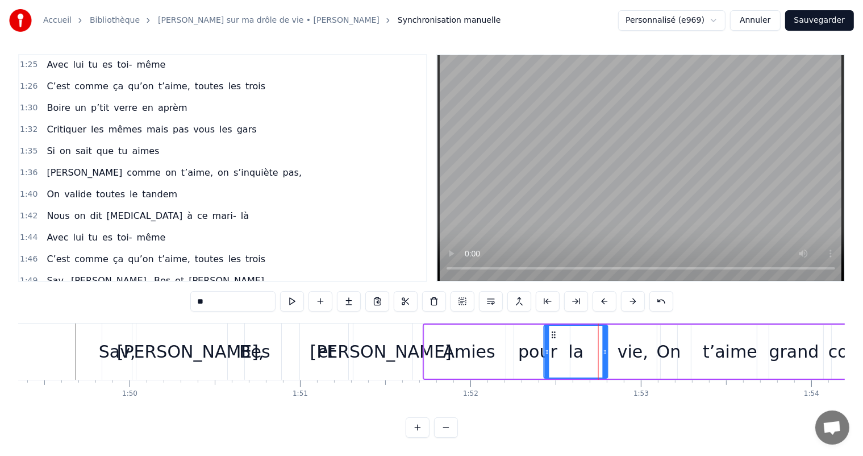
drag, startPoint x: 575, startPoint y: 321, endPoint x: 554, endPoint y: 321, distance: 21.6
click at [554, 330] on icon at bounding box center [554, 334] width 9 height 9
drag, startPoint x: 548, startPoint y: 336, endPoint x: 571, endPoint y: 337, distance: 23.3
click at [571, 337] on div at bounding box center [570, 352] width 5 height 52
drag, startPoint x: 575, startPoint y: 318, endPoint x: 566, endPoint y: 319, distance: 8.6
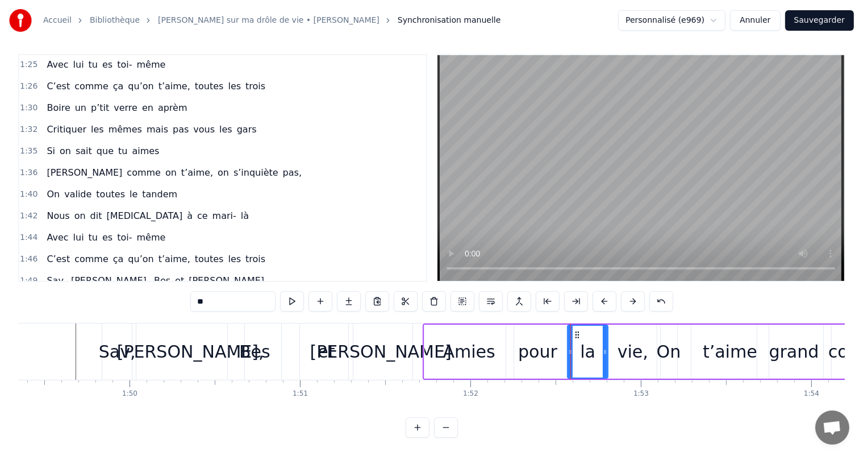
click at [565, 323] on div "Amies pour la vie, On t’aime grand comme ça" at bounding box center [678, 351] width 510 height 56
click at [573, 325] on div "la" at bounding box center [588, 352] width 40 height 54
drag, startPoint x: 577, startPoint y: 322, endPoint x: 566, endPoint y: 323, distance: 11.4
click at [566, 330] on icon at bounding box center [565, 334] width 9 height 9
click at [636, 339] on div "vie," at bounding box center [633, 352] width 31 height 26
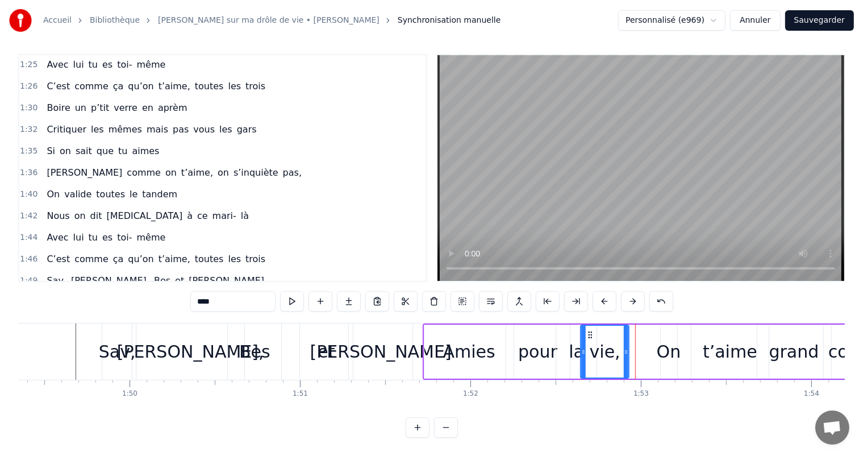
drag, startPoint x: 618, startPoint y: 322, endPoint x: 591, endPoint y: 323, distance: 27.3
click at [591, 330] on icon at bounding box center [591, 334] width 9 height 9
click at [664, 343] on div "On" at bounding box center [669, 352] width 24 height 26
drag, startPoint x: 676, startPoint y: 341, endPoint x: 683, endPoint y: 341, distance: 6.8
click at [683, 347] on icon at bounding box center [681, 351] width 5 height 9
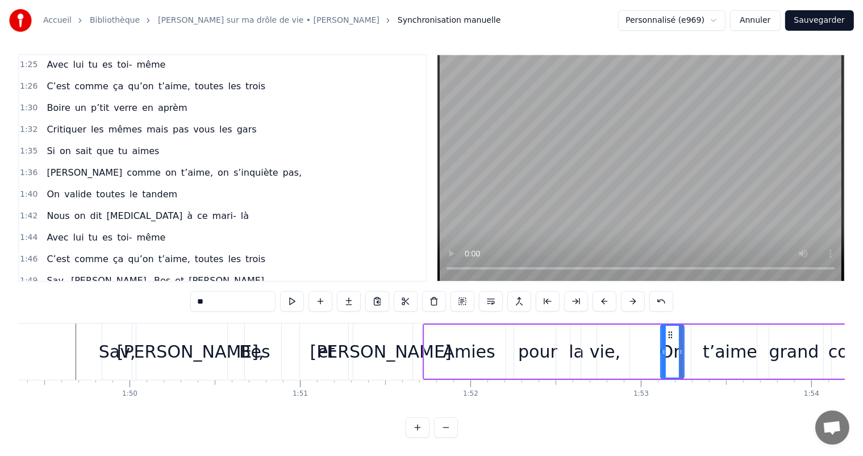
click at [710, 339] on div "t’aime" at bounding box center [730, 352] width 55 height 26
type input "******"
drag, startPoint x: 693, startPoint y: 339, endPoint x: 670, endPoint y: 340, distance: 22.8
click at [670, 347] on icon at bounding box center [671, 351] width 5 height 9
click at [669, 343] on div at bounding box center [669, 351] width 1 height 56
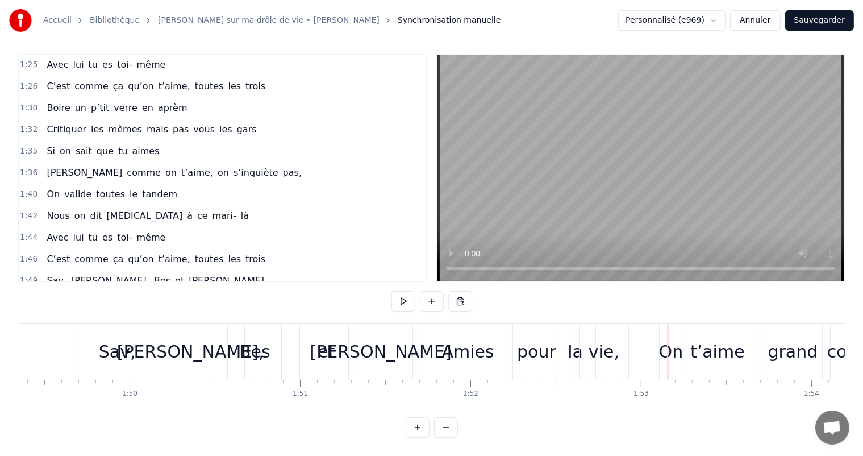
click at [664, 339] on div "On" at bounding box center [671, 352] width 24 height 26
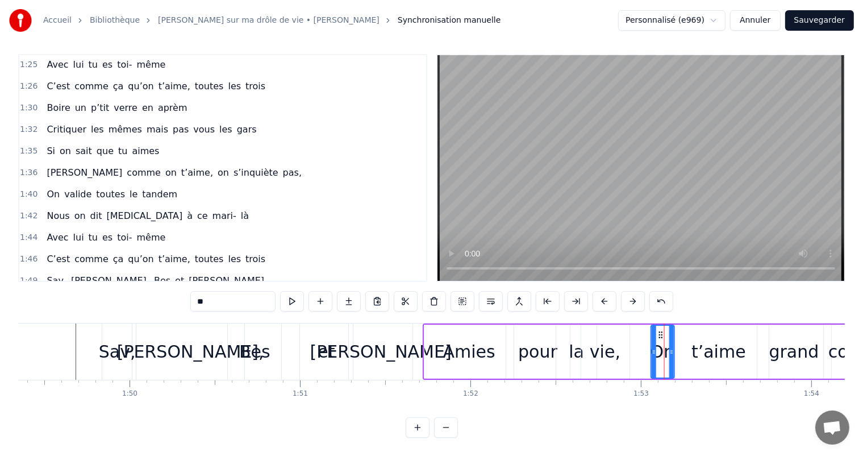
drag, startPoint x: 669, startPoint y: 325, endPoint x: 659, endPoint y: 325, distance: 10.2
click at [659, 330] on icon at bounding box center [660, 334] width 9 height 9
click at [414, 351] on div "Sav, [PERSON_NAME], [PERSON_NAME] et [PERSON_NAME]" at bounding box center [259, 351] width 314 height 56
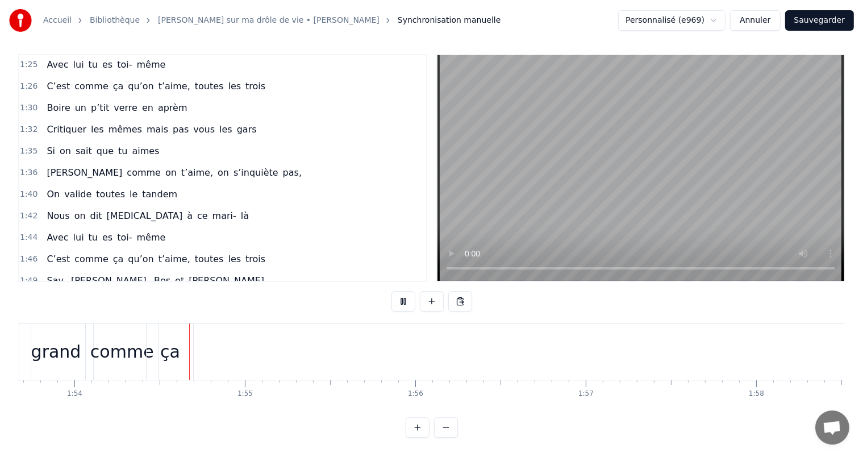
scroll to position [0, 19381]
click at [249, 292] on div "1:51 Amies pour la vie, On t’aime grand comme ça" at bounding box center [222, 303] width 407 height 22
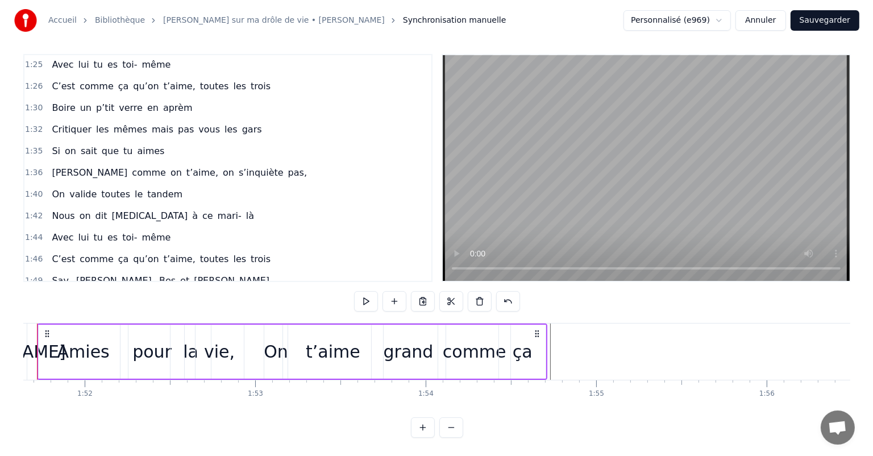
scroll to position [0, 18991]
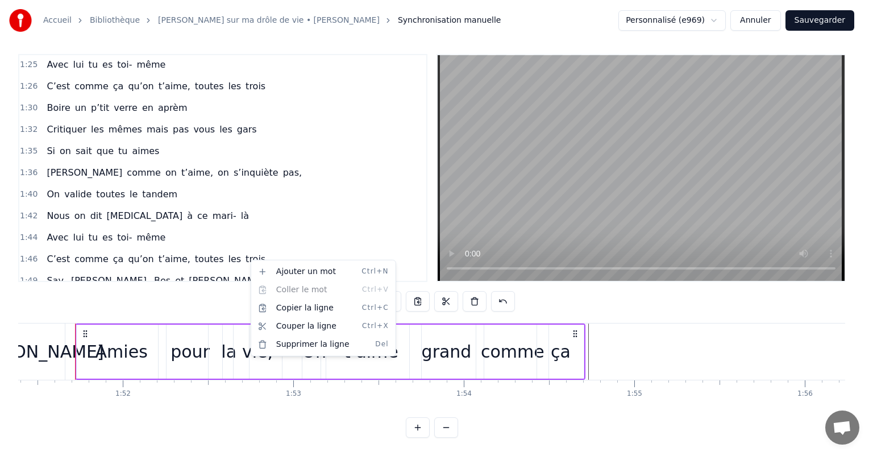
click at [230, 271] on html "Accueil Bibliothèque Chanson sur ma drôle de vie • [PERSON_NAME] Synchronisatio…" at bounding box center [436, 225] width 873 height 461
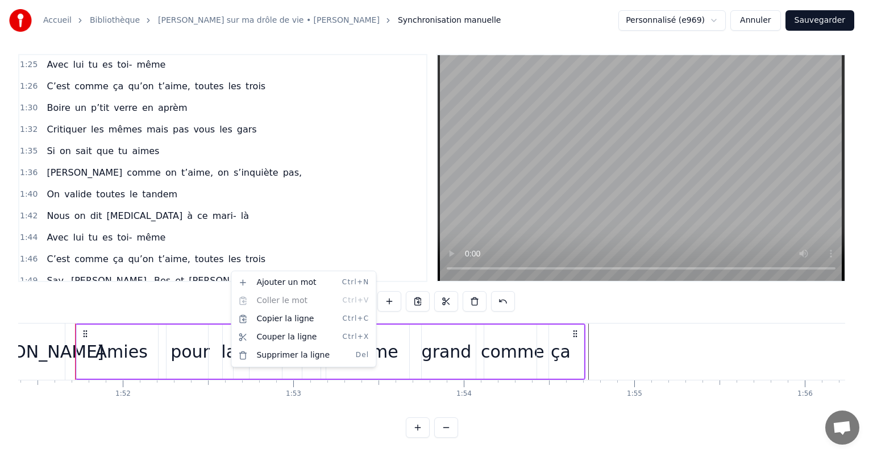
click at [323, 249] on html "Accueil Bibliothèque Chanson sur ma drôle de vie • [PERSON_NAME] Synchronisatio…" at bounding box center [436, 225] width 873 height 461
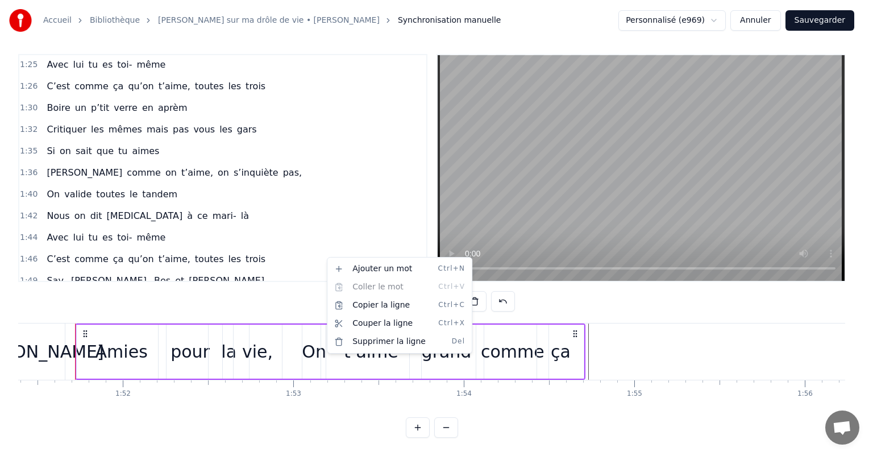
click at [307, 271] on html "Accueil Bibliothèque Chanson sur ma drôle de vie • [PERSON_NAME] Synchronisatio…" at bounding box center [436, 225] width 873 height 461
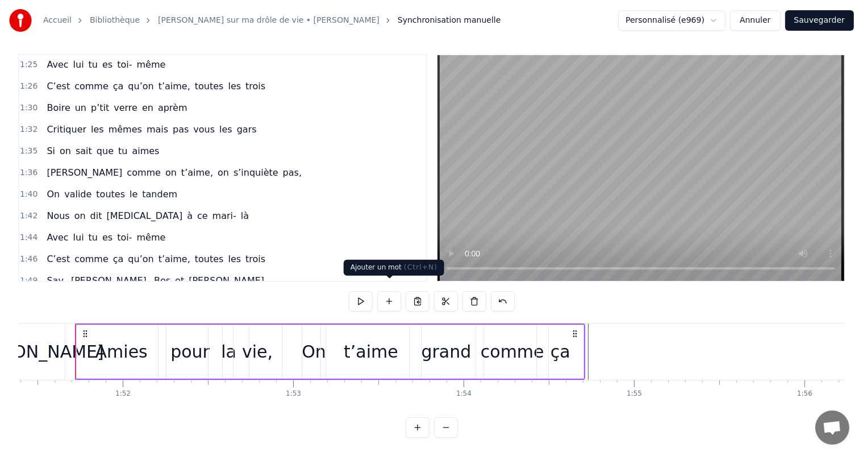
click at [393, 291] on button at bounding box center [389, 301] width 24 height 20
click at [282, 273] on div "0:00 Votre relation est faite 0:03 Pour durer une vie 0:05 Mais pour en faire u…" at bounding box center [431, 246] width 827 height 384
click at [273, 292] on div "1:51 Amies pour la vie, On t’aime grand comme ça" at bounding box center [222, 303] width 407 height 22
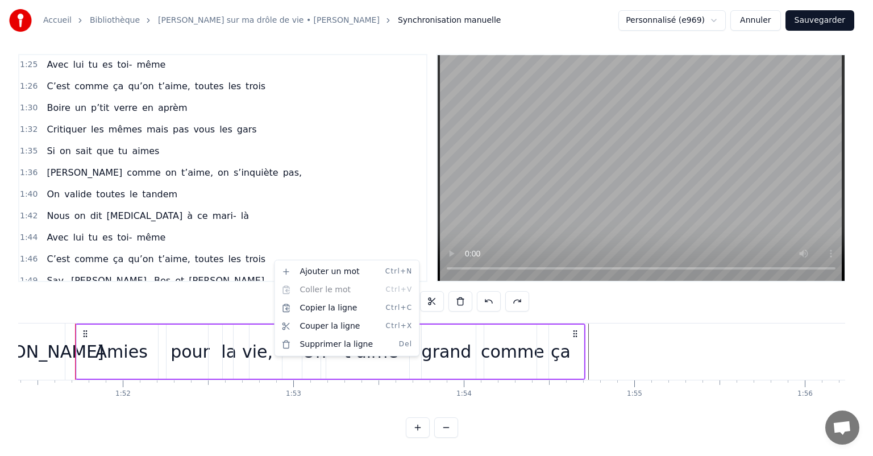
click at [608, 342] on html "Accueil Bibliothèque Chanson sur ma drôle de vie • [PERSON_NAME] Synchronisatio…" at bounding box center [436, 225] width 873 height 461
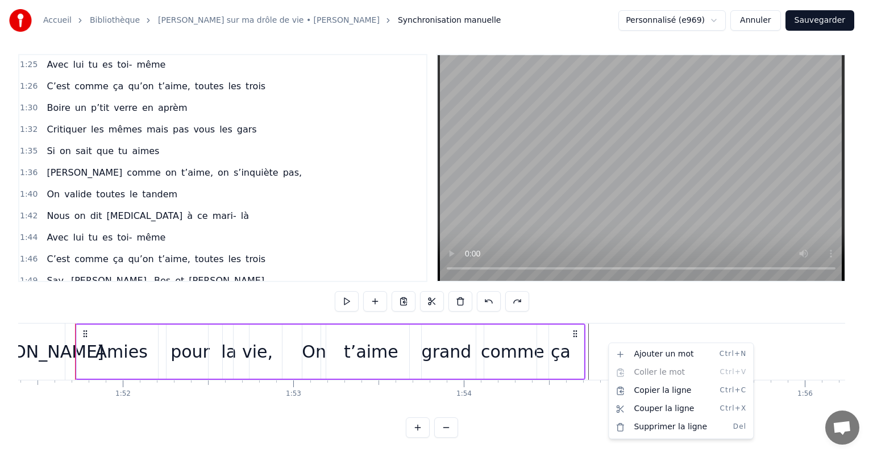
click at [607, 341] on html "Accueil Bibliothèque Chanson sur ma drôle de vie • [PERSON_NAME] Synchronisatio…" at bounding box center [436, 225] width 873 height 461
